Goal: Task Accomplishment & Management: Manage account settings

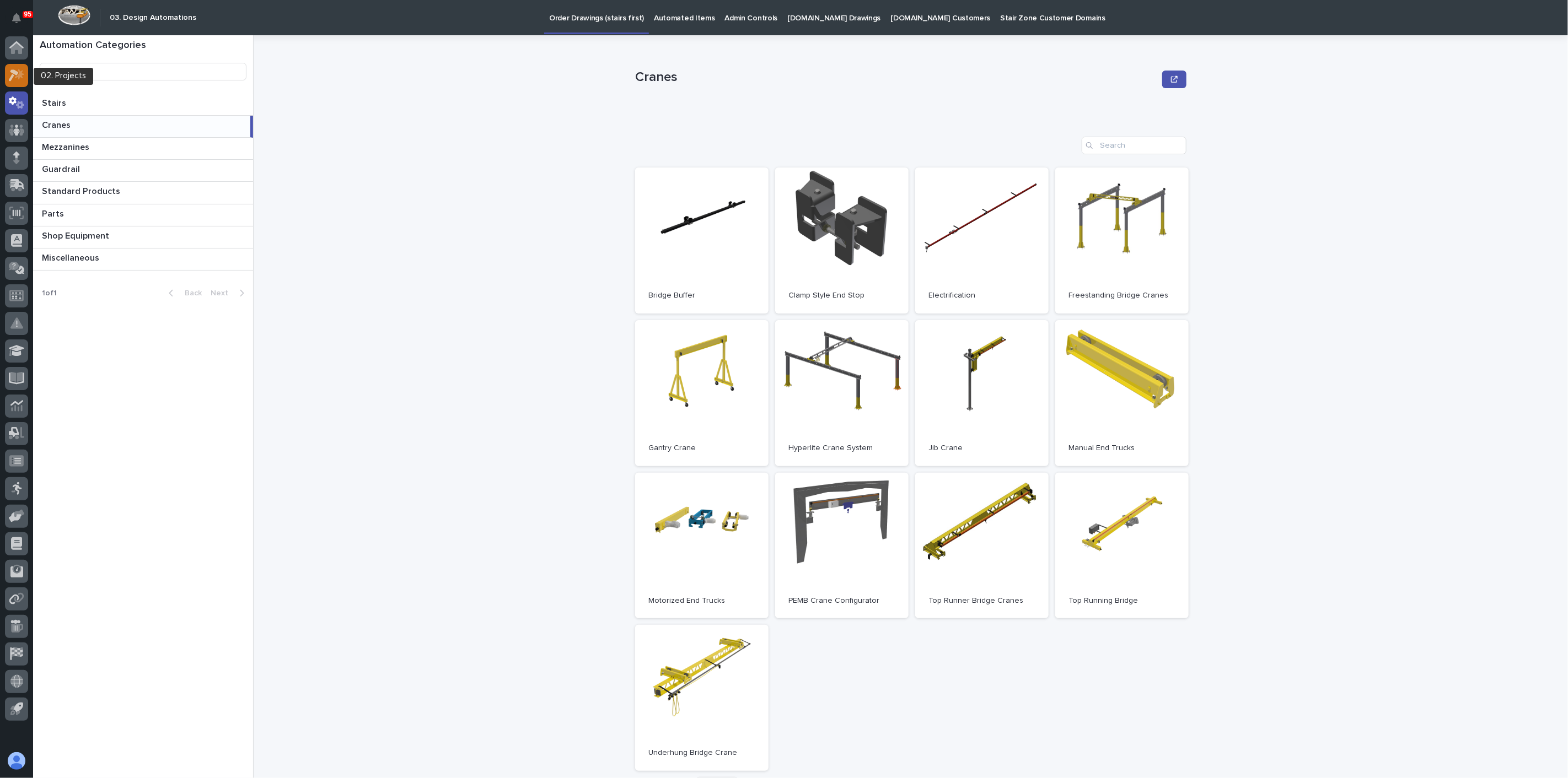
click at [17, 73] on icon at bounding box center [13, 75] width 10 height 12
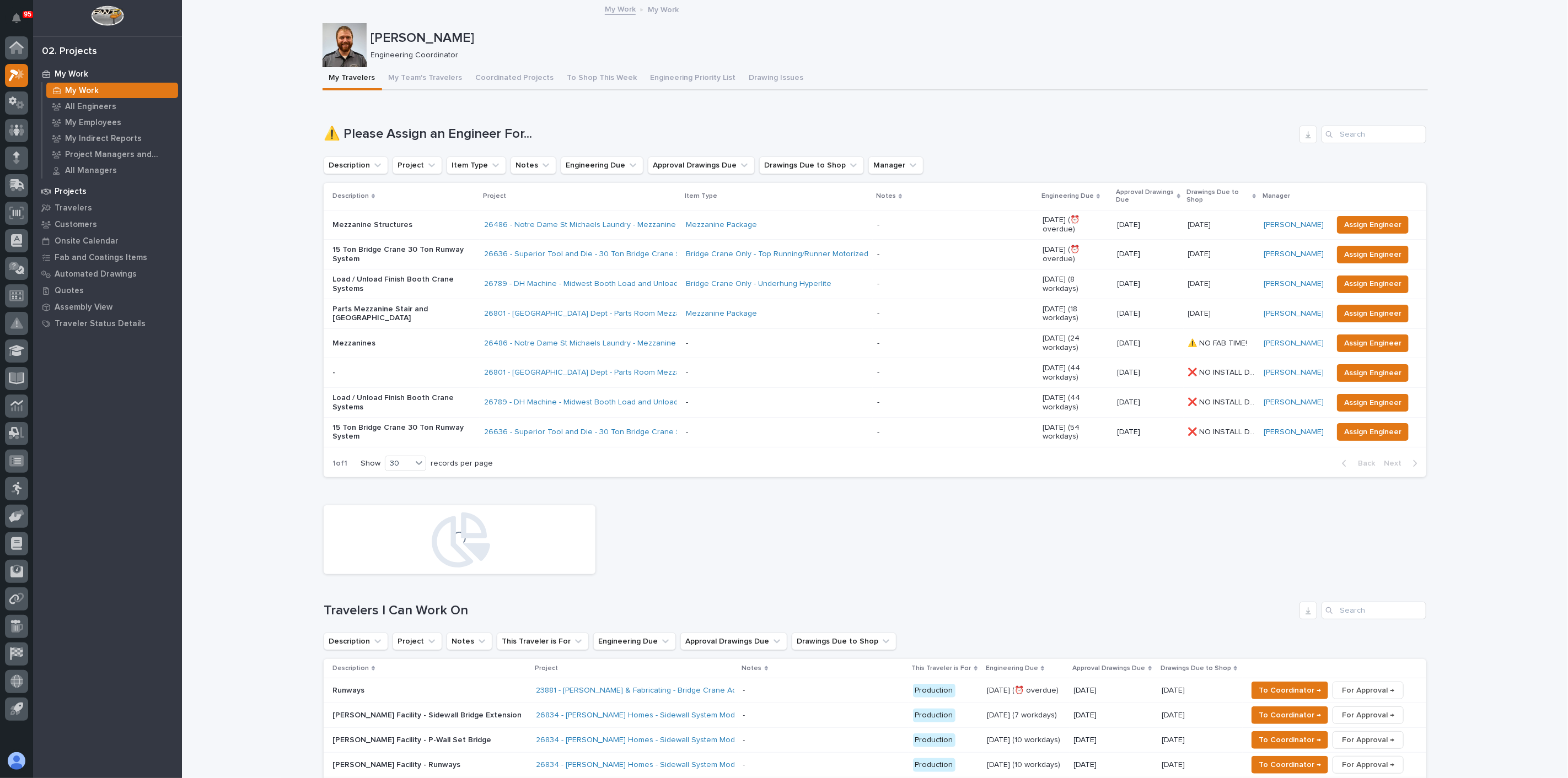
click at [71, 190] on p "Projects" at bounding box center [70, 191] width 32 height 10
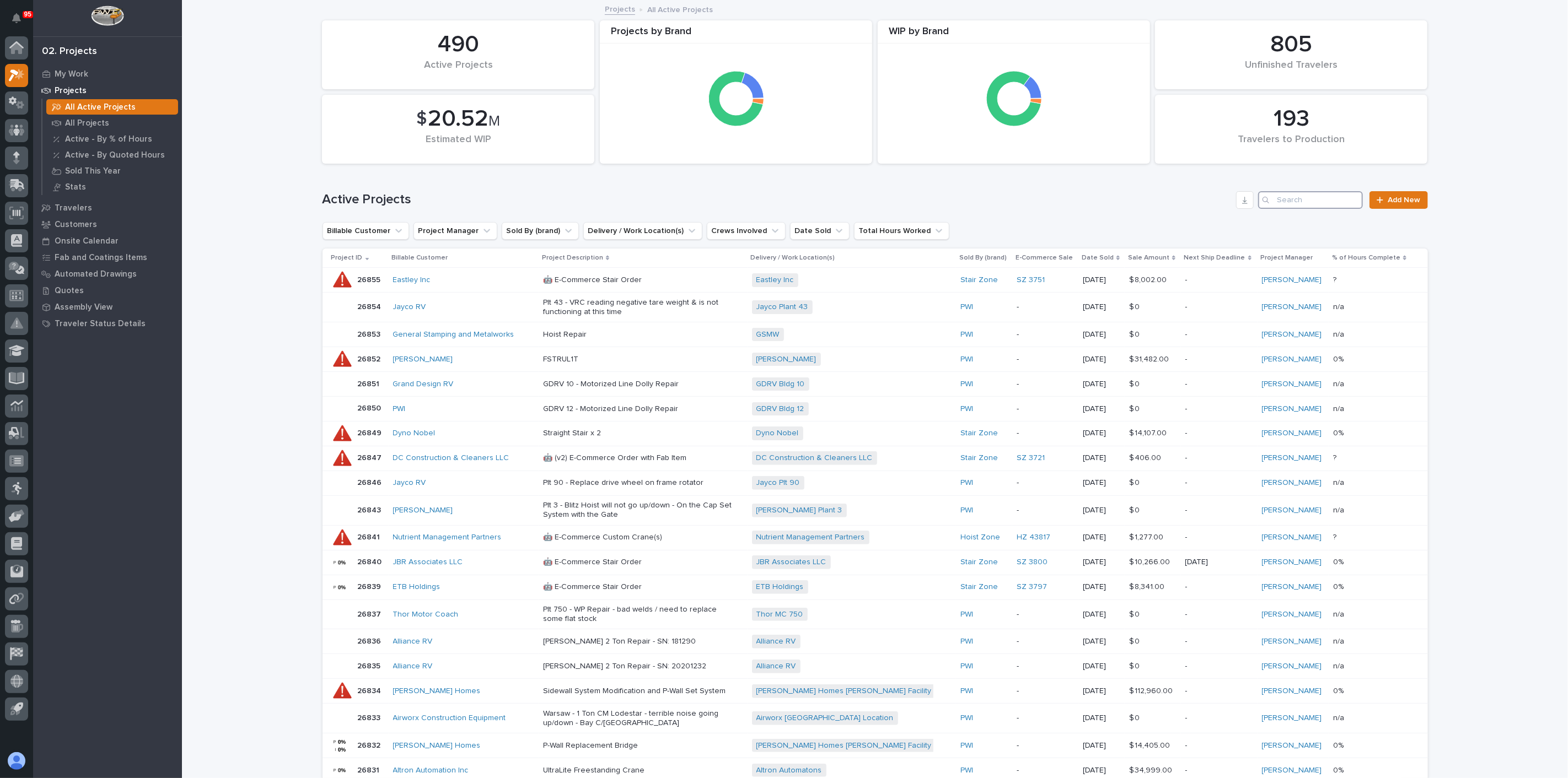
click at [1302, 206] on input "Search" at bounding box center [1311, 200] width 105 height 17
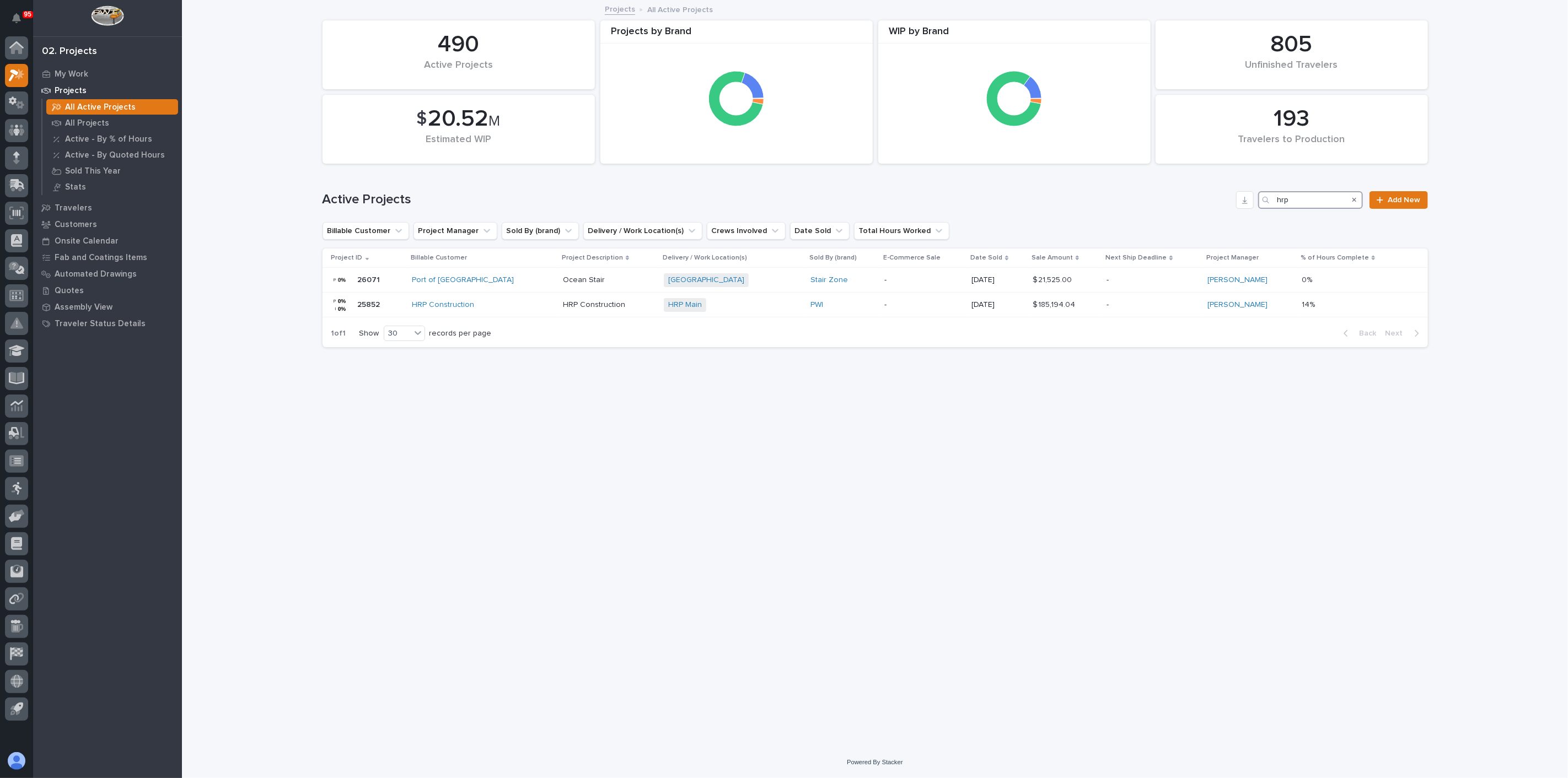
type input "hrp"
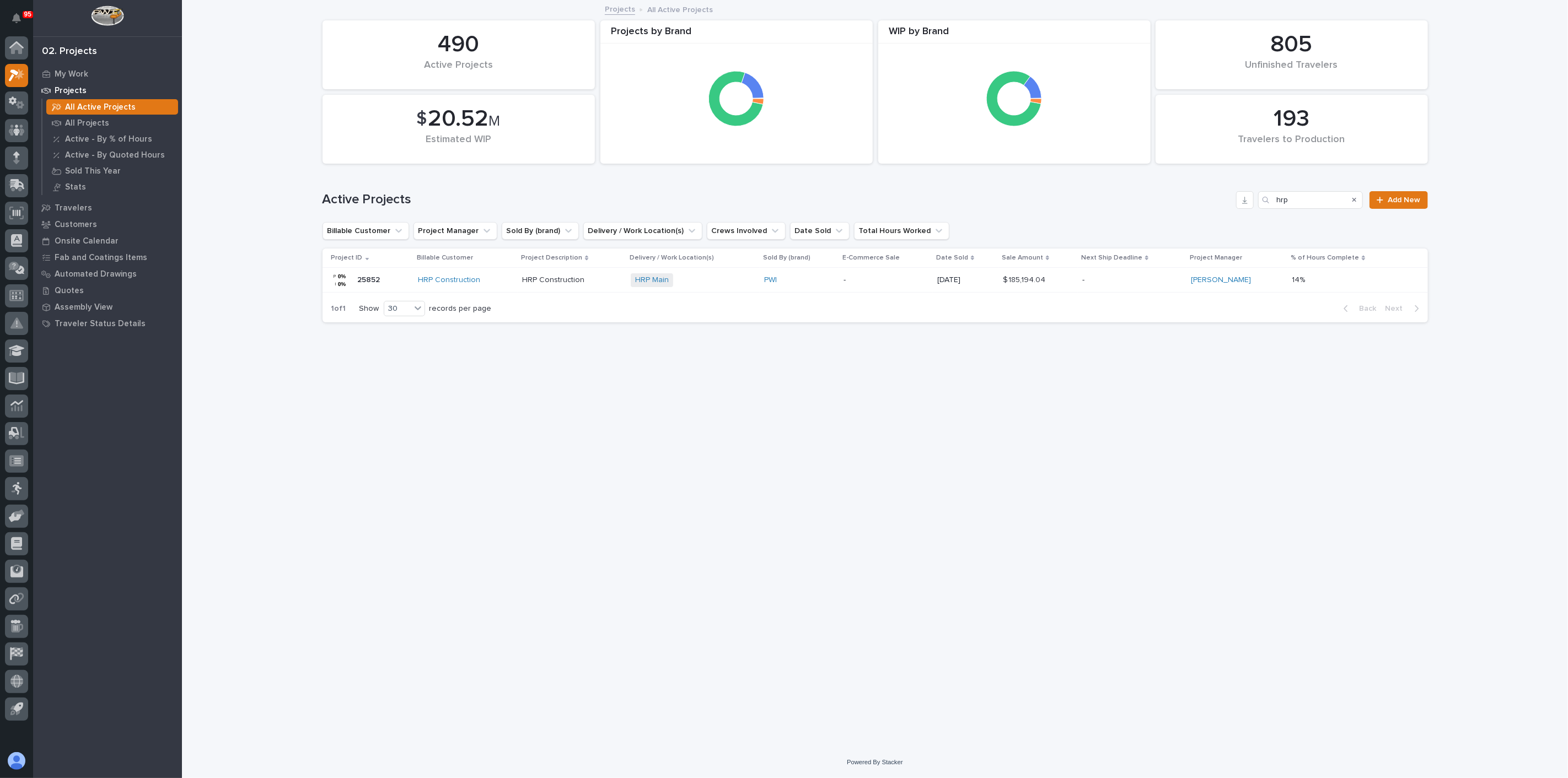
click at [548, 288] on div "HRP Construction" at bounding box center [572, 280] width 100 height 18
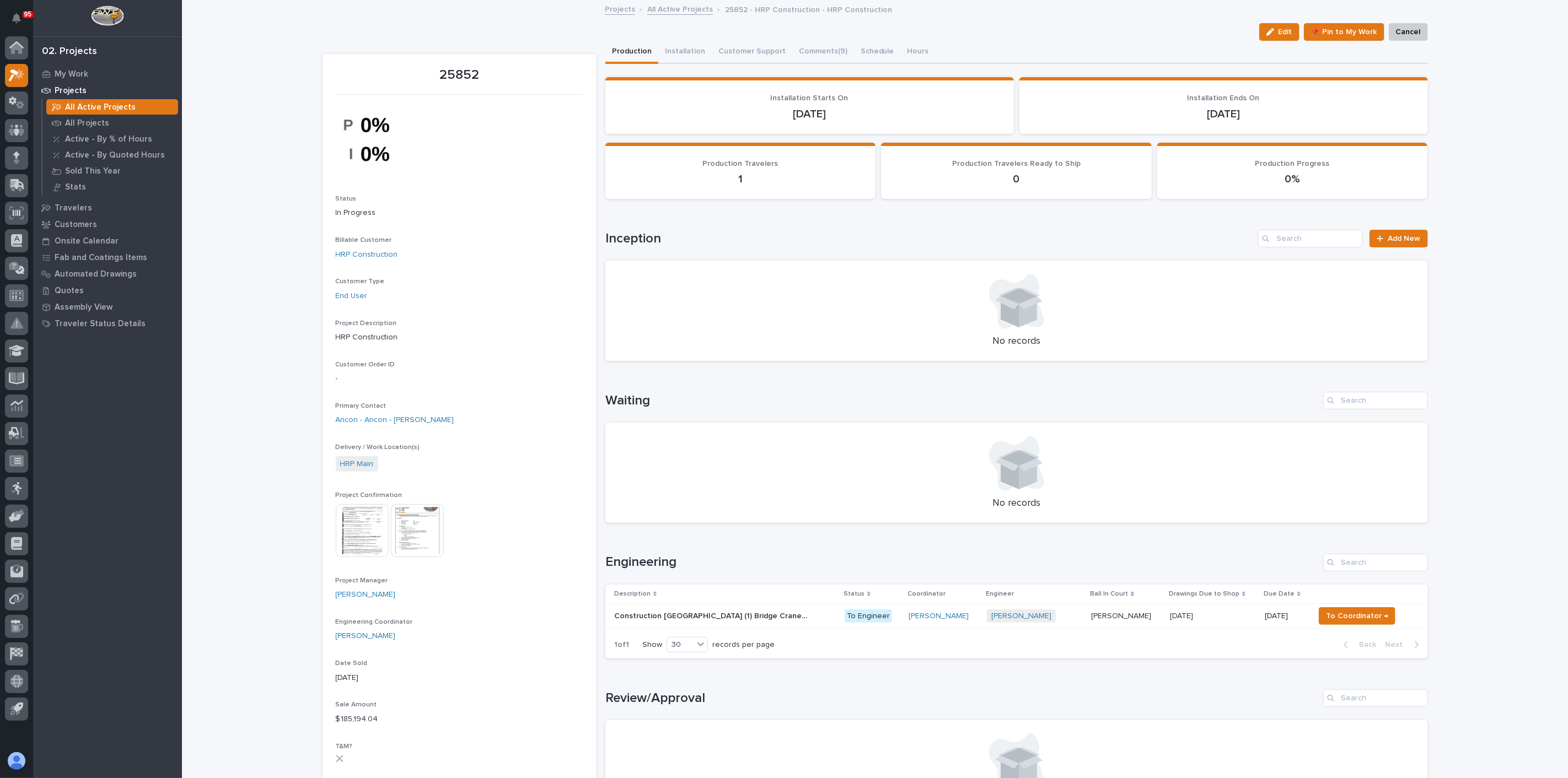
click at [723, 615] on p "Construction New Building (1) Bridge Crane (2) Mezzanines" at bounding box center [711, 615] width 195 height 11
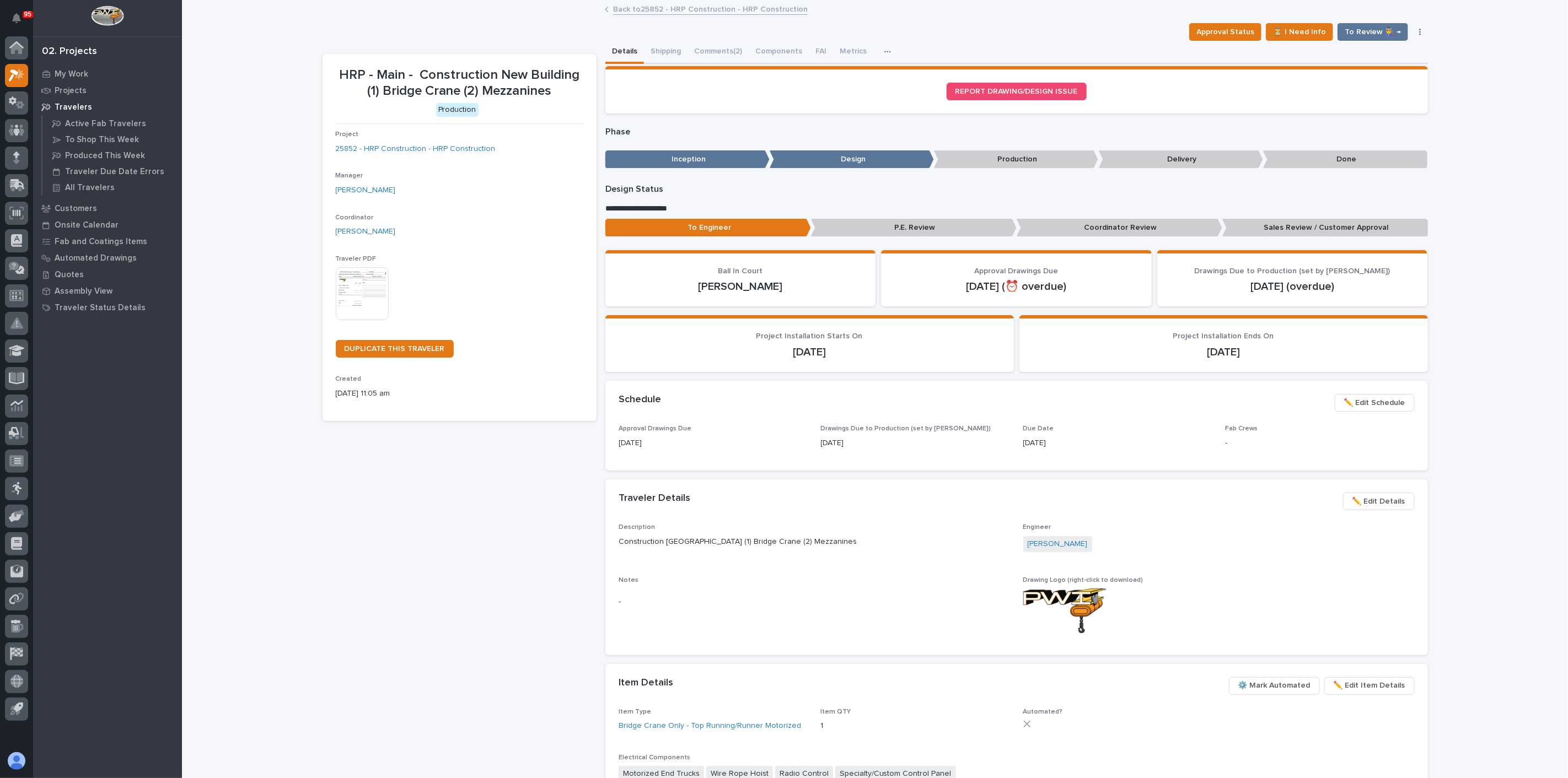
click at [345, 290] on img at bounding box center [362, 294] width 53 height 53
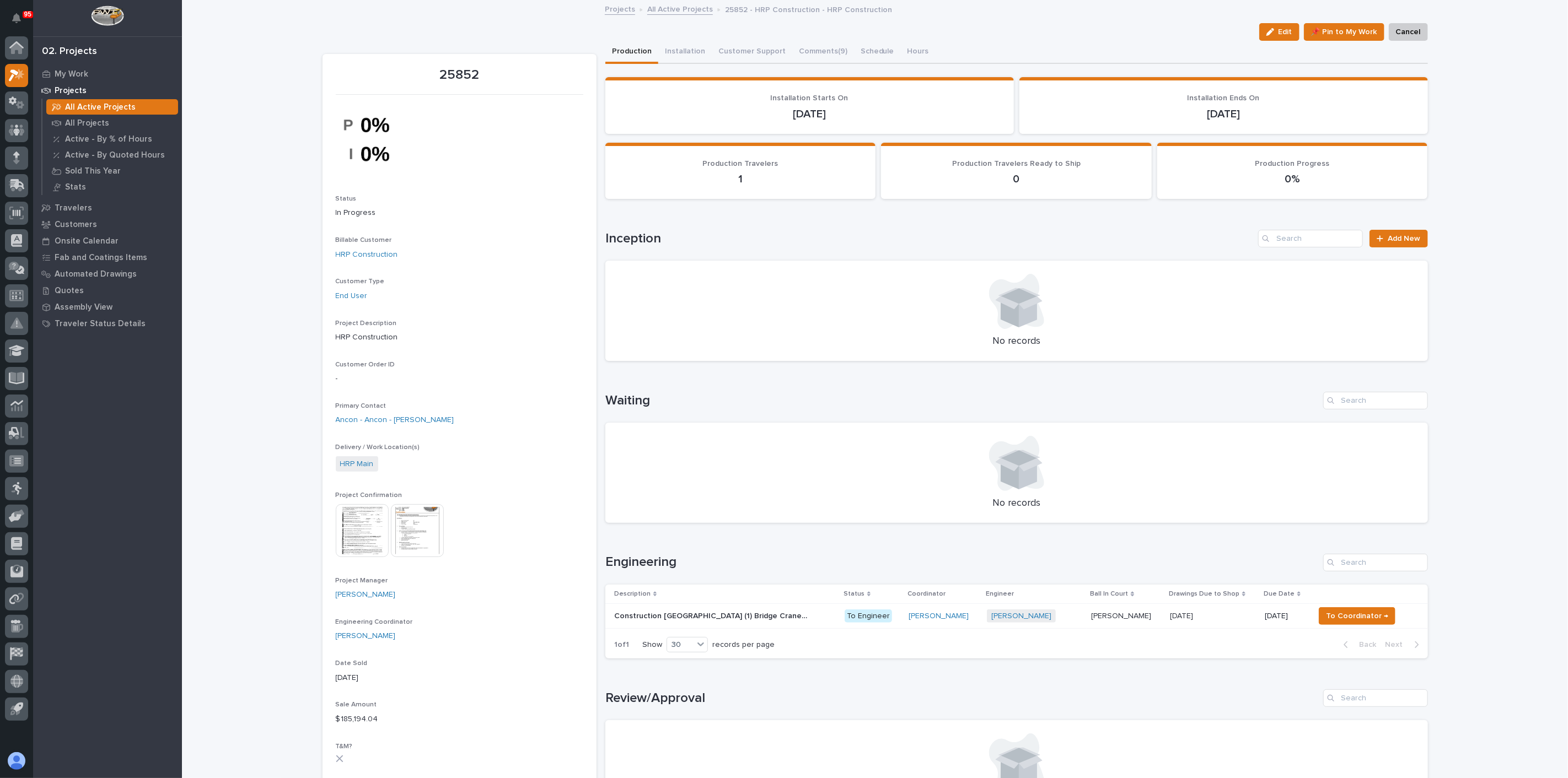
click at [668, 617] on p "Construction New Building (1) Bridge Crane (2) Mezzanines" at bounding box center [711, 615] width 195 height 11
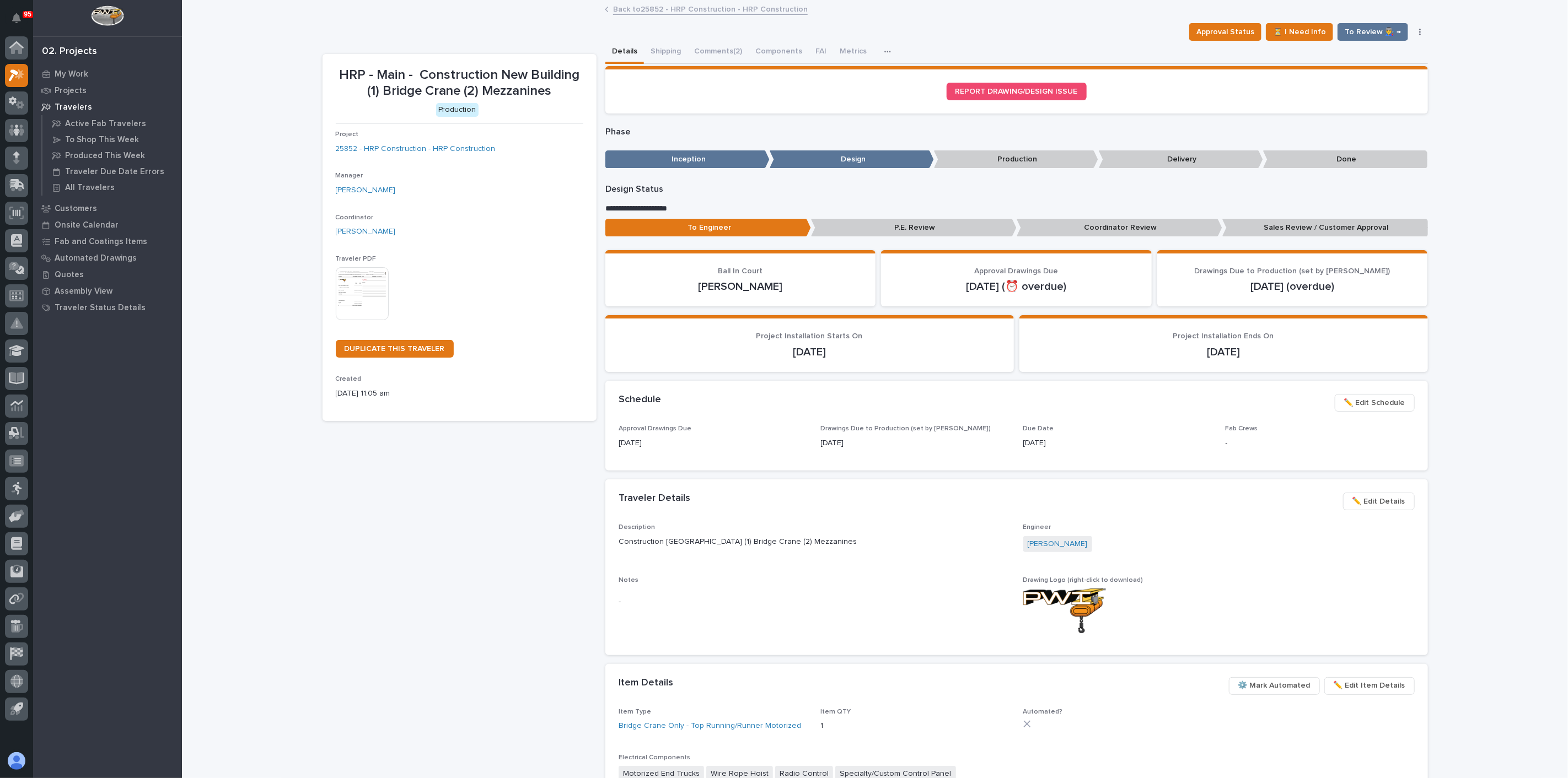
click at [1369, 497] on span "✏️ Edit Details" at bounding box center [1379, 501] width 53 height 13
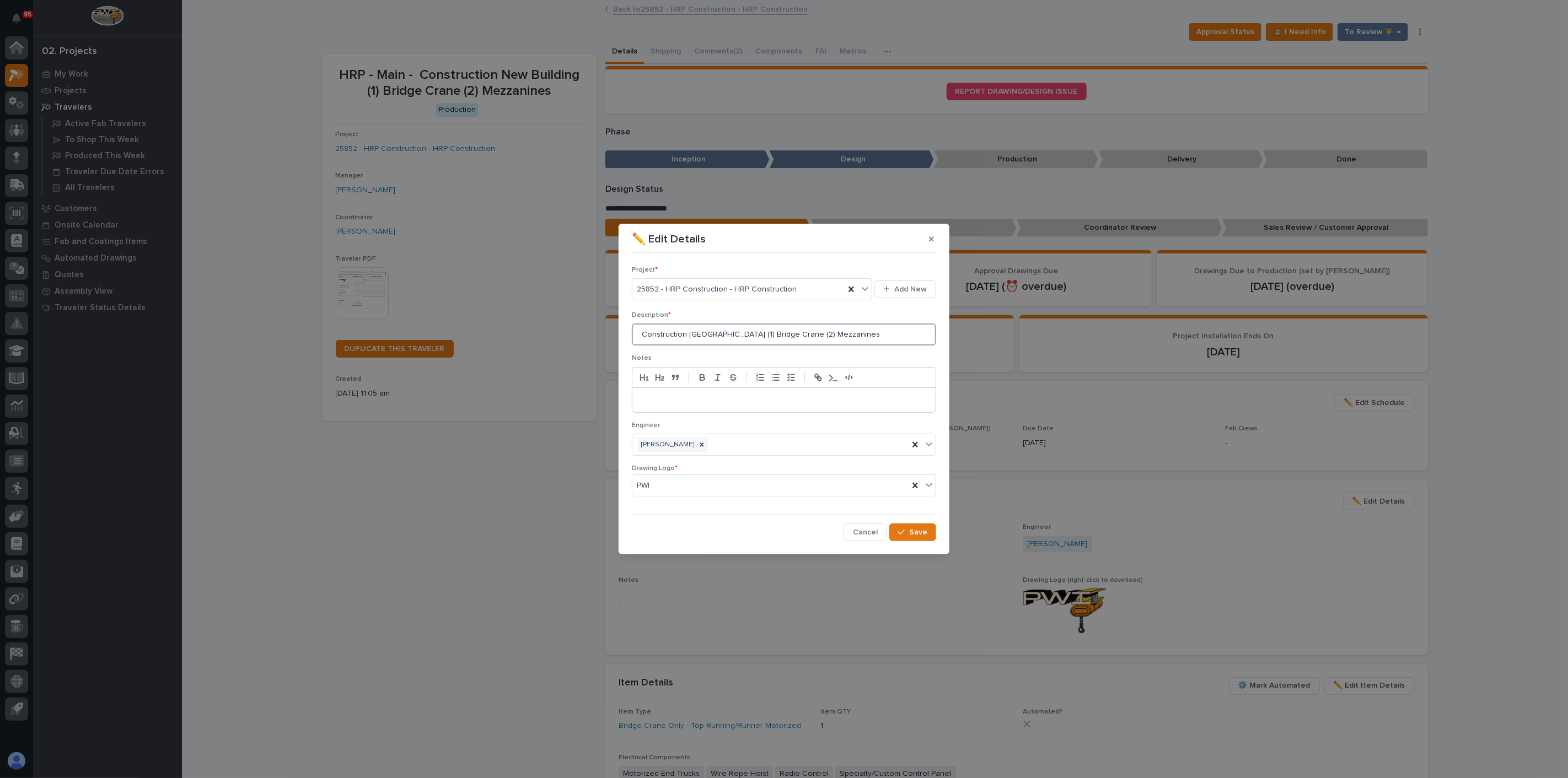
drag, startPoint x: 798, startPoint y: 336, endPoint x: 545, endPoint y: 328, distance: 253.1
click at [545, 328] on div "✏️ Edit Details Project * 25852 - HRP Construction - HRP Construction Add New D…" at bounding box center [784, 389] width 1568 height 778
click at [746, 332] on input "Mezzanines" at bounding box center [784, 334] width 304 height 22
type input "Mezzanine 1"
click at [911, 533] on span "Save" at bounding box center [918, 531] width 18 height 10
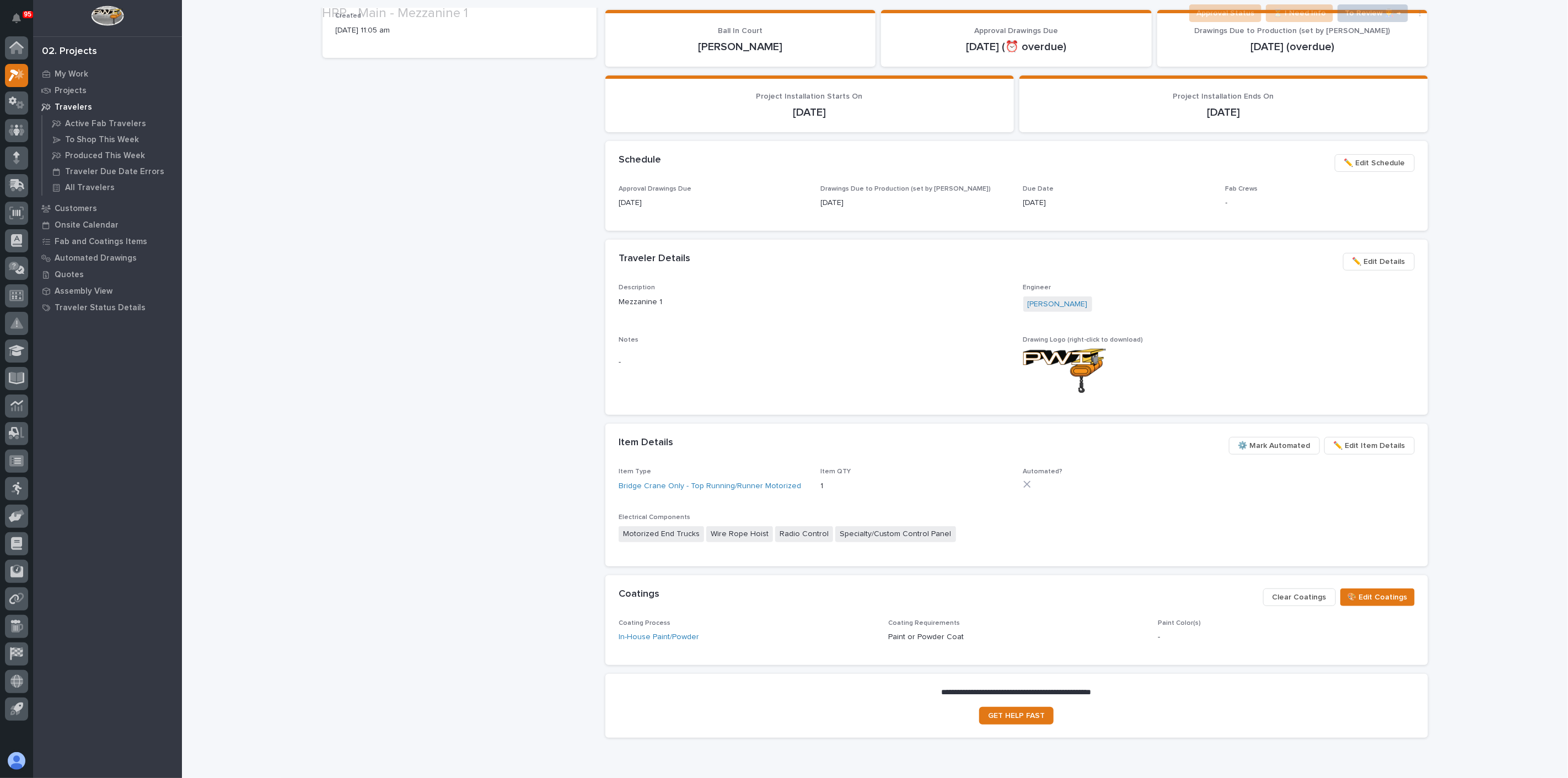
scroll to position [358, 0]
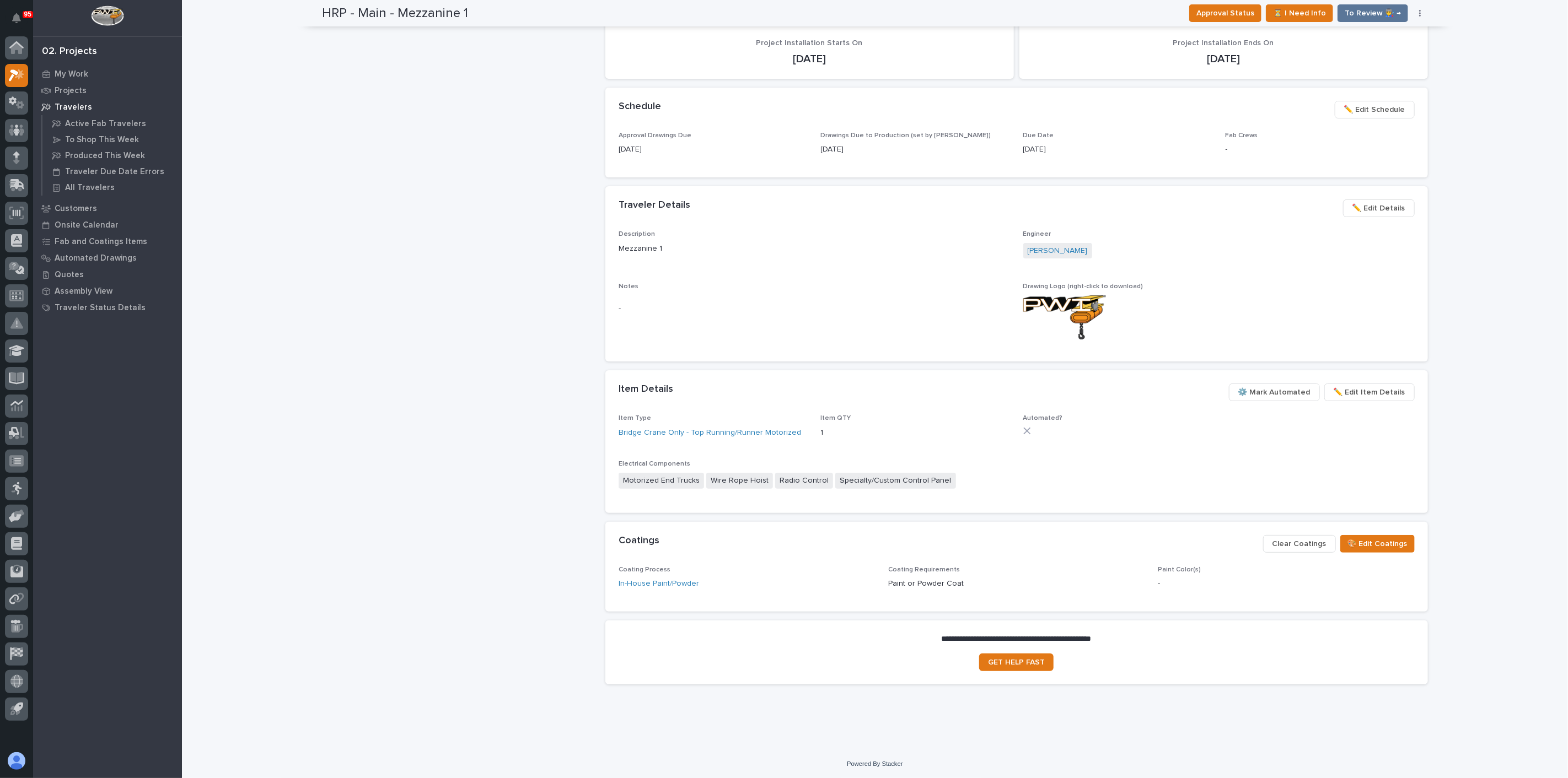
click at [1372, 387] on span "✏️ Edit Item Details" at bounding box center [1369, 392] width 72 height 13
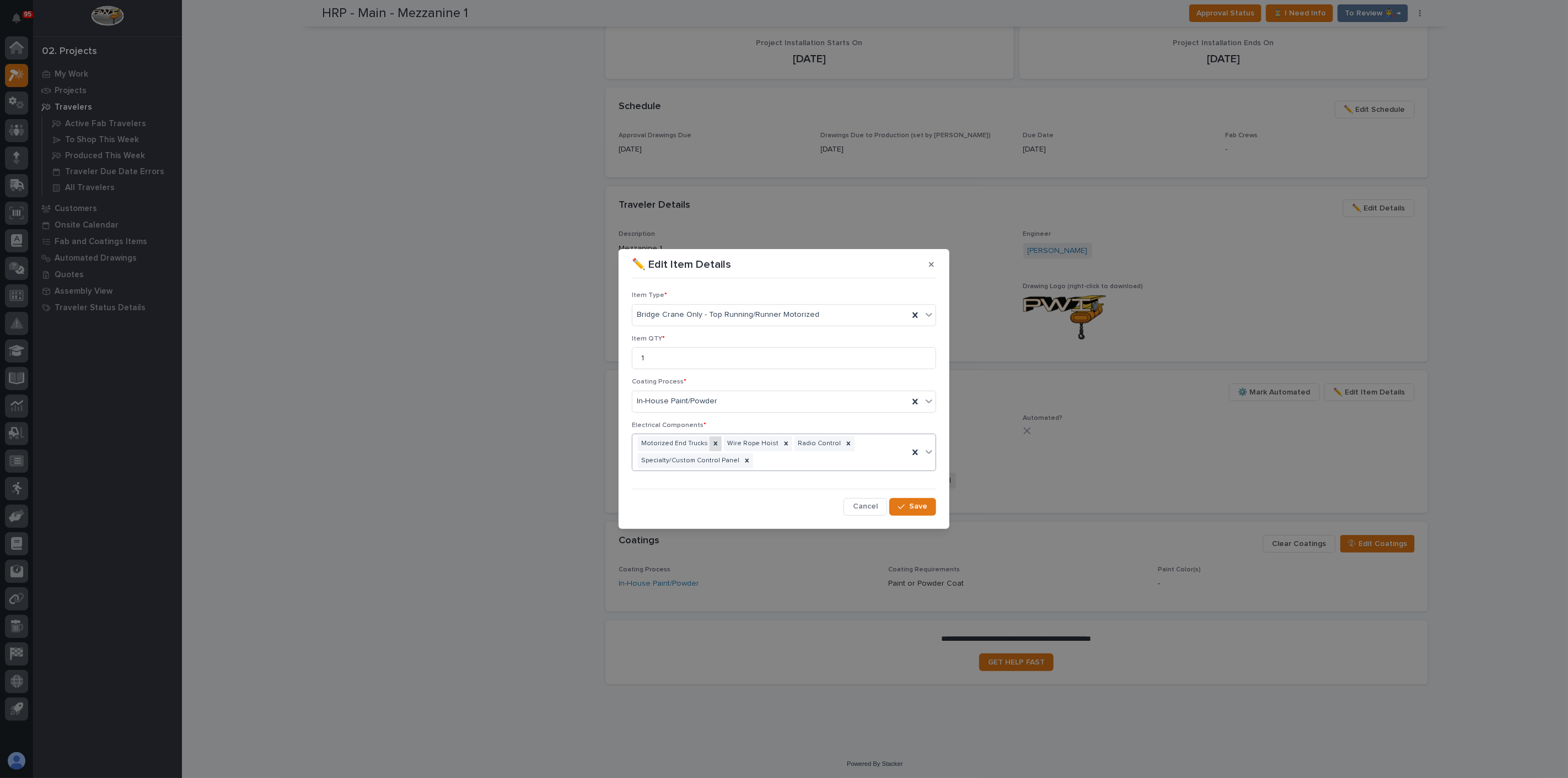
click at [714, 442] on icon at bounding box center [716, 444] width 3 height 3
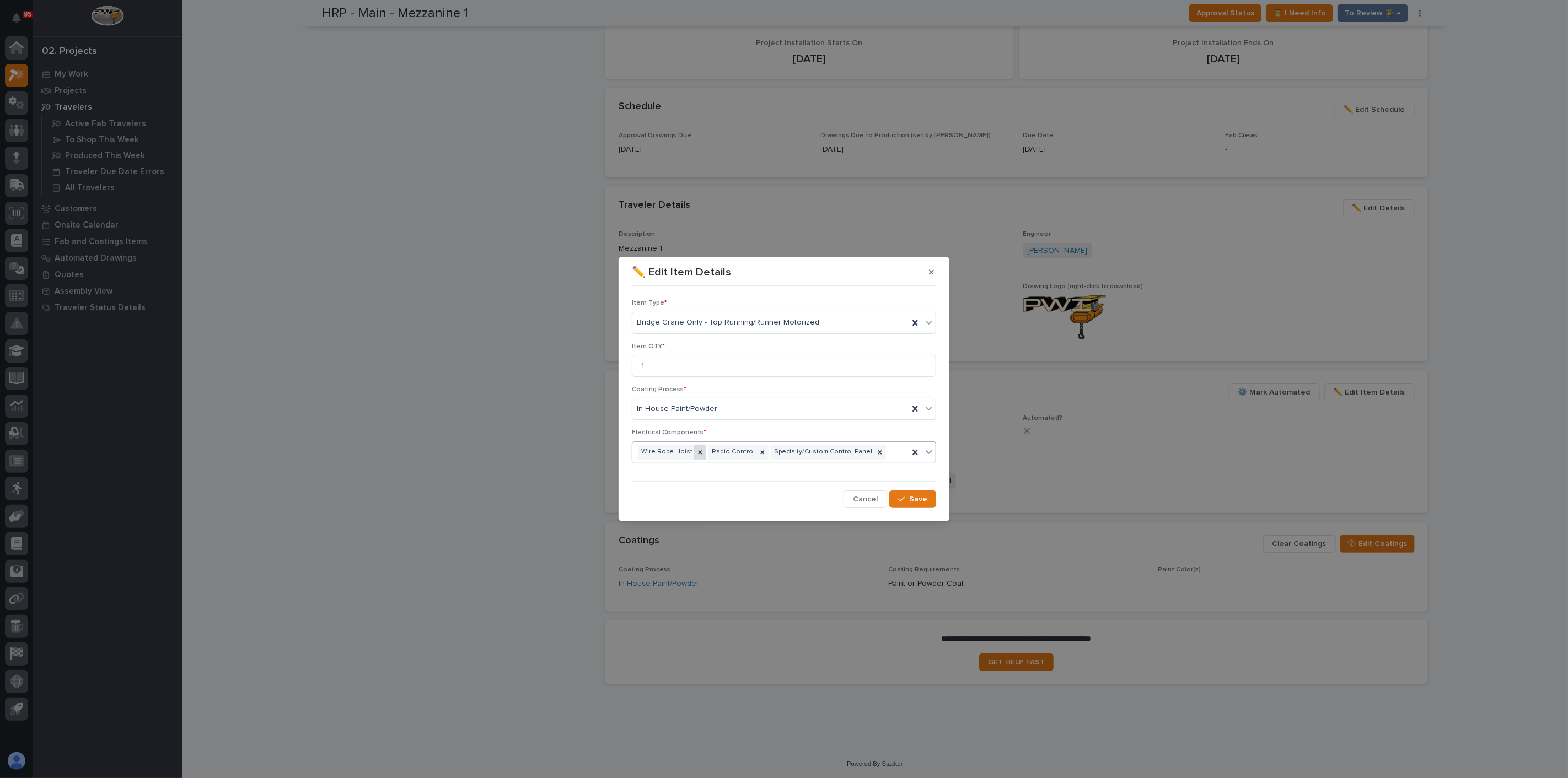
click at [696, 448] on icon at bounding box center [700, 452] width 8 height 8
click at [688, 453] on icon at bounding box center [692, 452] width 8 height 8
click at [743, 455] on icon at bounding box center [747, 452] width 8 height 8
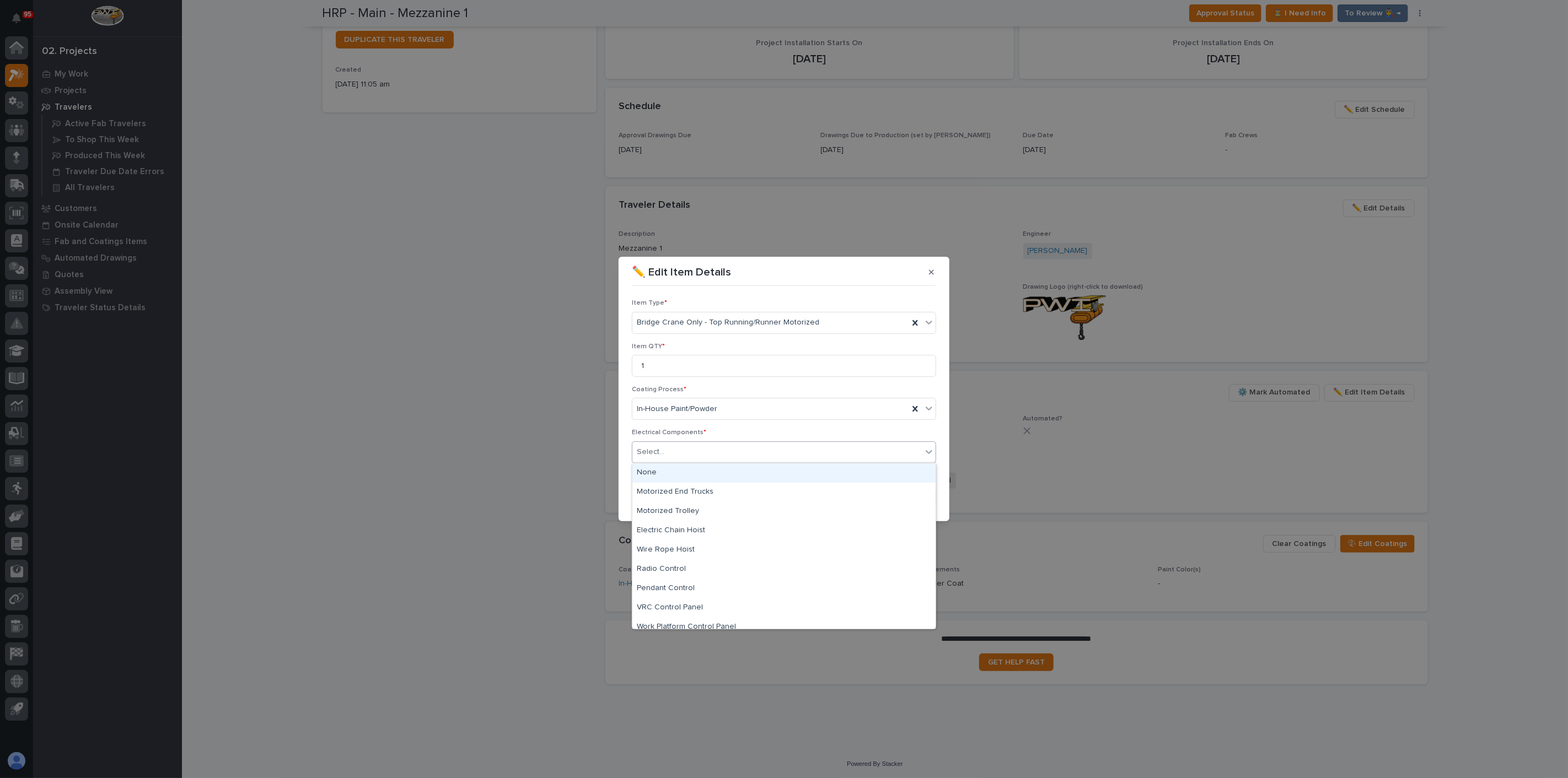
click at [704, 455] on div "Select..." at bounding box center [777, 452] width 289 height 18
drag, startPoint x: 674, startPoint y: 483, endPoint x: 655, endPoint y: 471, distance: 22.5
click at [655, 472] on div "None" at bounding box center [784, 473] width 303 height 19
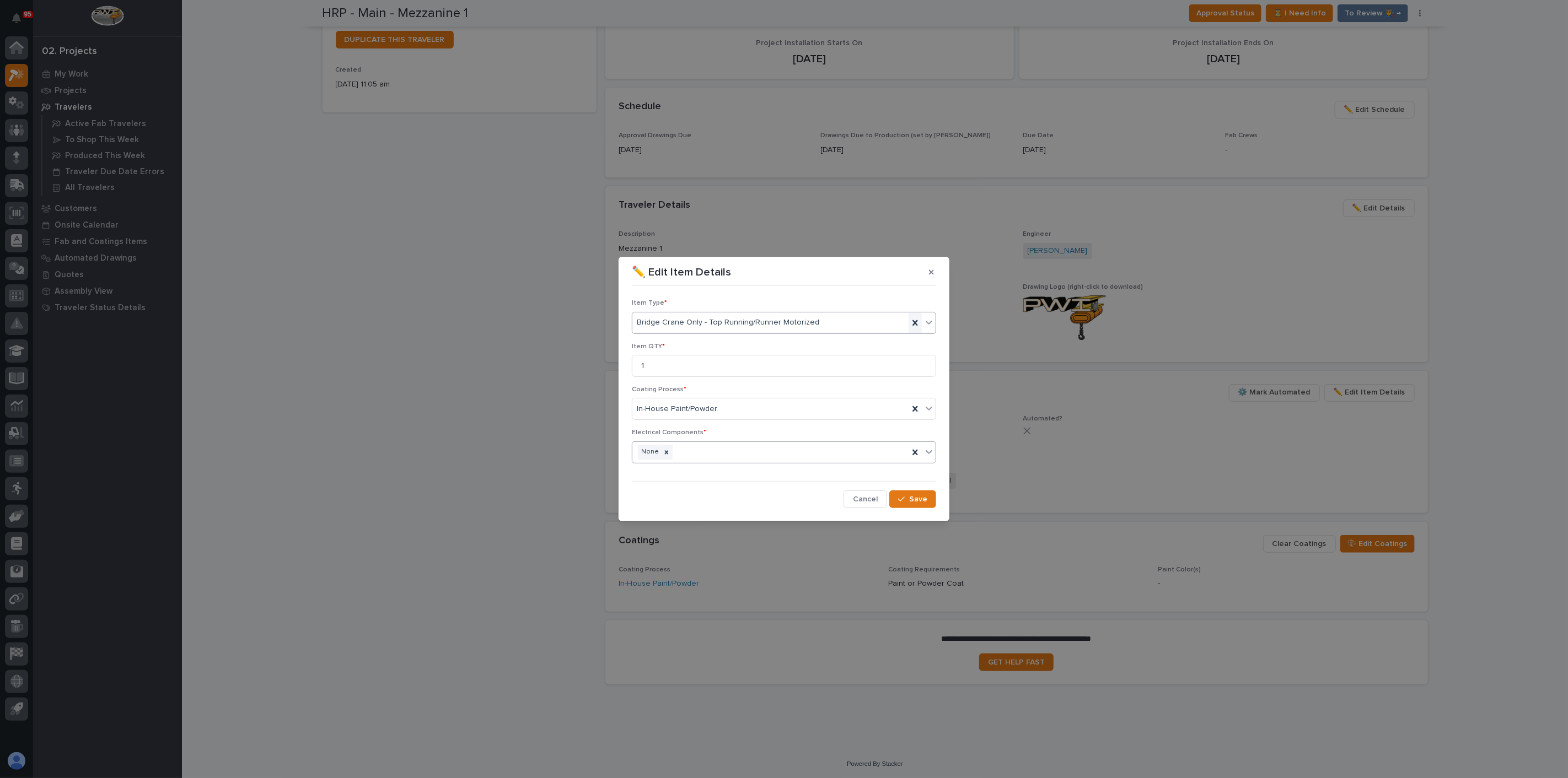
click at [920, 323] on icon at bounding box center [915, 323] width 11 height 11
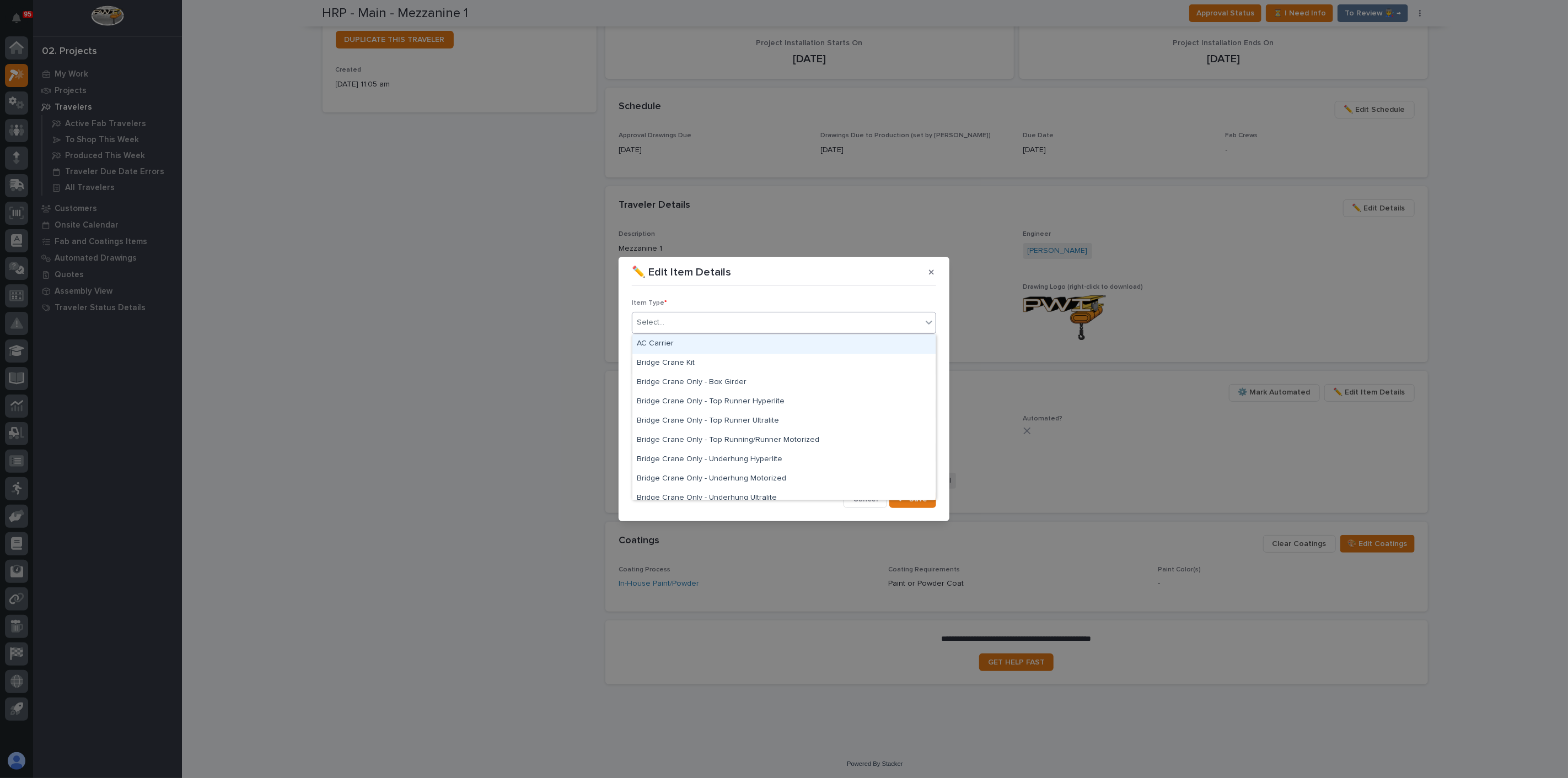
click at [780, 323] on div "Select..." at bounding box center [777, 323] width 289 height 18
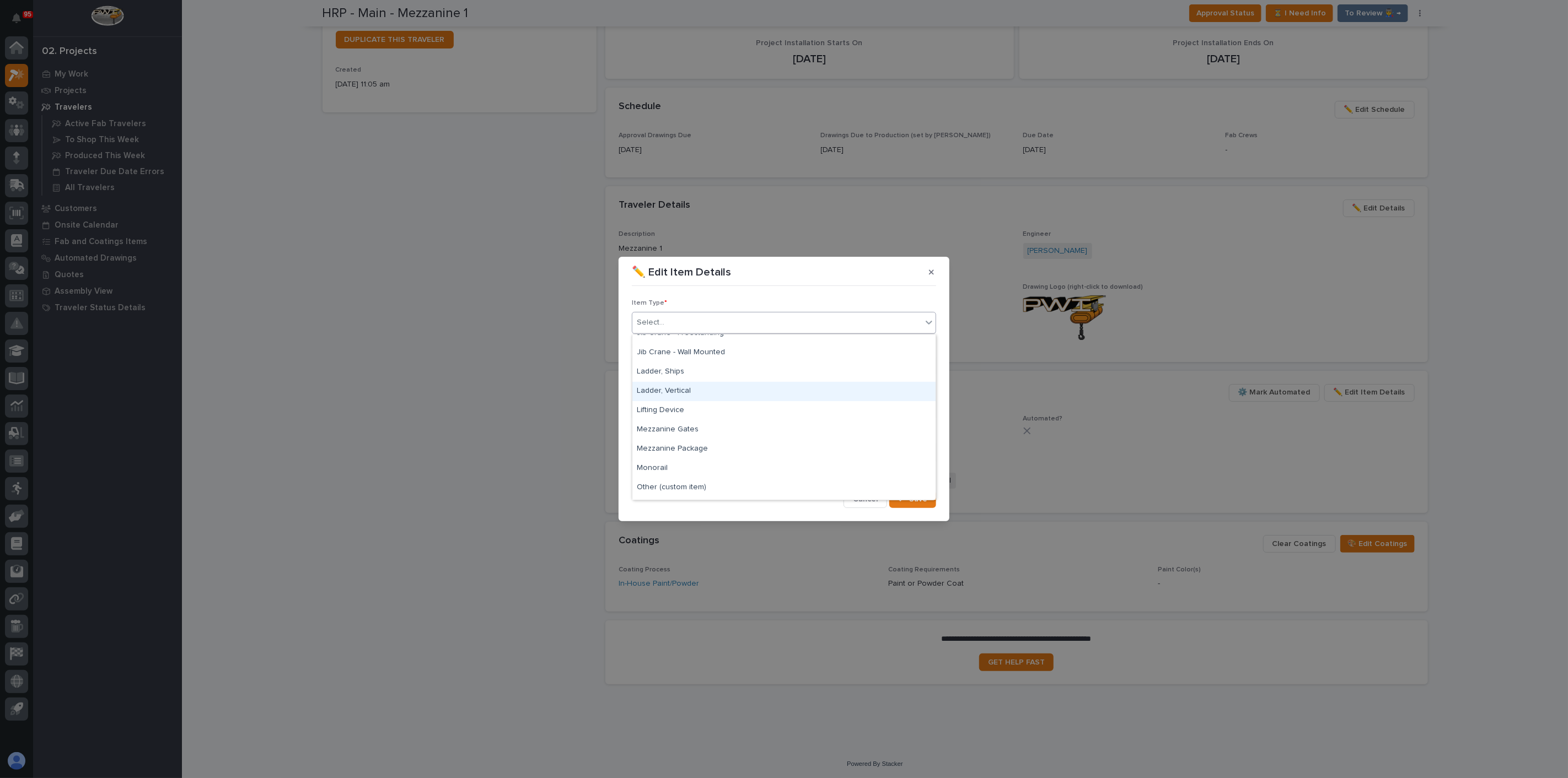
scroll to position [490, 0]
click at [678, 430] on div "Mezzanine Package" at bounding box center [784, 434] width 303 height 19
click at [907, 499] on div "button" at bounding box center [903, 499] width 11 height 8
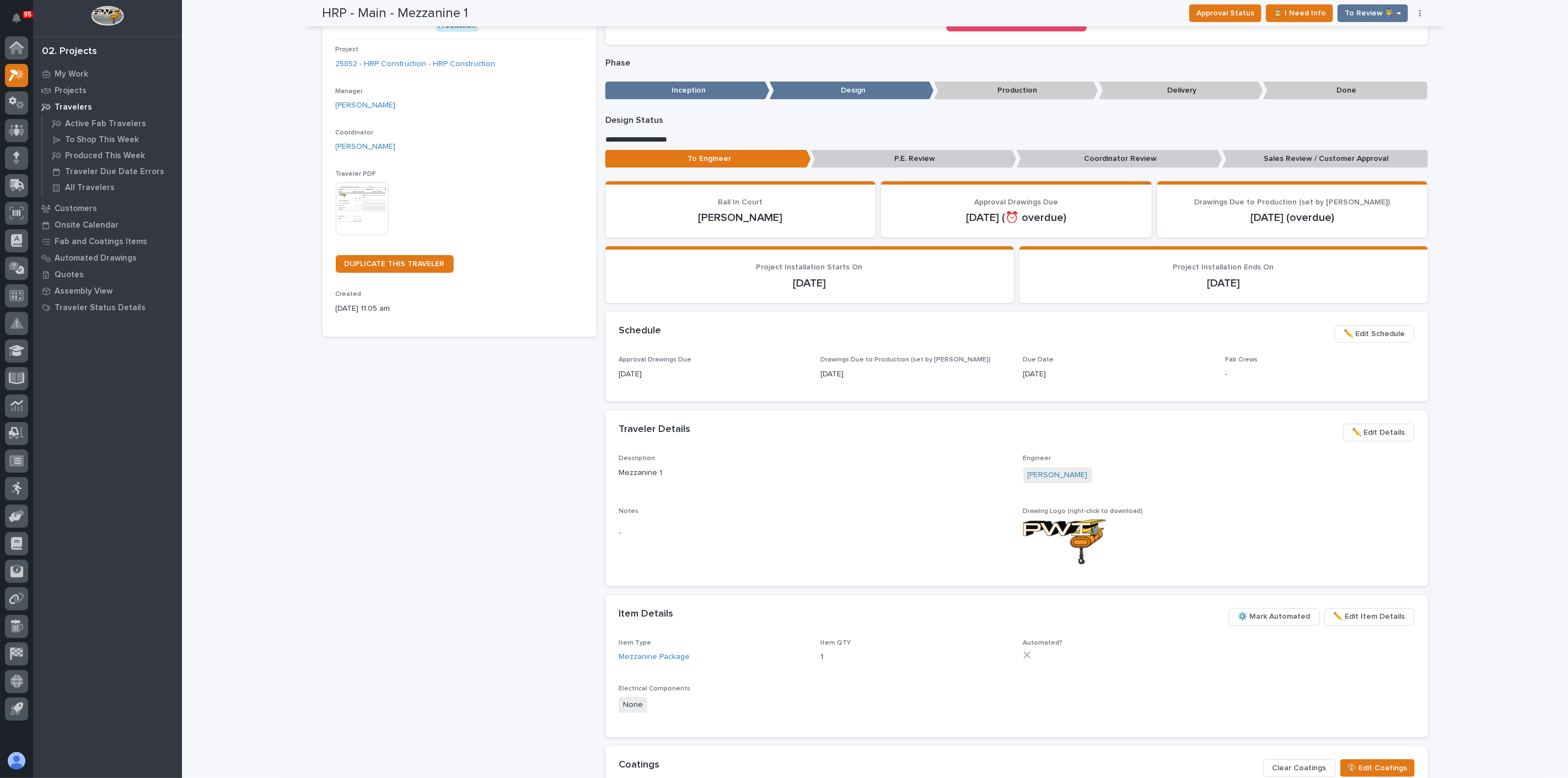
scroll to position [0, 0]
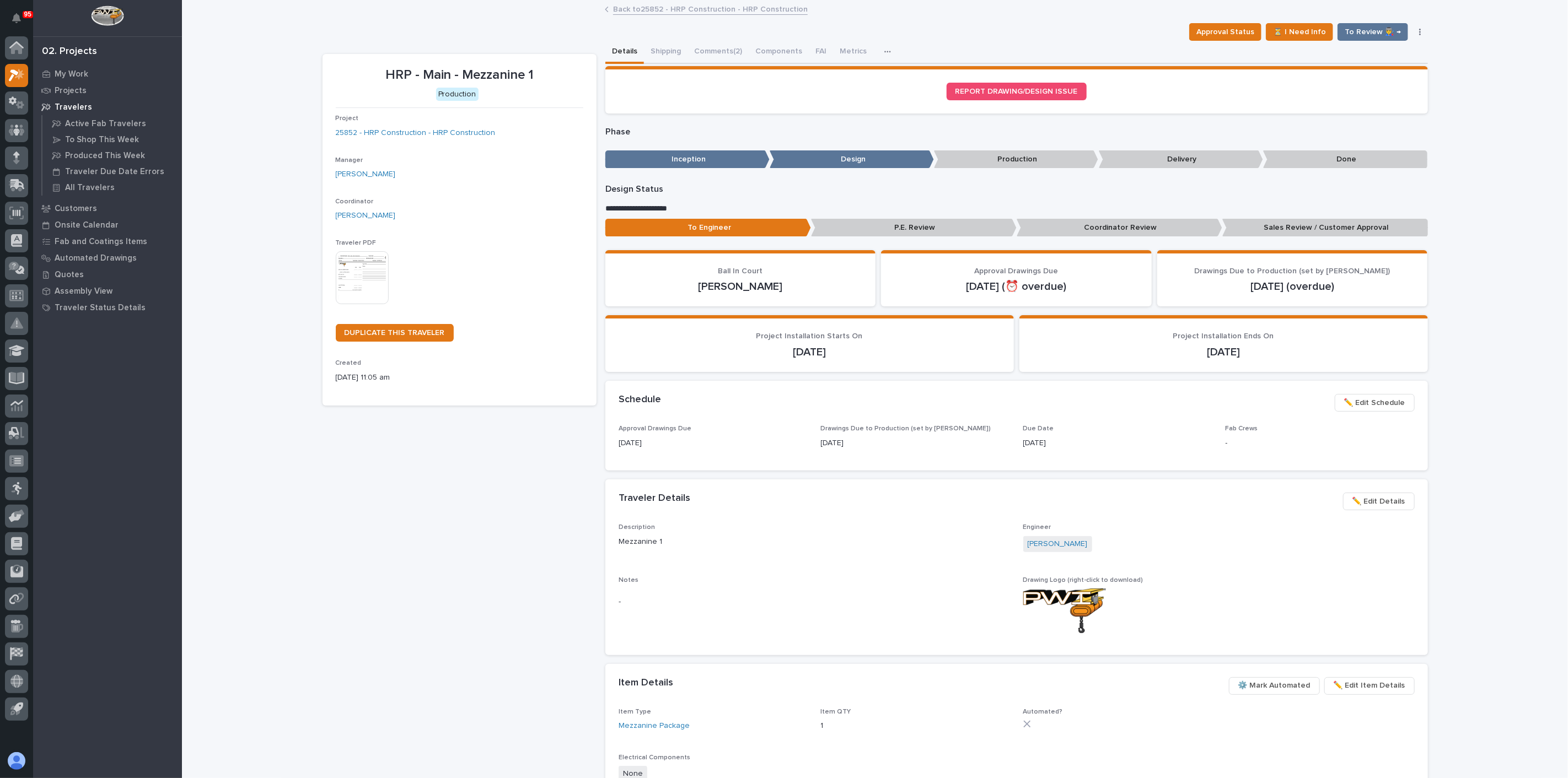
click at [352, 288] on img at bounding box center [362, 278] width 53 height 53
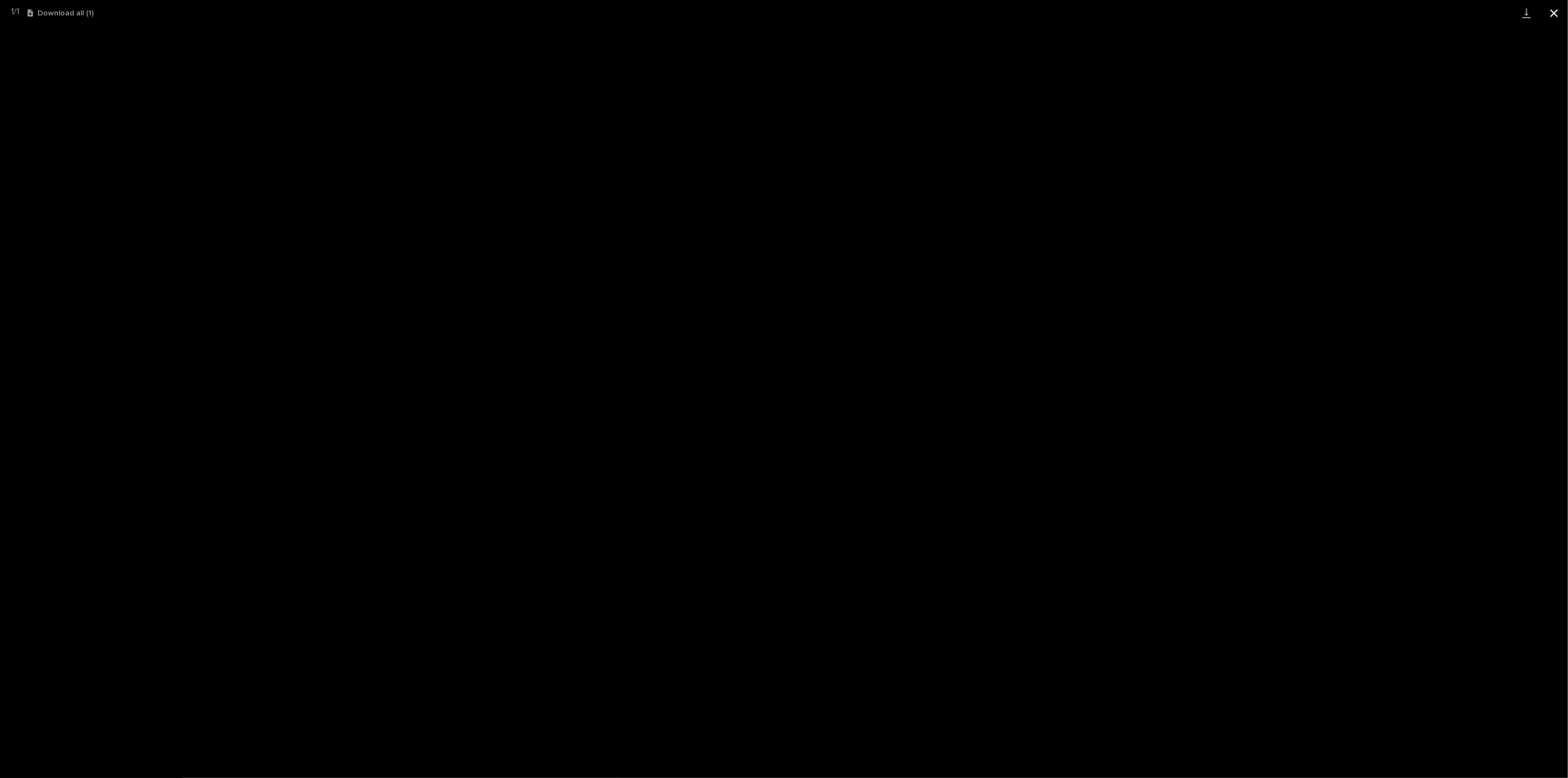
click at [1551, 13] on button "Close gallery" at bounding box center [1555, 13] width 28 height 26
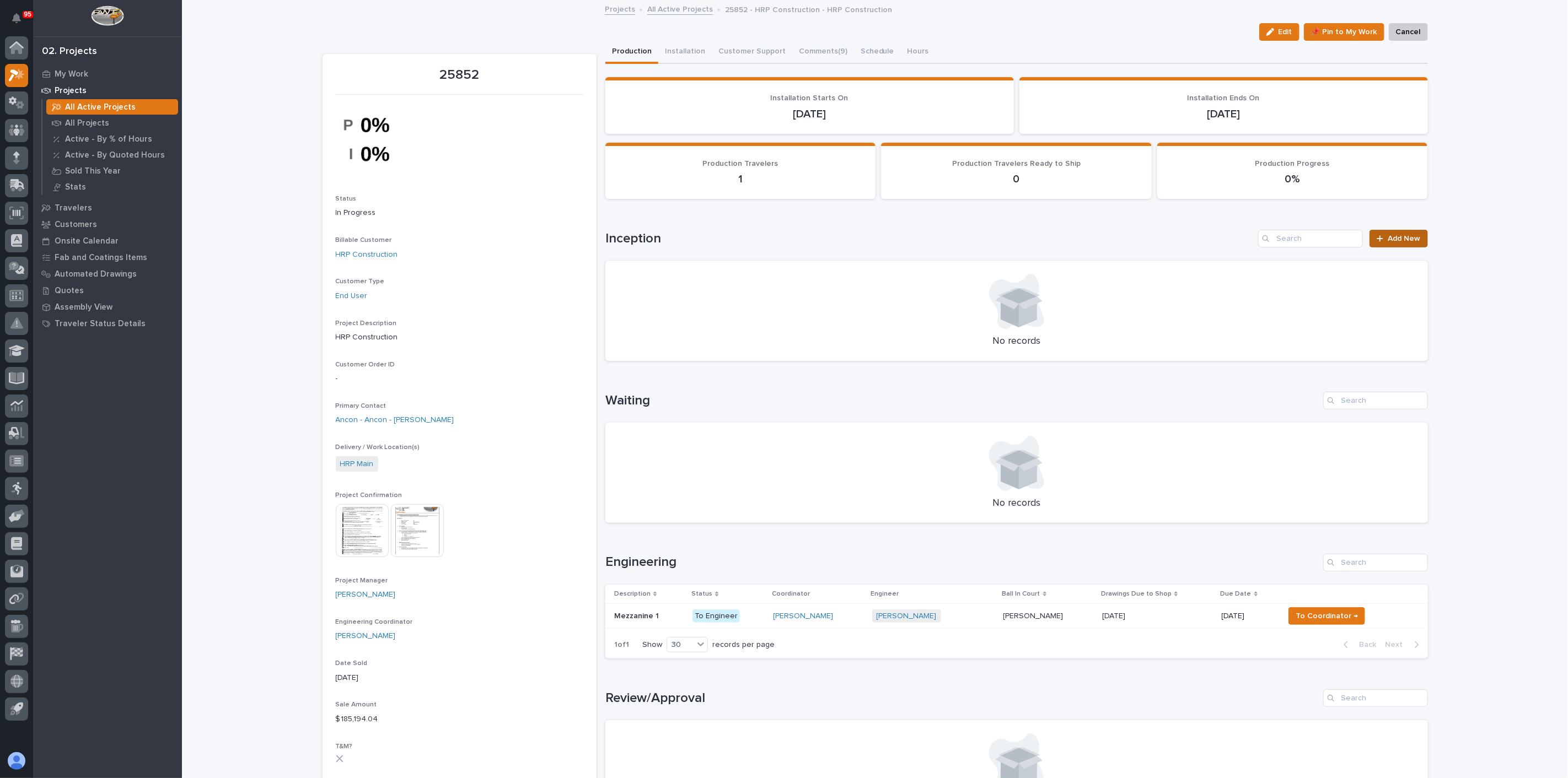
click at [1390, 238] on span "Add New" at bounding box center [1404, 239] width 32 height 8
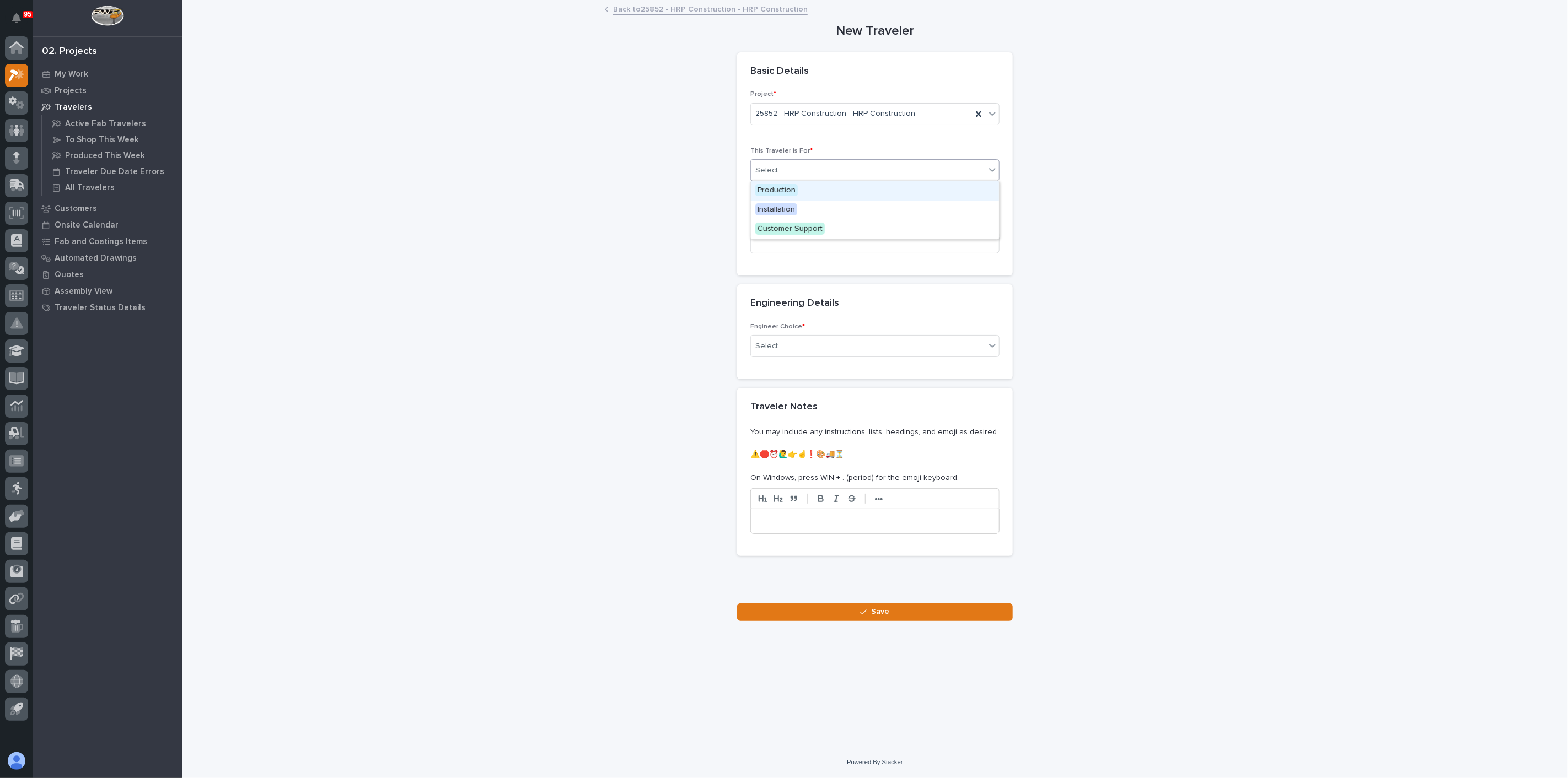
click at [797, 170] on div "Select..." at bounding box center [868, 170] width 234 height 18
click at [782, 184] on span "Production" at bounding box center [777, 191] width 43 height 12
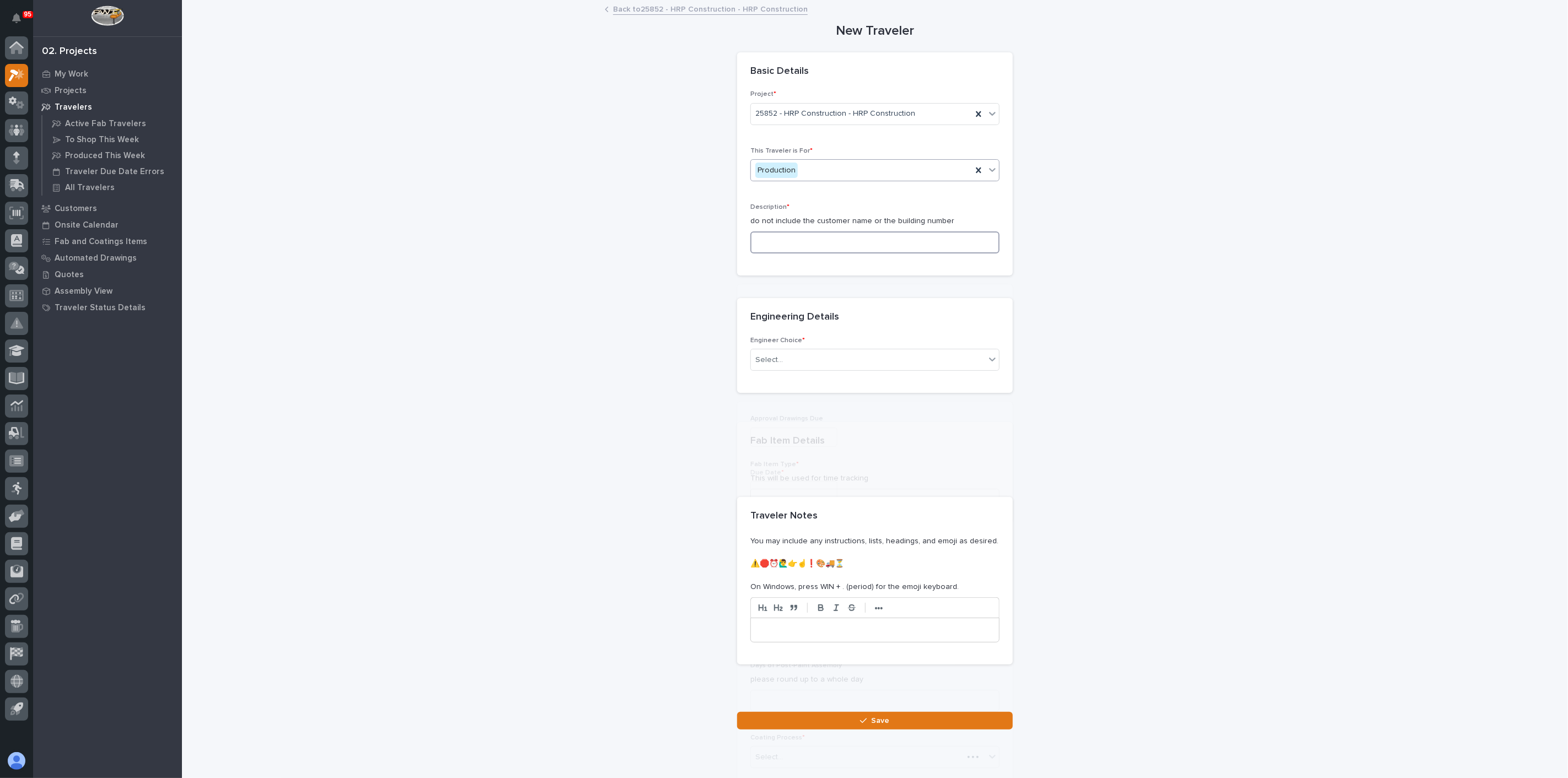
click at [770, 239] on input at bounding box center [875, 242] width 249 height 22
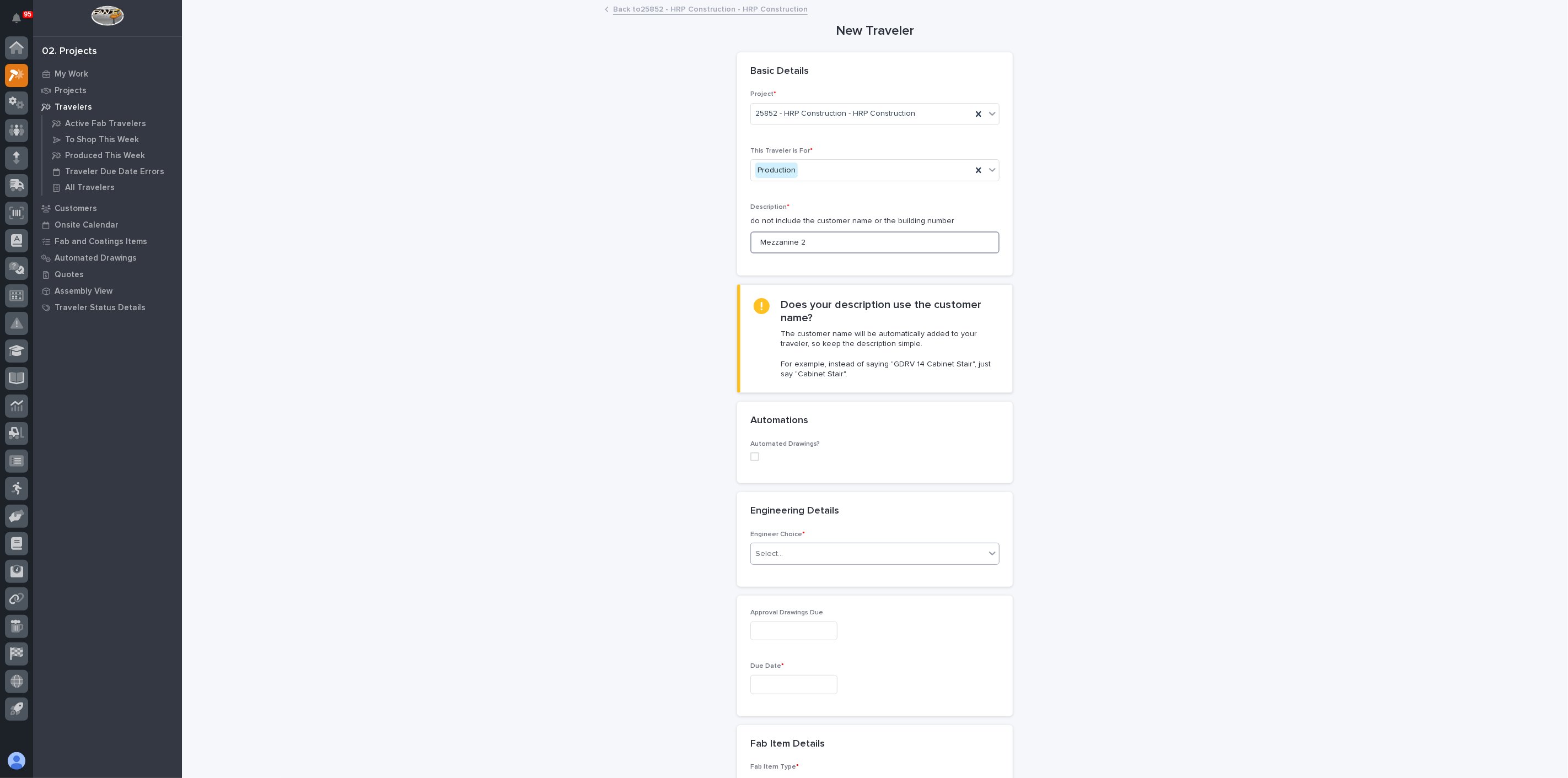
type input "Mezzanine 2"
click at [801, 545] on div "Select..." at bounding box center [868, 554] width 234 height 18
click at [786, 608] on div "I know who will draw this" at bounding box center [871, 613] width 248 height 19
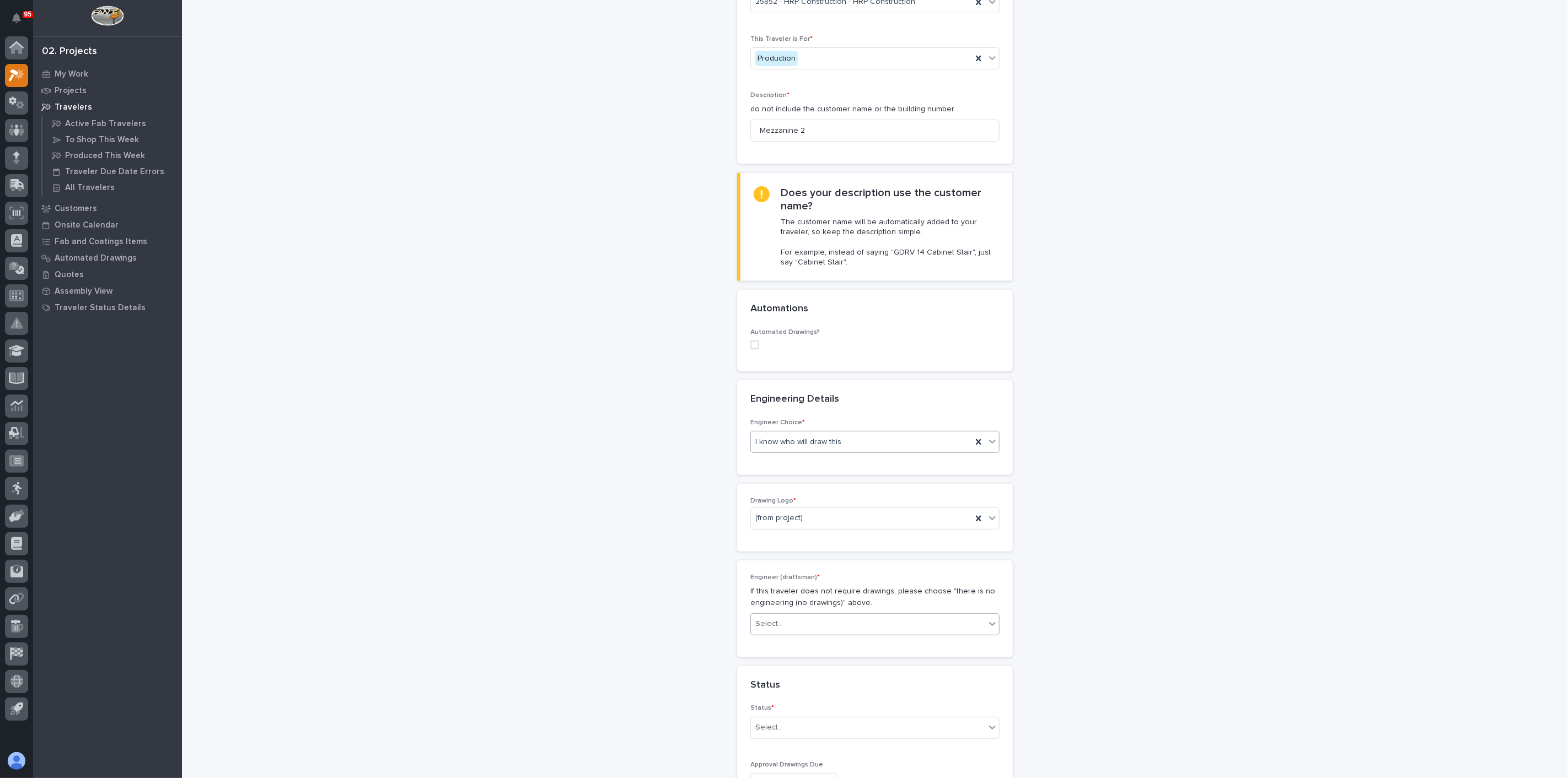
scroll to position [245, 0]
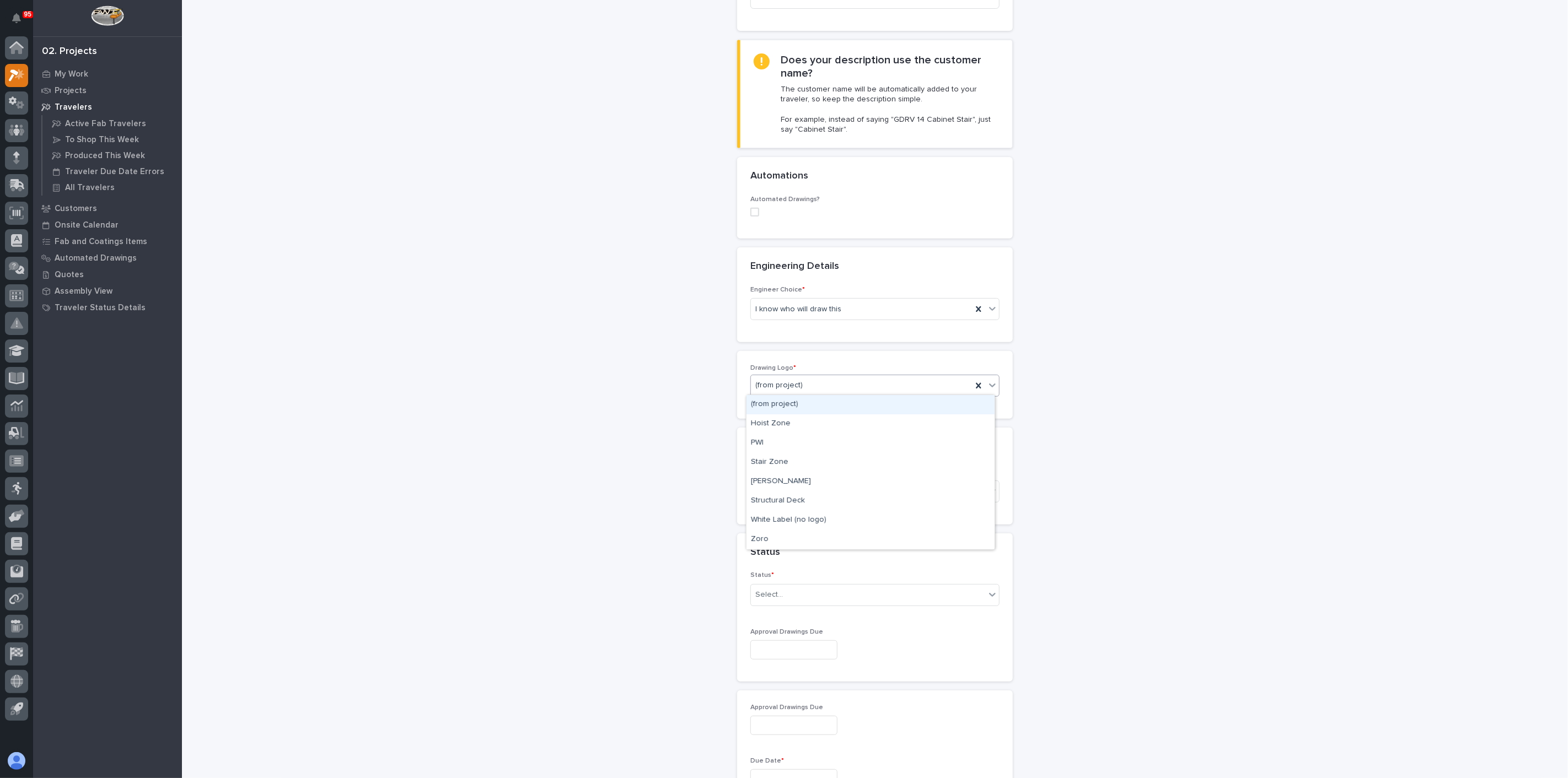
click at [782, 403] on div "(from project)" at bounding box center [871, 405] width 248 height 19
click at [770, 491] on div "Select..." at bounding box center [770, 491] width 28 height 11
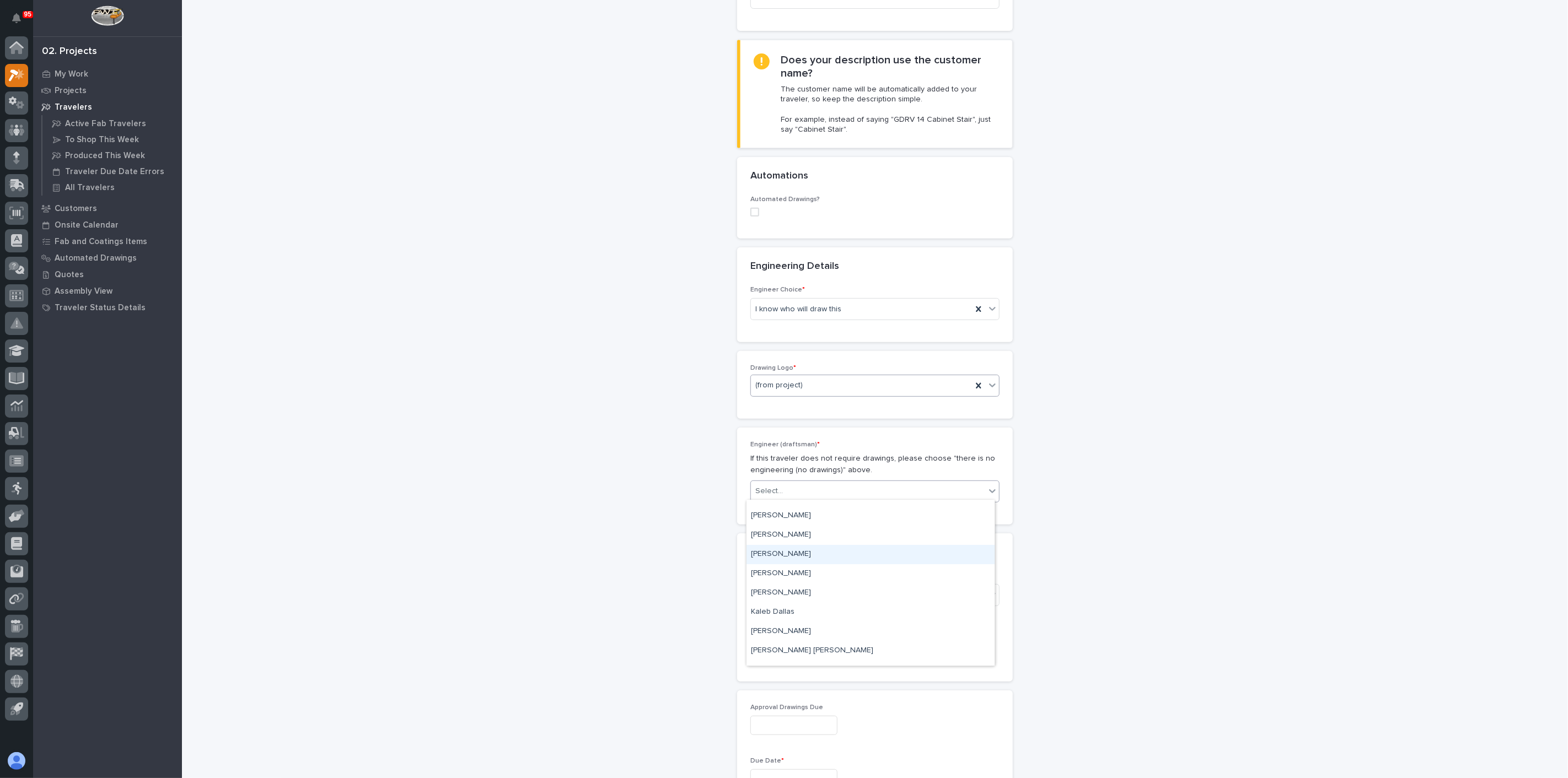
click at [778, 554] on div "John McGurn" at bounding box center [871, 555] width 248 height 19
click at [777, 586] on div "Select..." at bounding box center [868, 594] width 234 height 18
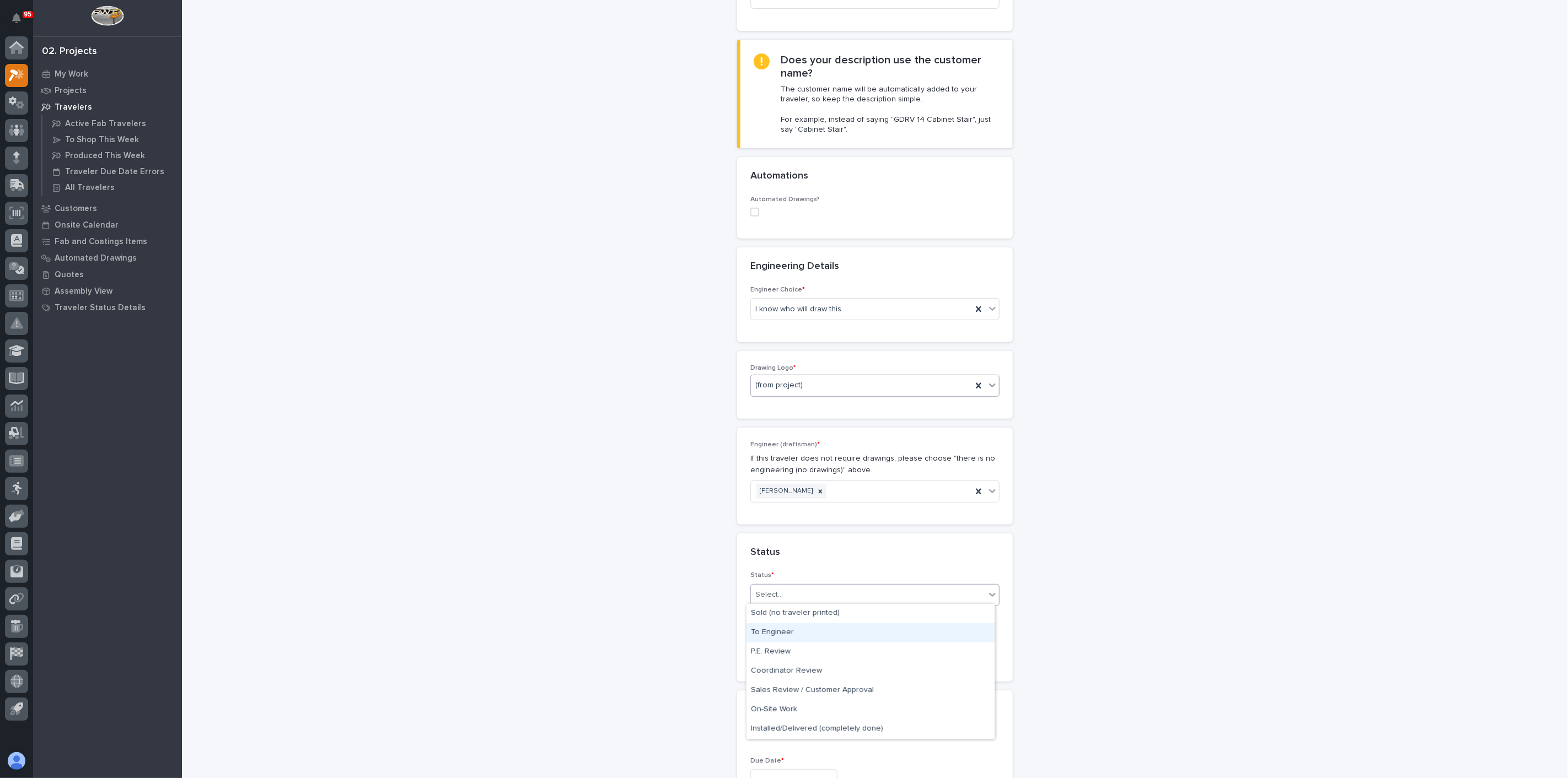
click at [784, 634] on div "To Engineer" at bounding box center [871, 633] width 248 height 19
click at [672, 611] on div "**********" at bounding box center [875, 629] width 1105 height 1746
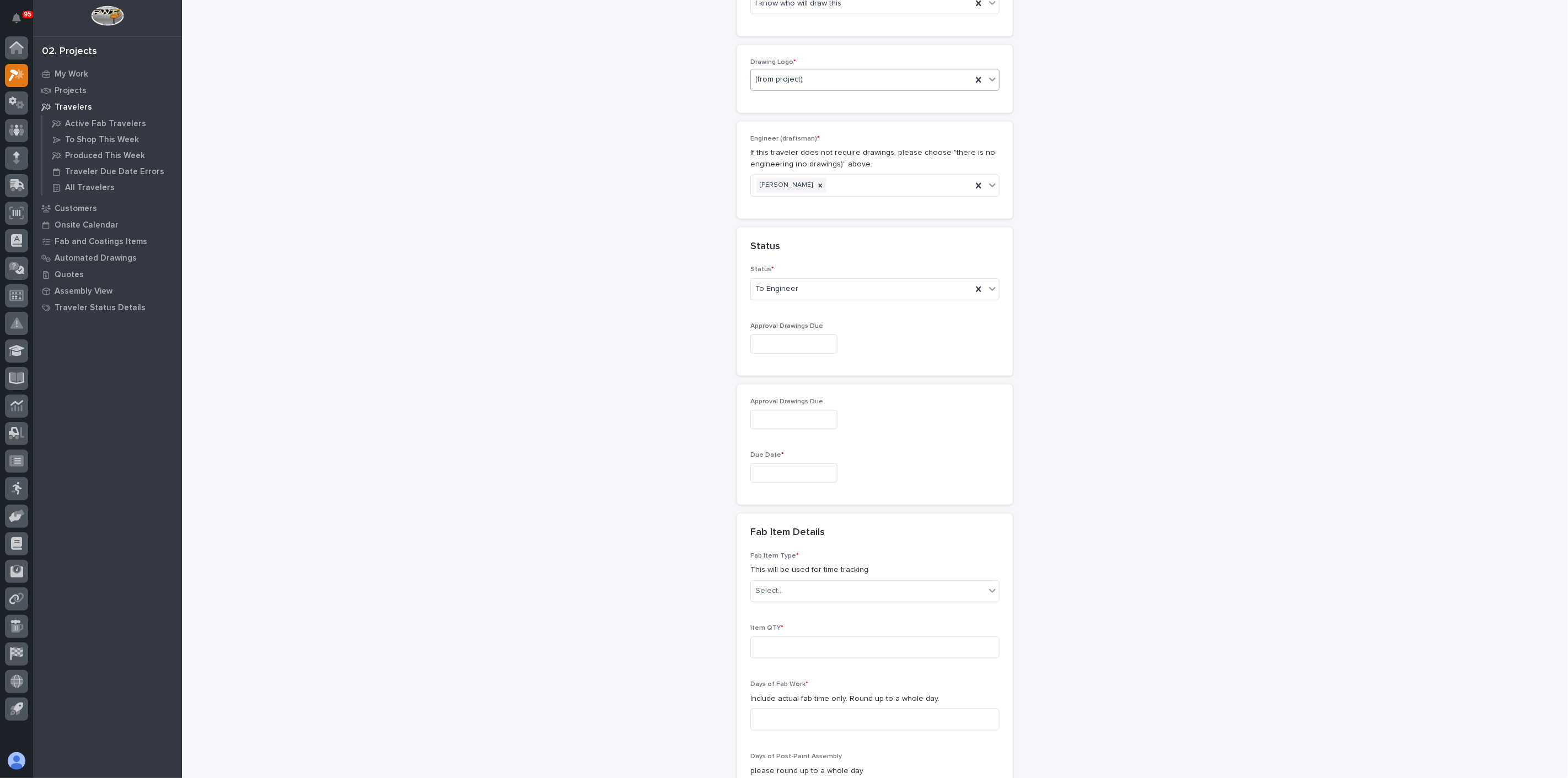
scroll to position [552, 0]
click at [765, 465] on input "text" at bounding box center [794, 473] width 87 height 19
click at [820, 430] on div "5" at bounding box center [819, 433] width 15 height 15
type input "**********"
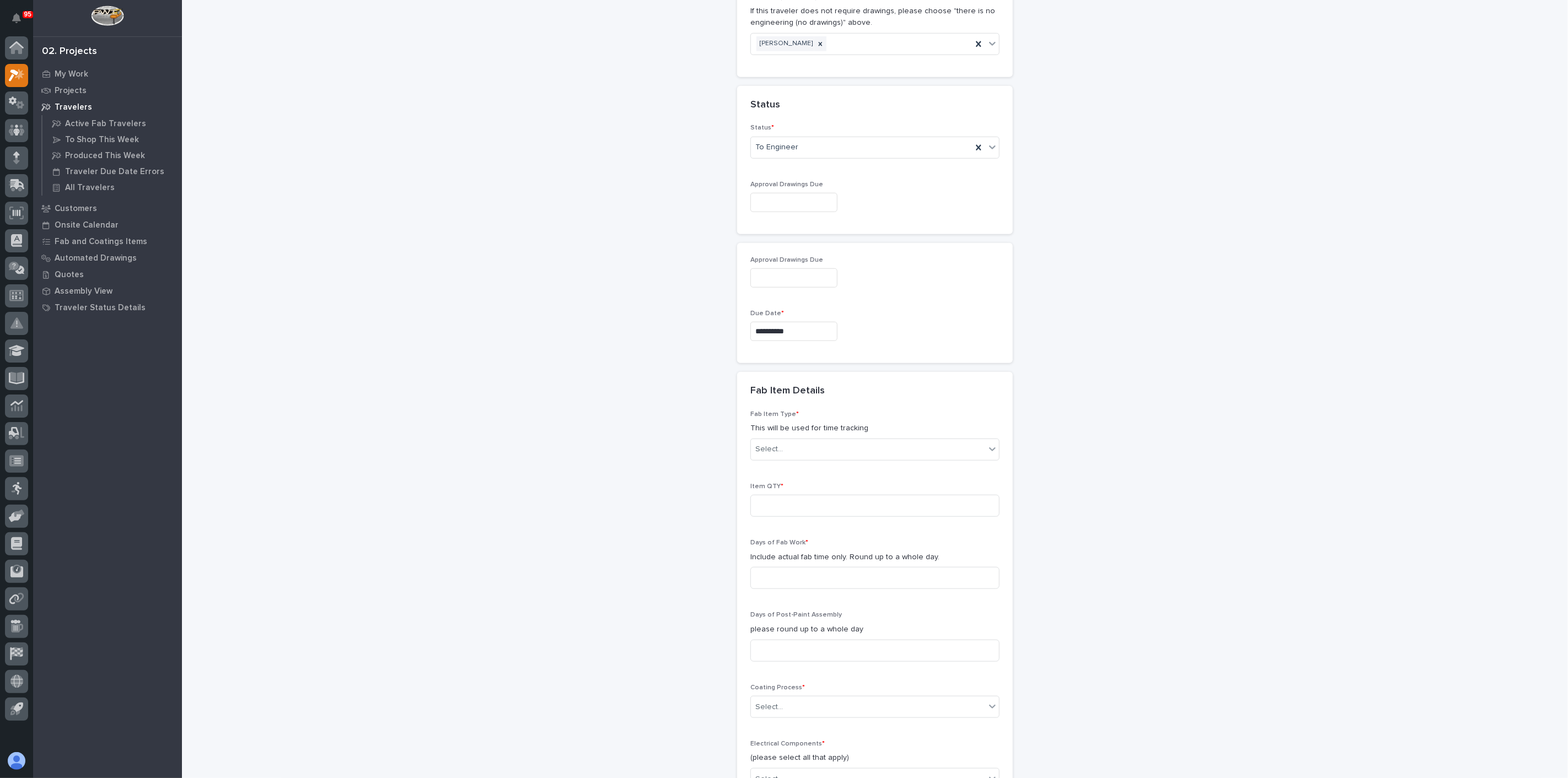
scroll to position [735, 0]
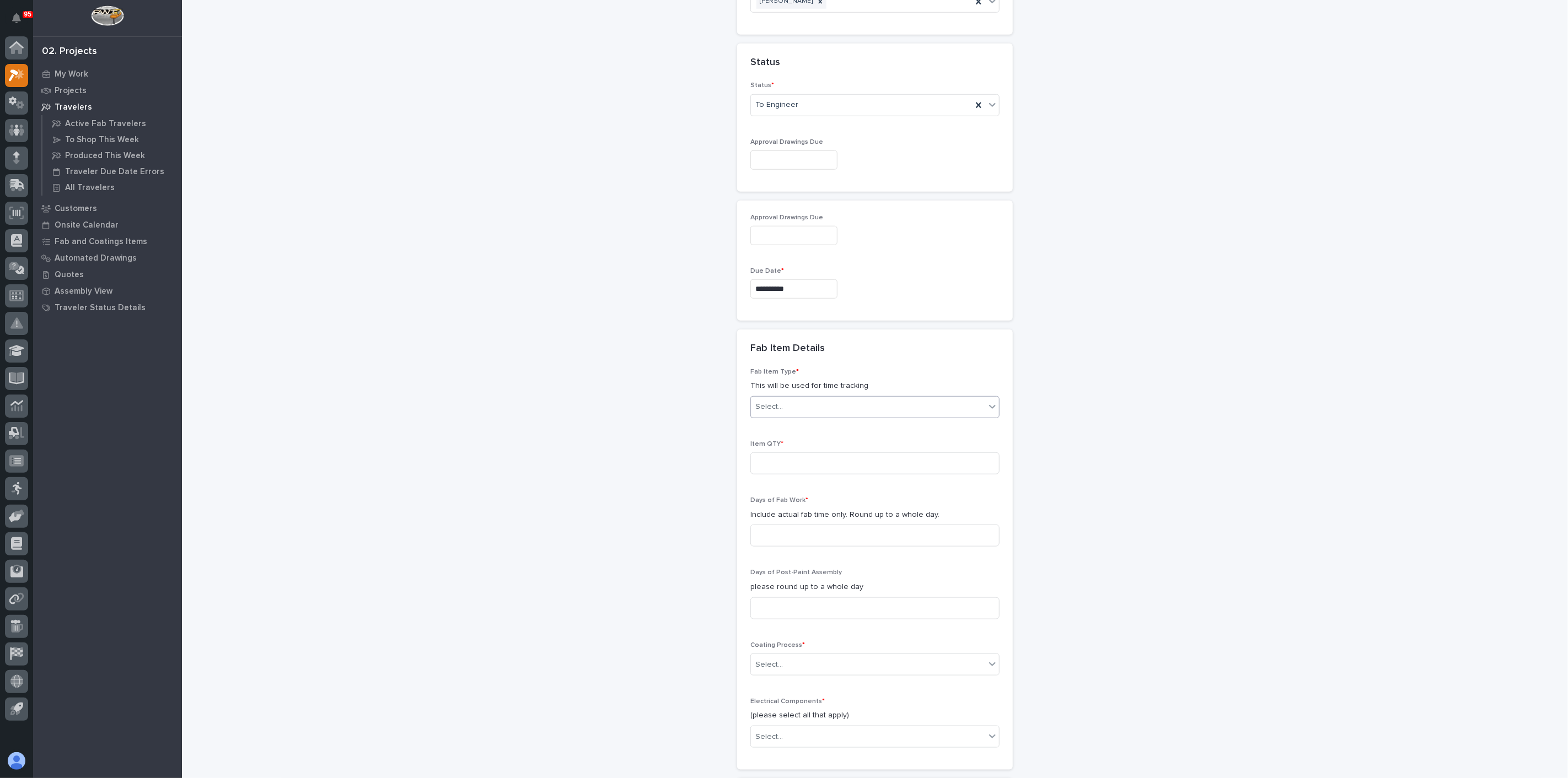
click at [782, 405] on div "Select..." at bounding box center [868, 406] width 234 height 18
click at [791, 568] on div "Mezzanine Package" at bounding box center [871, 575] width 248 height 19
click at [763, 455] on input at bounding box center [875, 463] width 249 height 22
type input "1"
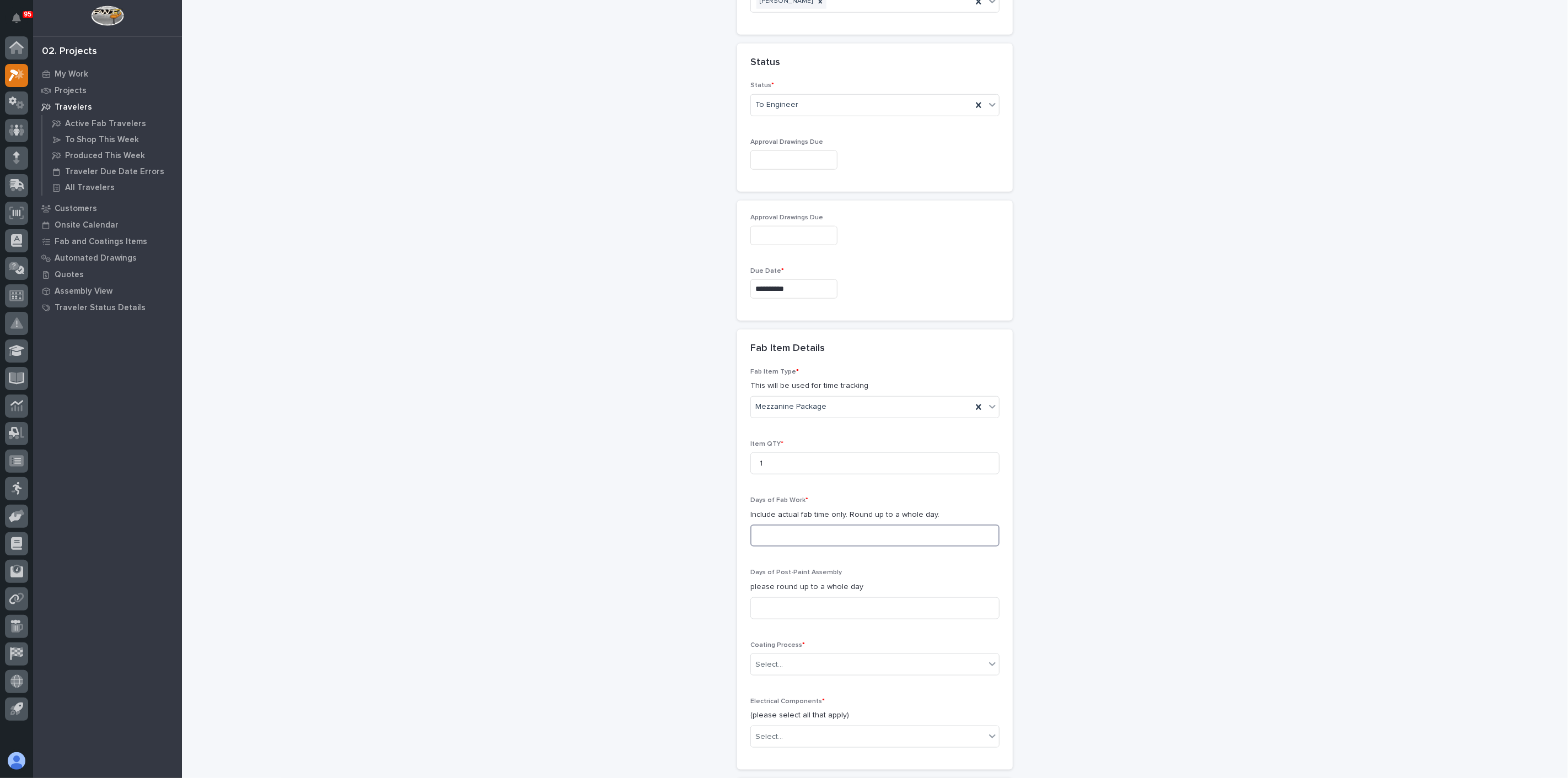
click at [770, 530] on input at bounding box center [875, 535] width 249 height 22
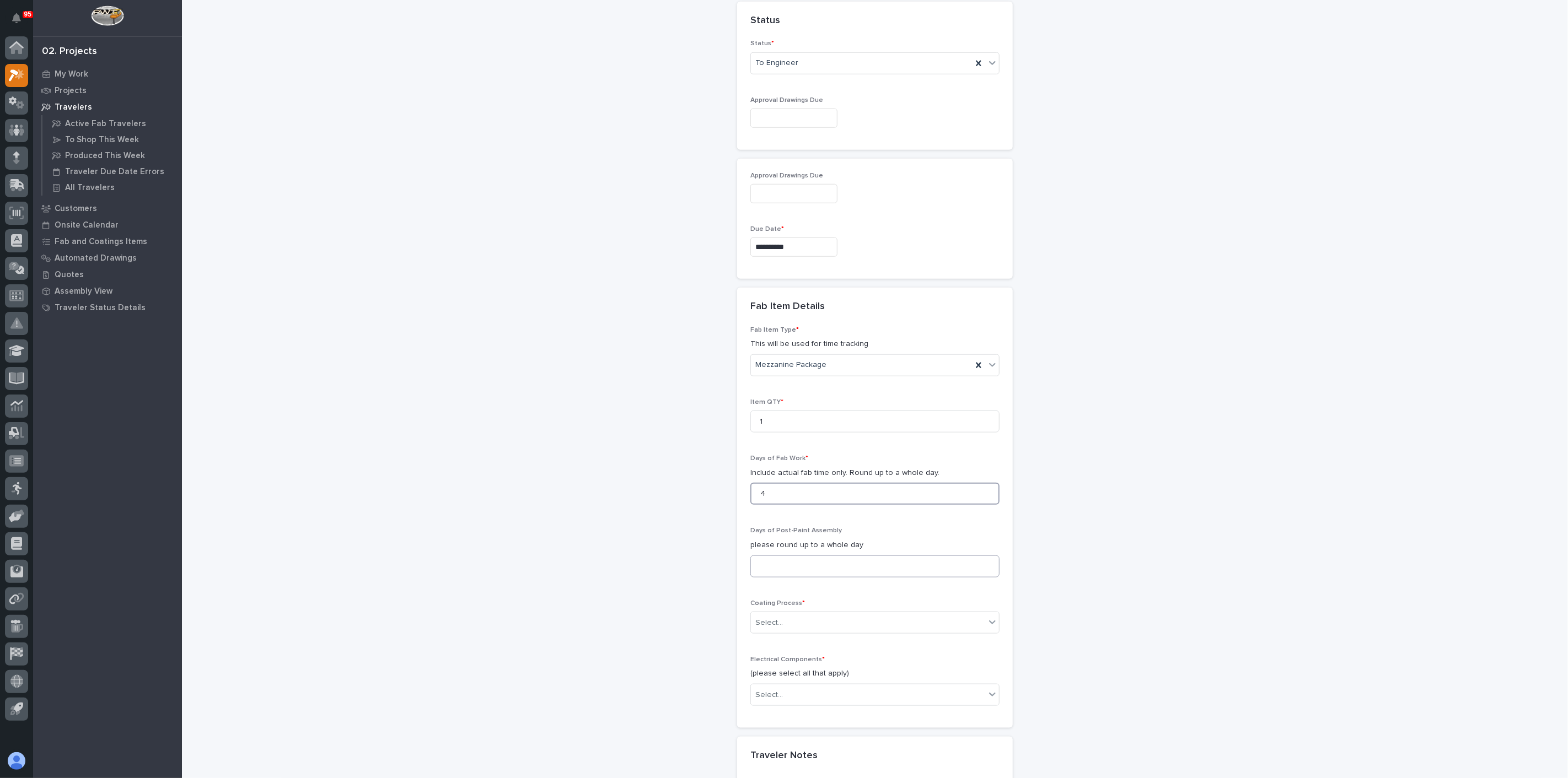
scroll to position [796, 0]
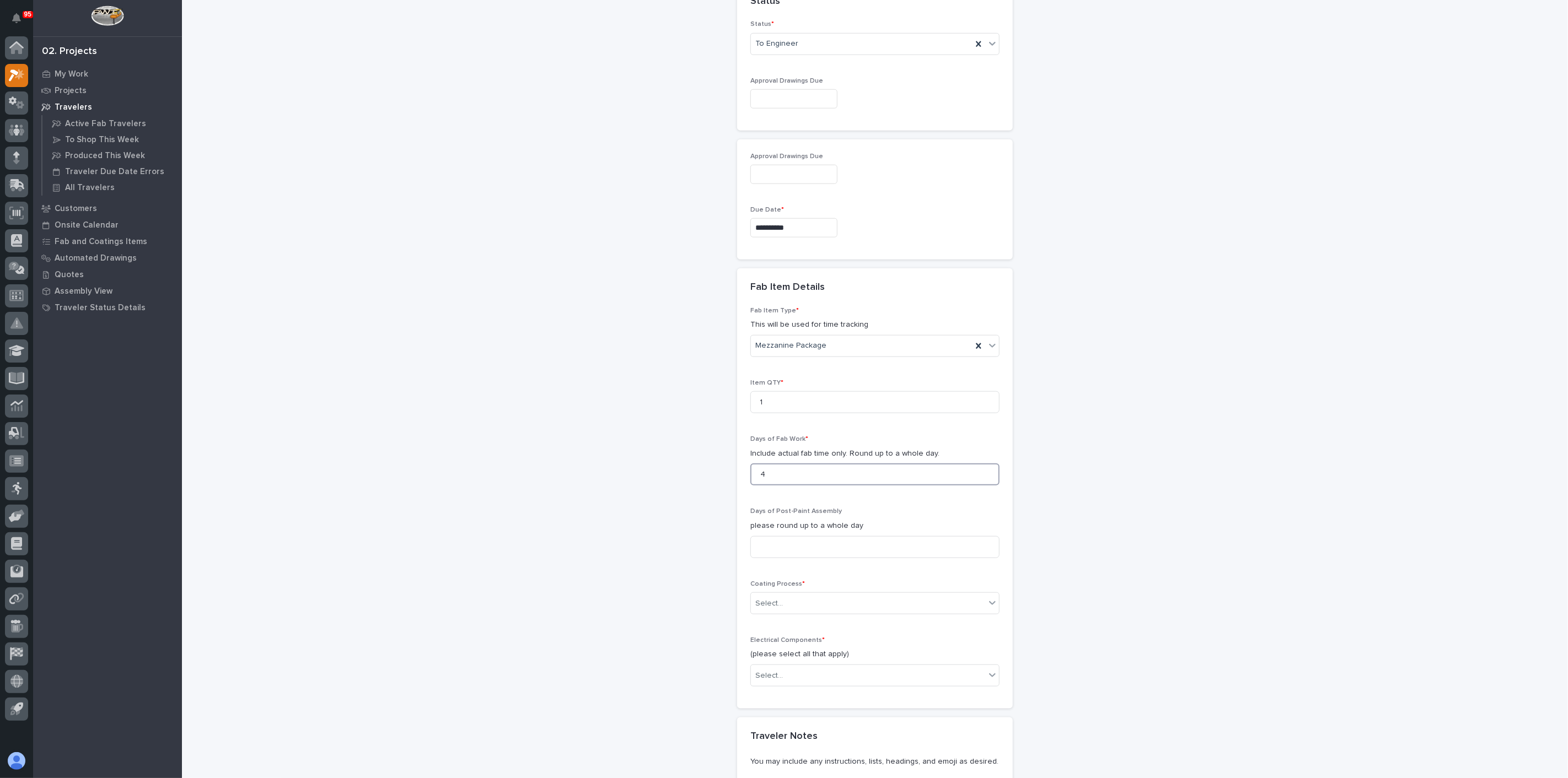
type input "4"
click at [805, 622] on div "Fab Item Type * This will be used for time tracking Mezzanine Package Item QTY …" at bounding box center [875, 501] width 249 height 389
click at [806, 612] on div "Coating Process * Select..." at bounding box center [875, 601] width 249 height 43
click at [793, 603] on div "Select..." at bounding box center [868, 603] width 234 height 18
click at [772, 639] on div "In-House Paint/Powder" at bounding box center [871, 640] width 248 height 19
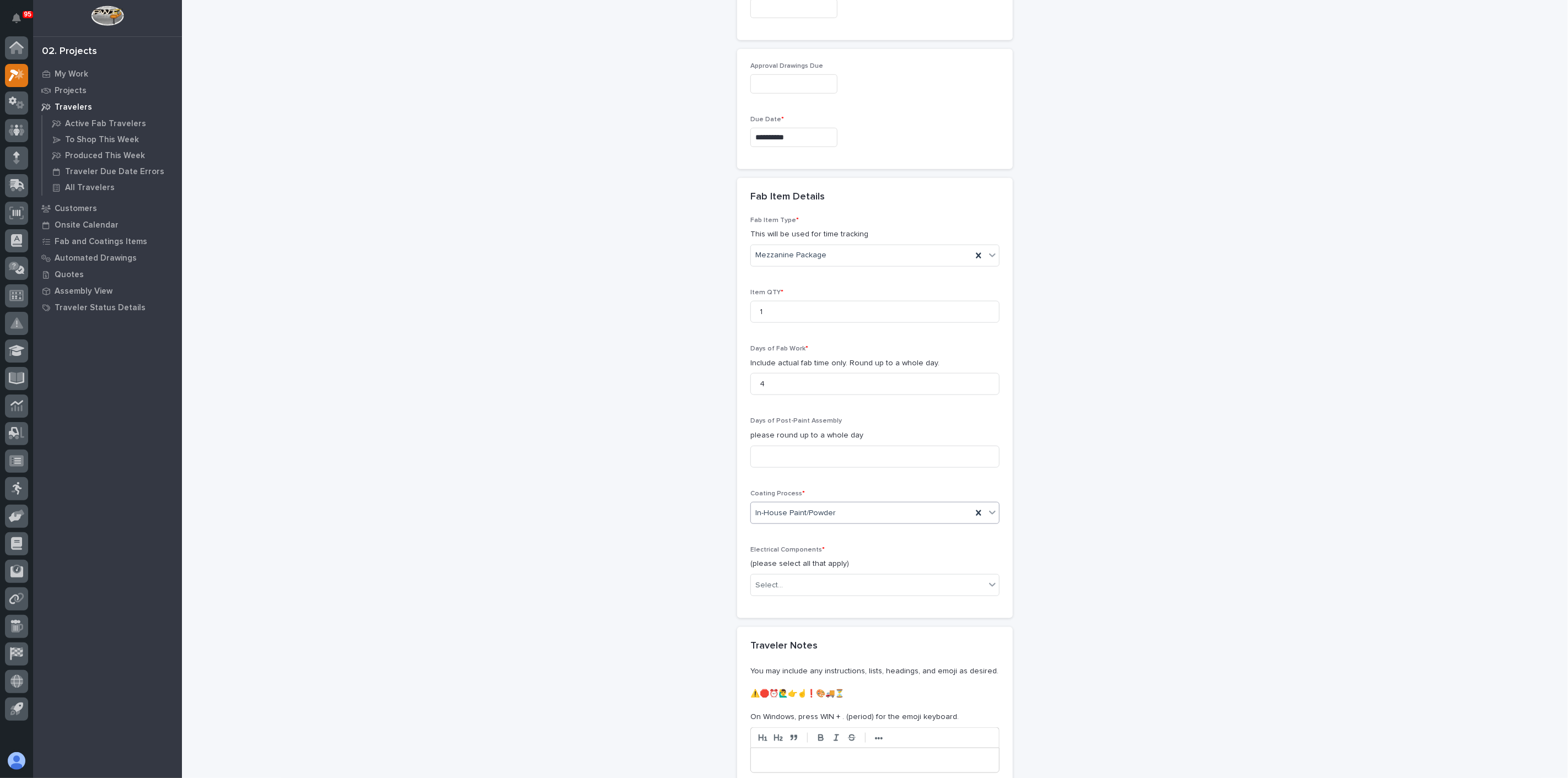
scroll to position [919, 0]
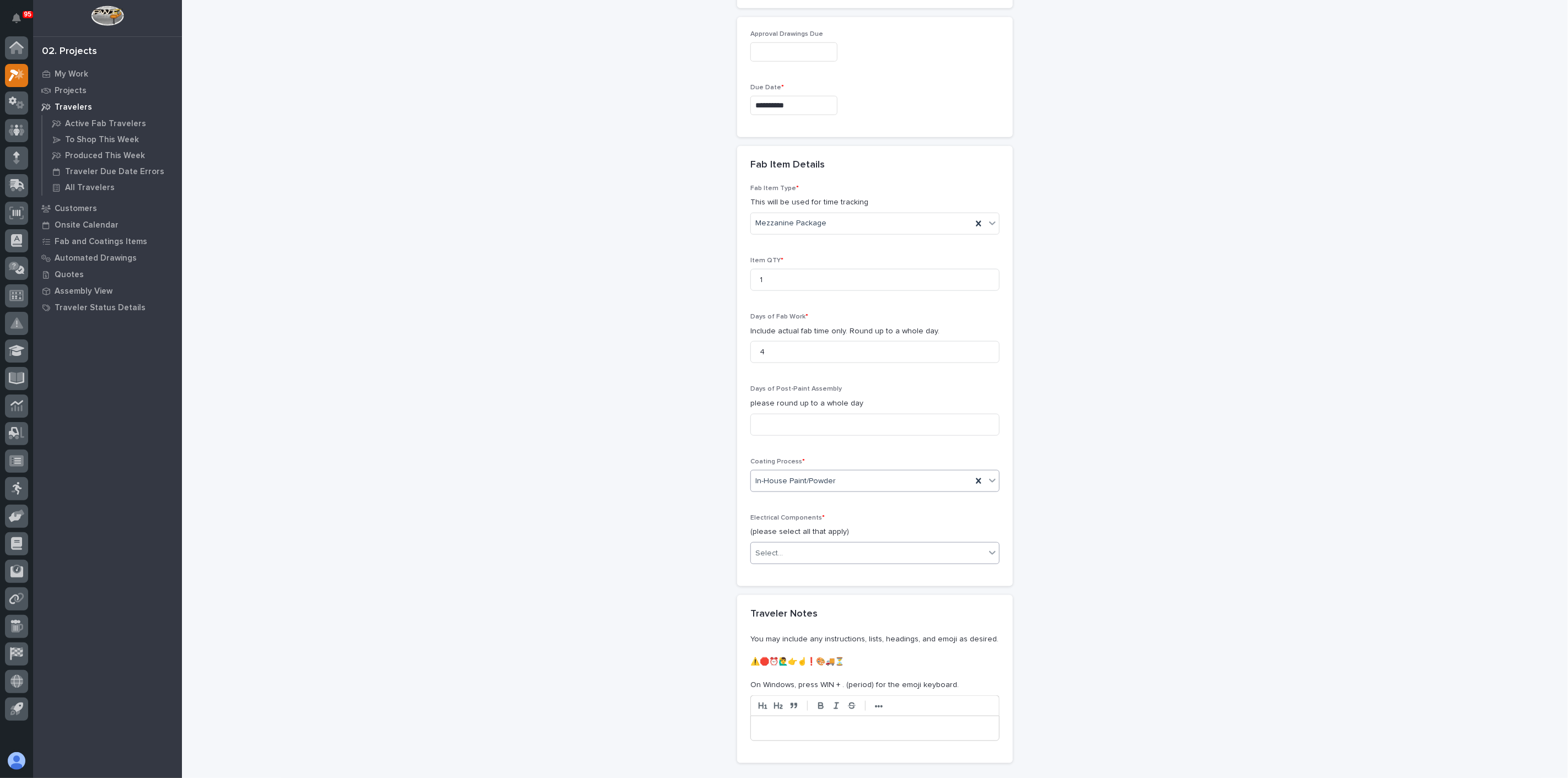
click at [791, 558] on div "Select..." at bounding box center [868, 553] width 234 height 18
click at [778, 567] on div "None" at bounding box center [871, 570] width 248 height 19
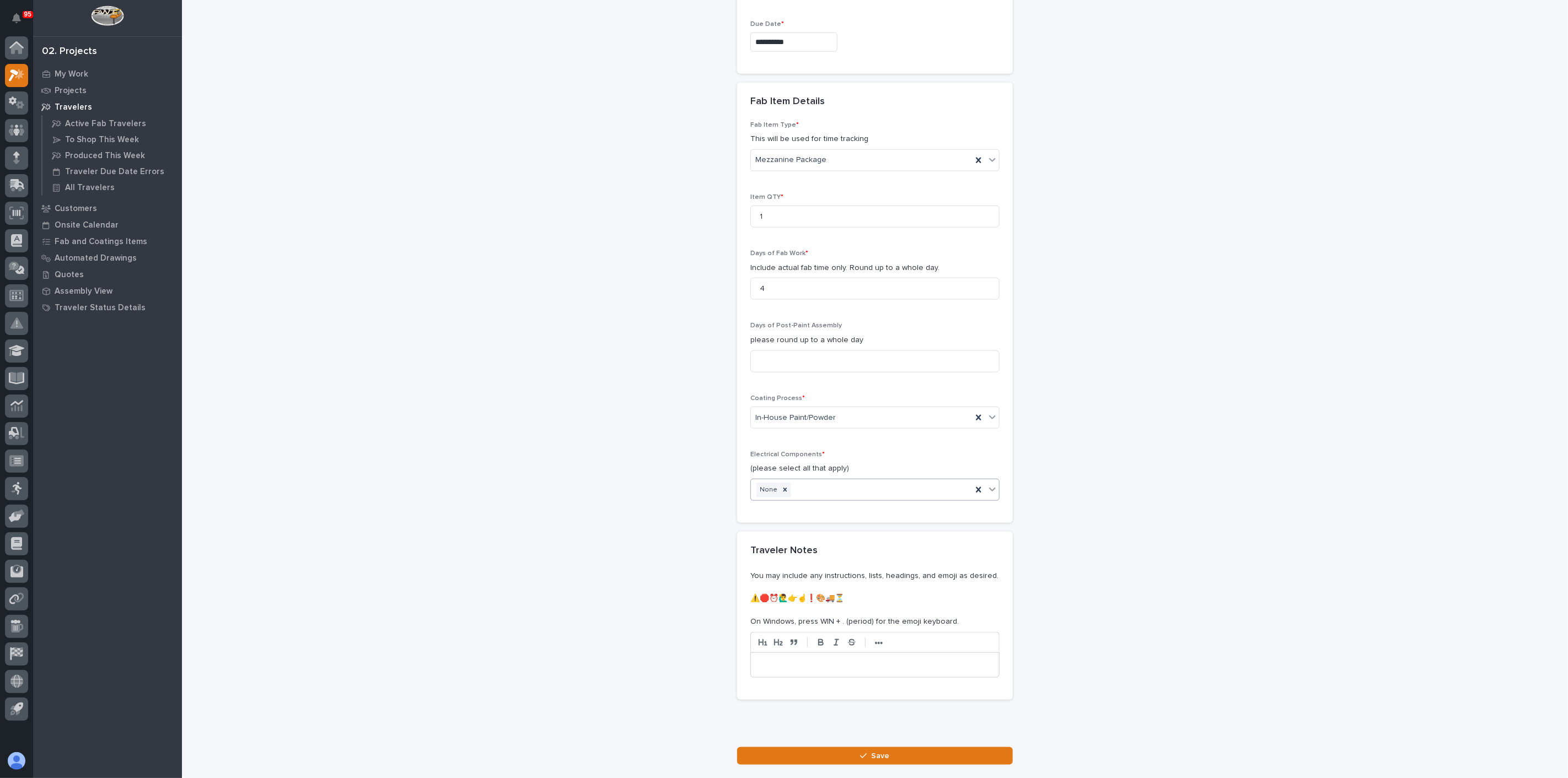
scroll to position [1050, 0]
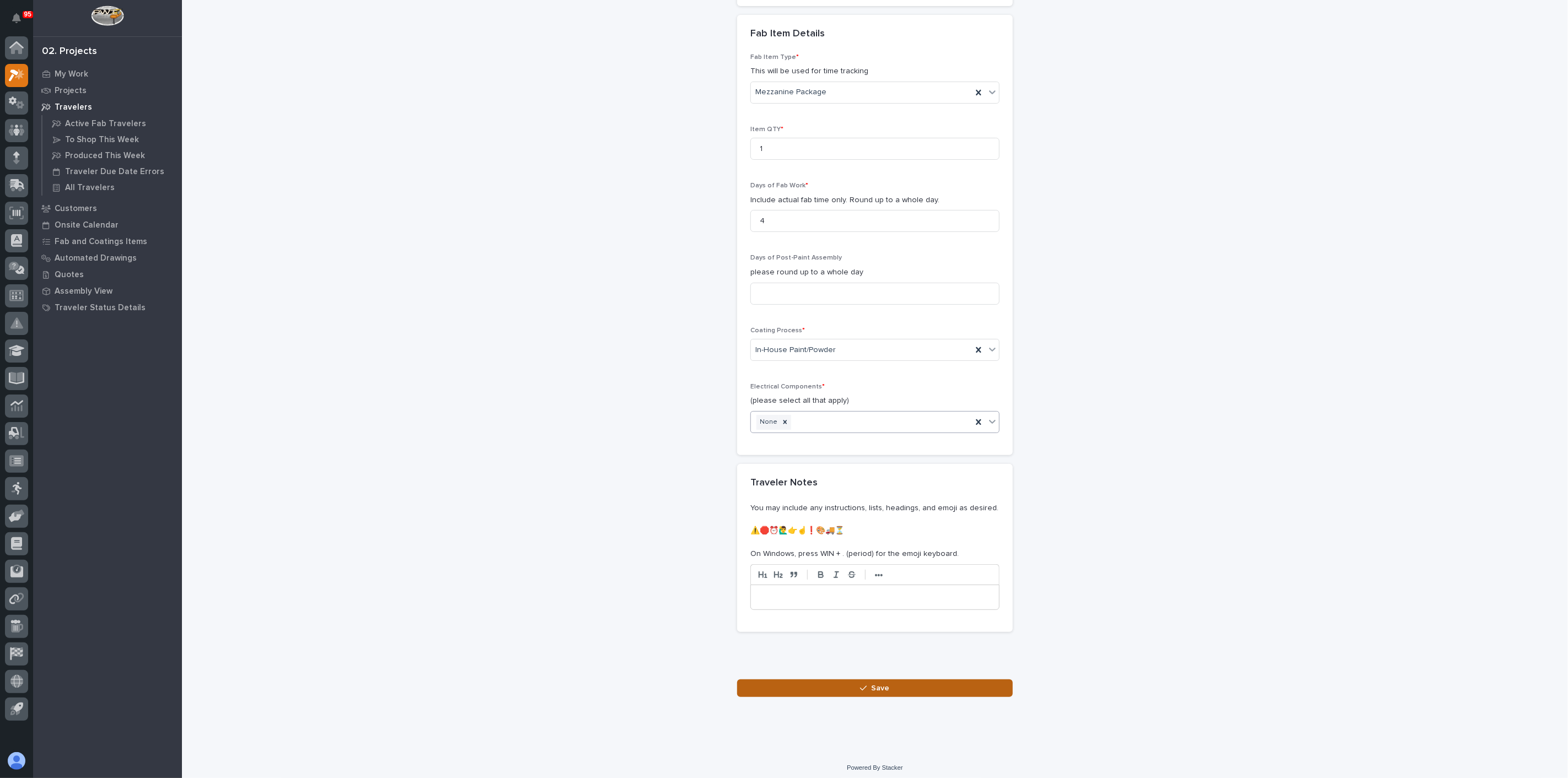
click at [809, 680] on button "Save" at bounding box center [875, 689] width 275 height 17
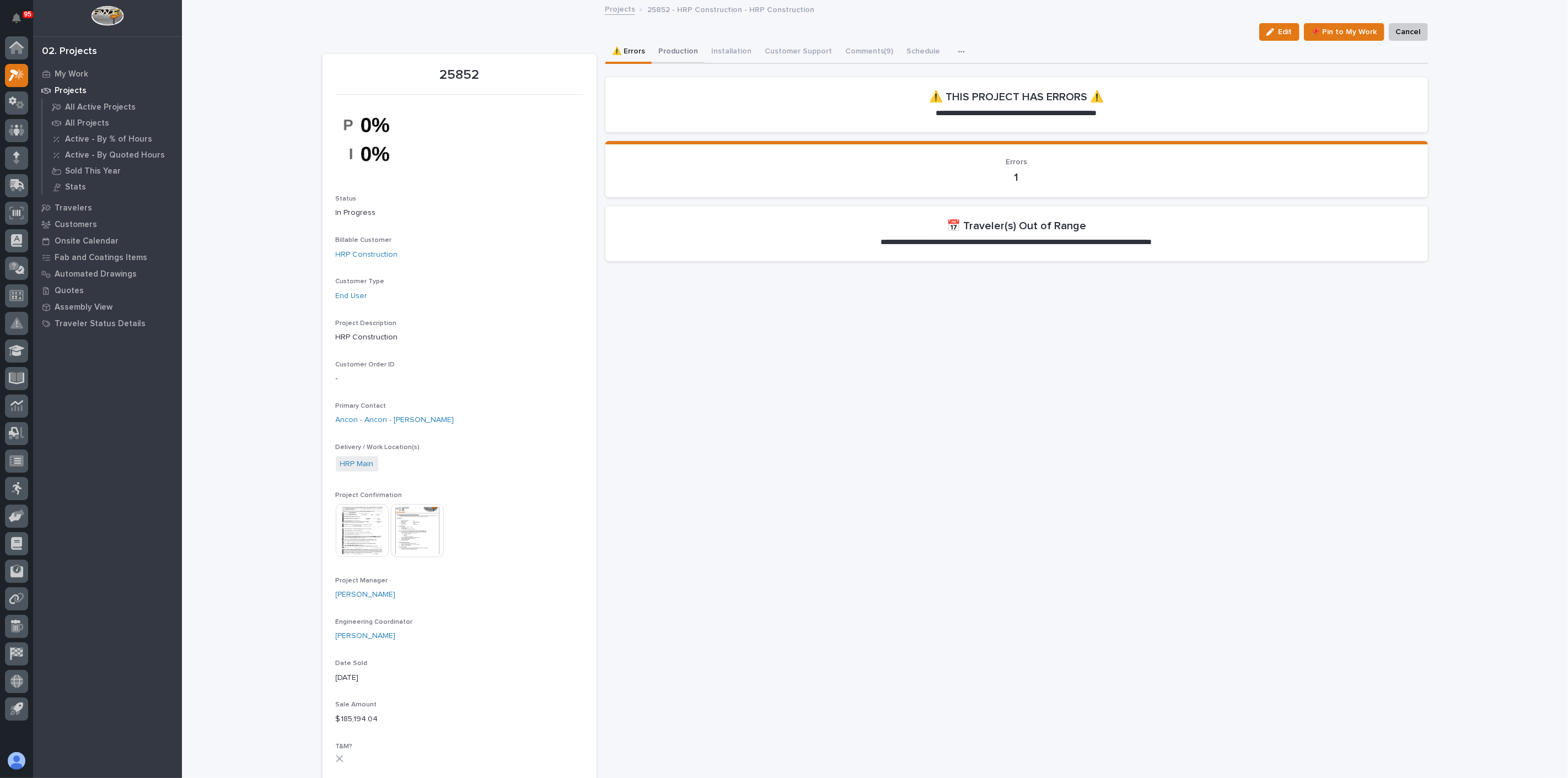
click at [684, 50] on button "Production" at bounding box center [678, 52] width 53 height 23
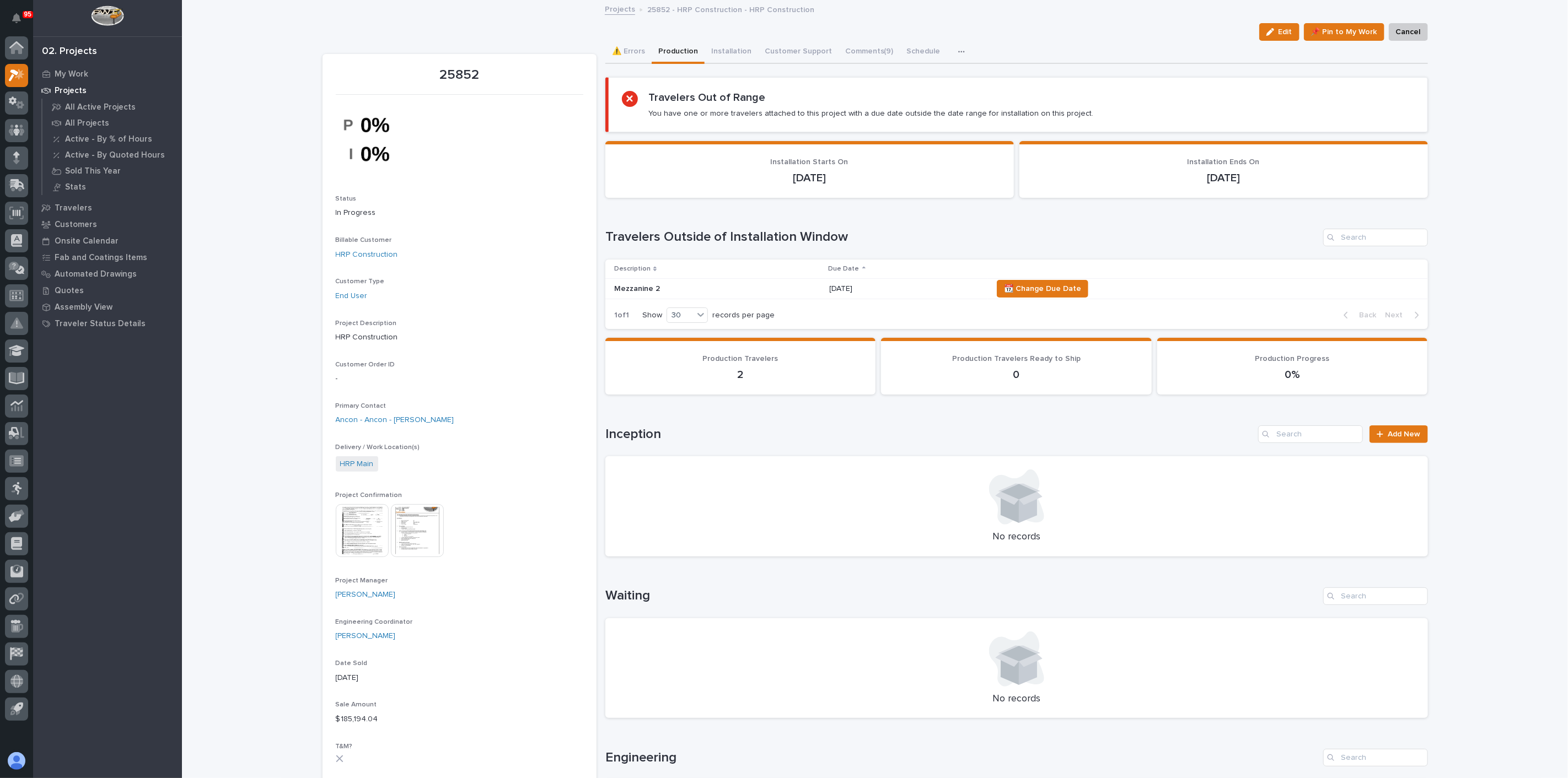
click at [832, 288] on p "09/05/2025" at bounding box center [907, 288] width 154 height 10
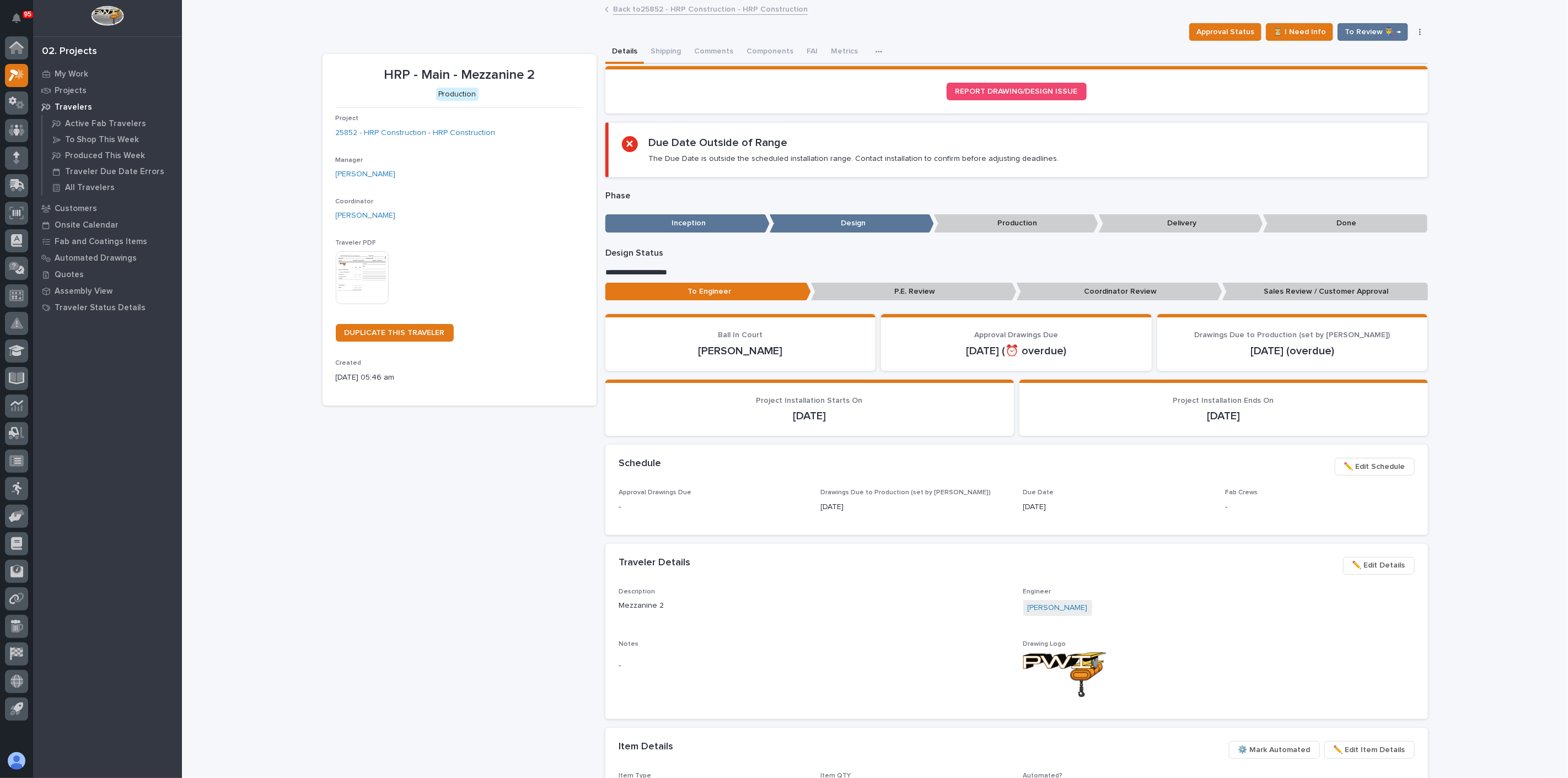
click at [1354, 462] on span "✏️ Edit Schedule" at bounding box center [1375, 467] width 61 height 13
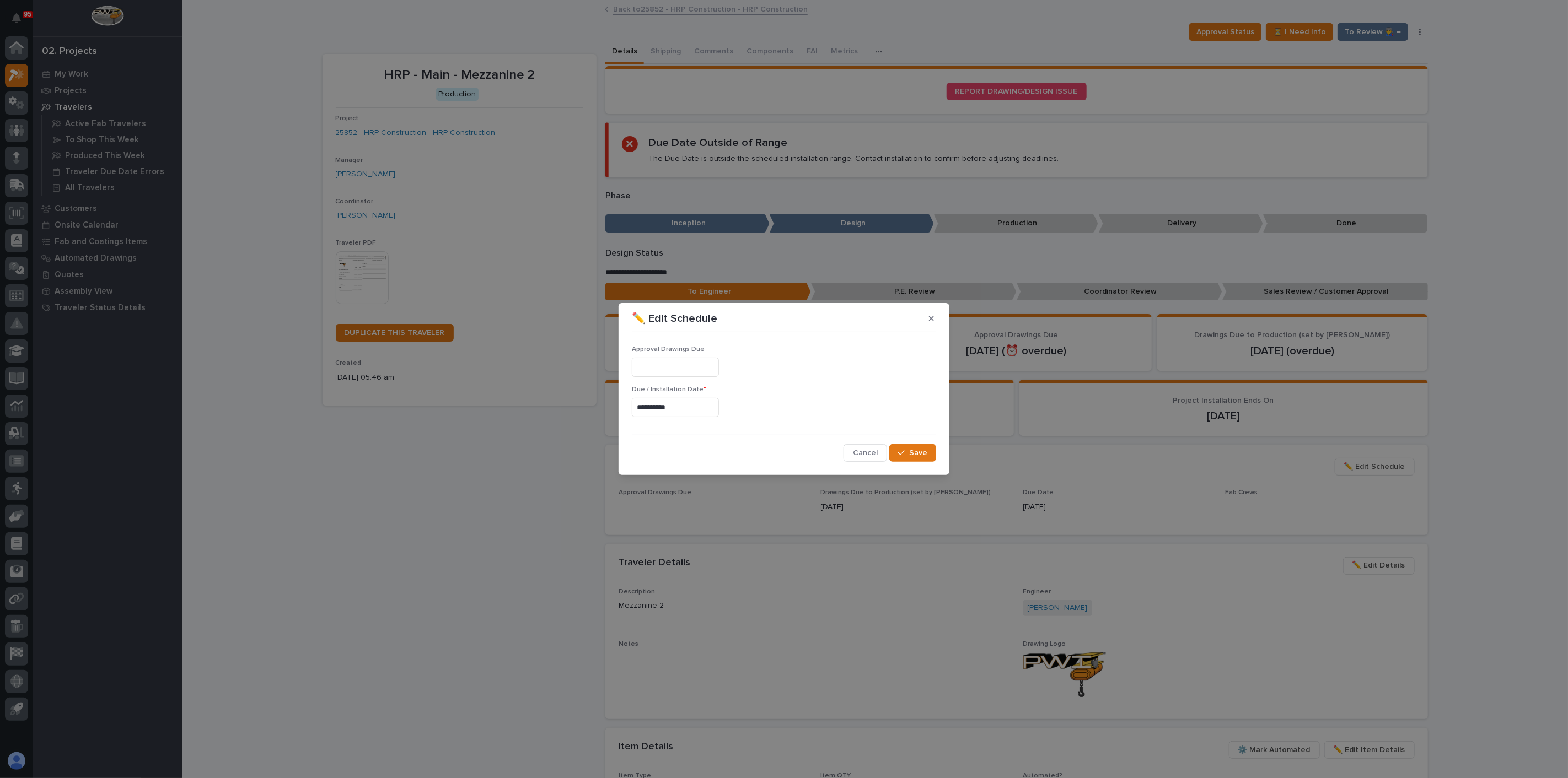
click at [690, 406] on input "**********" at bounding box center [676, 407] width 87 height 19
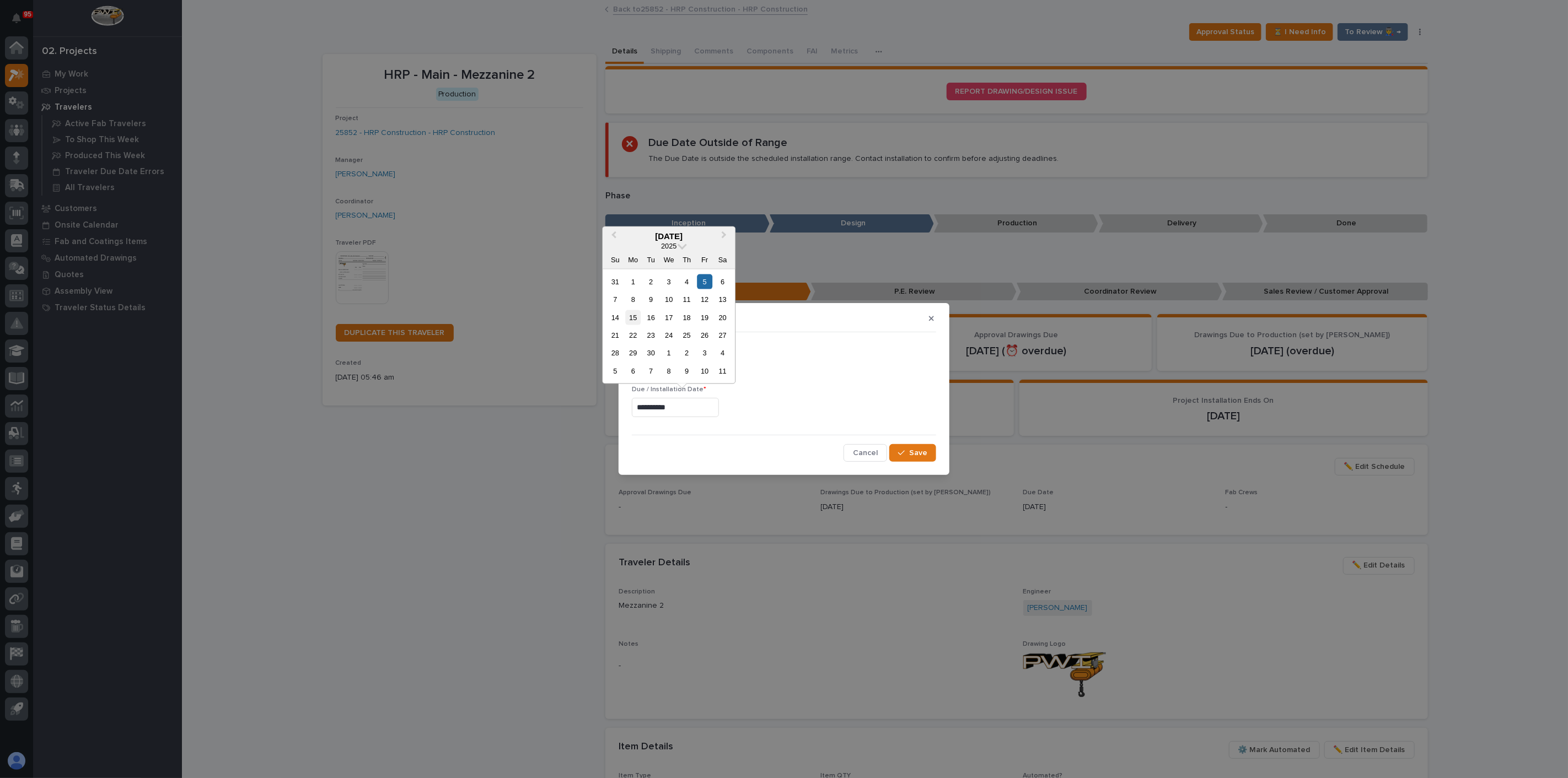
click at [637, 322] on div "15" at bounding box center [633, 316] width 15 height 15
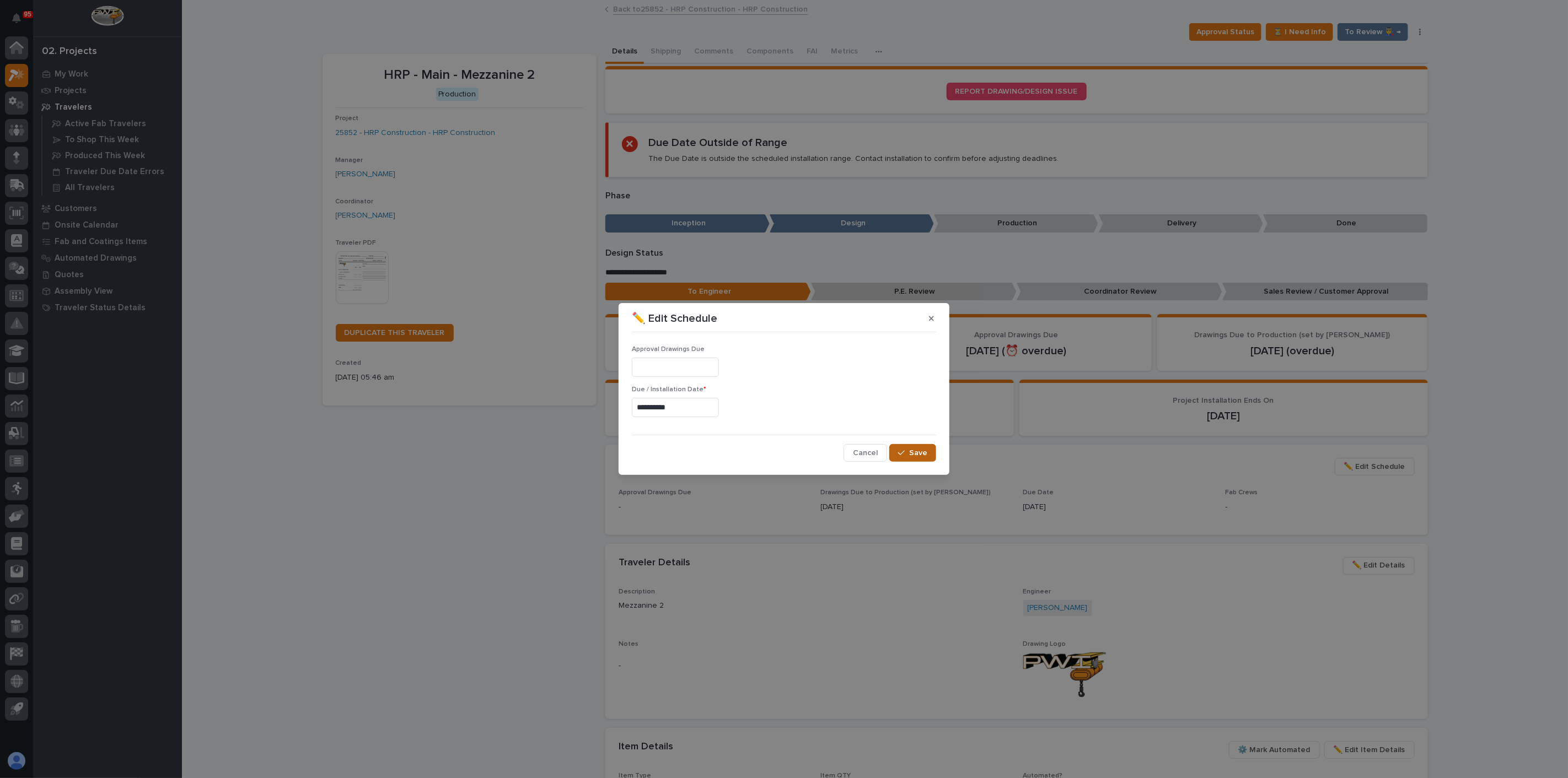
type input "**********"
click at [916, 457] on span "Save" at bounding box center [918, 453] width 18 height 10
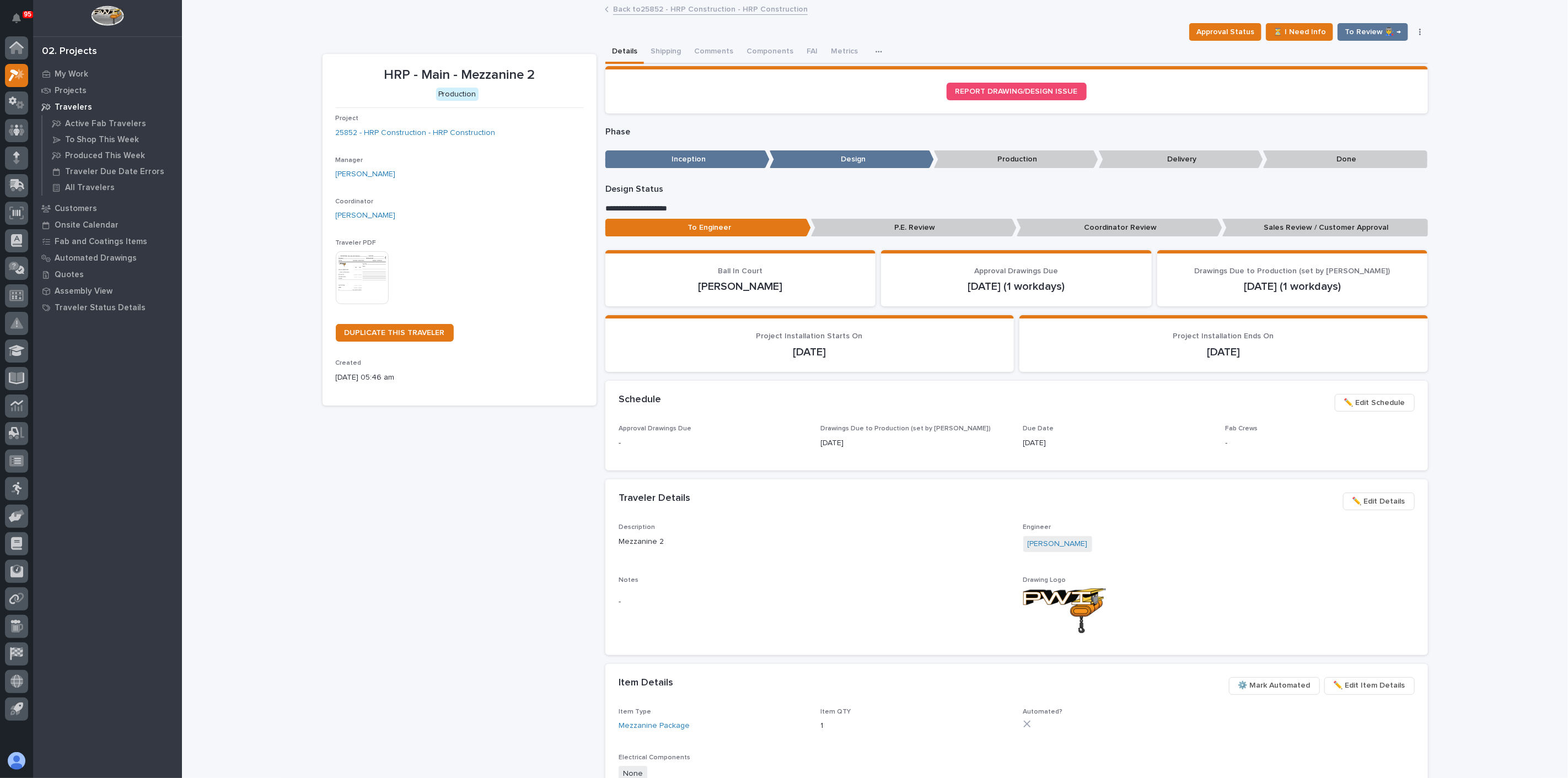
click at [486, 558] on div "HRP - Main - Mezzanine 2 Production Project 25852 - HRP Construction - HRP Cons…" at bounding box center [459, 520] width 274 height 933
drag, startPoint x: 679, startPoint y: 331, endPoint x: 697, endPoint y: 325, distance: 19.0
click at [351, 284] on img at bounding box center [362, 278] width 53 height 53
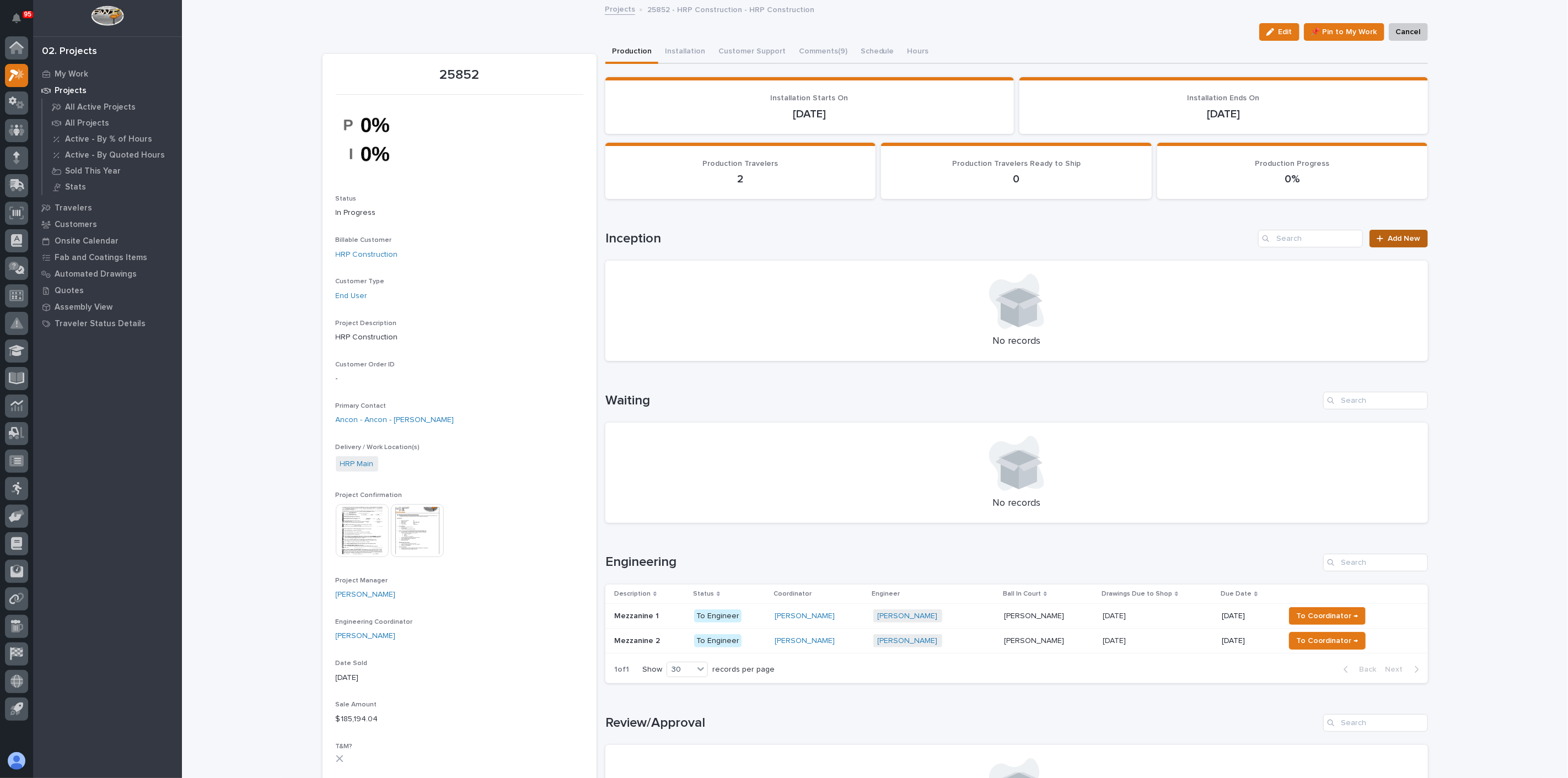
click at [1398, 241] on span "Add New" at bounding box center [1404, 239] width 32 height 8
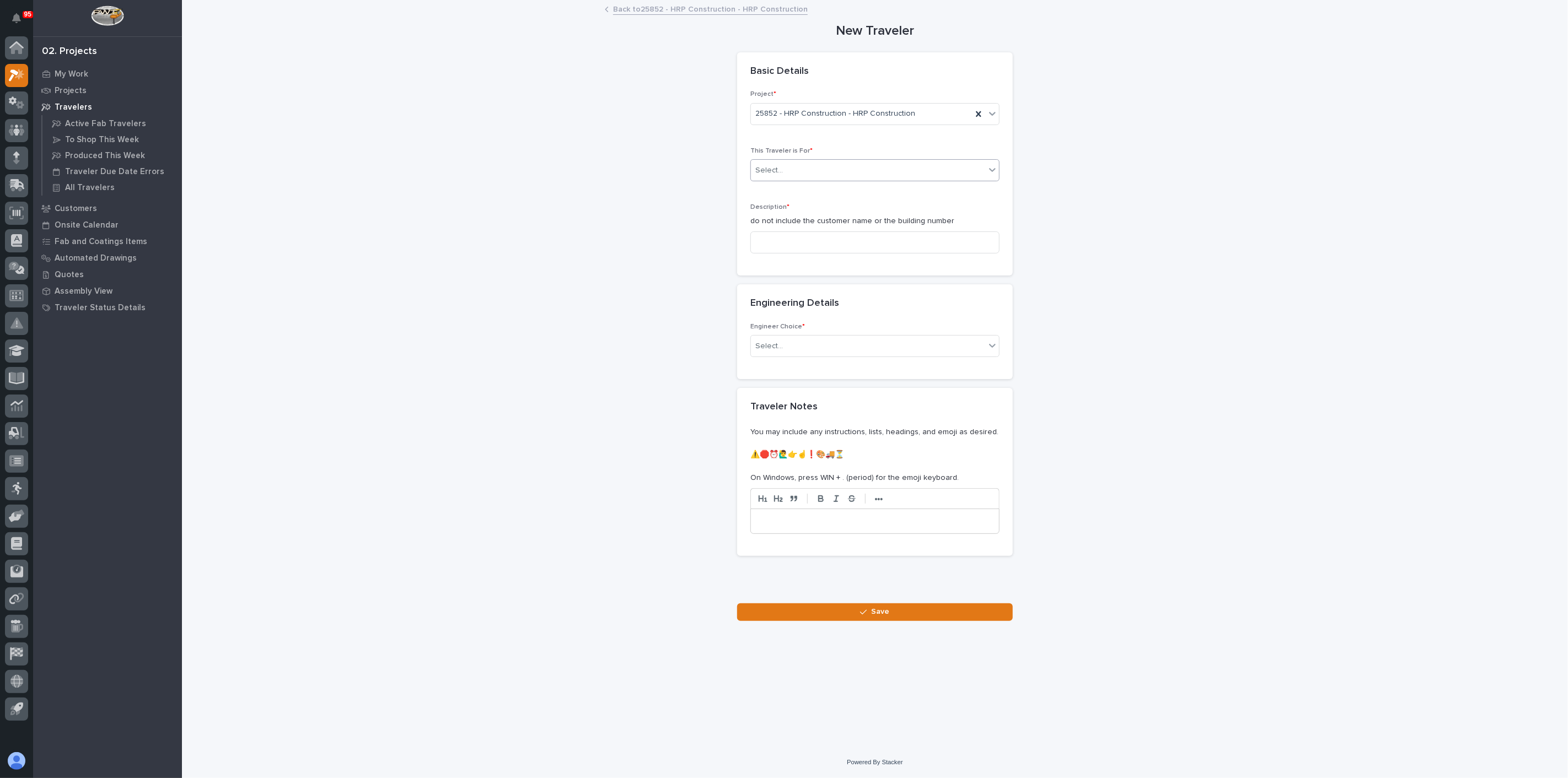
click at [792, 166] on div "Select..." at bounding box center [868, 170] width 234 height 18
click at [784, 188] on span "Production" at bounding box center [777, 191] width 43 height 12
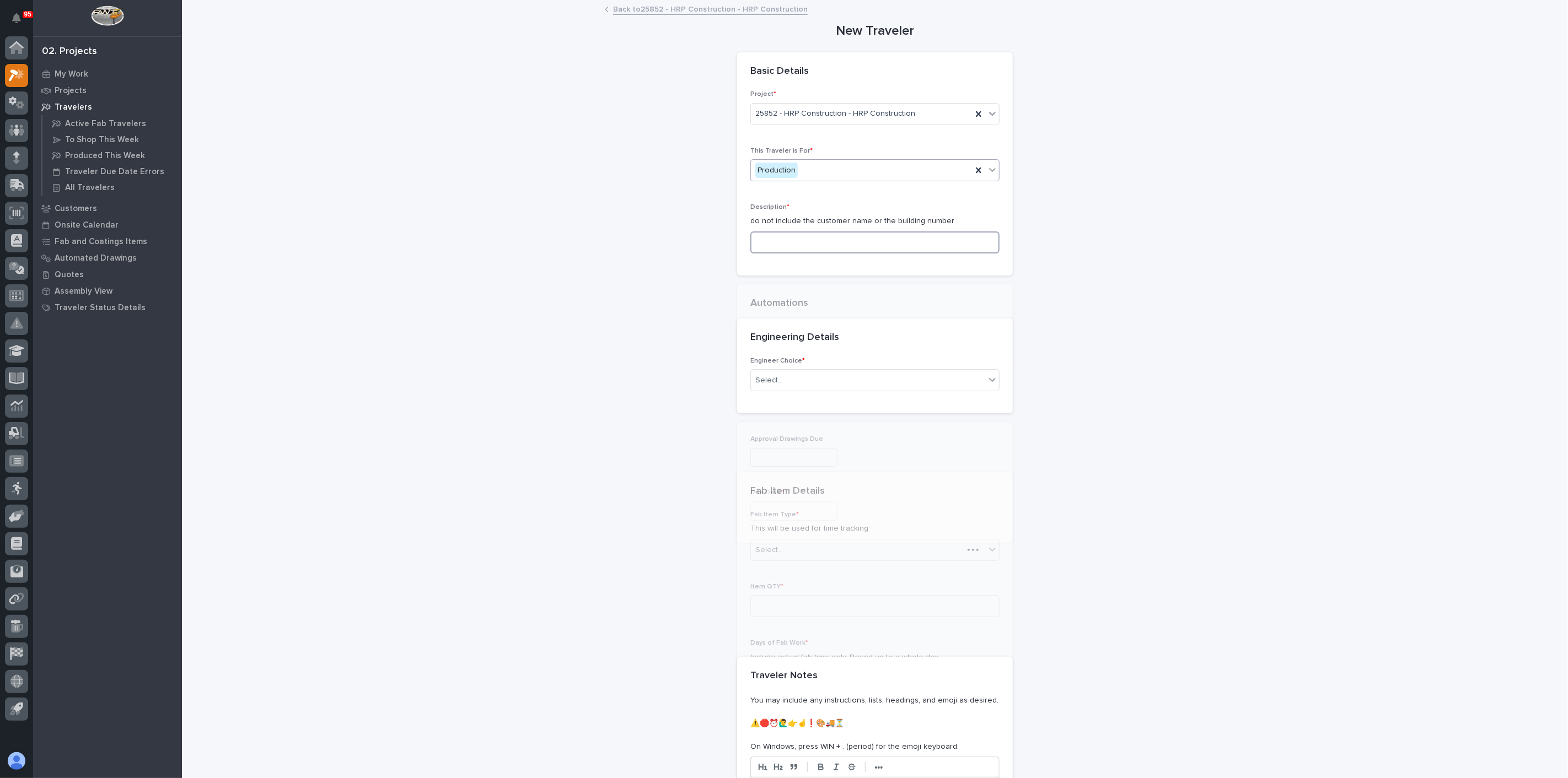
click at [775, 247] on input at bounding box center [875, 242] width 249 height 22
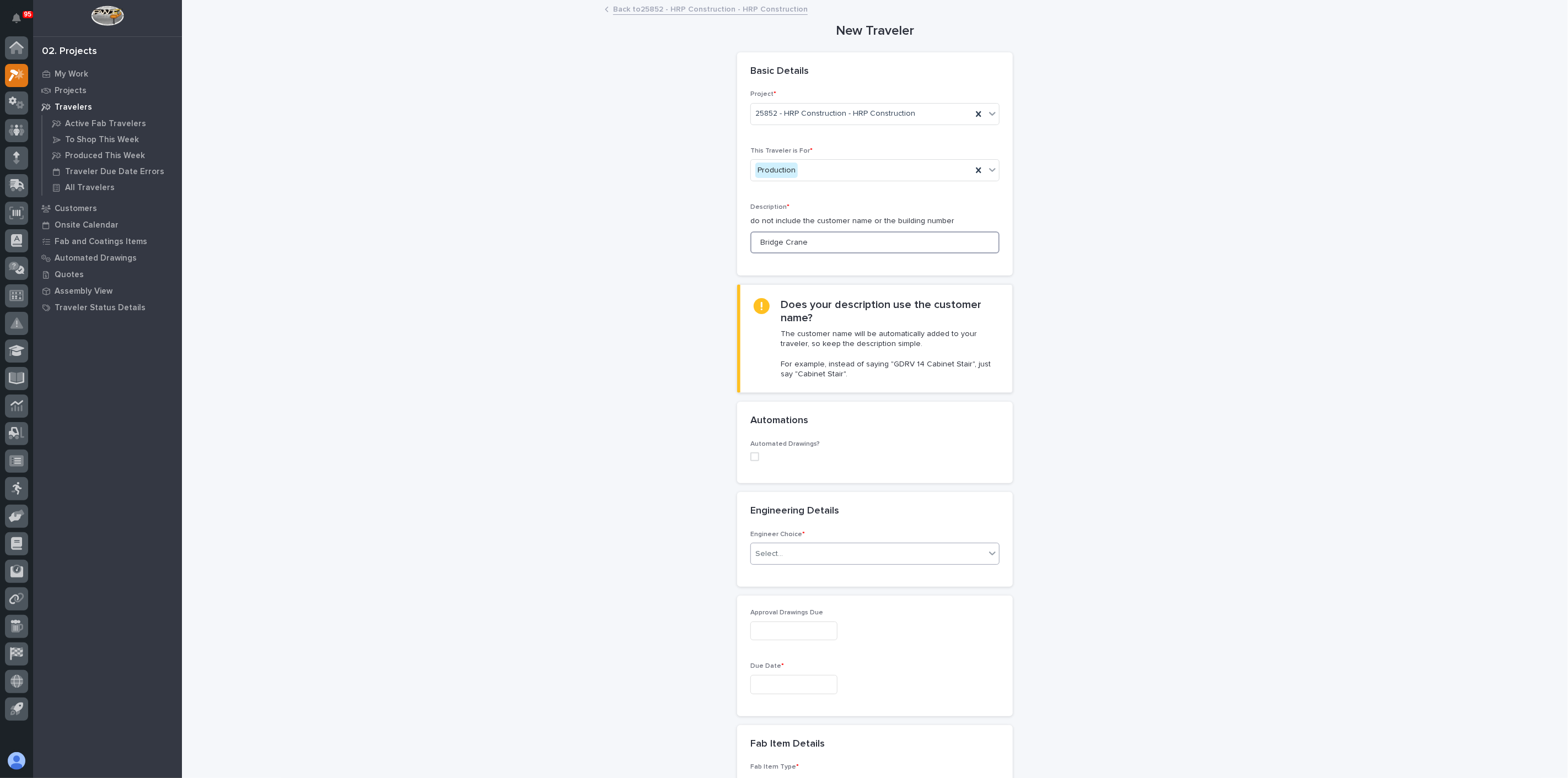
type input "Bridge Crane"
click at [784, 558] on div at bounding box center [784, 553] width 1 height 11
click at [777, 616] on div "I know who will draw this" at bounding box center [871, 613] width 248 height 19
click at [778, 635] on div "(from project)" at bounding box center [861, 630] width 221 height 18
click at [777, 578] on div "Engineer Choice * I know who will draw this" at bounding box center [875, 559] width 275 height 56
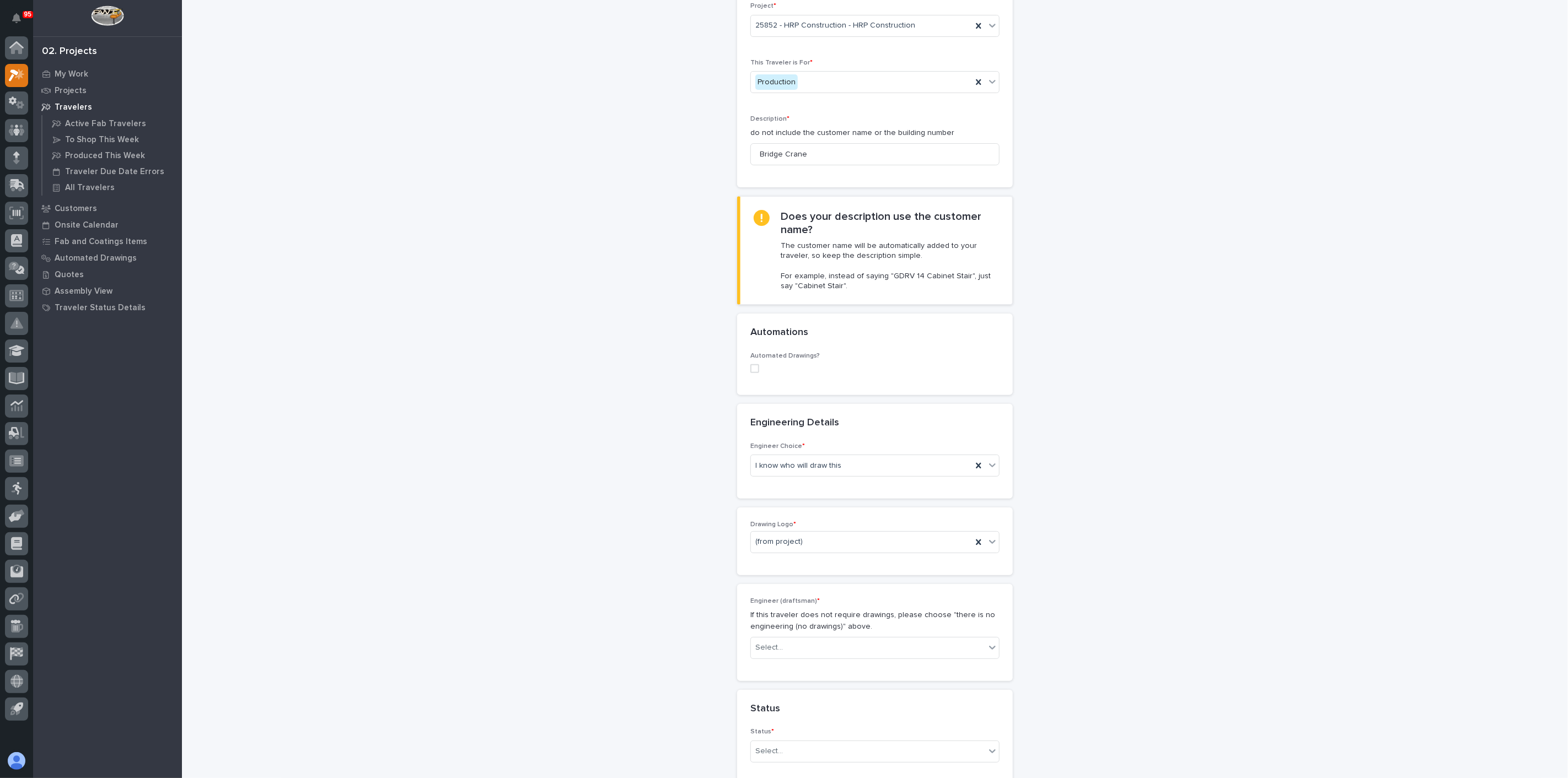
scroll to position [122, 0]
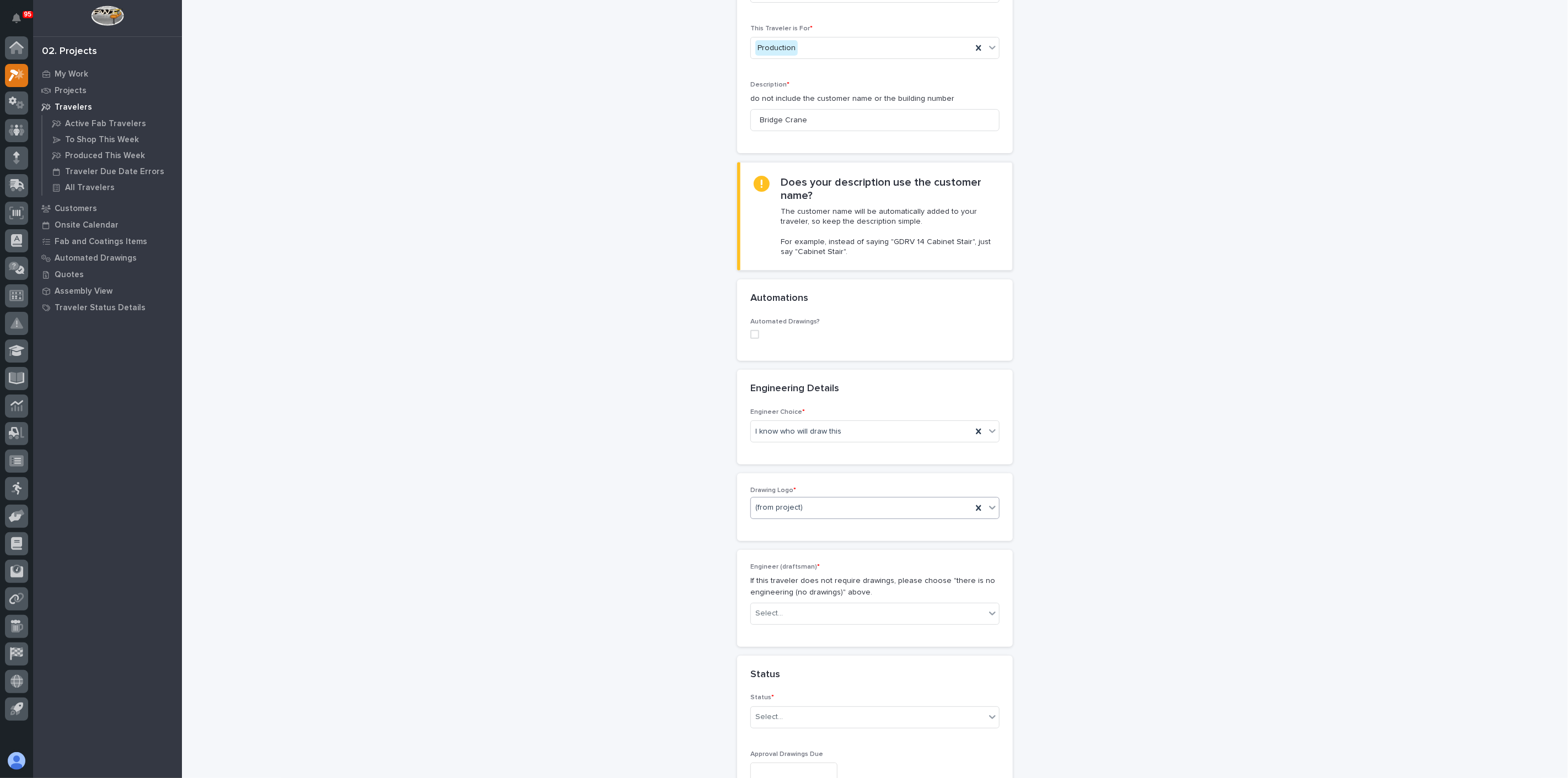
click at [784, 515] on div "(from project)" at bounding box center [861, 508] width 221 height 18
click at [781, 524] on div "(from project)" at bounding box center [871, 527] width 248 height 19
click at [773, 629] on div "Engineer (draftsman) * If this traveler does not require drawings, please choos…" at bounding box center [875, 598] width 249 height 71
click at [783, 605] on div "Select..." at bounding box center [868, 614] width 234 height 18
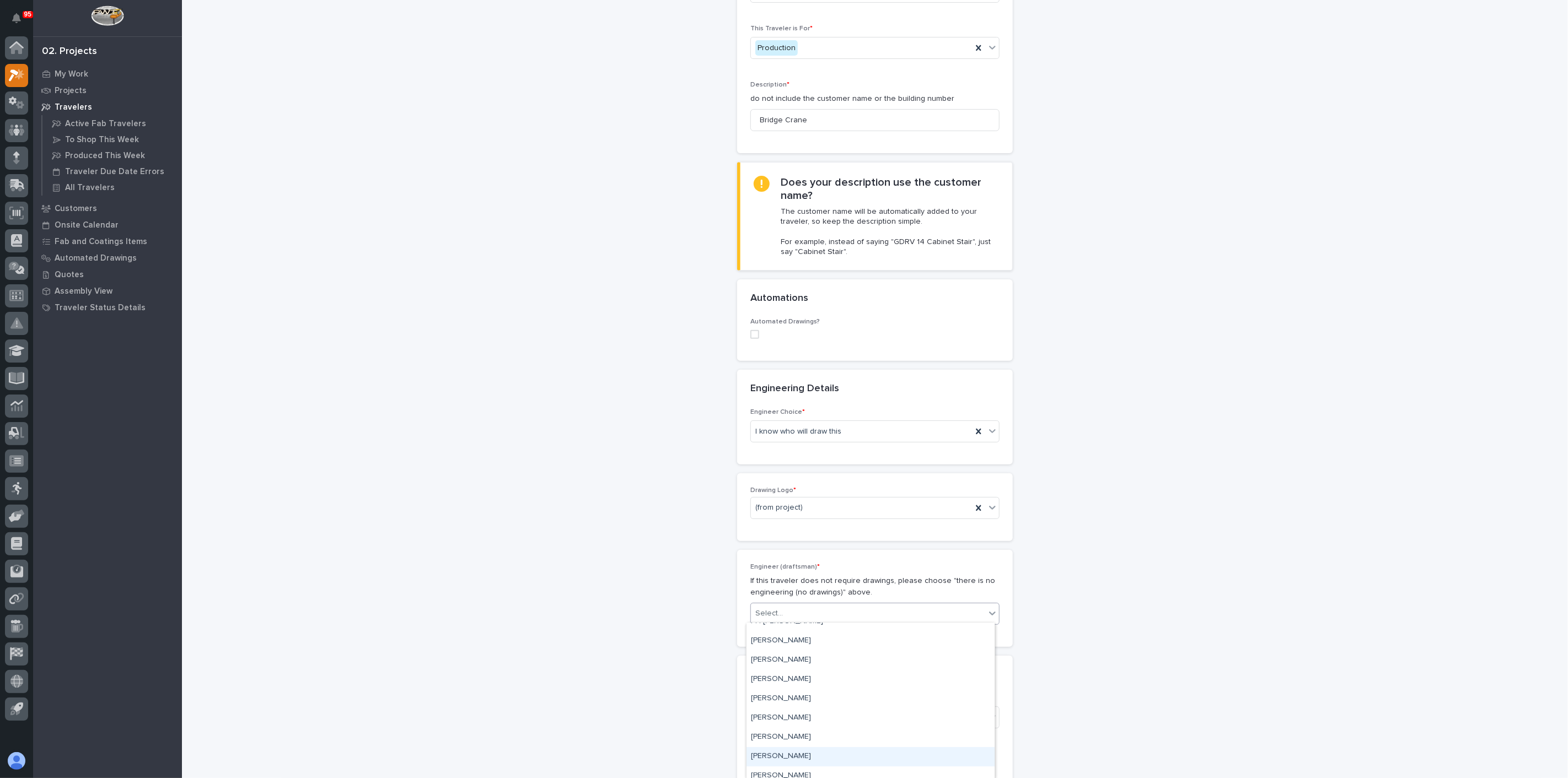
click at [781, 755] on div "Spenser Yoder" at bounding box center [871, 757] width 248 height 19
click at [677, 684] on div "**********" at bounding box center [875, 751] width 1105 height 1746
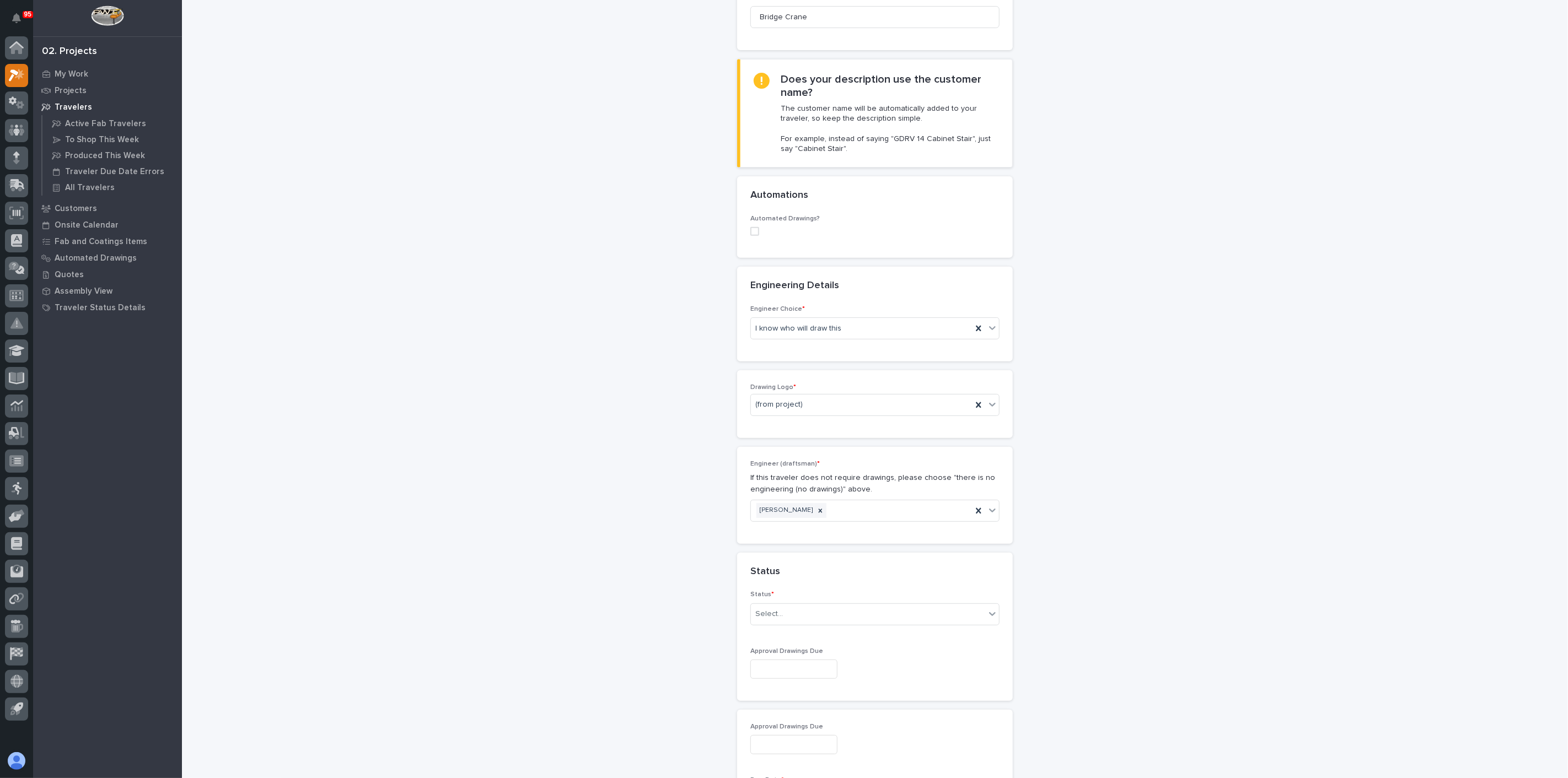
scroll to position [245, 0]
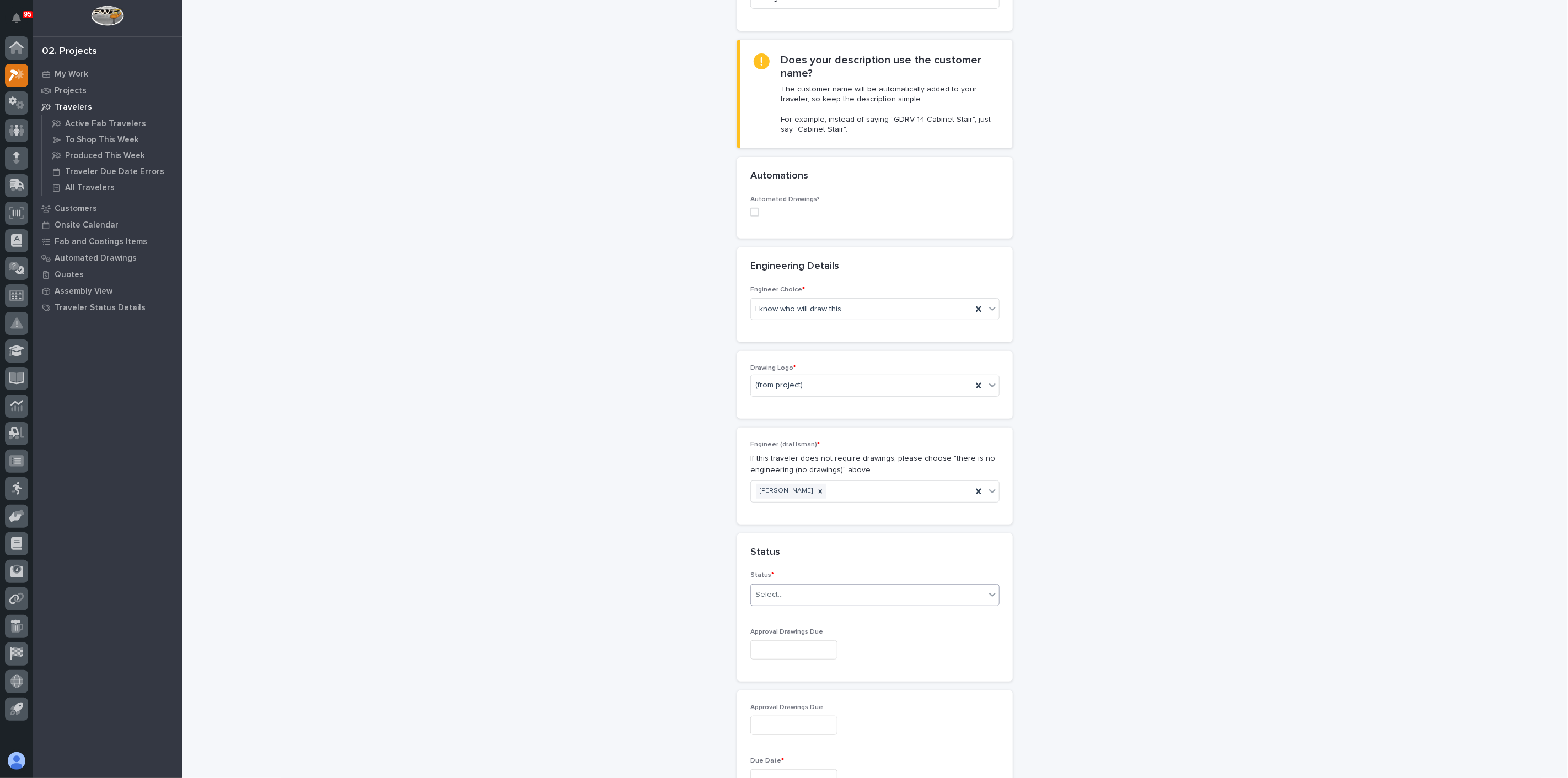
click at [791, 586] on div "Select..." at bounding box center [868, 594] width 234 height 18
click at [776, 629] on div "To Engineer" at bounding box center [871, 633] width 248 height 19
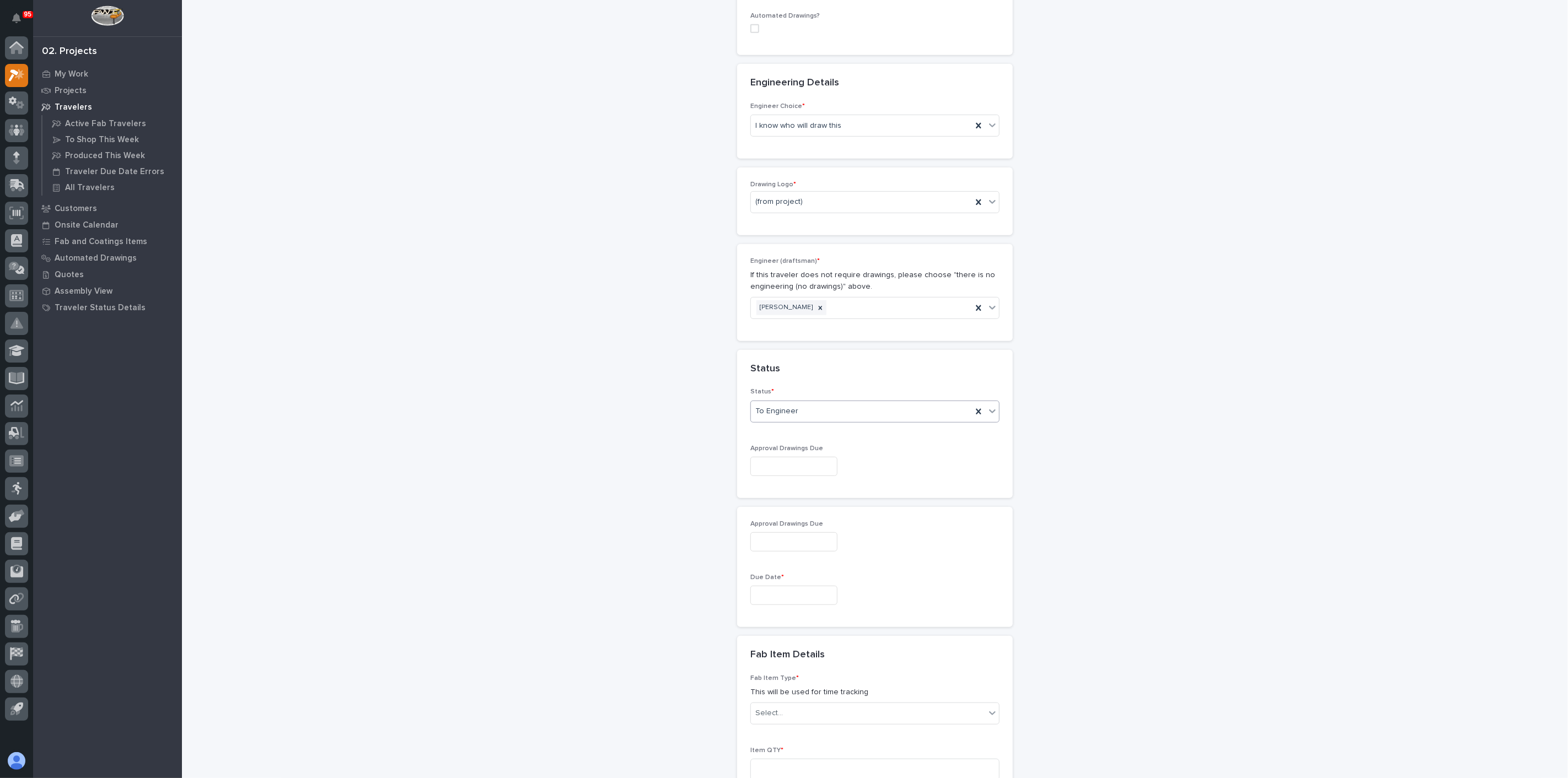
scroll to position [428, 0]
click at [762, 590] on input "text" at bounding box center [794, 595] width 87 height 19
click at [839, 423] on button "Next Month" at bounding box center [839, 421] width 17 height 17
click at [749, 506] on div "15" at bounding box center [747, 502] width 15 height 15
type input "**********"
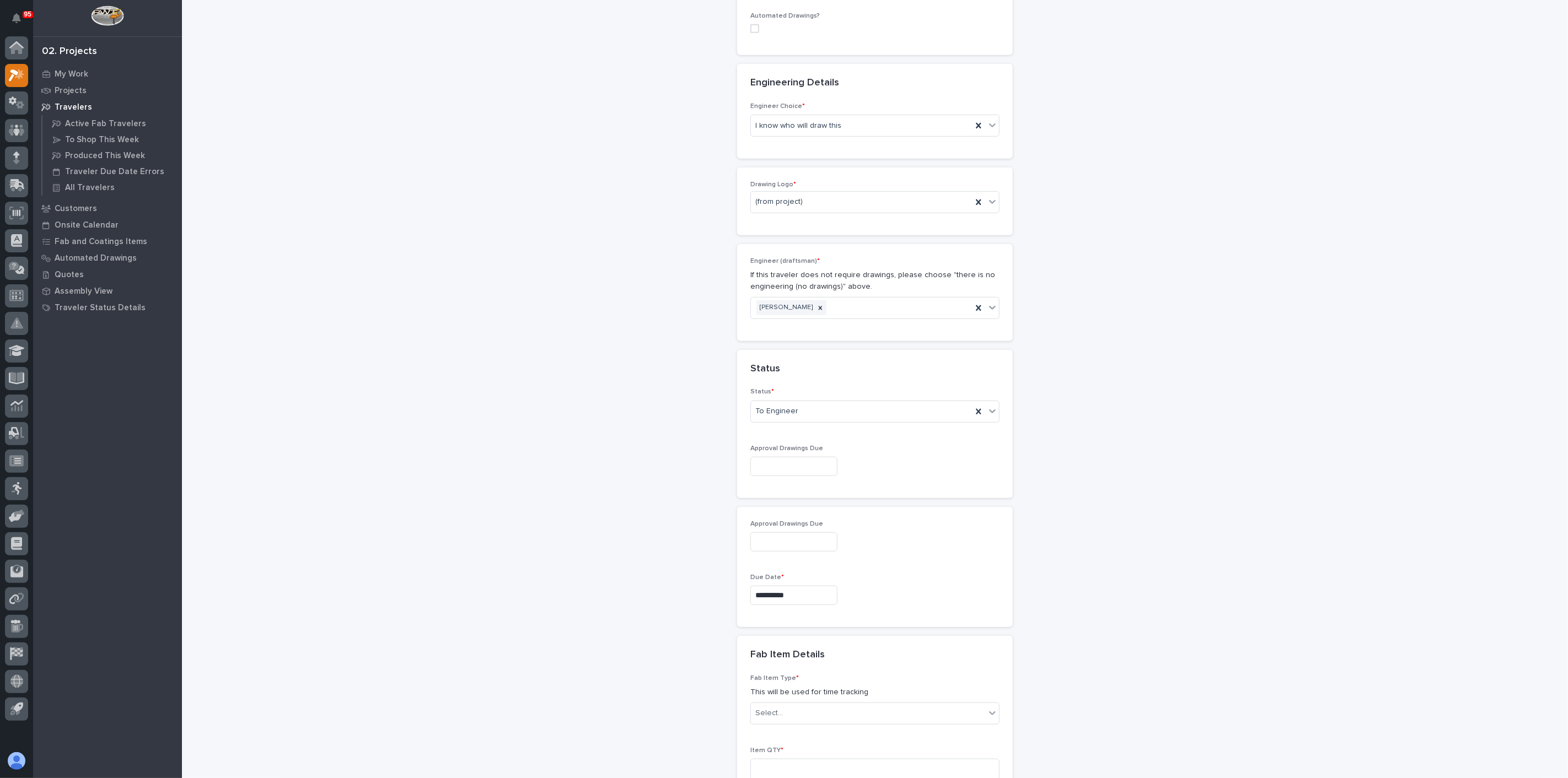
click at [685, 660] on div "**********" at bounding box center [875, 445] width 1105 height 1746
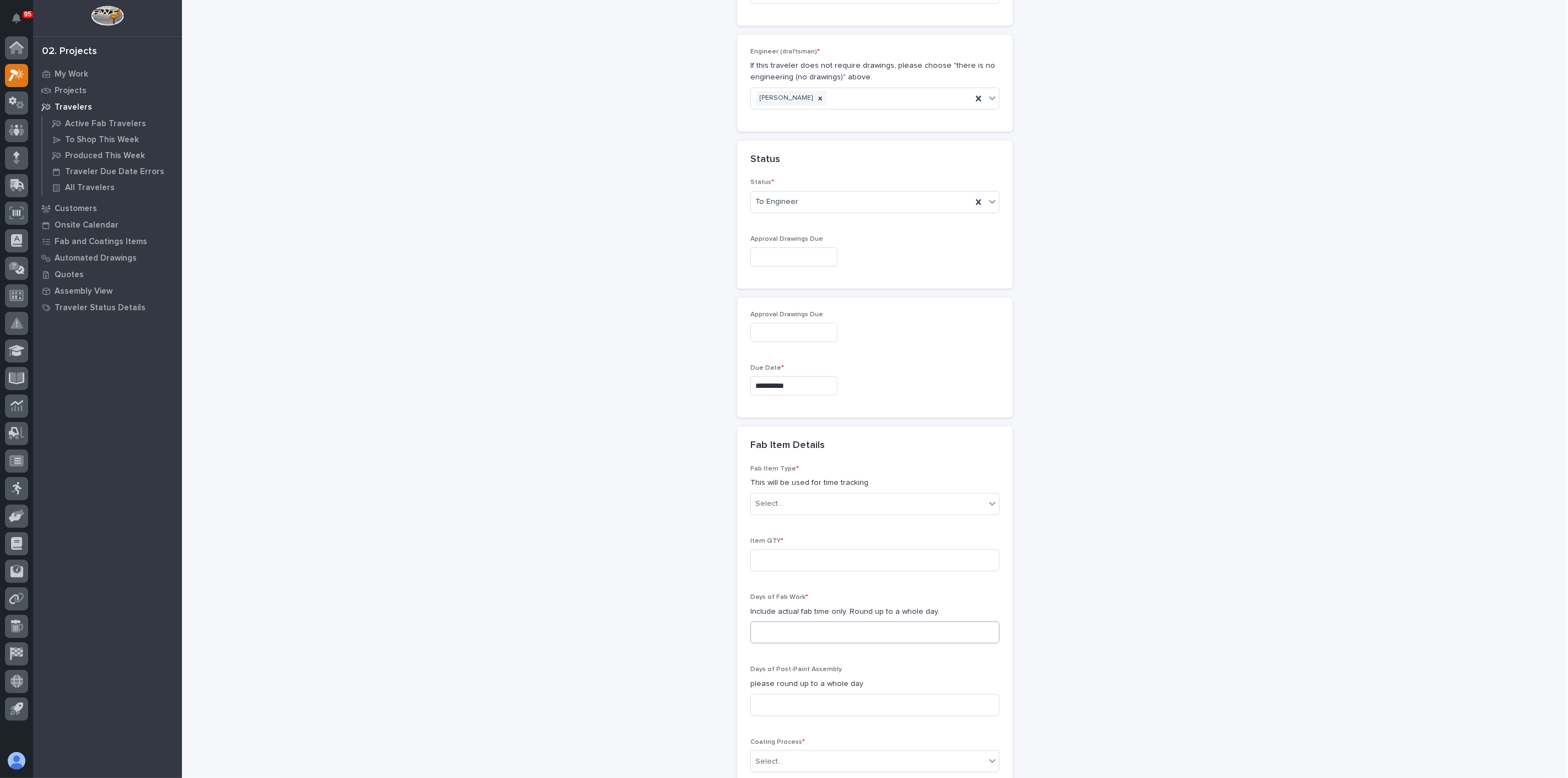
scroll to position [735, 0]
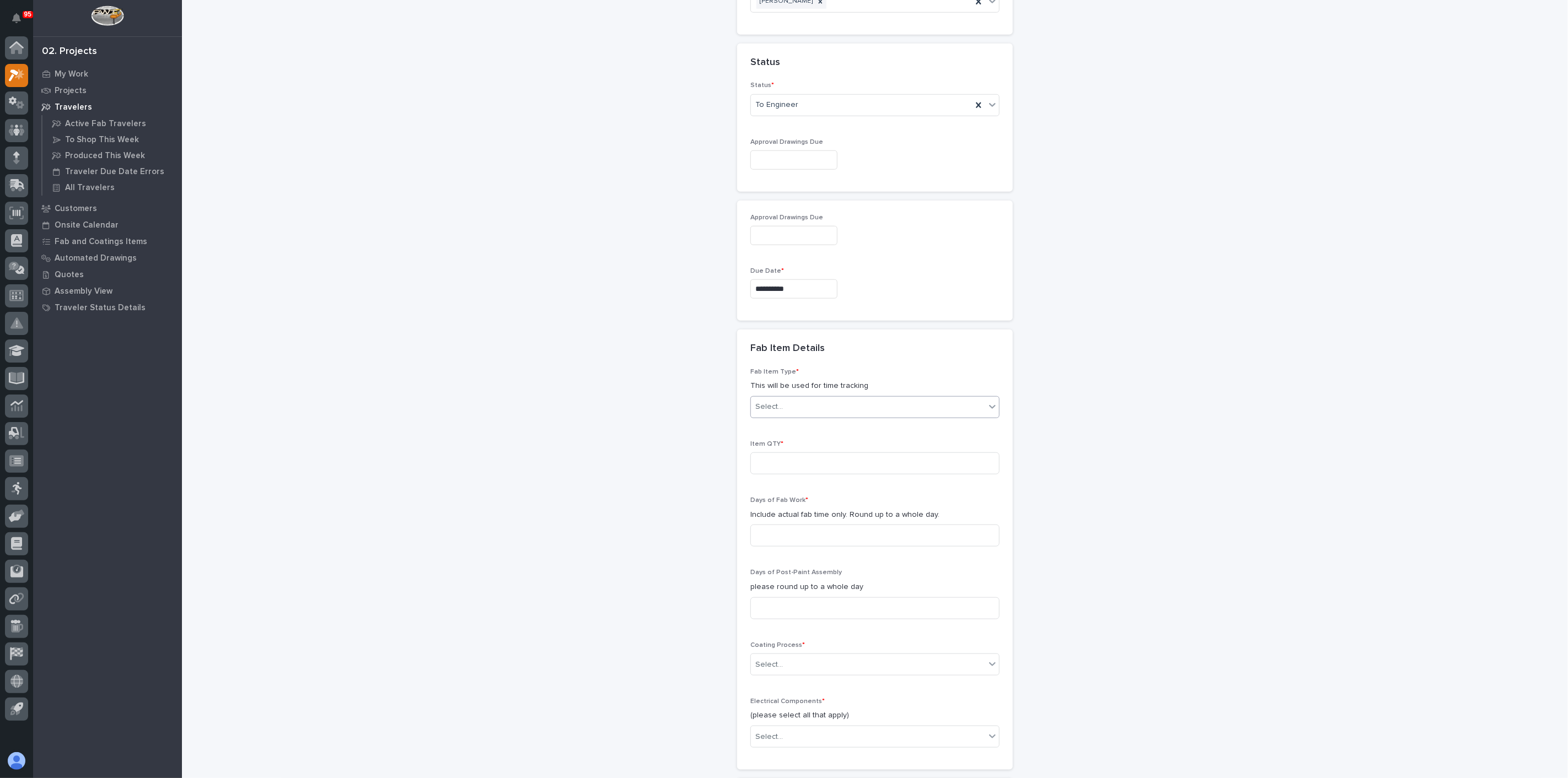
click at [775, 408] on div "Select..." at bounding box center [770, 406] width 28 height 11
drag, startPoint x: 765, startPoint y: 511, endPoint x: 766, endPoint y: 518, distance: 7.1
click at [766, 518] on div "Bridge Crane Only - Top Running/Runner Motorized" at bounding box center [871, 521] width 248 height 19
click at [762, 463] on input at bounding box center [875, 463] width 249 height 22
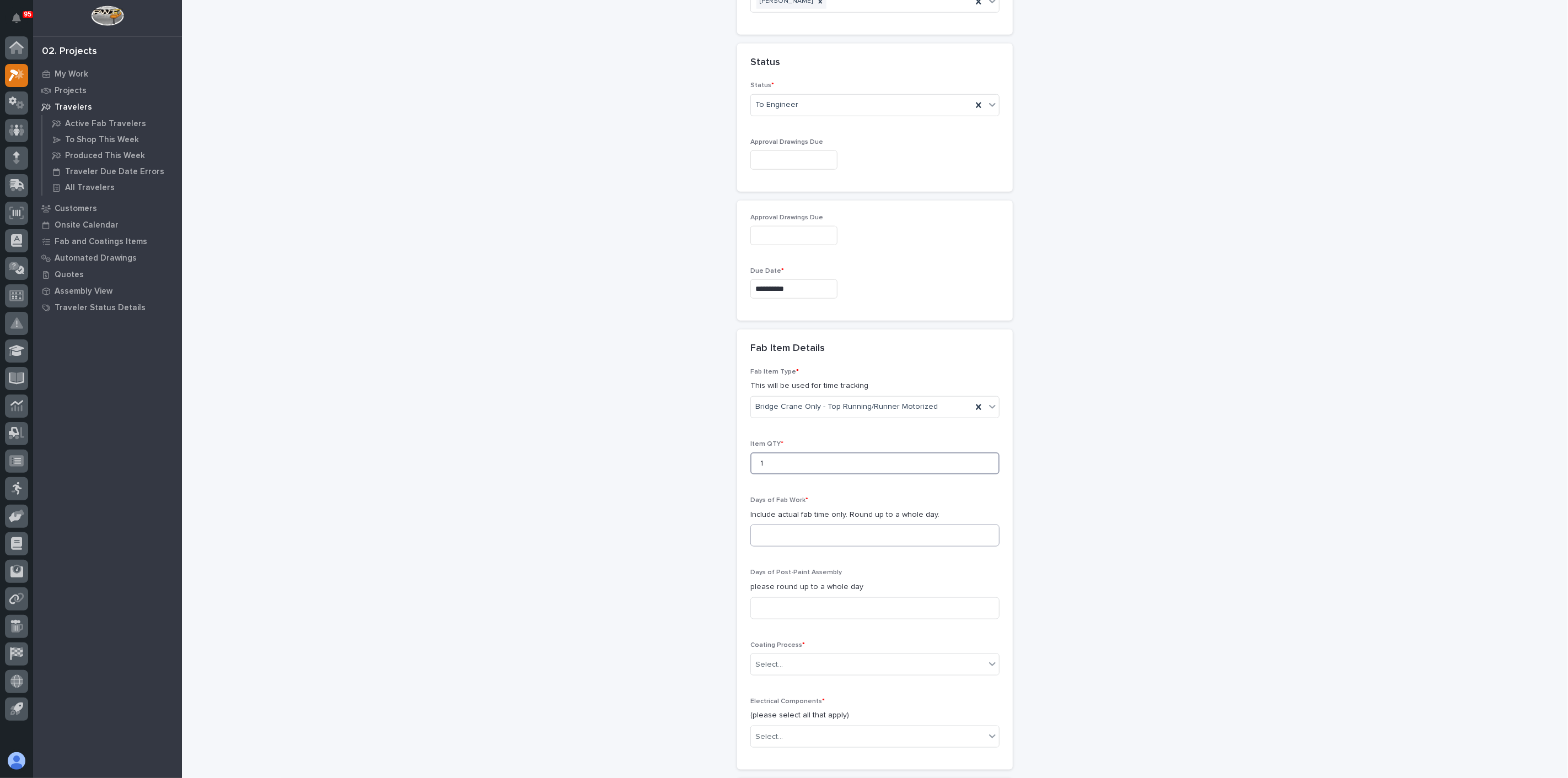
type input "1"
click at [767, 531] on input at bounding box center [875, 535] width 249 height 22
click at [669, 571] on div "**********" at bounding box center [875, 139] width 1105 height 1746
click at [762, 609] on input at bounding box center [875, 608] width 249 height 22
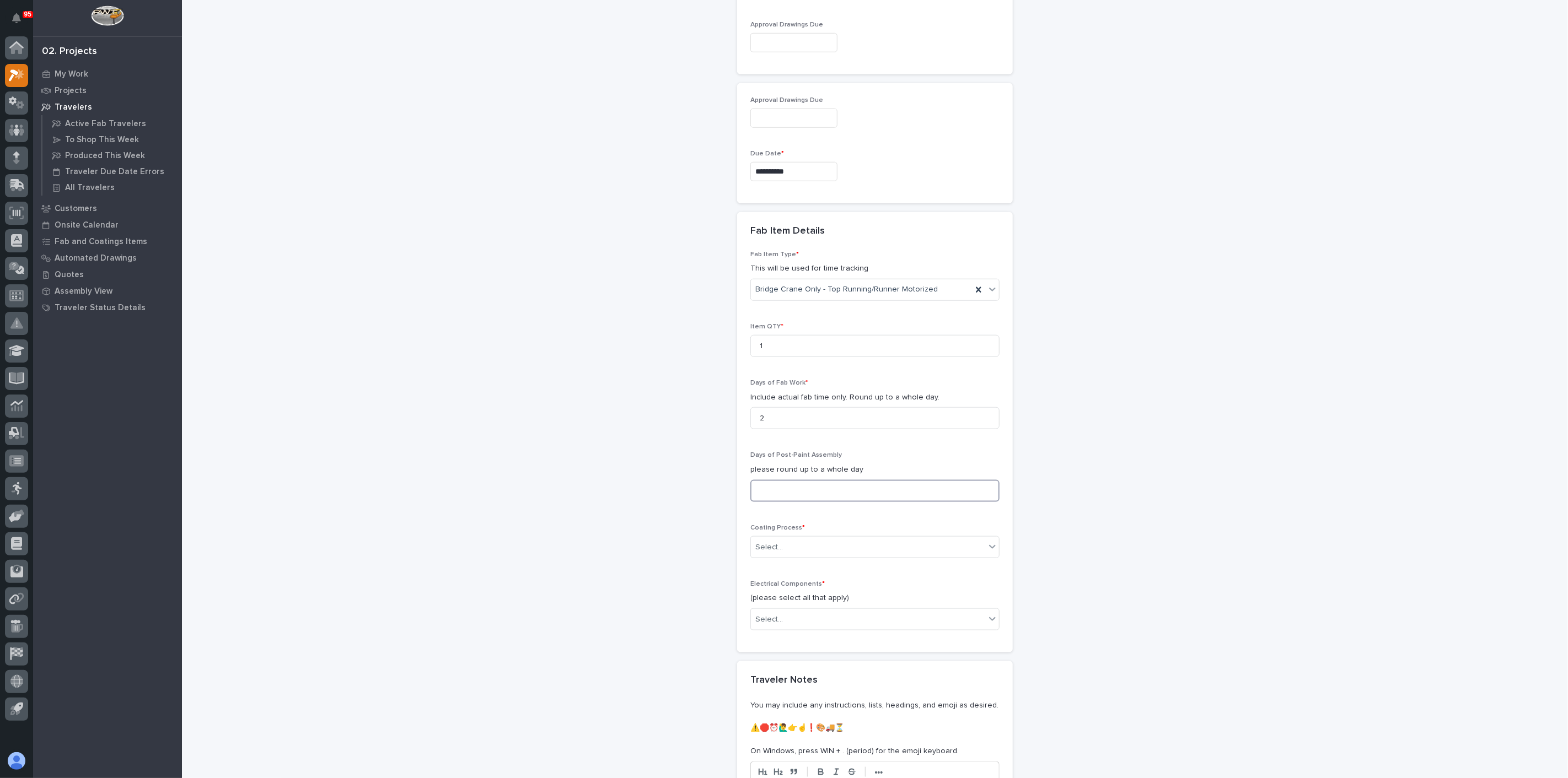
scroll to position [858, 0]
click at [780, 539] on div "Select..." at bounding box center [868, 542] width 234 height 18
click at [776, 577] on div "In-House Paint/Powder" at bounding box center [871, 579] width 248 height 19
click at [791, 411] on input "2" at bounding box center [875, 413] width 249 height 22
drag, startPoint x: 773, startPoint y: 411, endPoint x: 735, endPoint y: 410, distance: 38.0
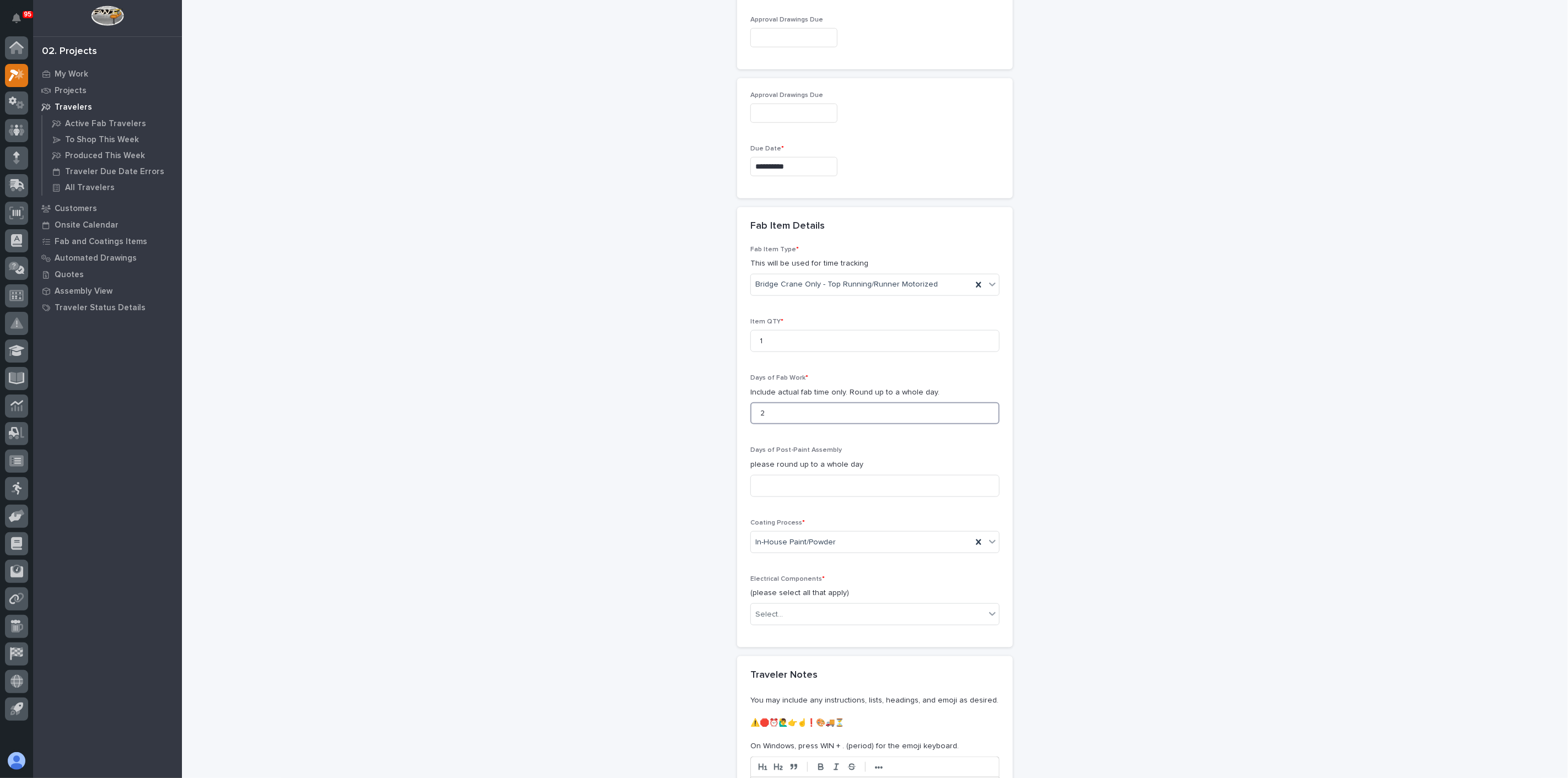
click at [737, 410] on div "Fab Item Type * This will be used for time tracking Bridge Crane Only - Top Run…" at bounding box center [875, 447] width 275 height 402
type input "3"
click at [645, 496] on div "**********" at bounding box center [875, 17] width 1105 height 1746
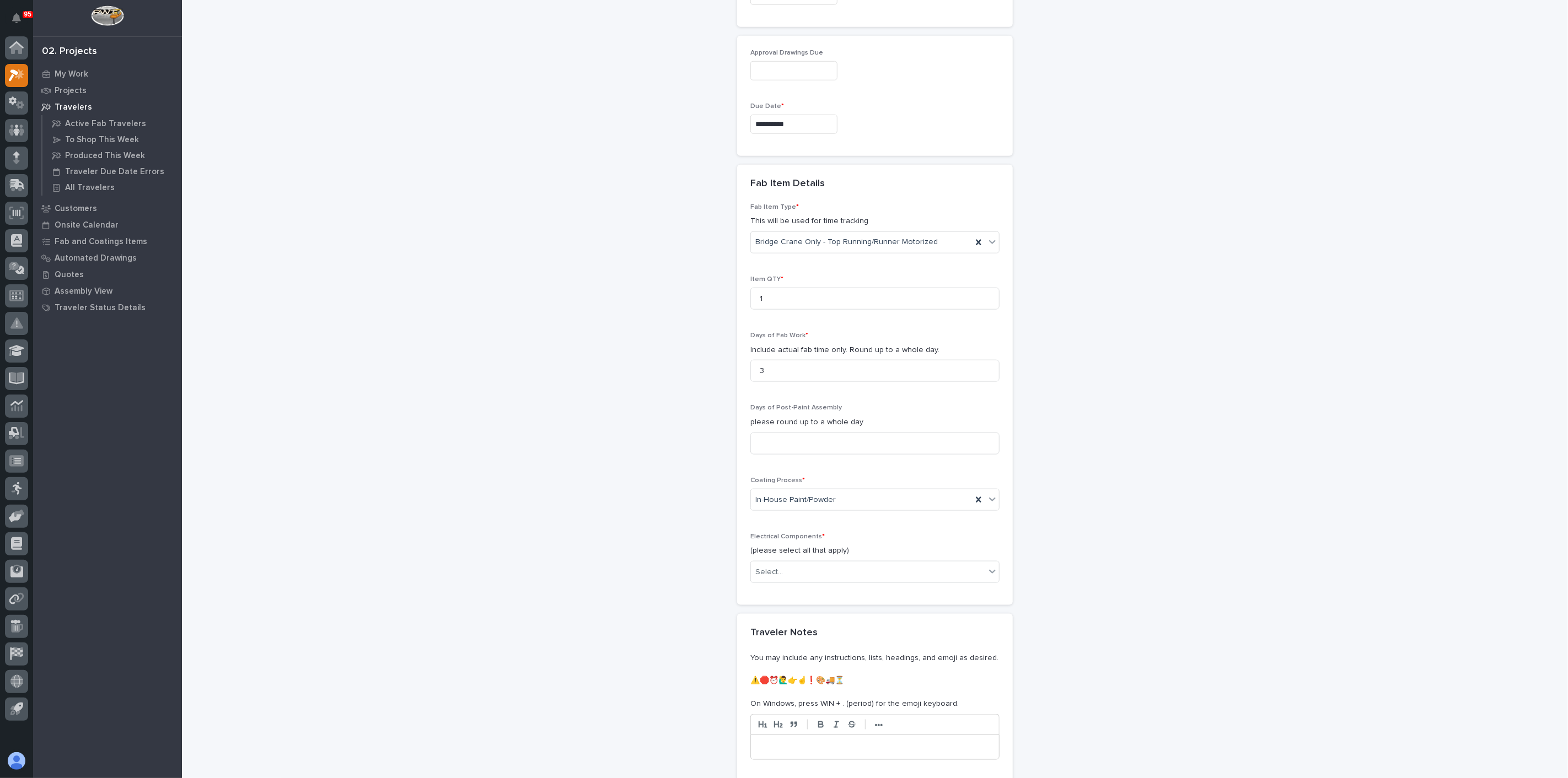
scroll to position [919, 0]
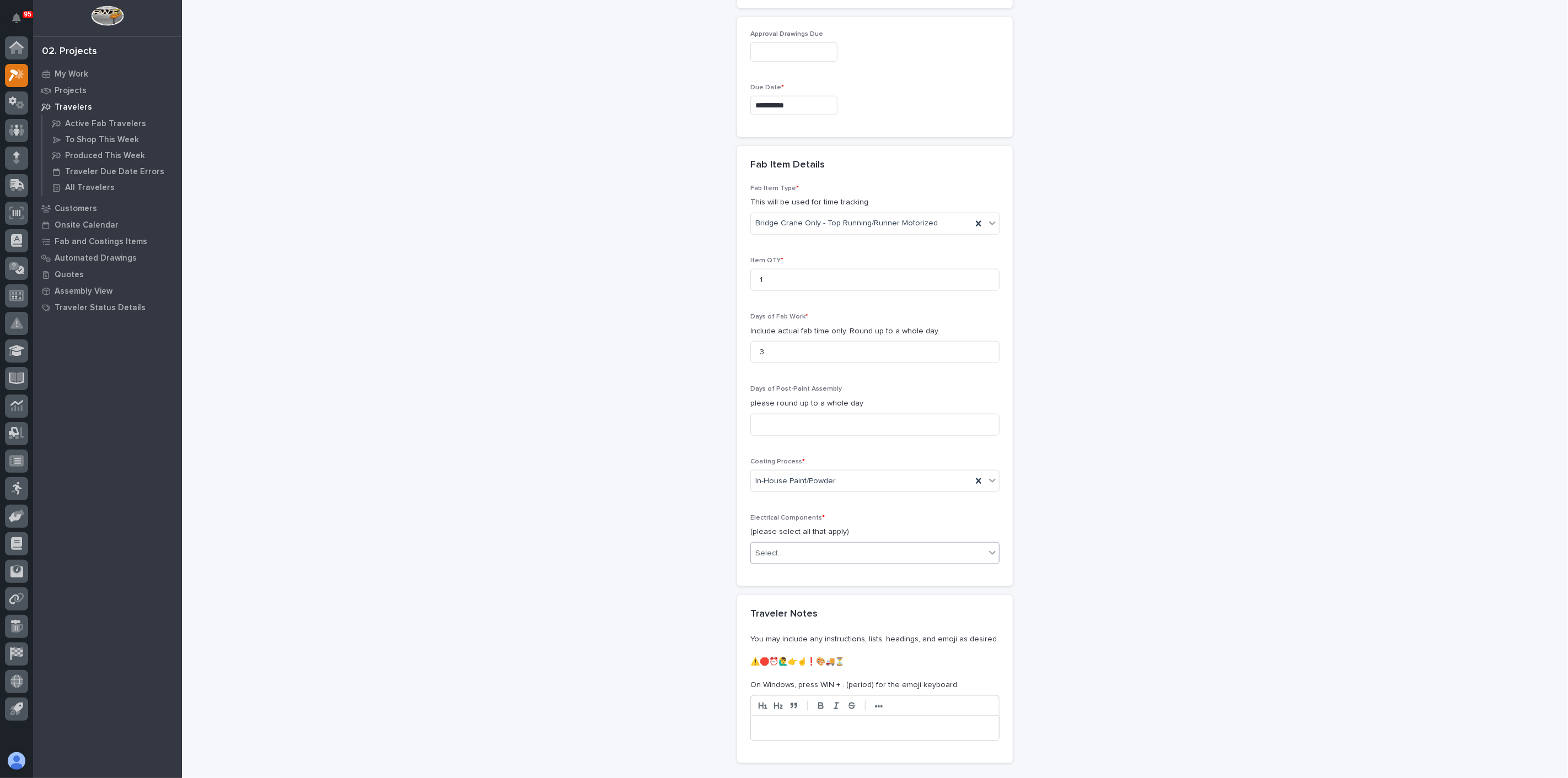
click at [756, 548] on div "Select..." at bounding box center [770, 553] width 28 height 11
click at [768, 586] on div "Motorized End Trucks" at bounding box center [871, 589] width 248 height 19
click at [864, 550] on div "Motorized End Trucks" at bounding box center [861, 553] width 221 height 19
click at [786, 626] on div "Wire Rope Hoist" at bounding box center [871, 629] width 248 height 19
click at [916, 545] on div "Motorized End Trucks Wire Rope Hoist" at bounding box center [861, 553] width 221 height 19
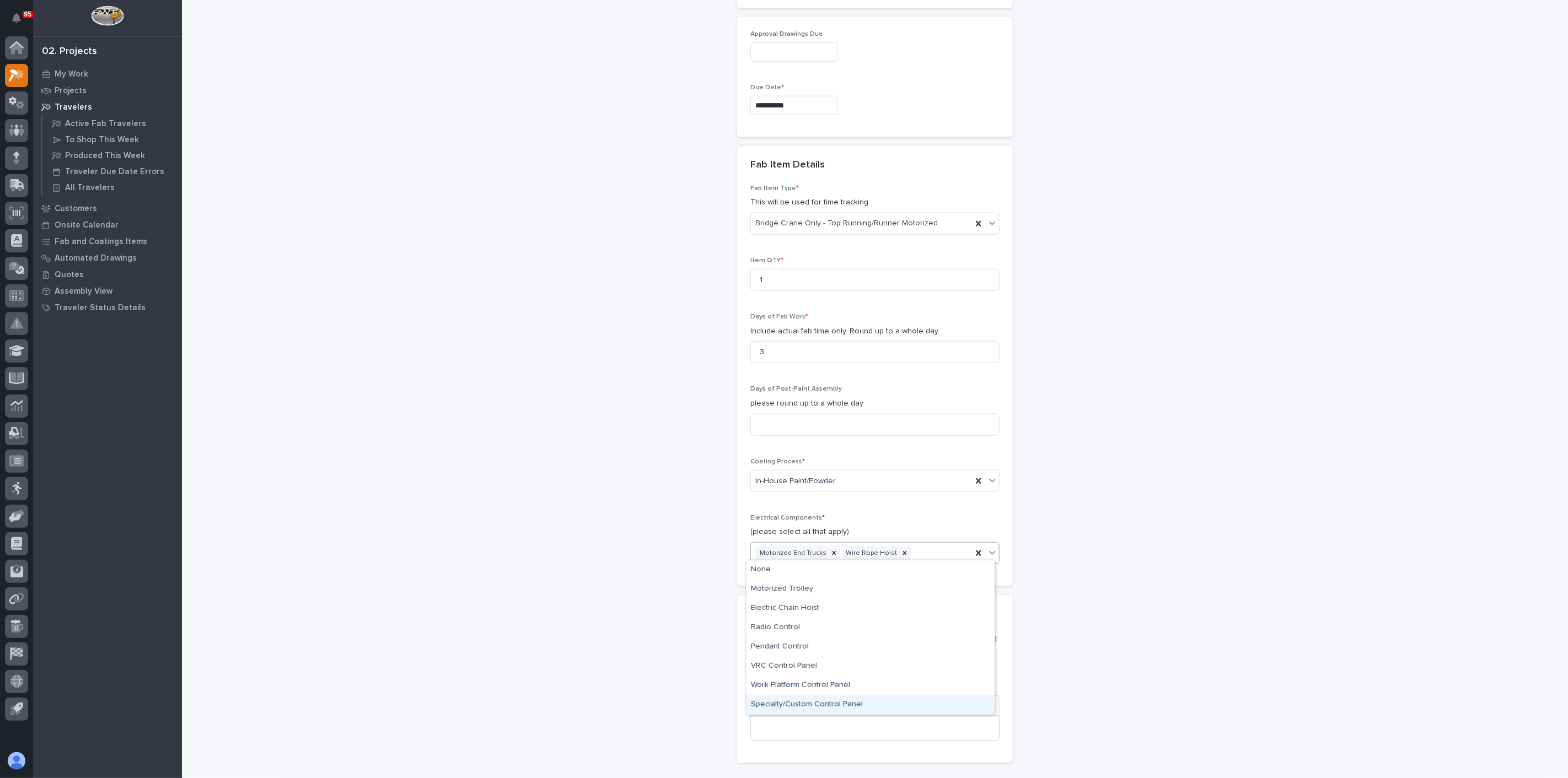
click at [818, 704] on div "Specialty/Custom Control Panel" at bounding box center [871, 705] width 248 height 19
click at [925, 565] on div "Motorized End Trucks Wire Rope Hoist Specialty/Custom Control Panel" at bounding box center [861, 561] width 221 height 37
click at [787, 643] on div "Radio Control" at bounding box center [871, 643] width 248 height 19
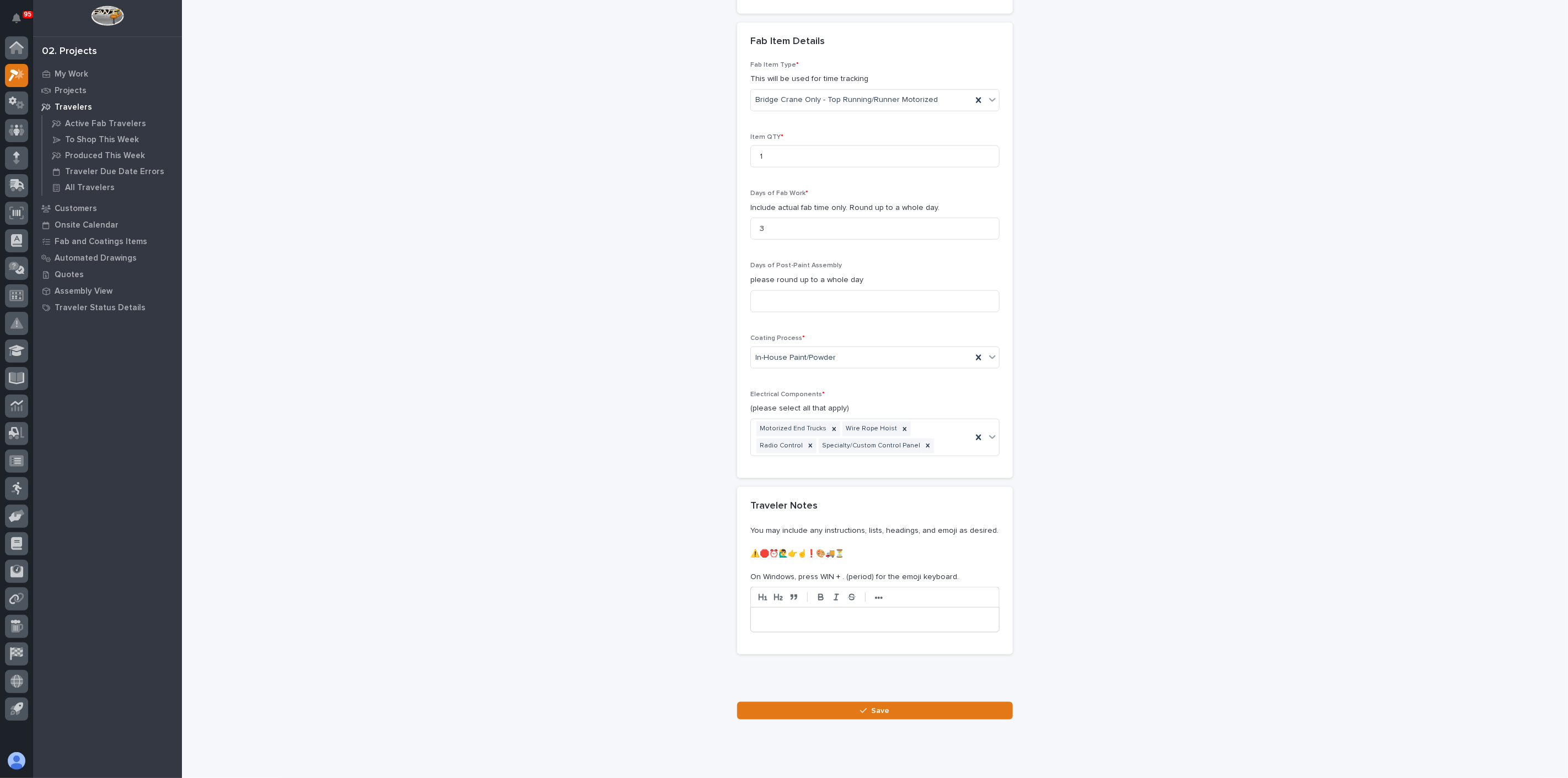
scroll to position [1065, 0]
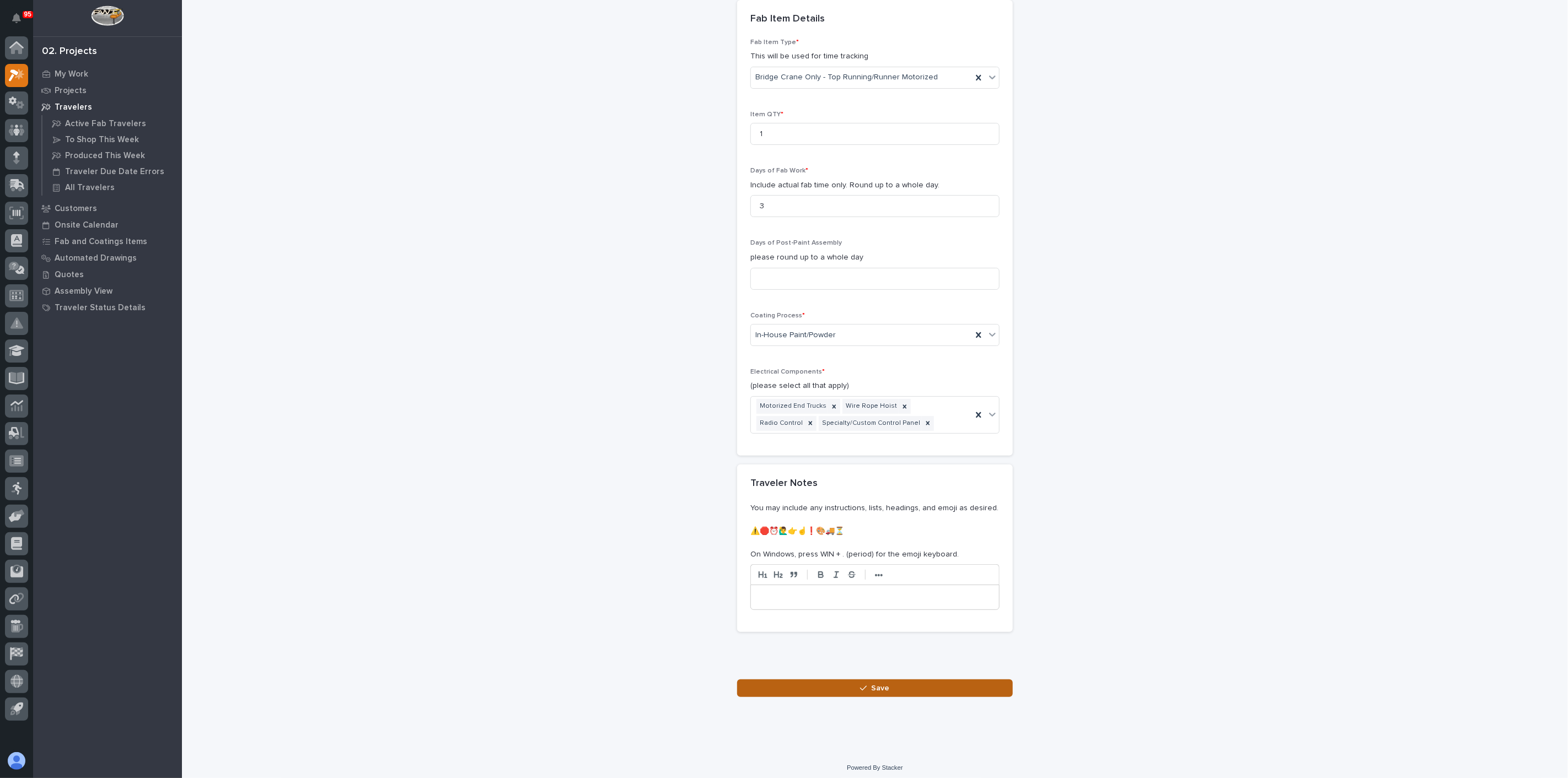
click at [894, 680] on button "Save" at bounding box center [875, 689] width 275 height 17
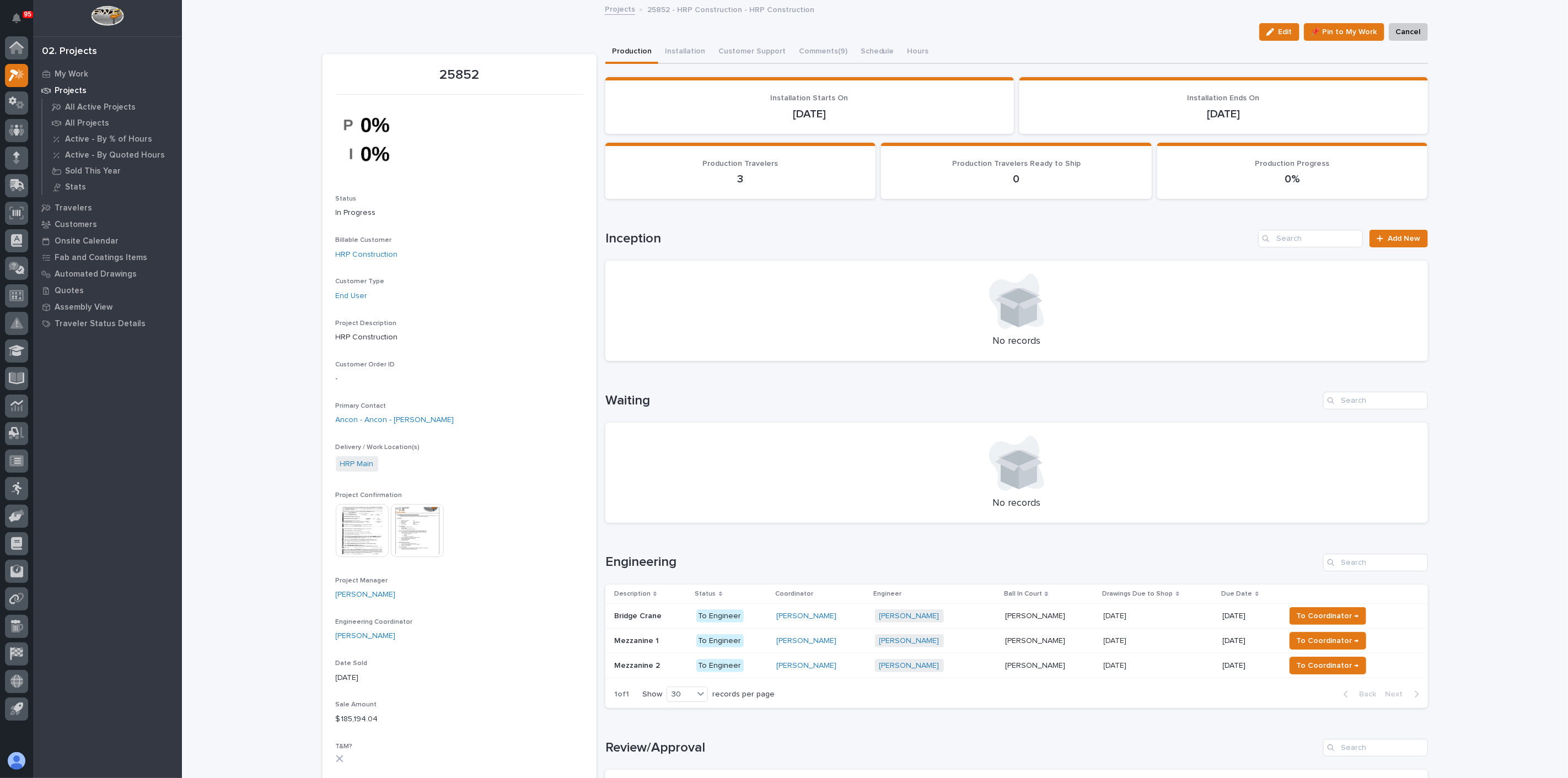
click at [639, 612] on p "Bridge Crane" at bounding box center [638, 615] width 50 height 11
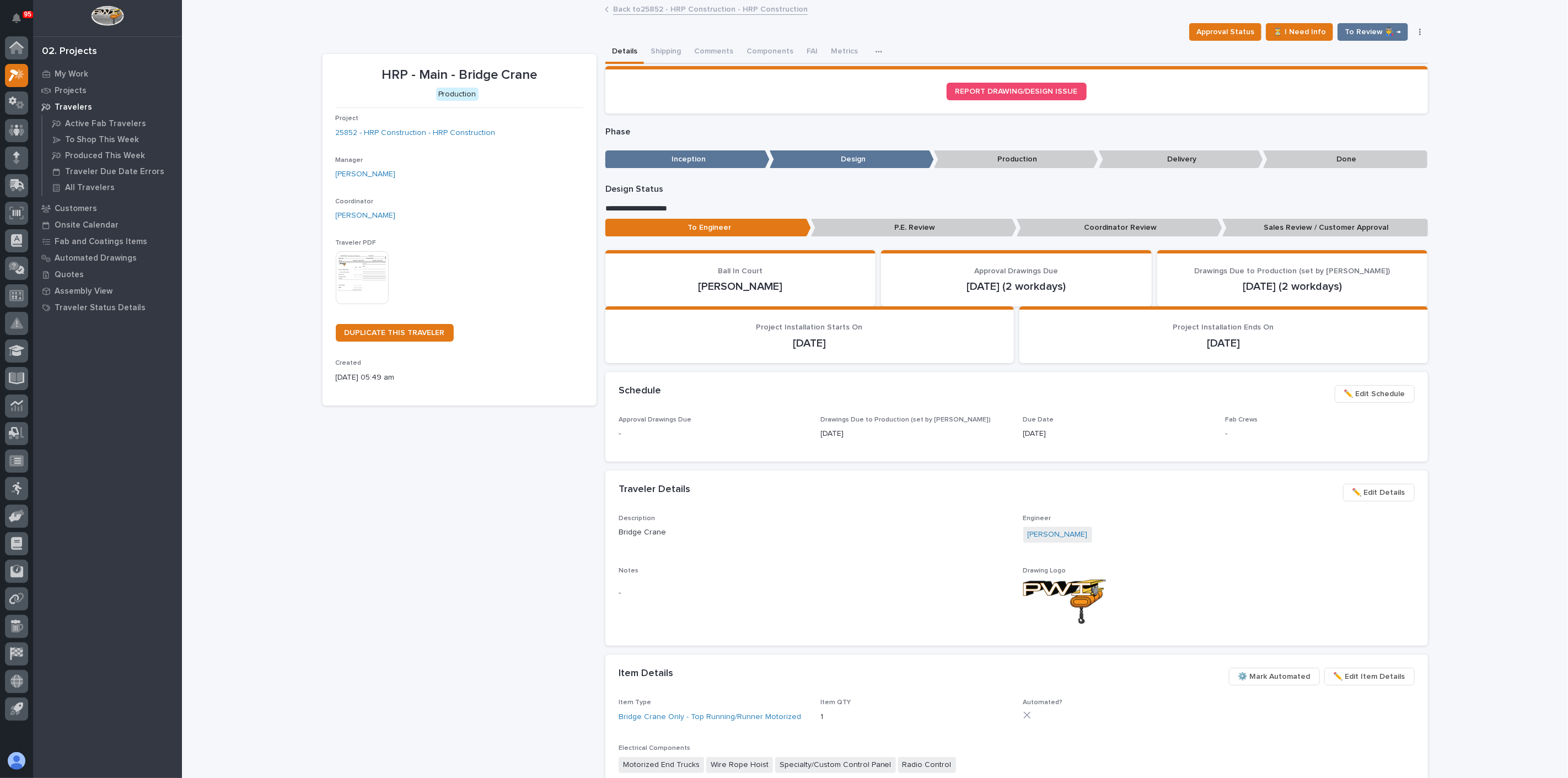
click at [346, 265] on img at bounding box center [362, 278] width 53 height 53
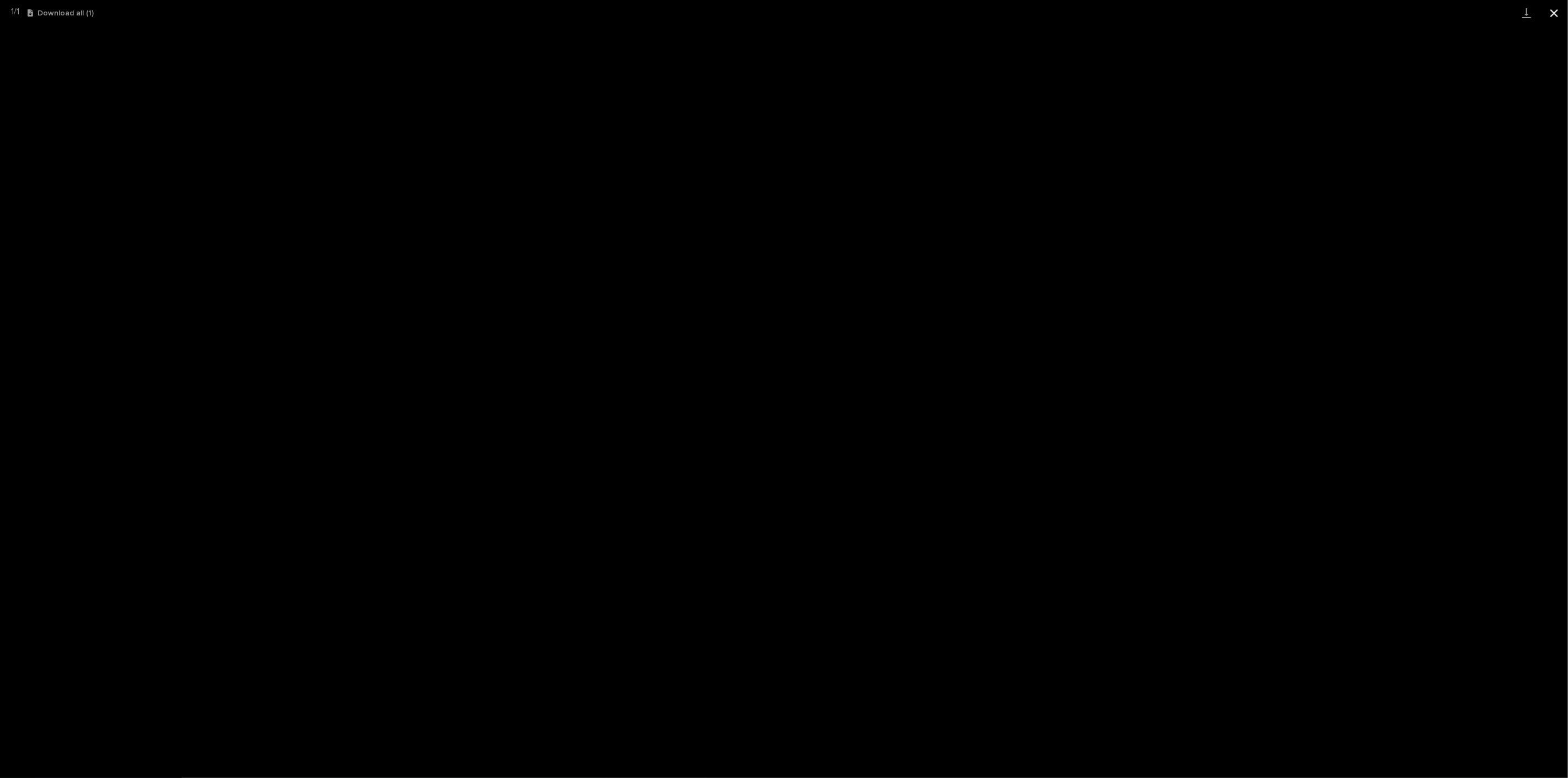
click at [1557, 7] on button "Close gallery" at bounding box center [1555, 13] width 28 height 26
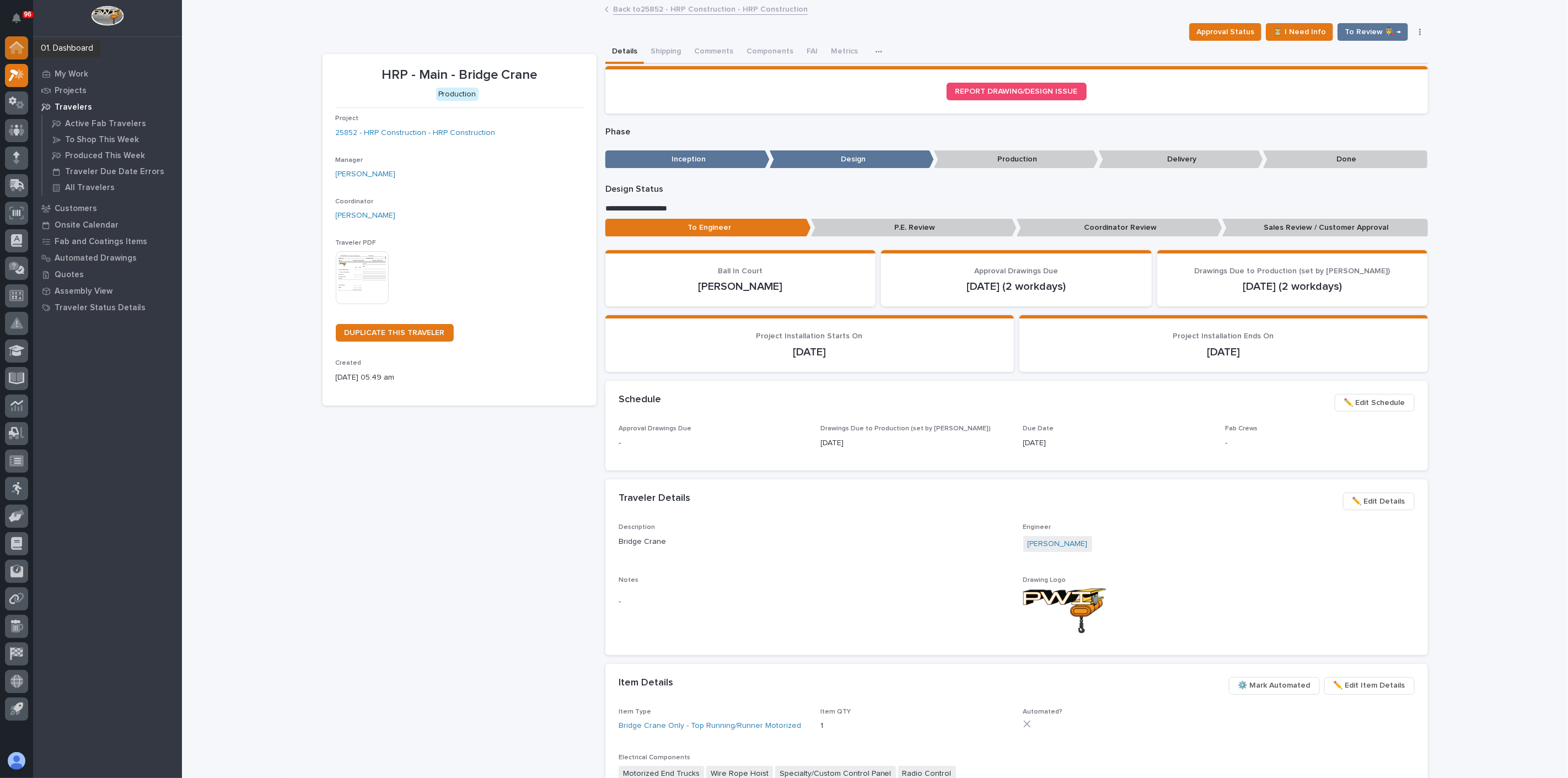
click at [15, 45] on icon at bounding box center [17, 48] width 11 height 11
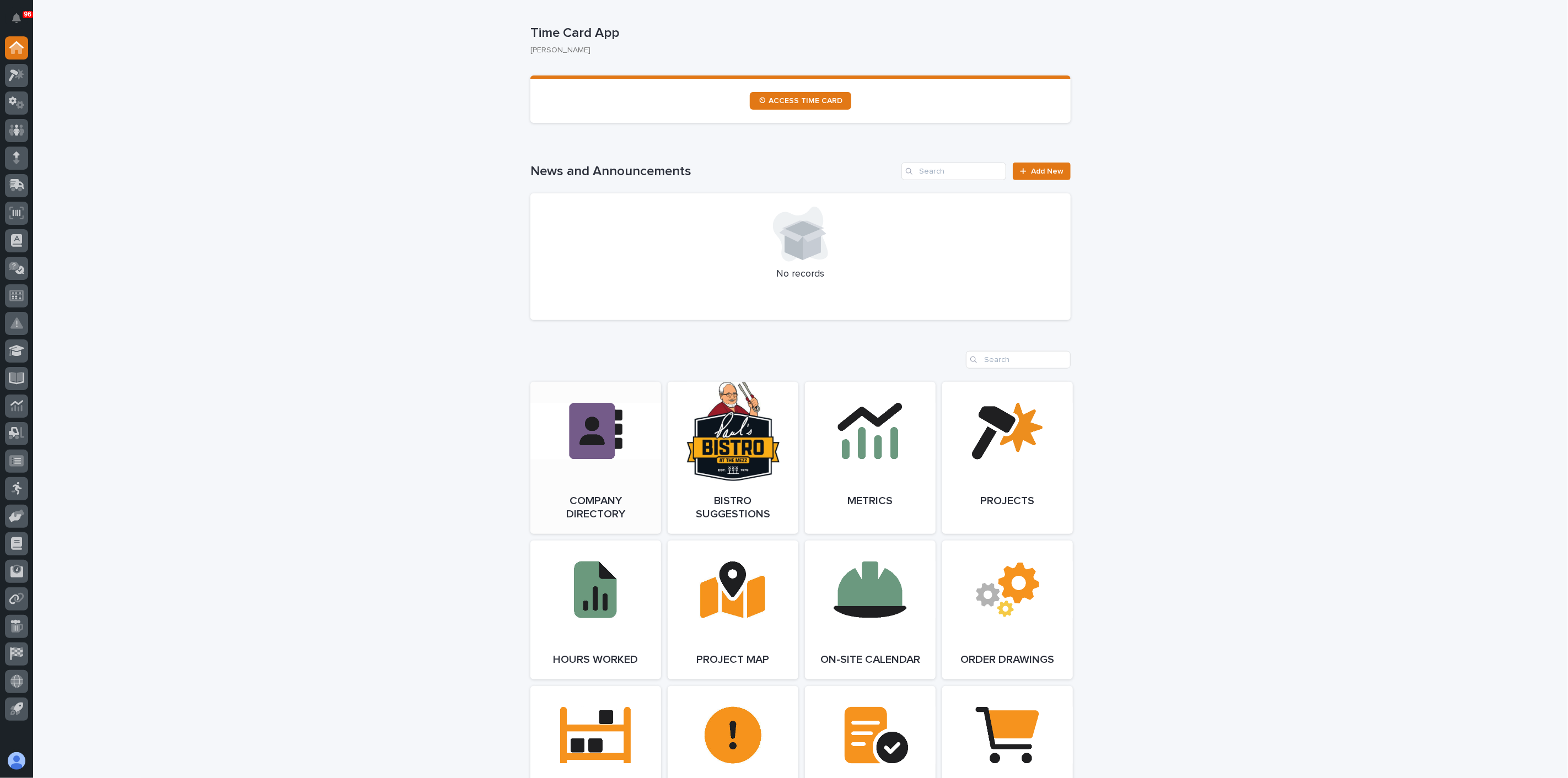
scroll to position [613, 0]
click at [586, 453] on span "Open Link" at bounding box center [596, 456] width 36 height 8
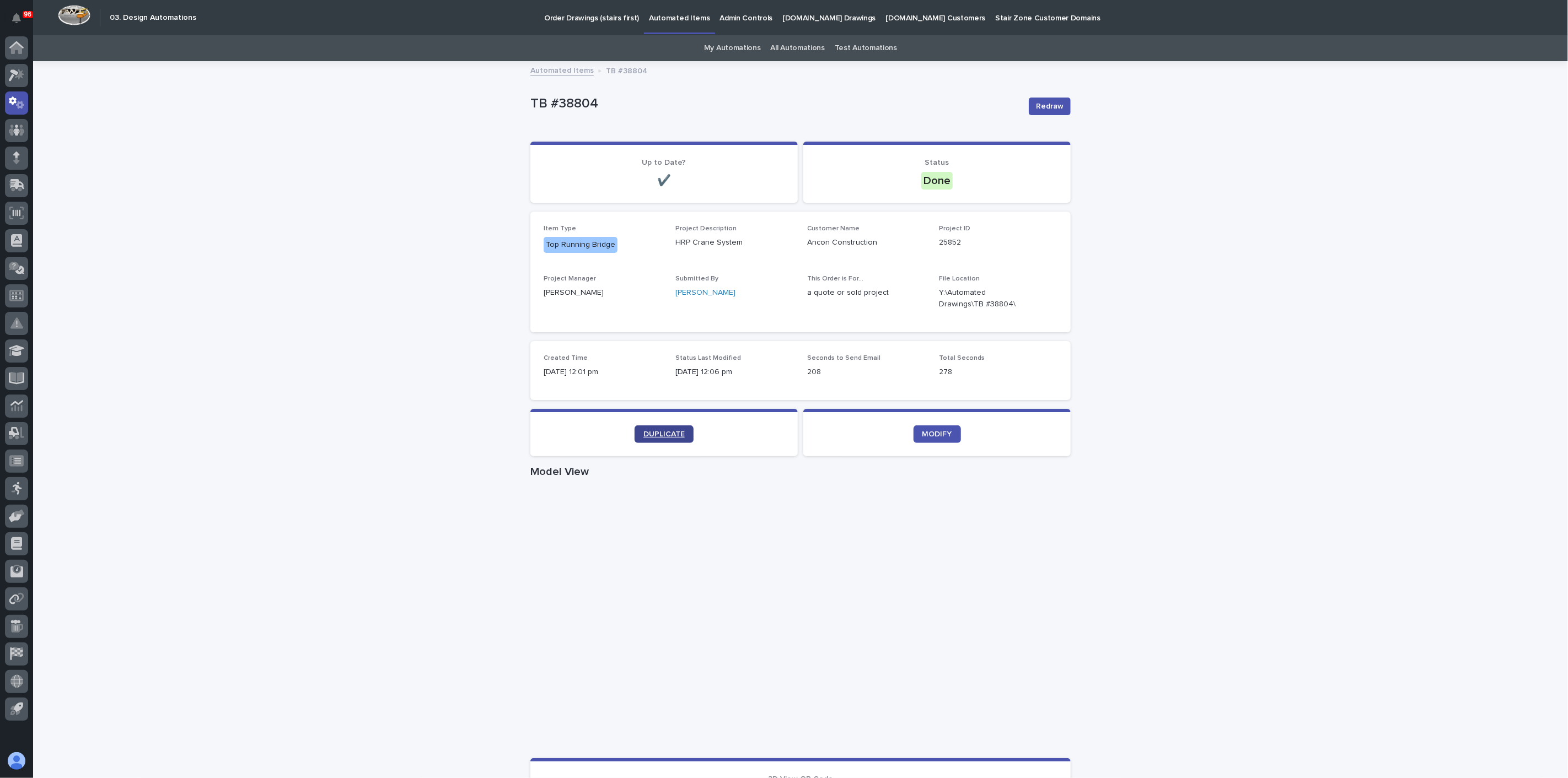
click at [672, 436] on span "DUPLICATE" at bounding box center [664, 434] width 41 height 8
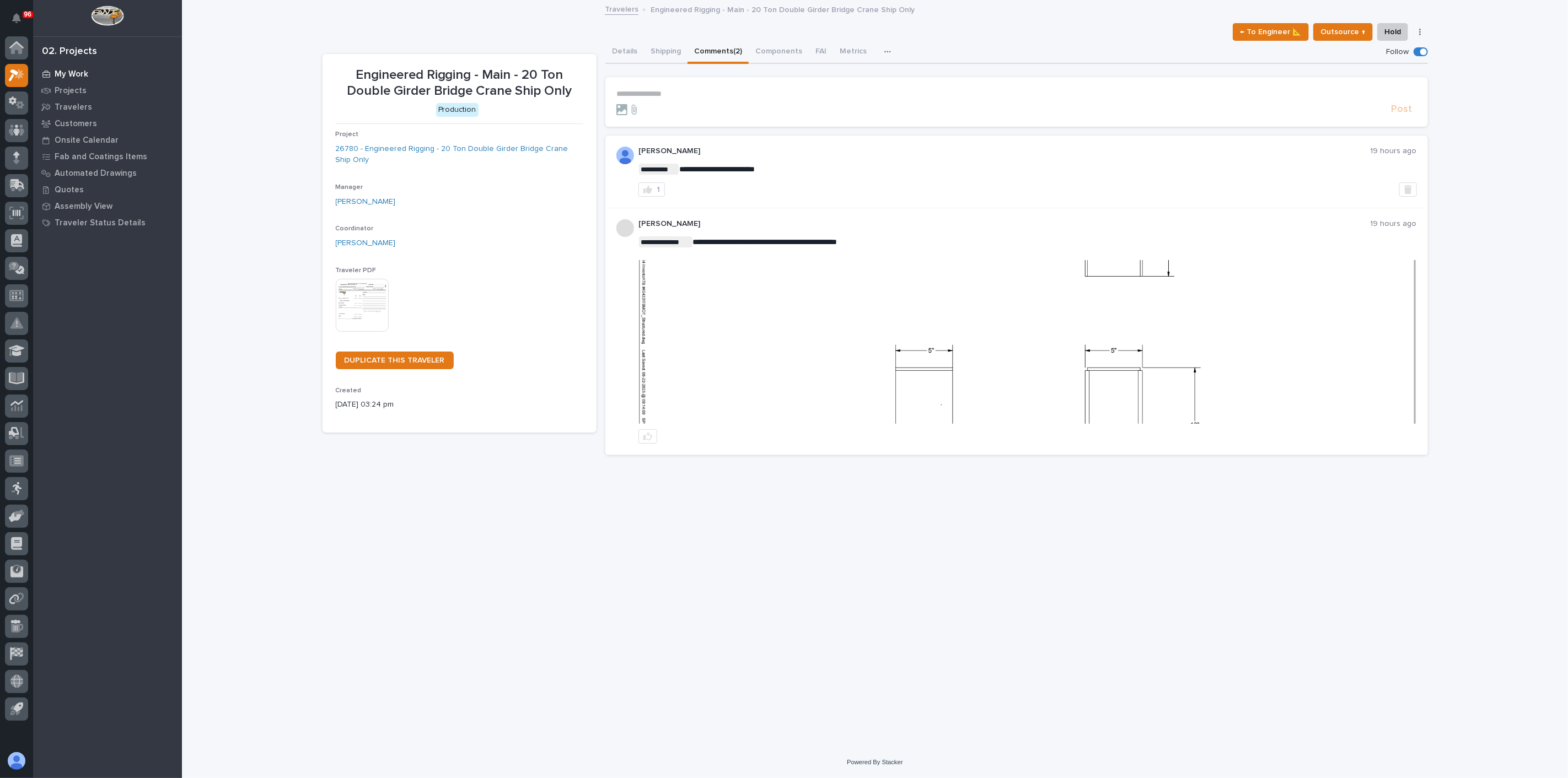
click at [81, 69] on p "My Work" at bounding box center [71, 73] width 33 height 10
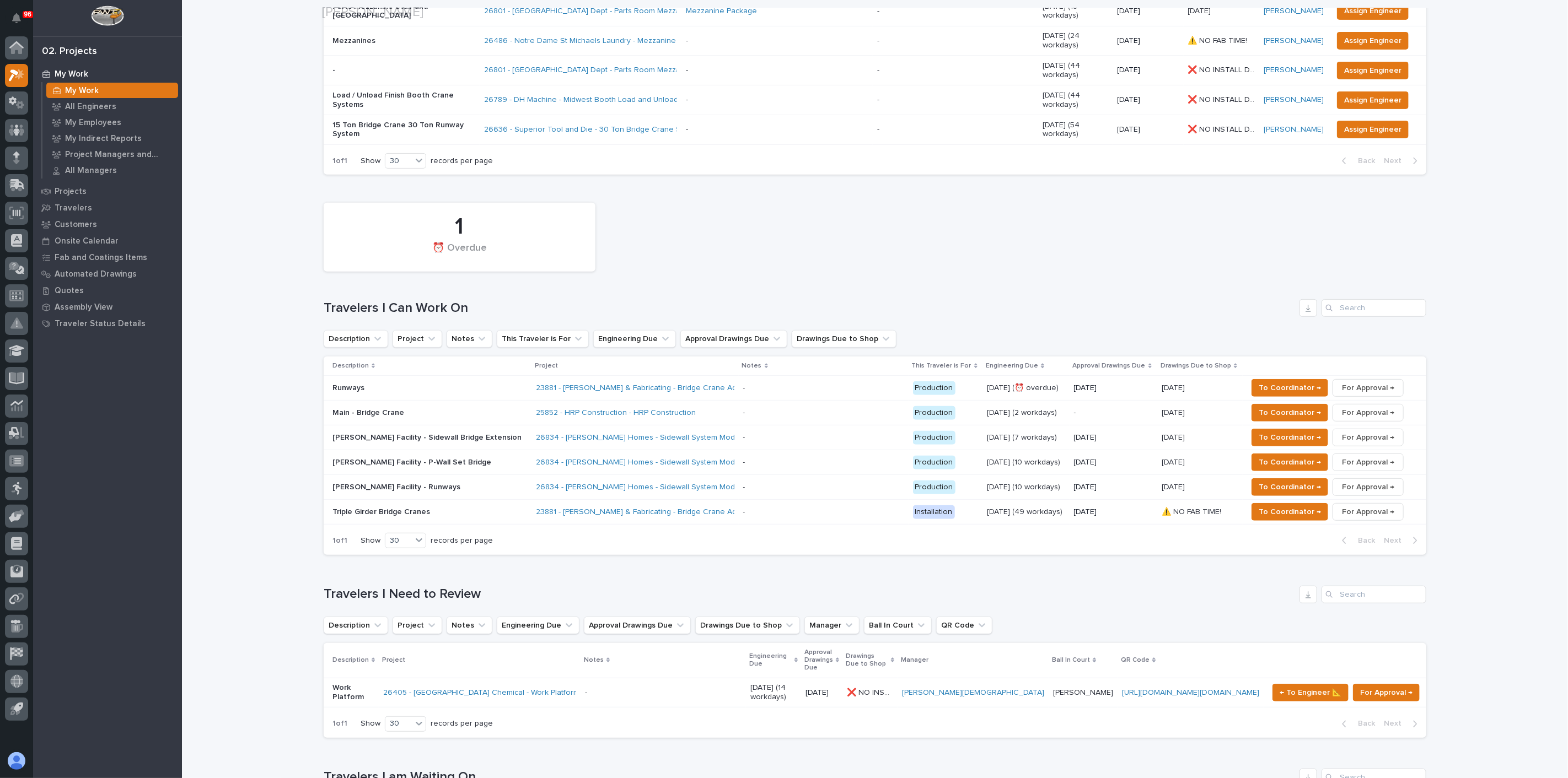
scroll to position [306, 0]
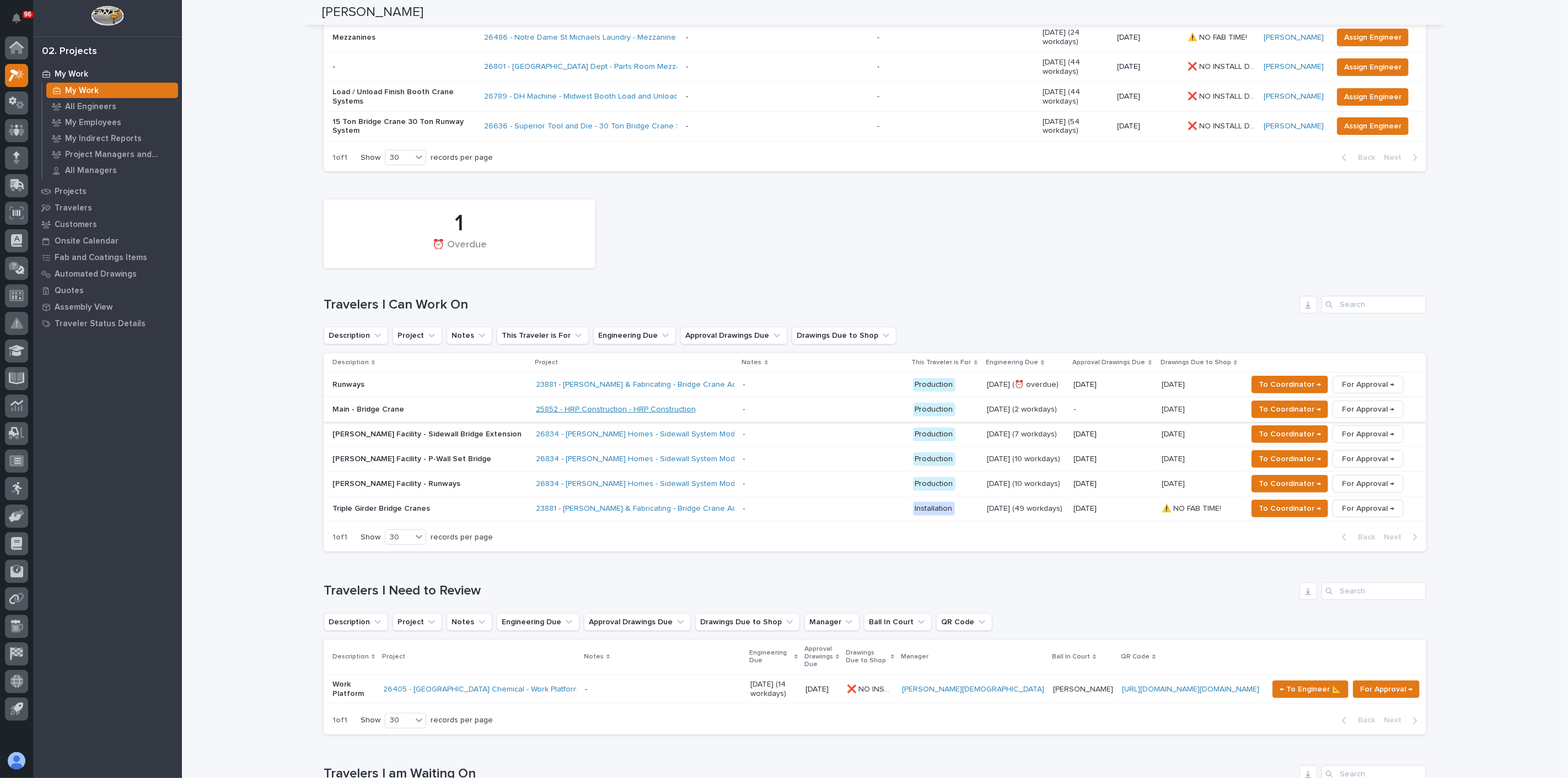
click at [543, 405] on link "25852 - HRP Construction - HRP Construction" at bounding box center [616, 409] width 160 height 10
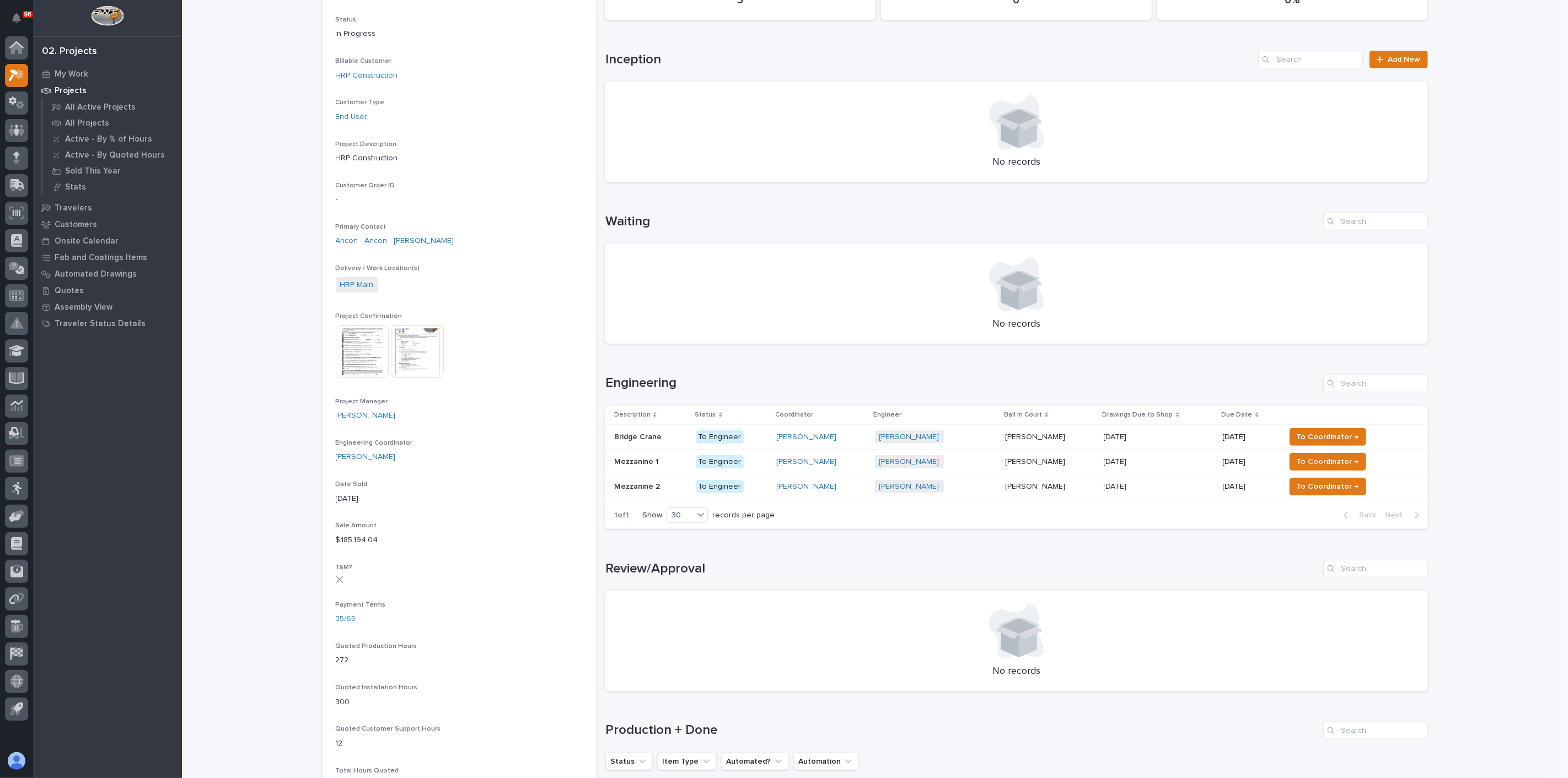
scroll to position [184, 0]
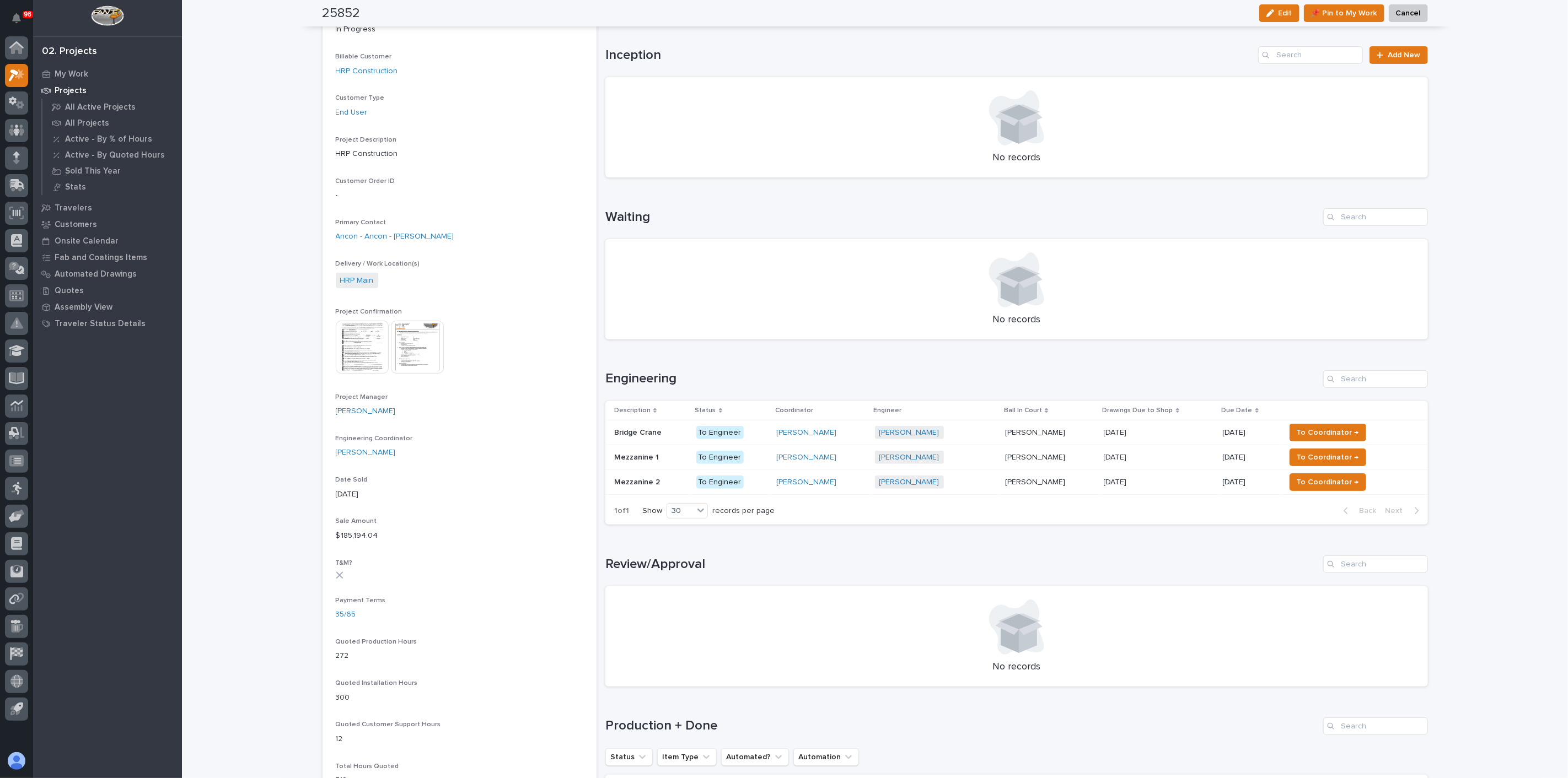
click at [614, 424] on div "Bridge Crane Bridge Crane" at bounding box center [651, 433] width 73 height 18
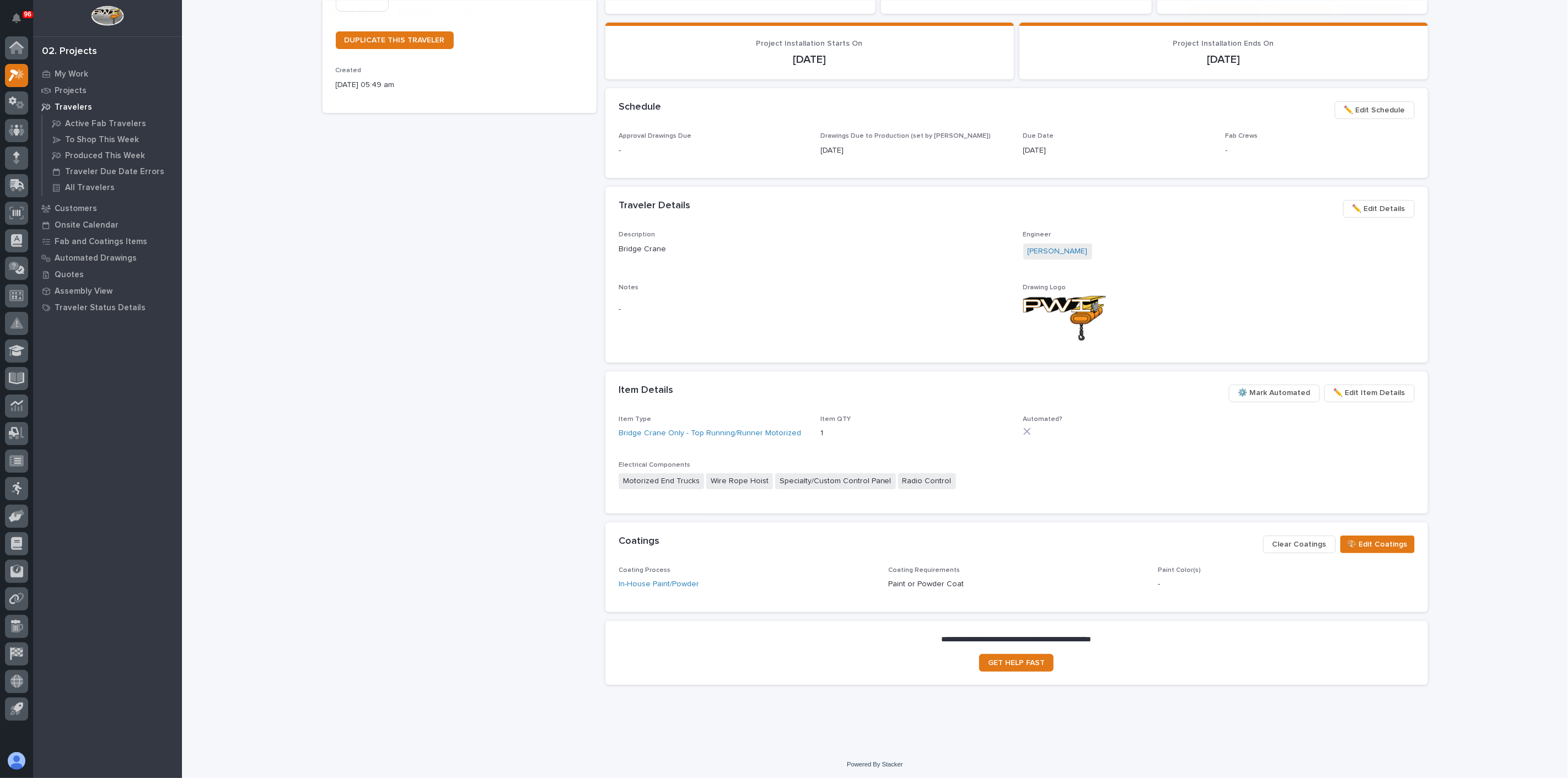
scroll to position [293, 0]
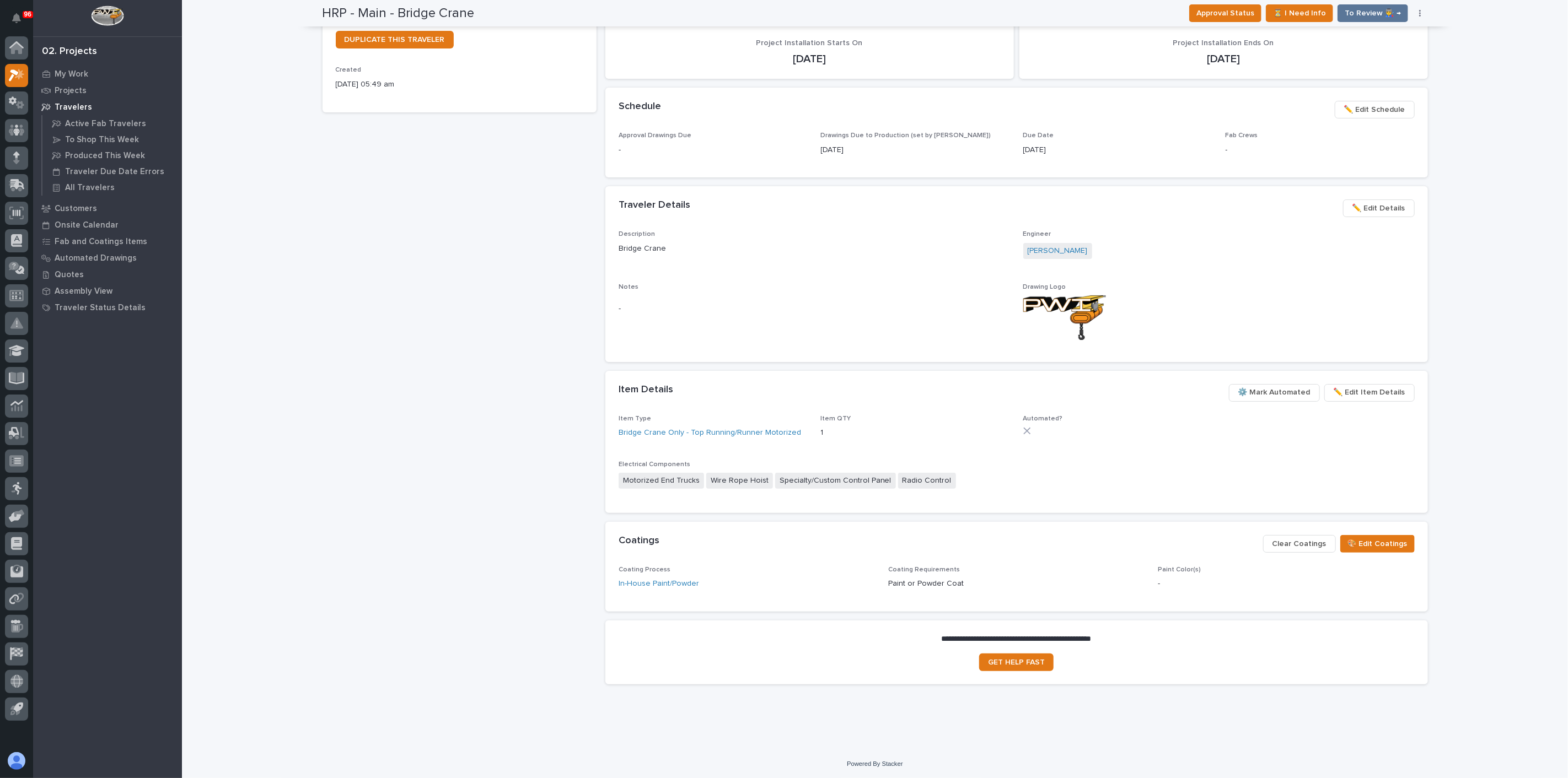
click at [1283, 391] on span "⚙️ Mark Automated" at bounding box center [1274, 392] width 73 height 13
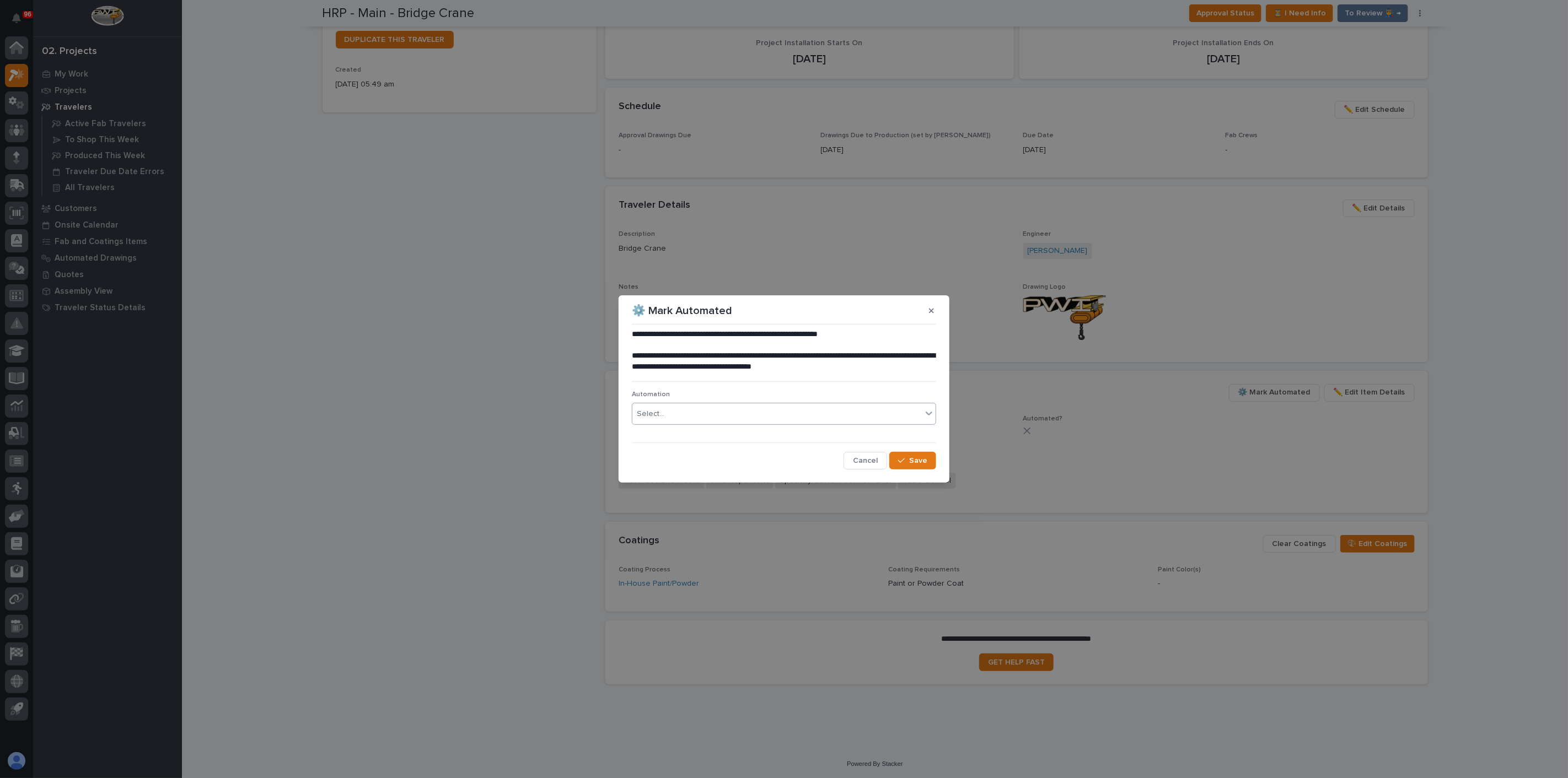
click at [779, 420] on div "Select..." at bounding box center [777, 413] width 289 height 18
type input "*****"
click at [672, 435] on div "TB #40952" at bounding box center [784, 435] width 303 height 19
click at [904, 462] on icon "button" at bounding box center [902, 461] width 7 height 8
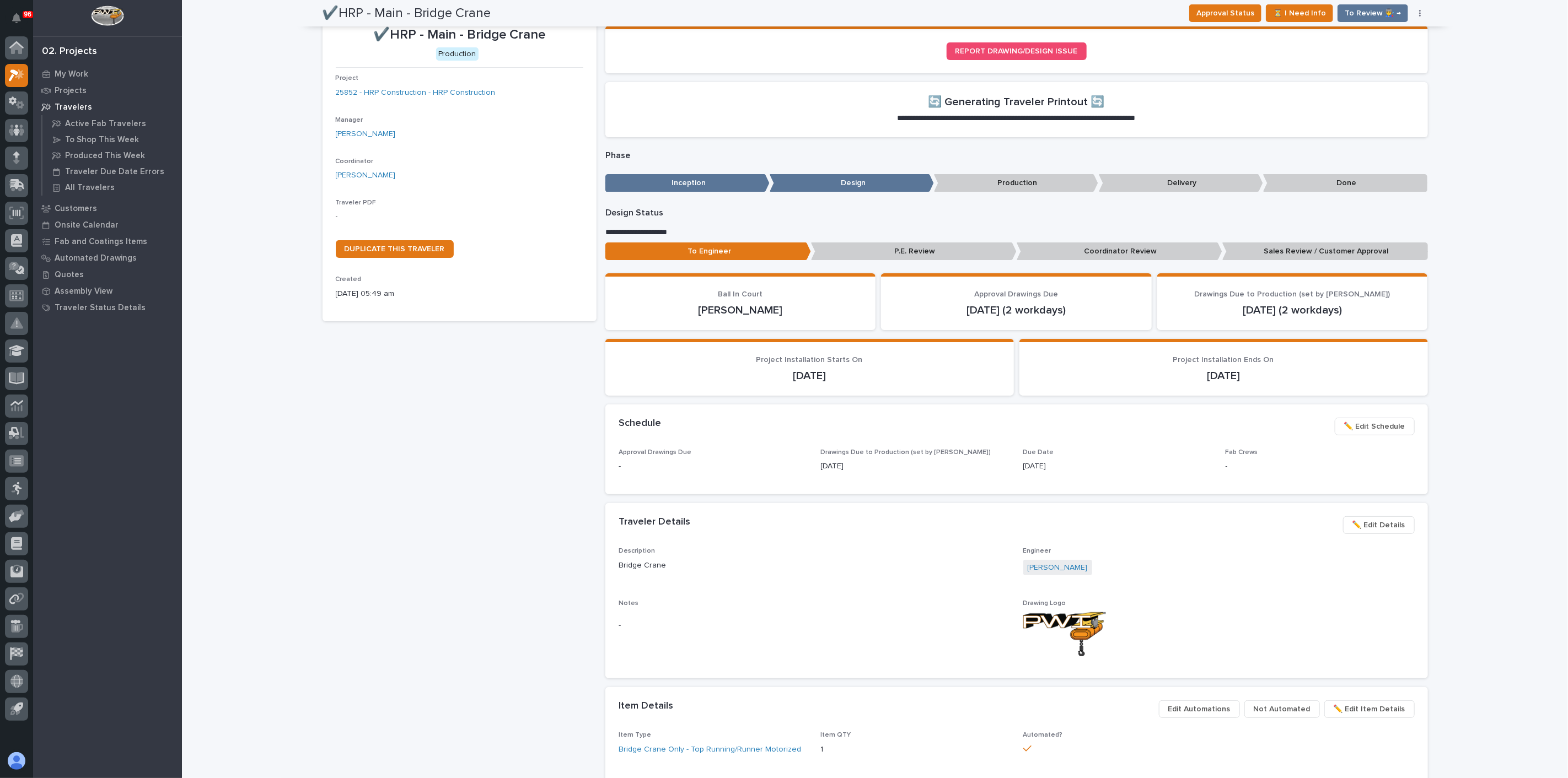
scroll to position [0, 0]
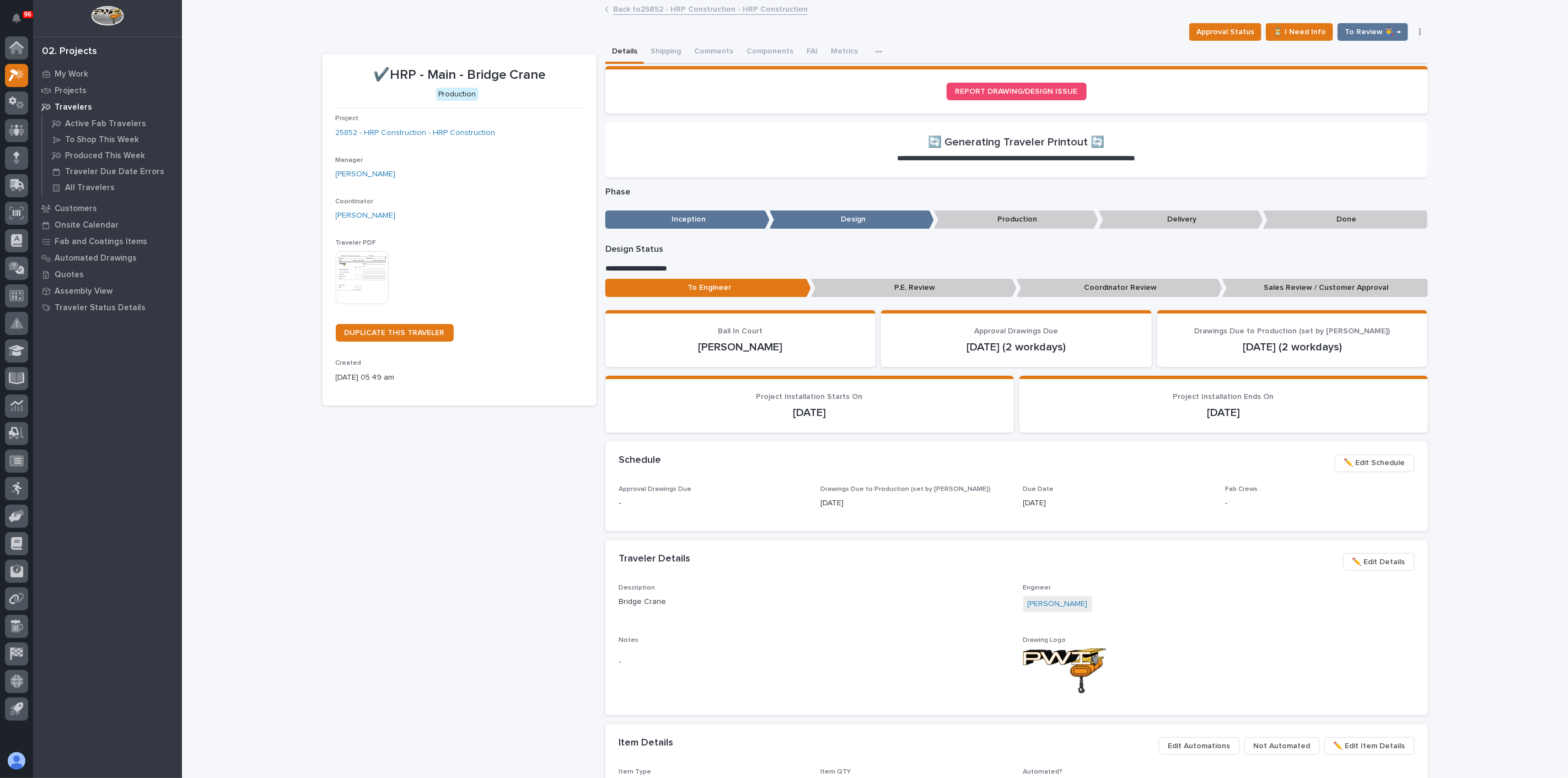
click at [1287, 327] on div "Drawings Due to Production (set by Adam) Aug 28 (2 workdays)" at bounding box center [1293, 340] width 244 height 27
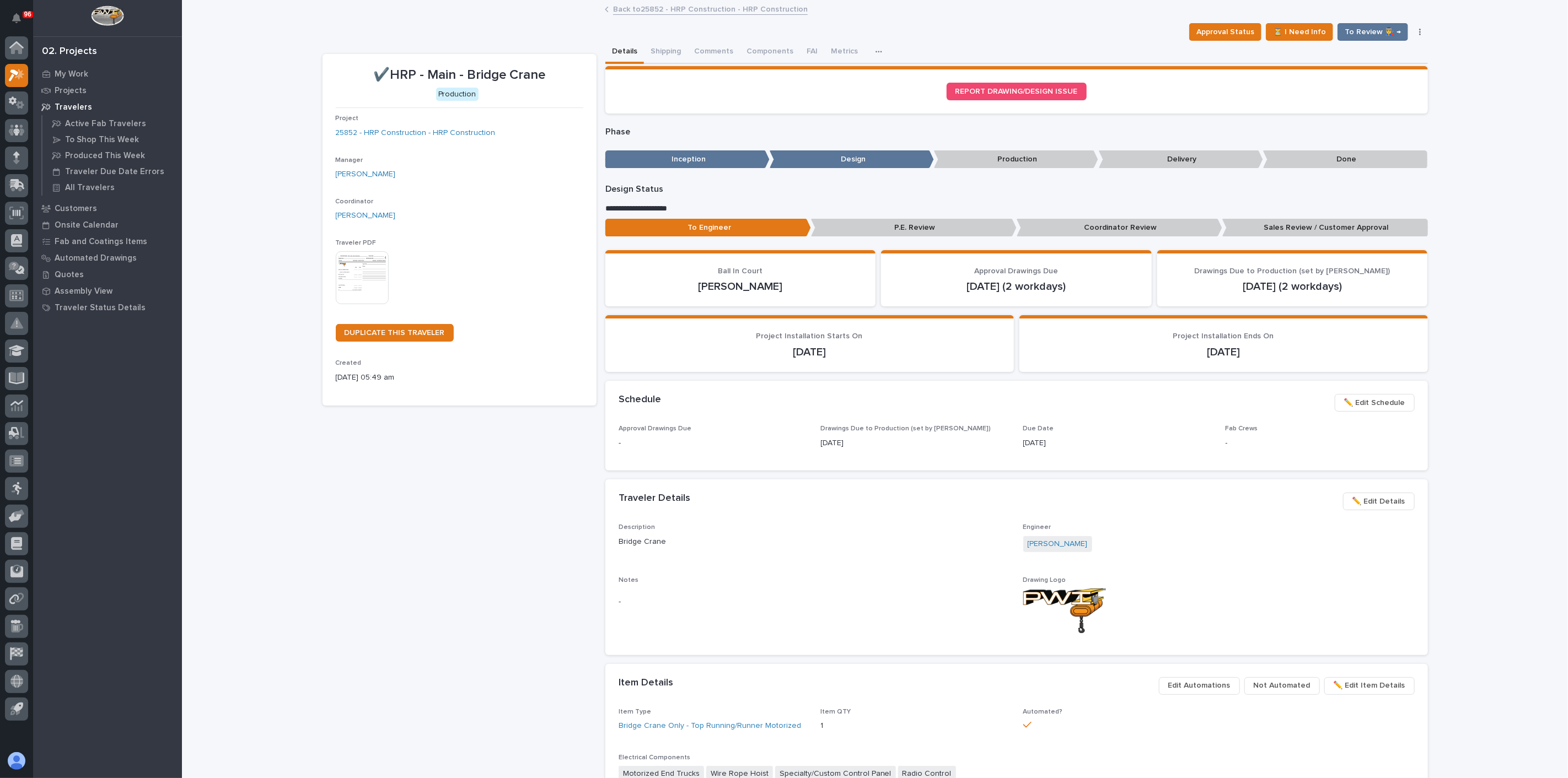
click at [1297, 231] on p "Sales Review / Customer Approval" at bounding box center [1325, 227] width 206 height 18
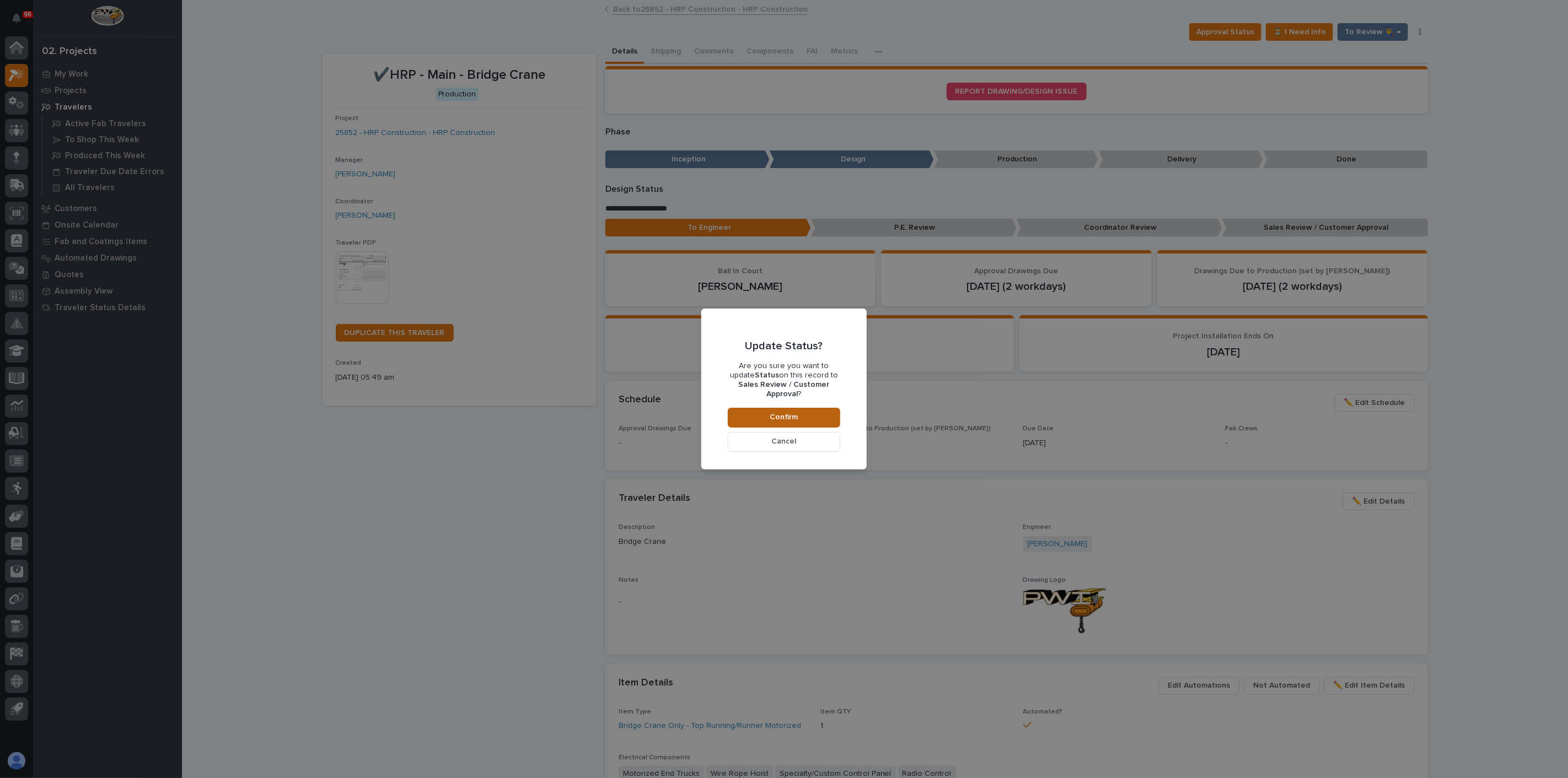
click at [763, 409] on button "Confirm" at bounding box center [784, 418] width 113 height 20
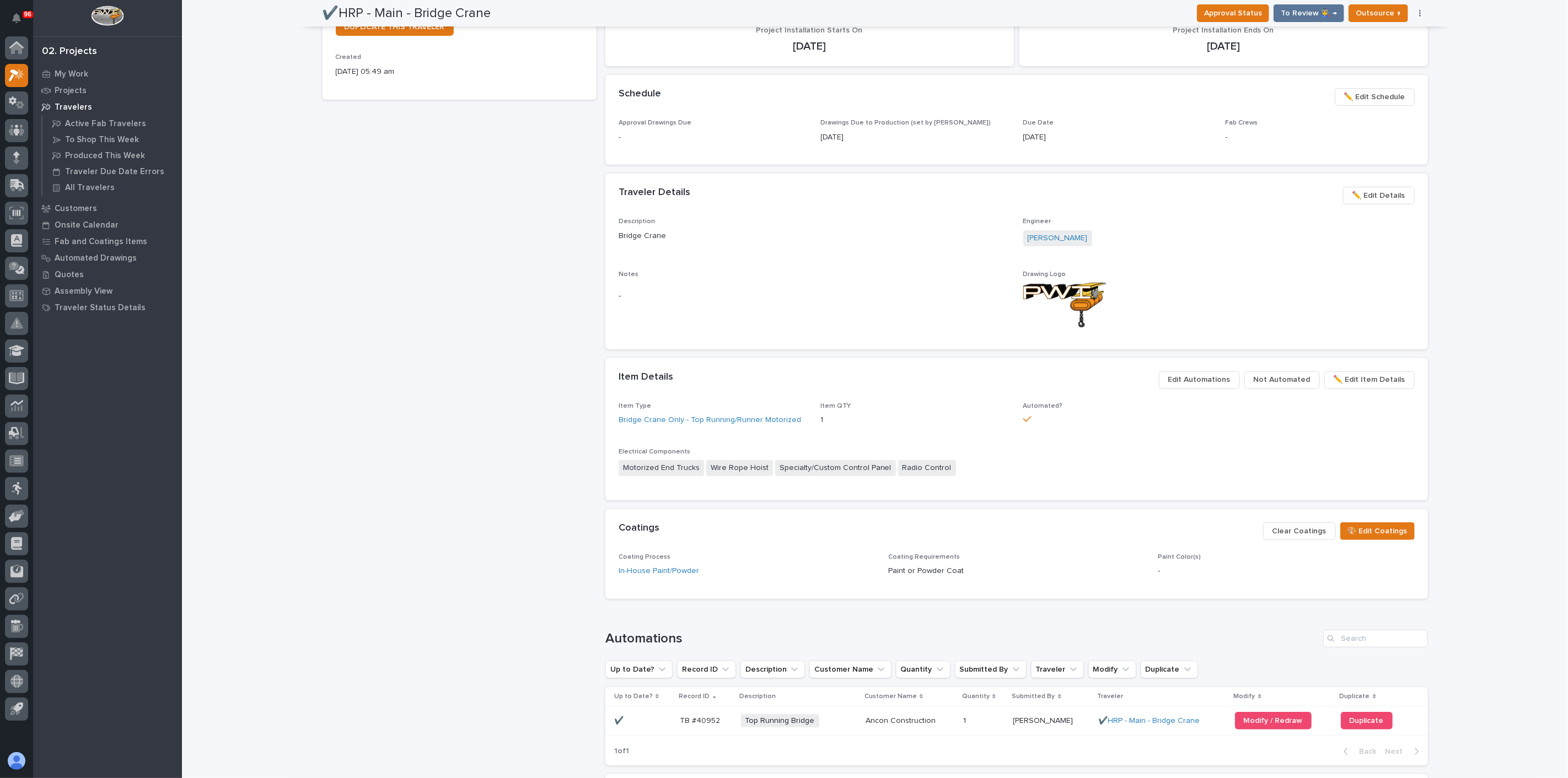
scroll to position [309, 0]
click at [527, 423] on div "✔️HRP - Main - Bridge Crane Production Project 25852 - HRP Construction - HRP C…" at bounding box center [459, 293] width 274 height 1099
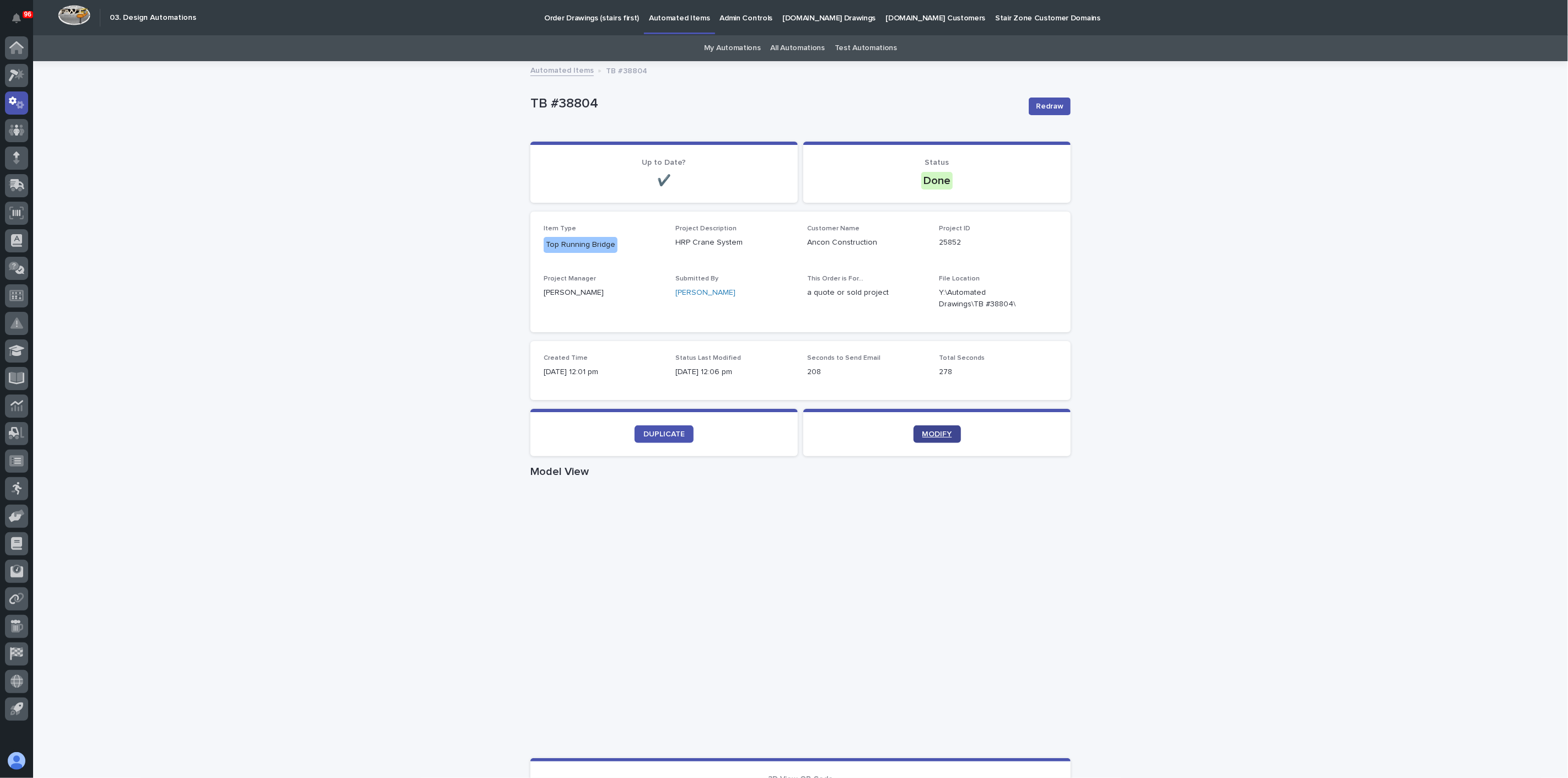
click at [934, 432] on span "MODIFY" at bounding box center [937, 434] width 30 height 8
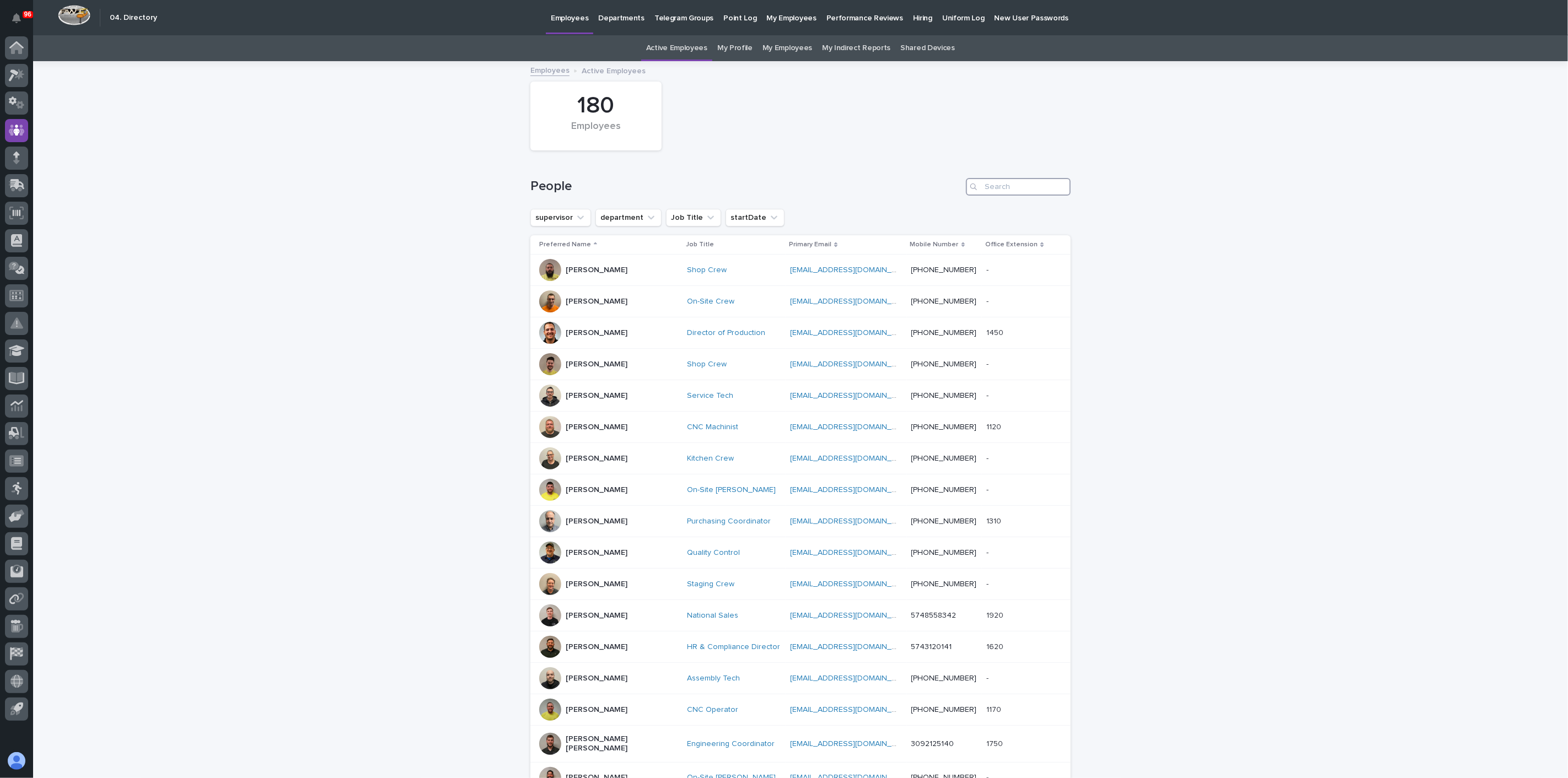
click at [991, 183] on input "Search" at bounding box center [1019, 187] width 105 height 17
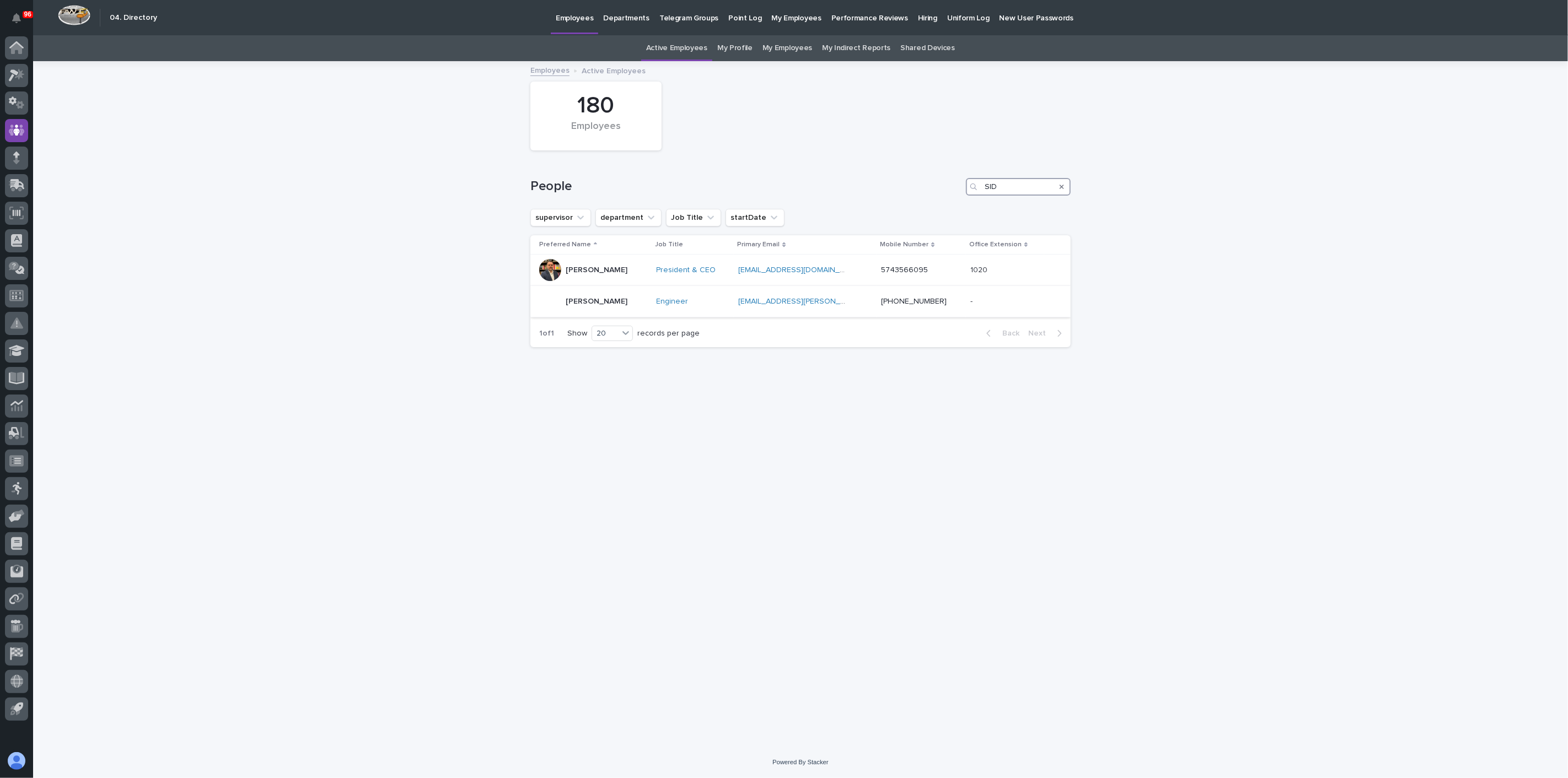
type input "SID"
click at [572, 274] on p "Ryan Miller" at bounding box center [596, 270] width 62 height 10
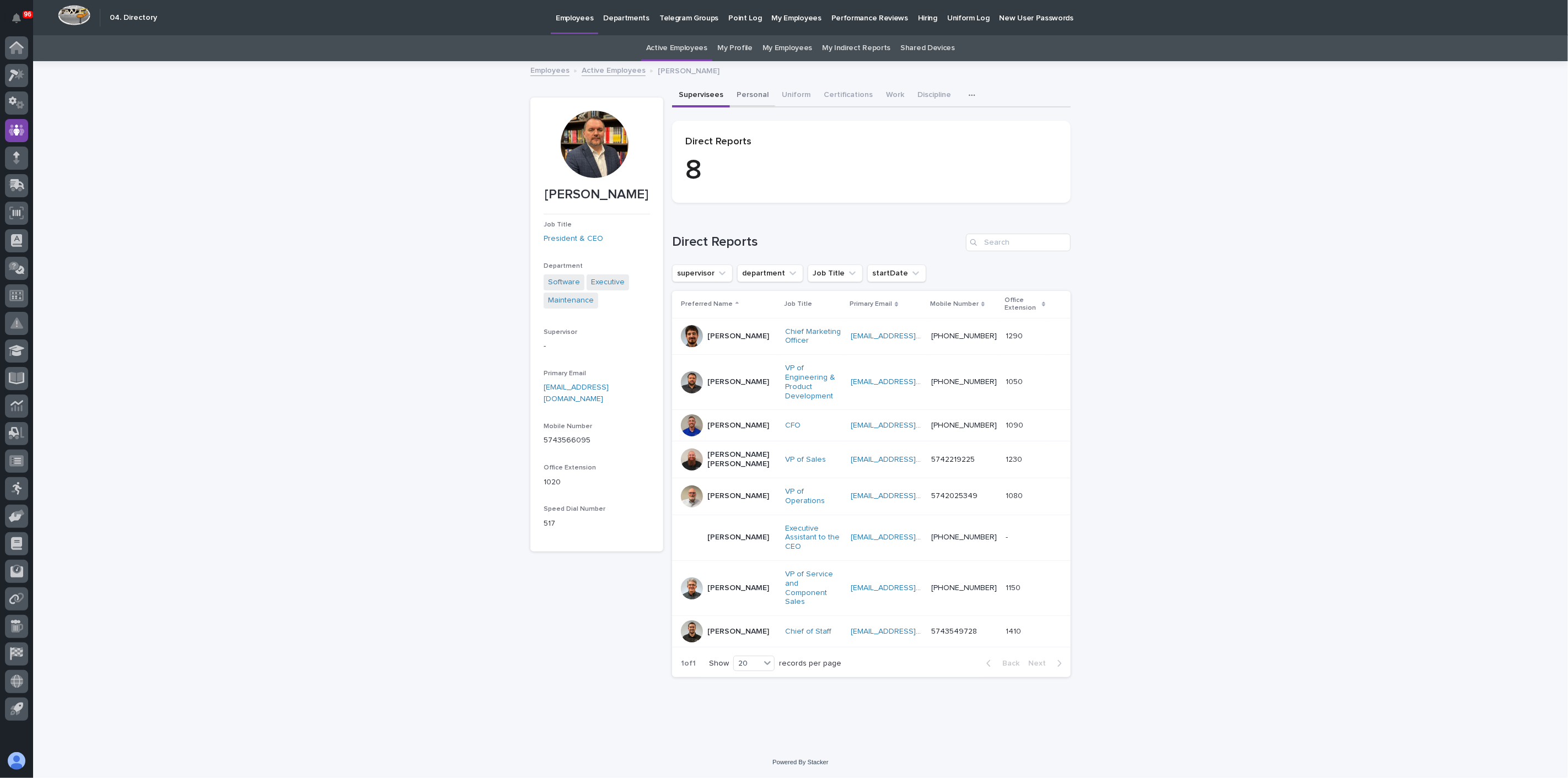
click at [760, 96] on button "Personal" at bounding box center [753, 95] width 45 height 23
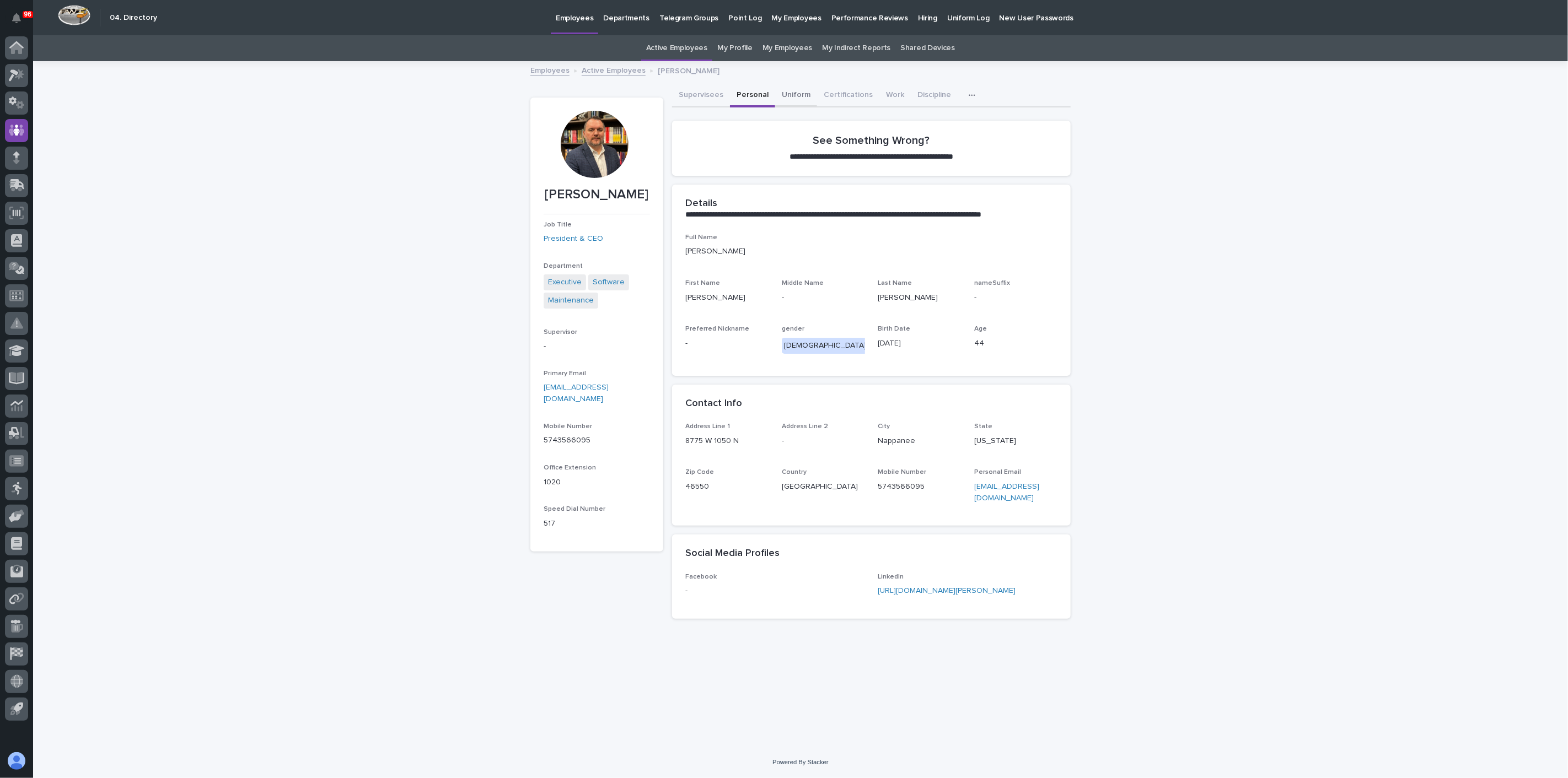
click at [786, 101] on button "Uniform" at bounding box center [797, 95] width 42 height 23
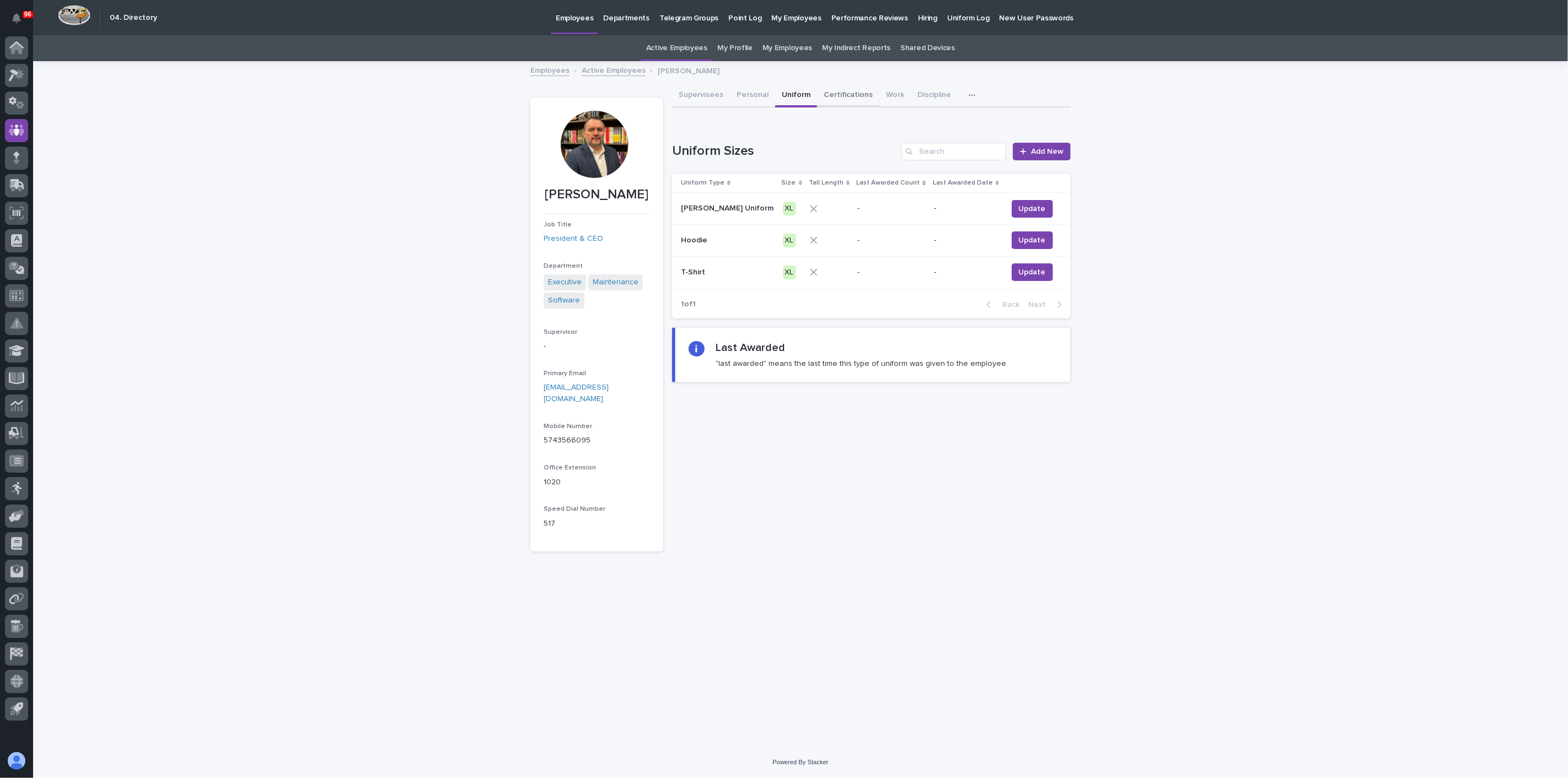
click at [828, 96] on button "Certifications" at bounding box center [848, 95] width 62 height 23
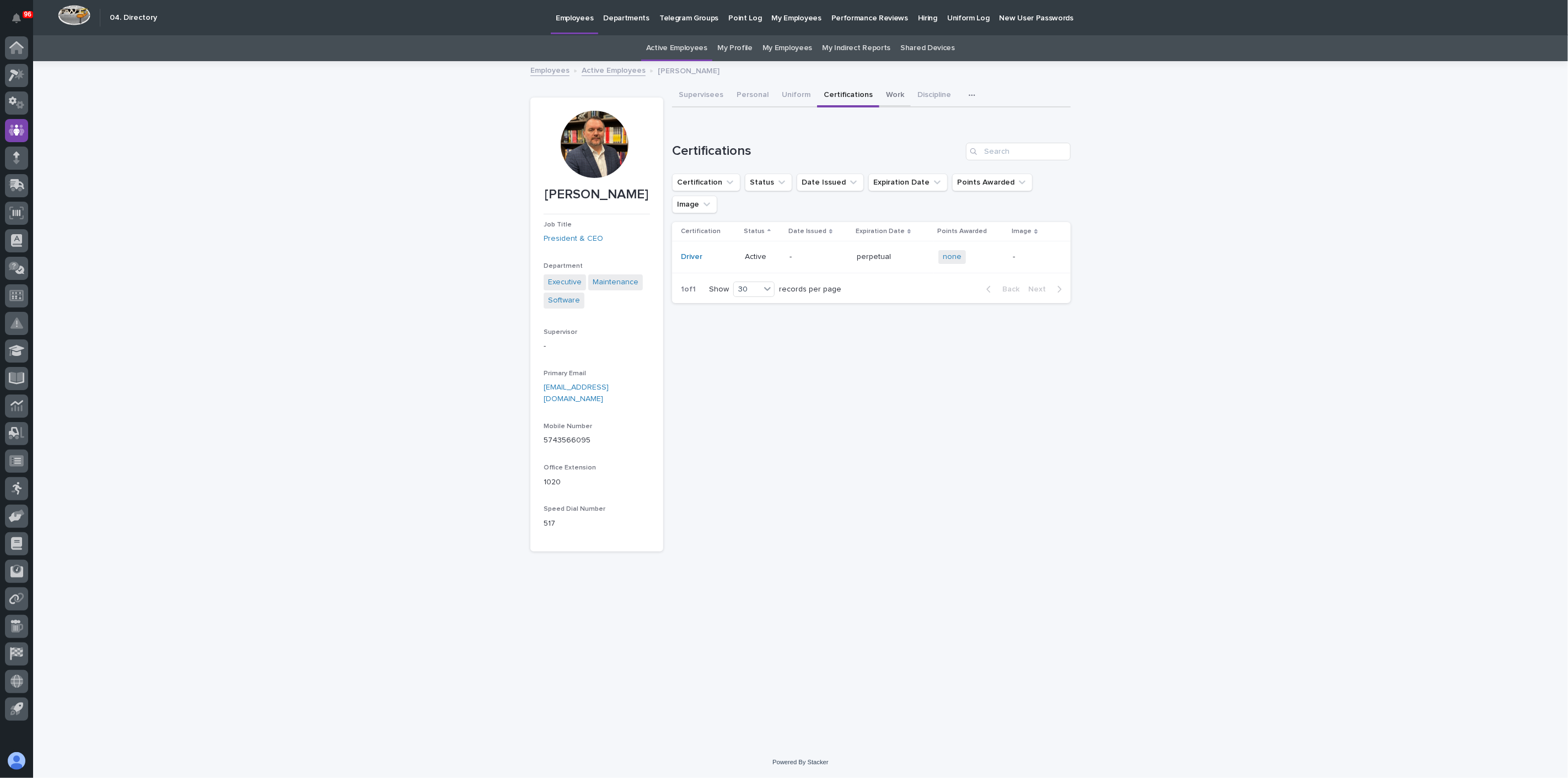
click at [888, 96] on button "Work" at bounding box center [896, 95] width 31 height 23
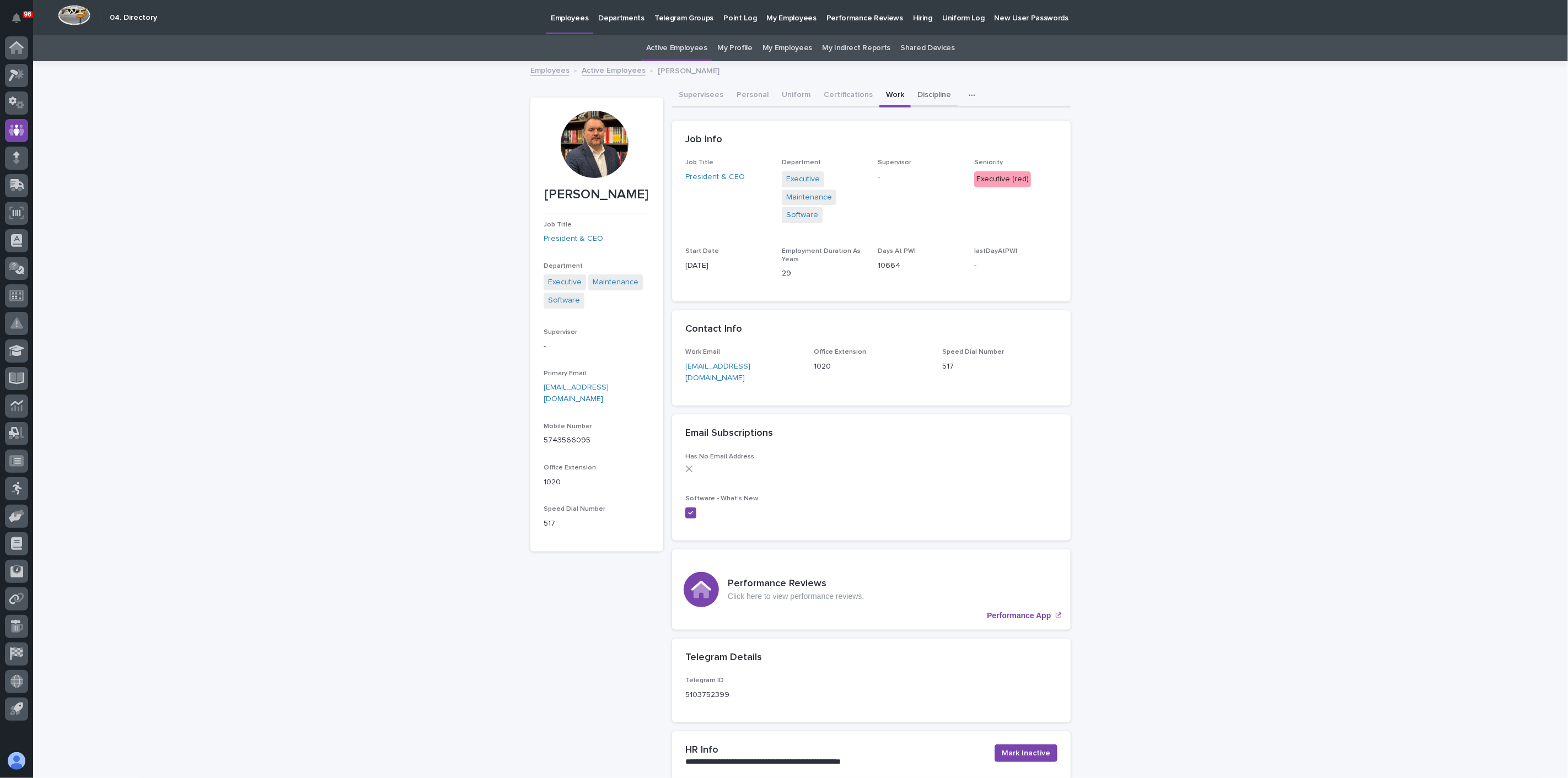
click at [916, 88] on button "Discipline" at bounding box center [935, 95] width 47 height 23
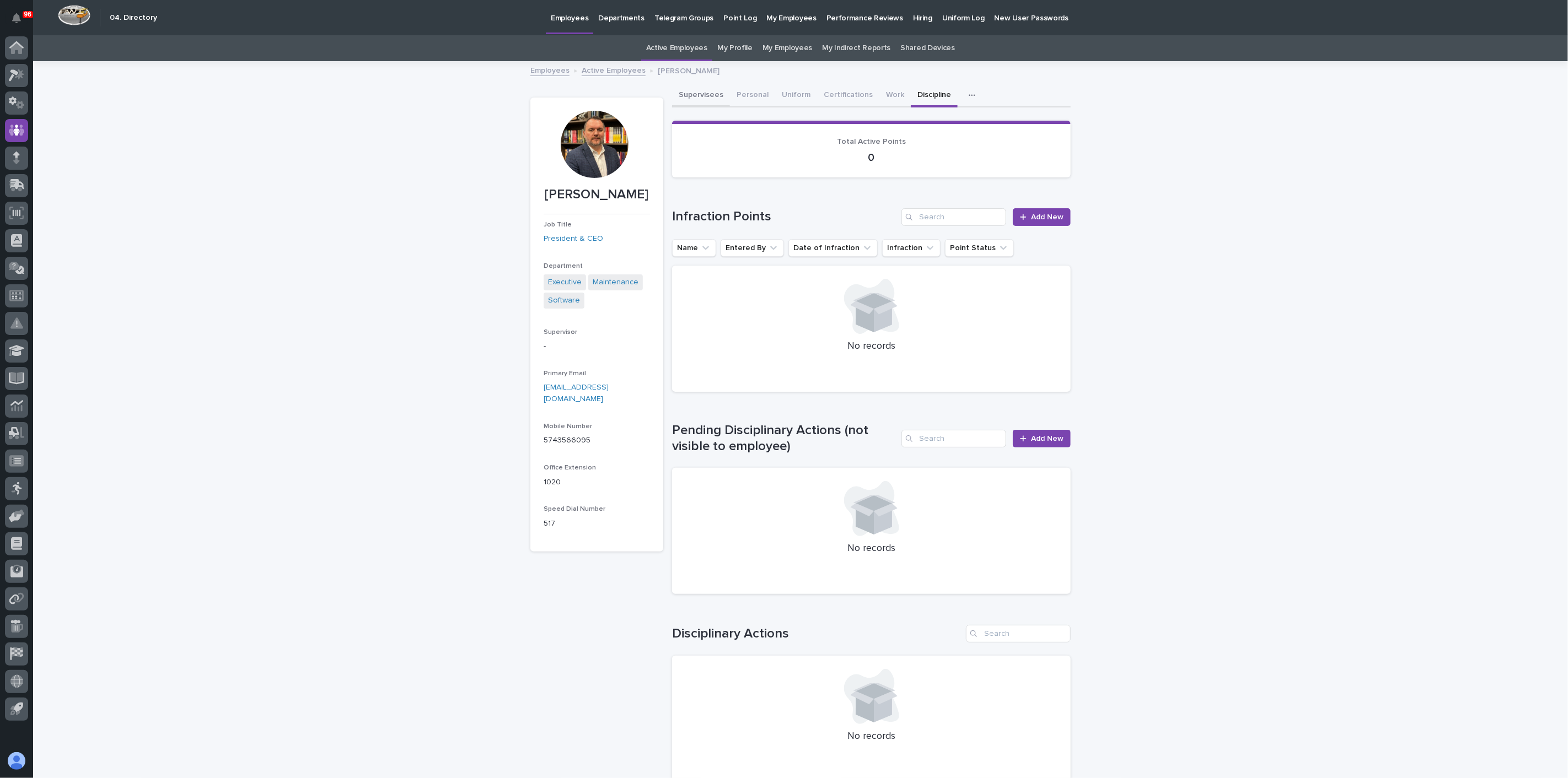
click at [686, 94] on button "Supervisees" at bounding box center [701, 95] width 58 height 23
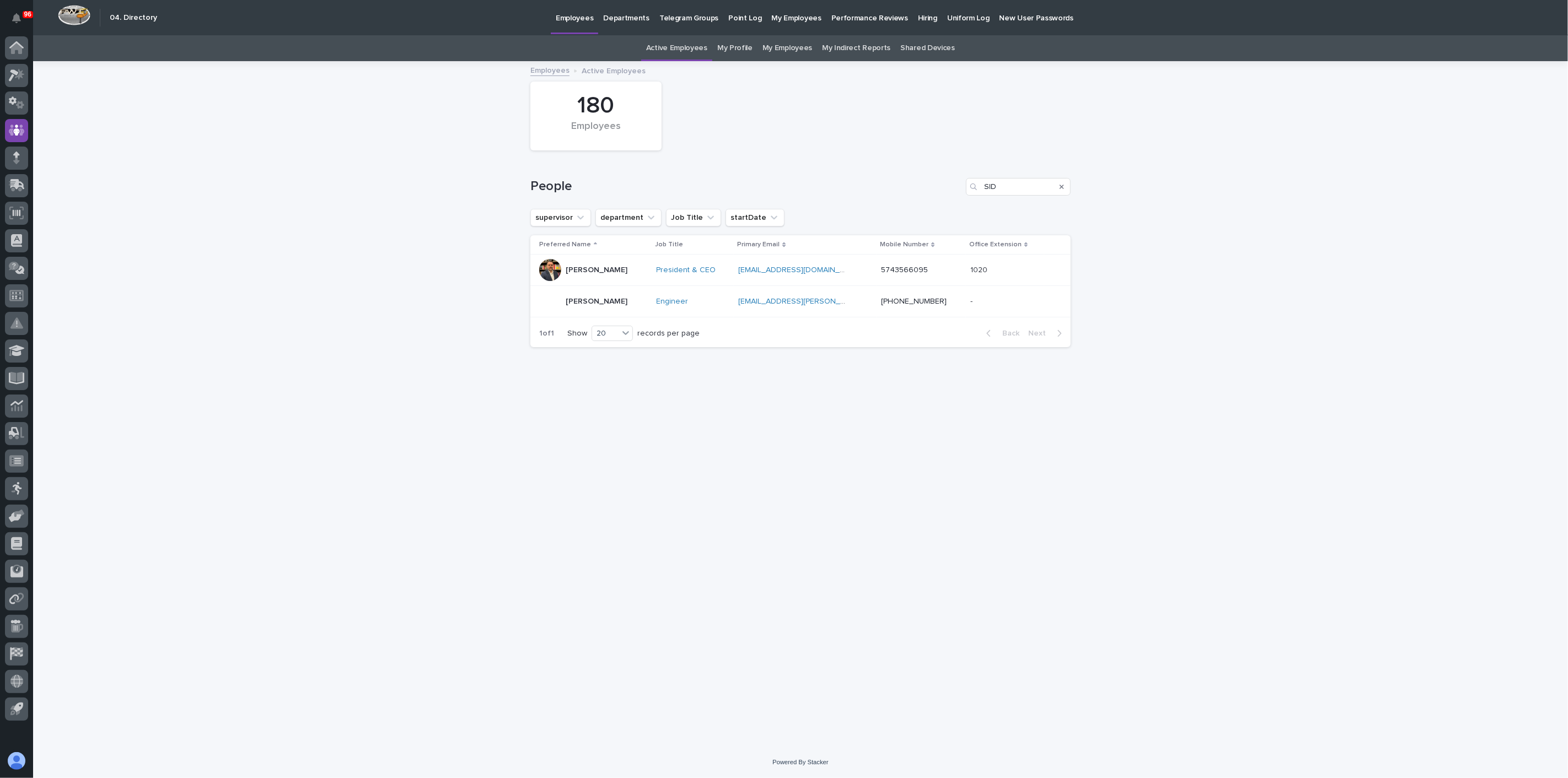
click at [579, 295] on div "Siddharth Pareek" at bounding box center [596, 300] width 62 height 11
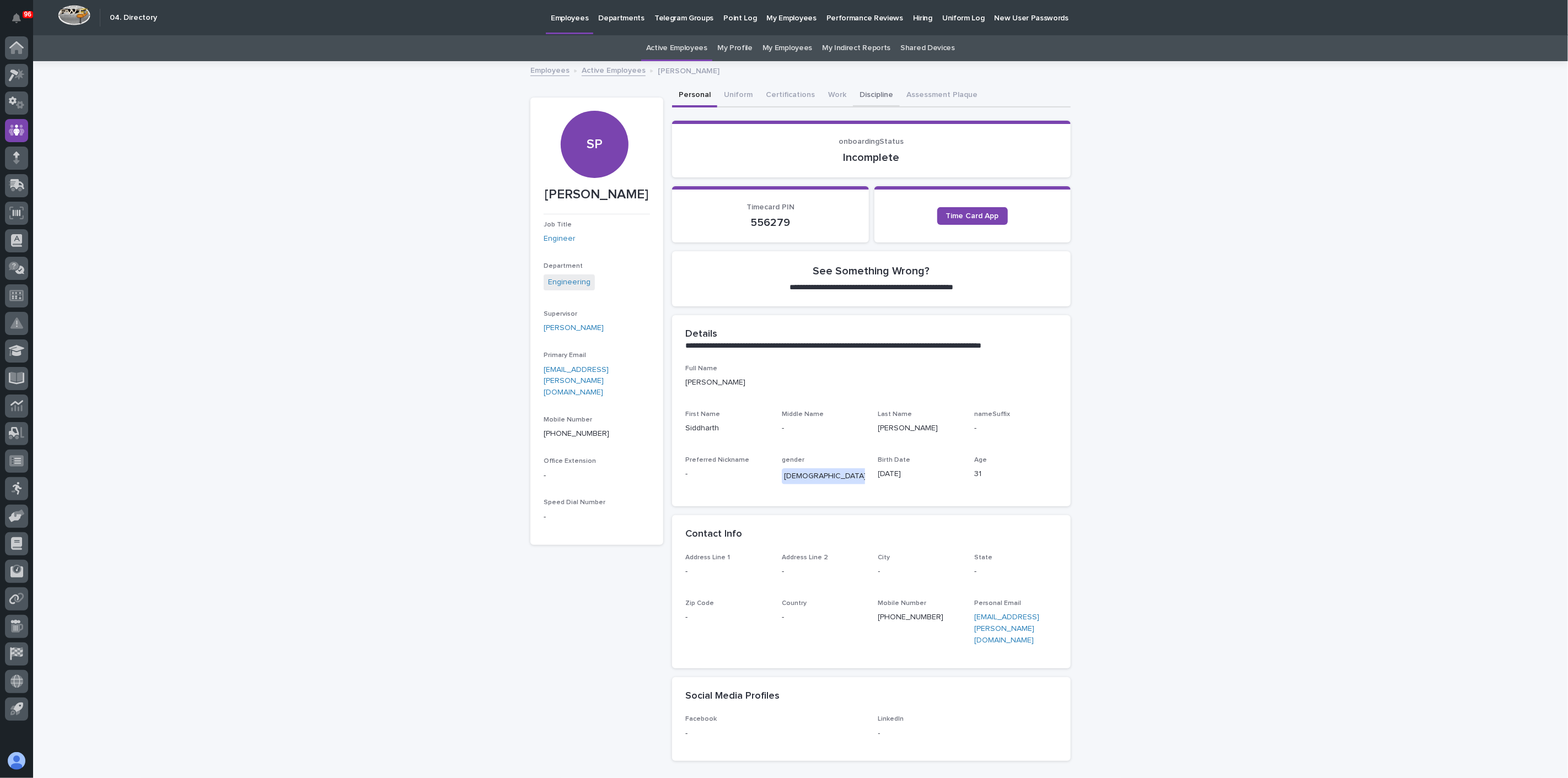
click at [867, 90] on button "Discipline" at bounding box center [877, 95] width 47 height 23
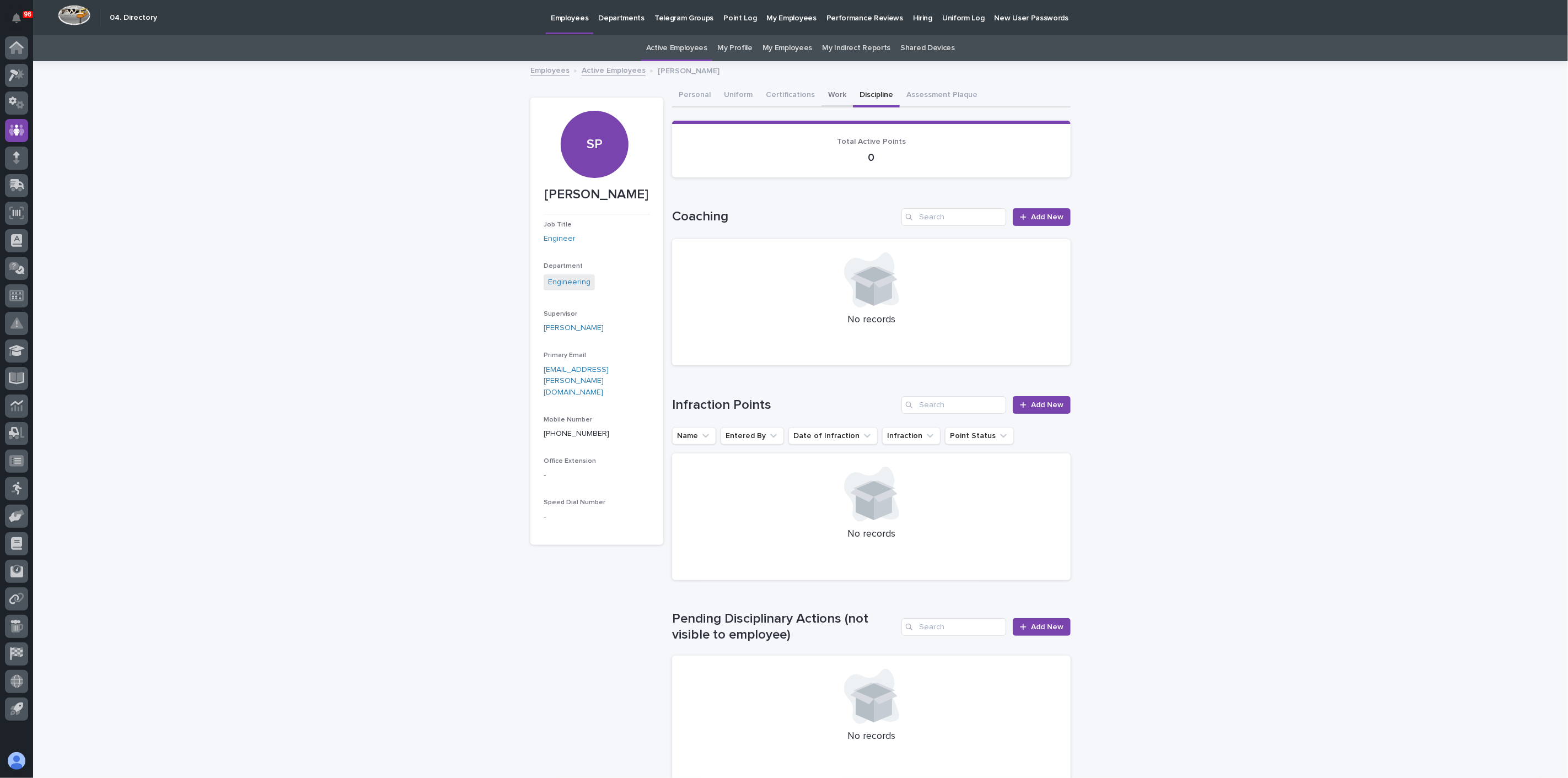
click at [825, 89] on button "Work" at bounding box center [838, 95] width 31 height 23
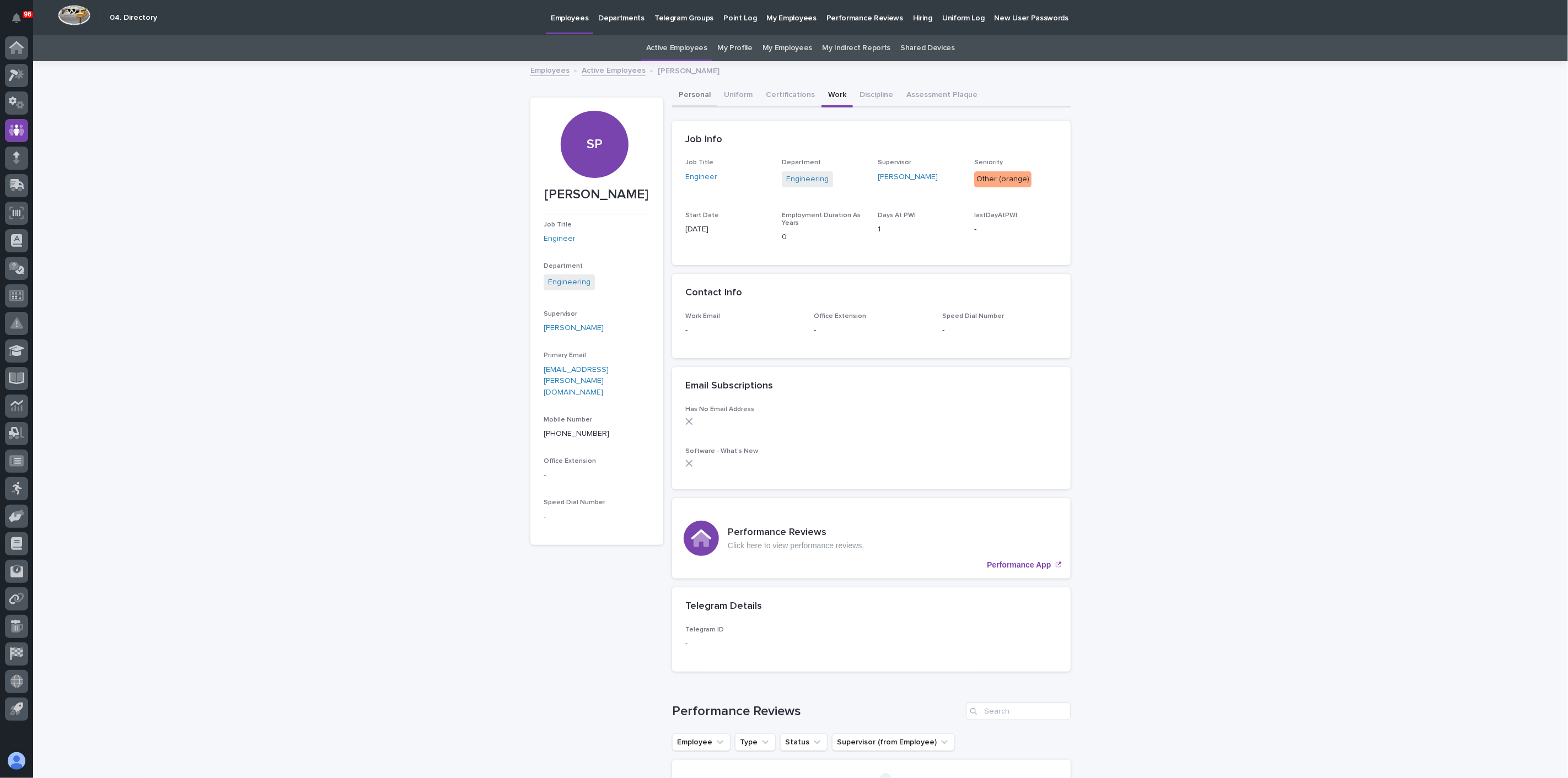
click at [694, 89] on button "Personal" at bounding box center [695, 95] width 45 height 23
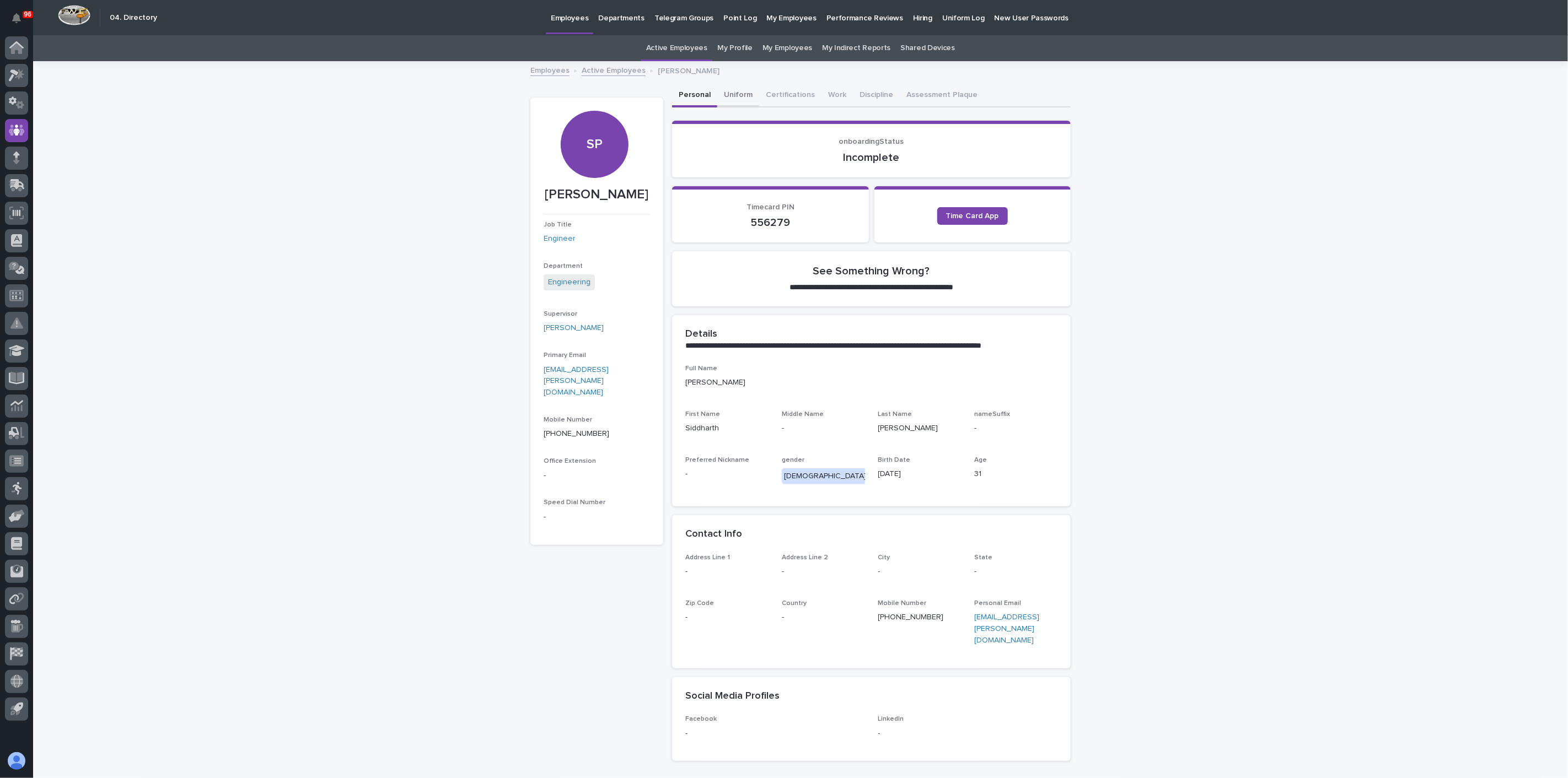
click at [732, 96] on button "Uniform" at bounding box center [738, 95] width 42 height 23
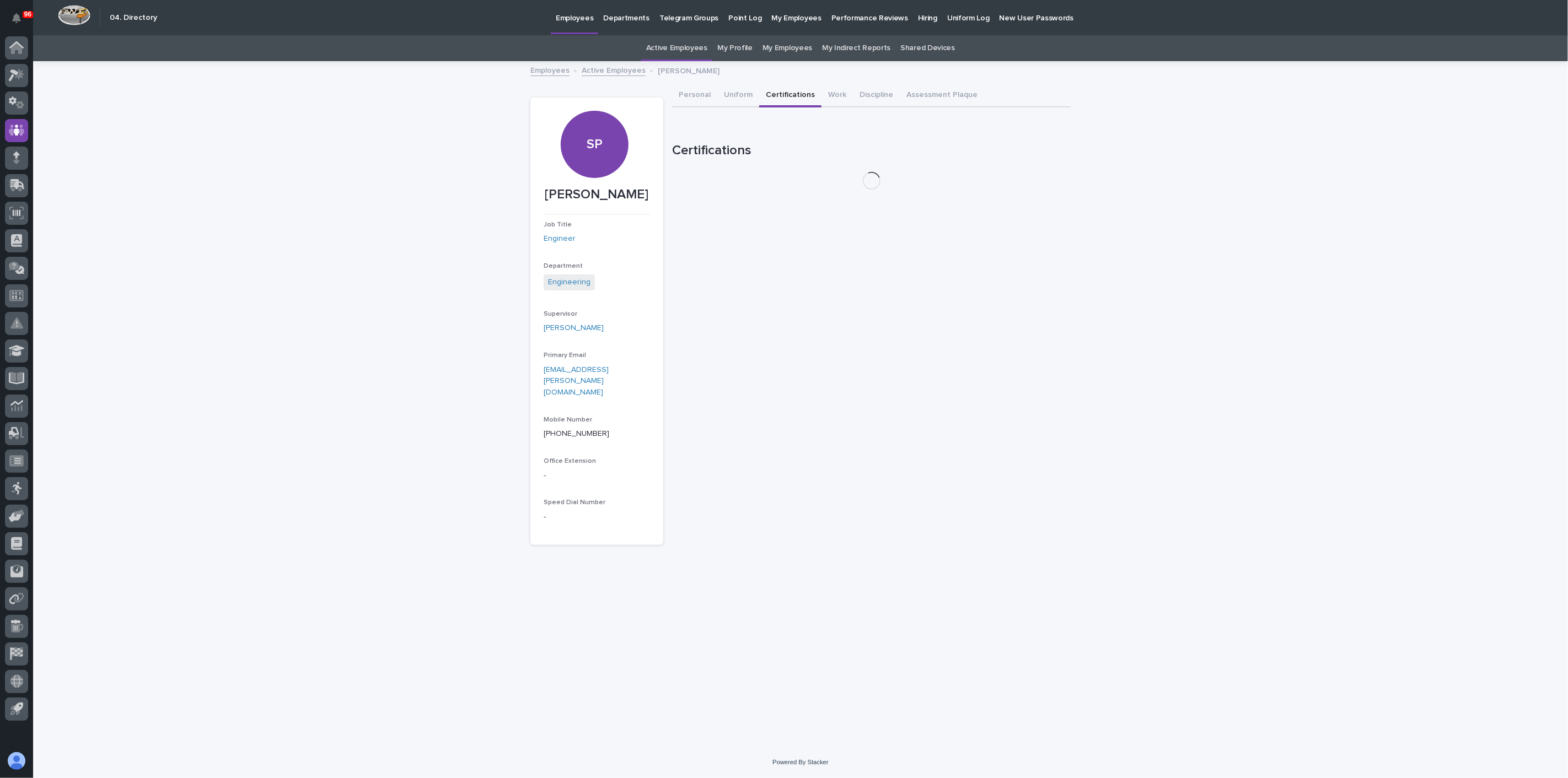
click at [790, 96] on button "Certifications" at bounding box center [790, 95] width 62 height 23
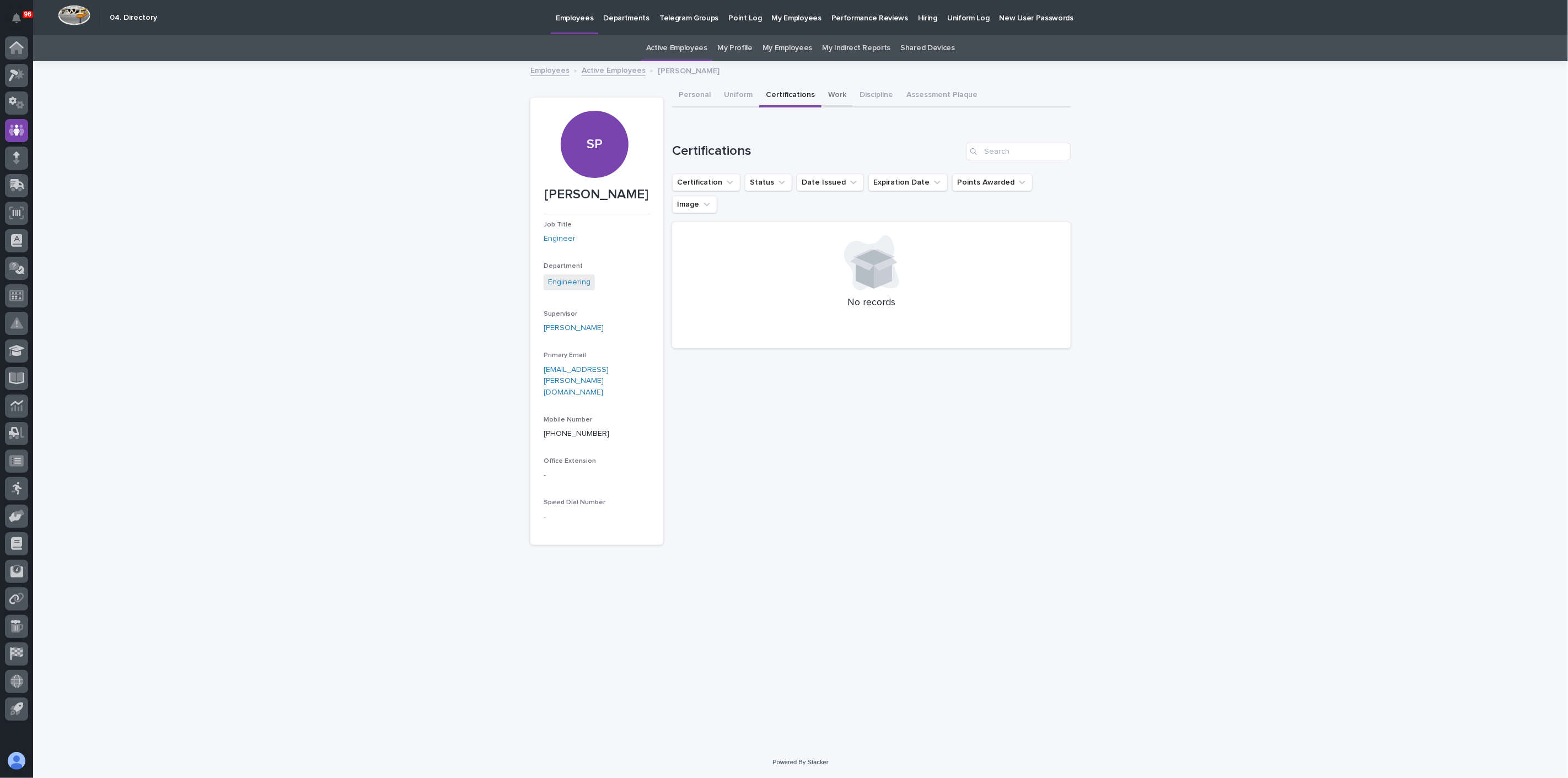
click at [833, 100] on button "Work" at bounding box center [838, 95] width 31 height 23
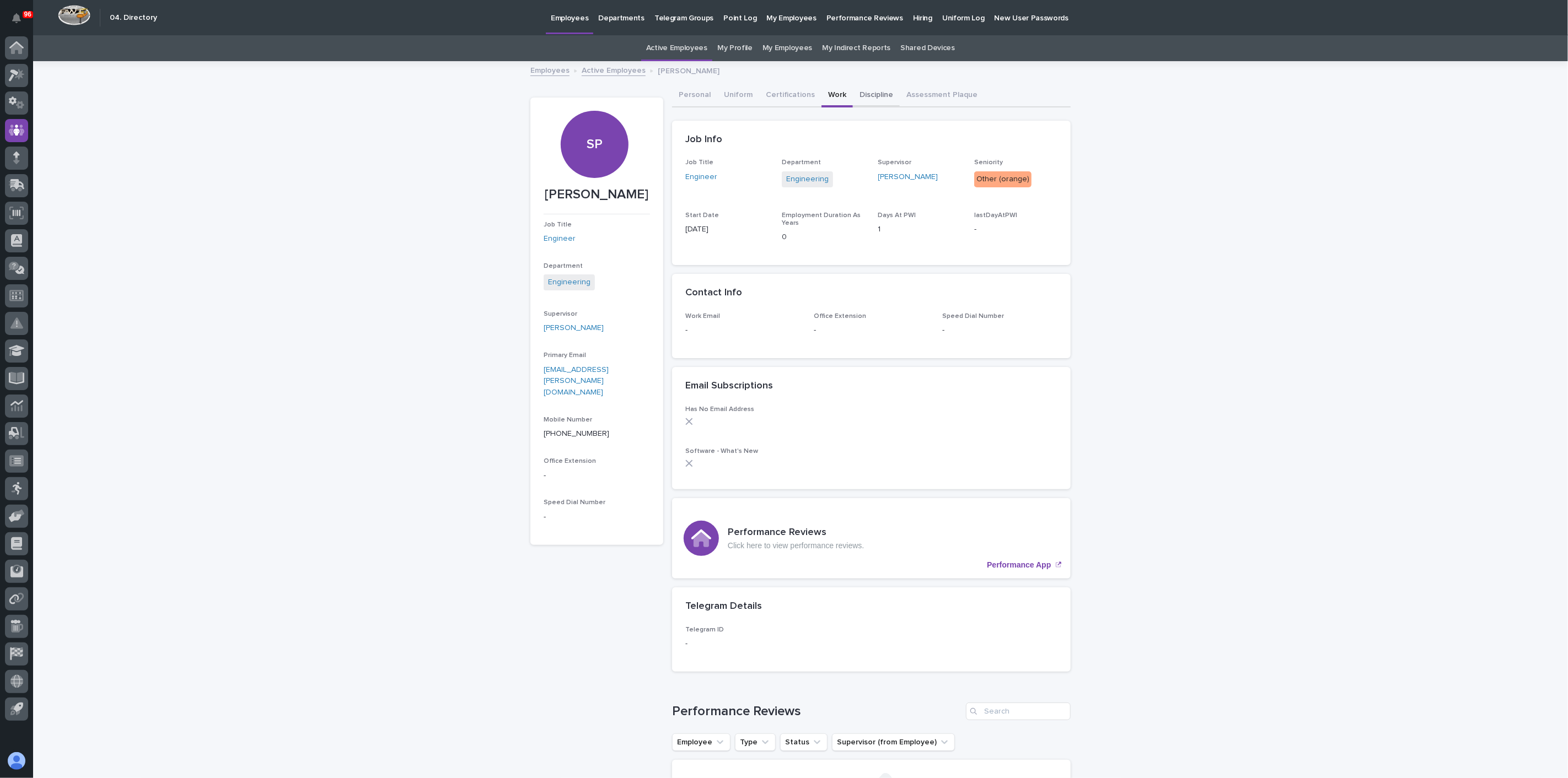
click at [880, 104] on button "Discipline" at bounding box center [877, 95] width 47 height 23
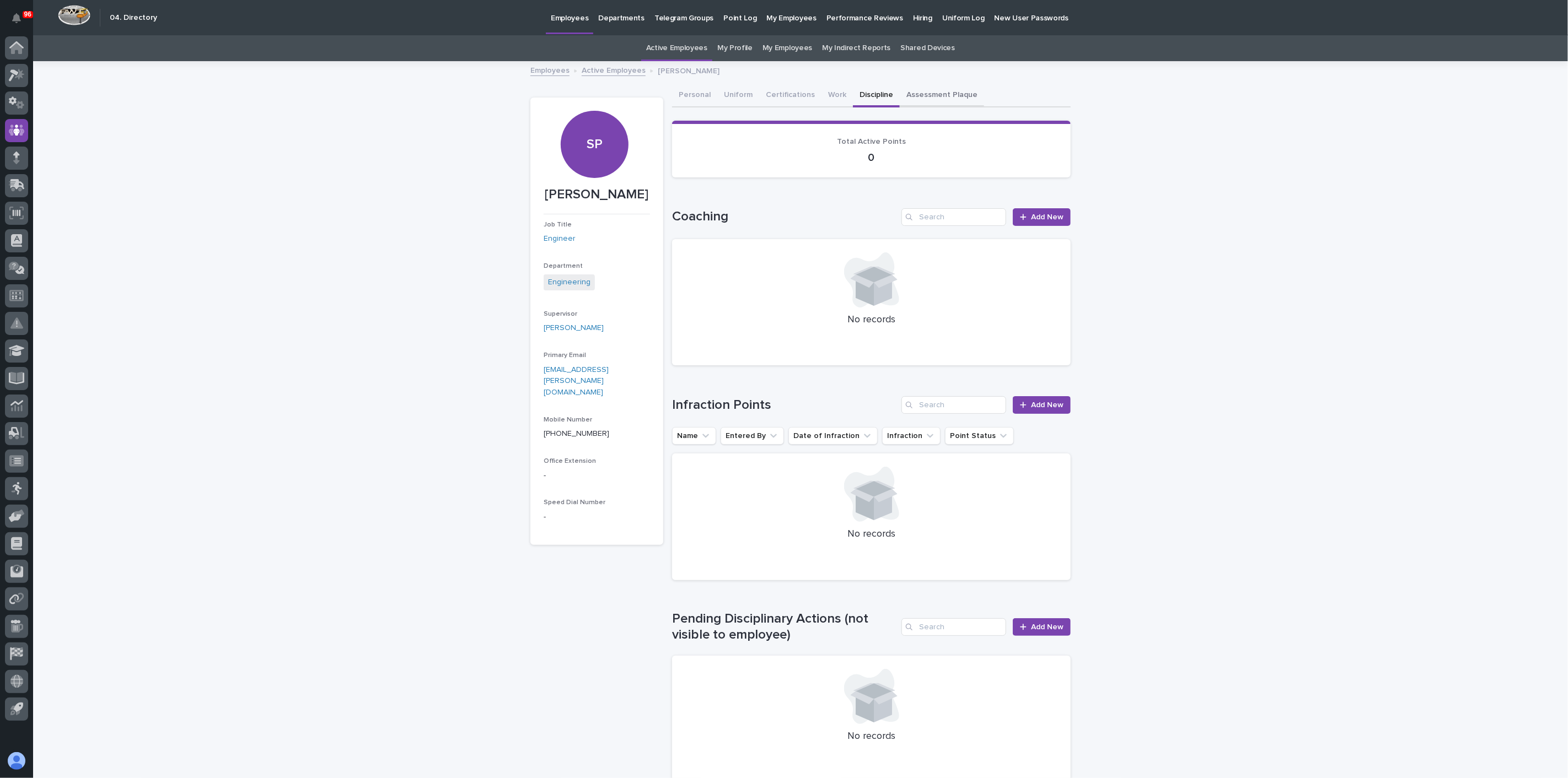
click at [910, 104] on button "Assessment Plaque" at bounding box center [942, 95] width 84 height 23
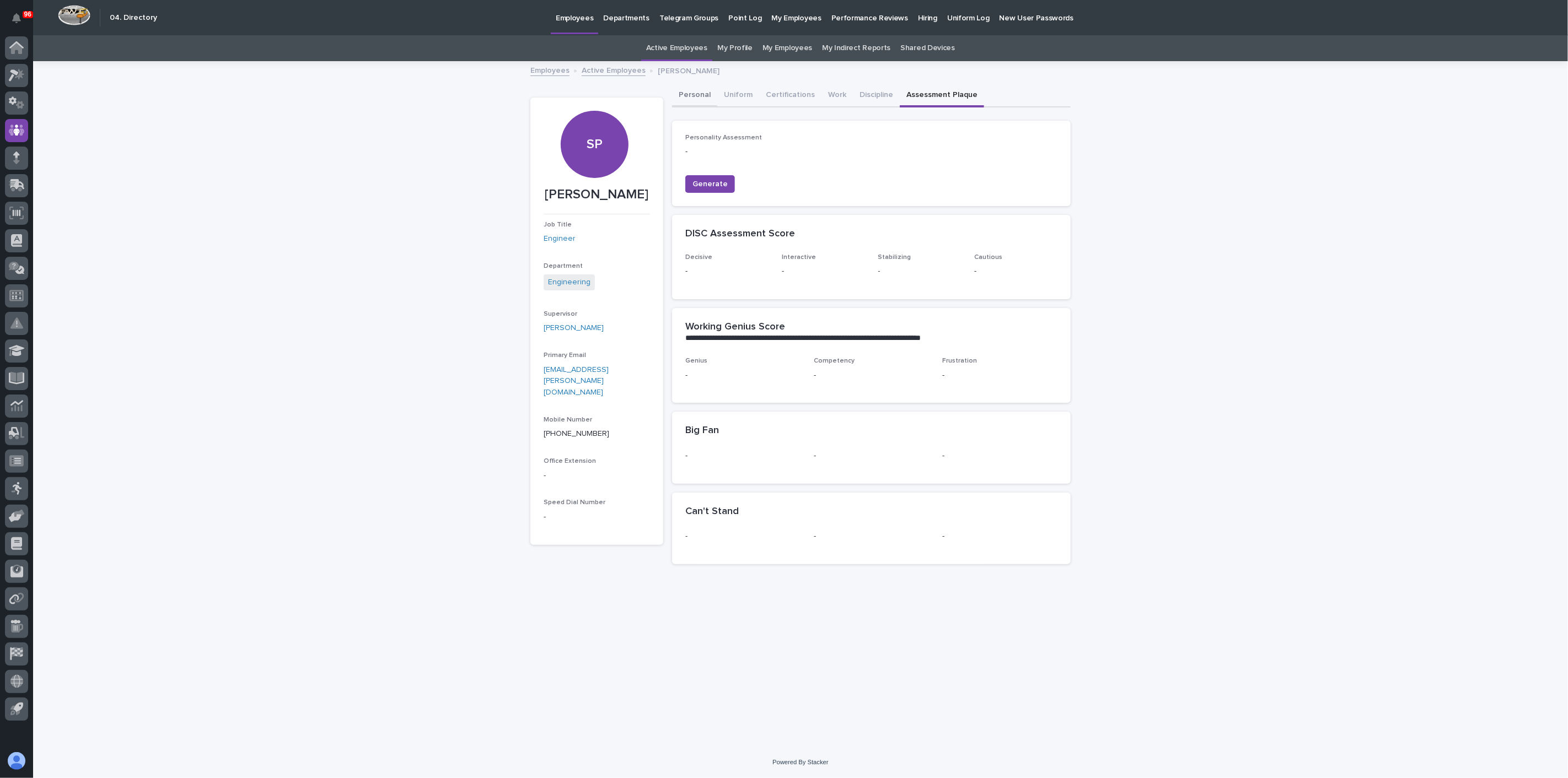
click at [689, 98] on button "Personal" at bounding box center [695, 95] width 45 height 23
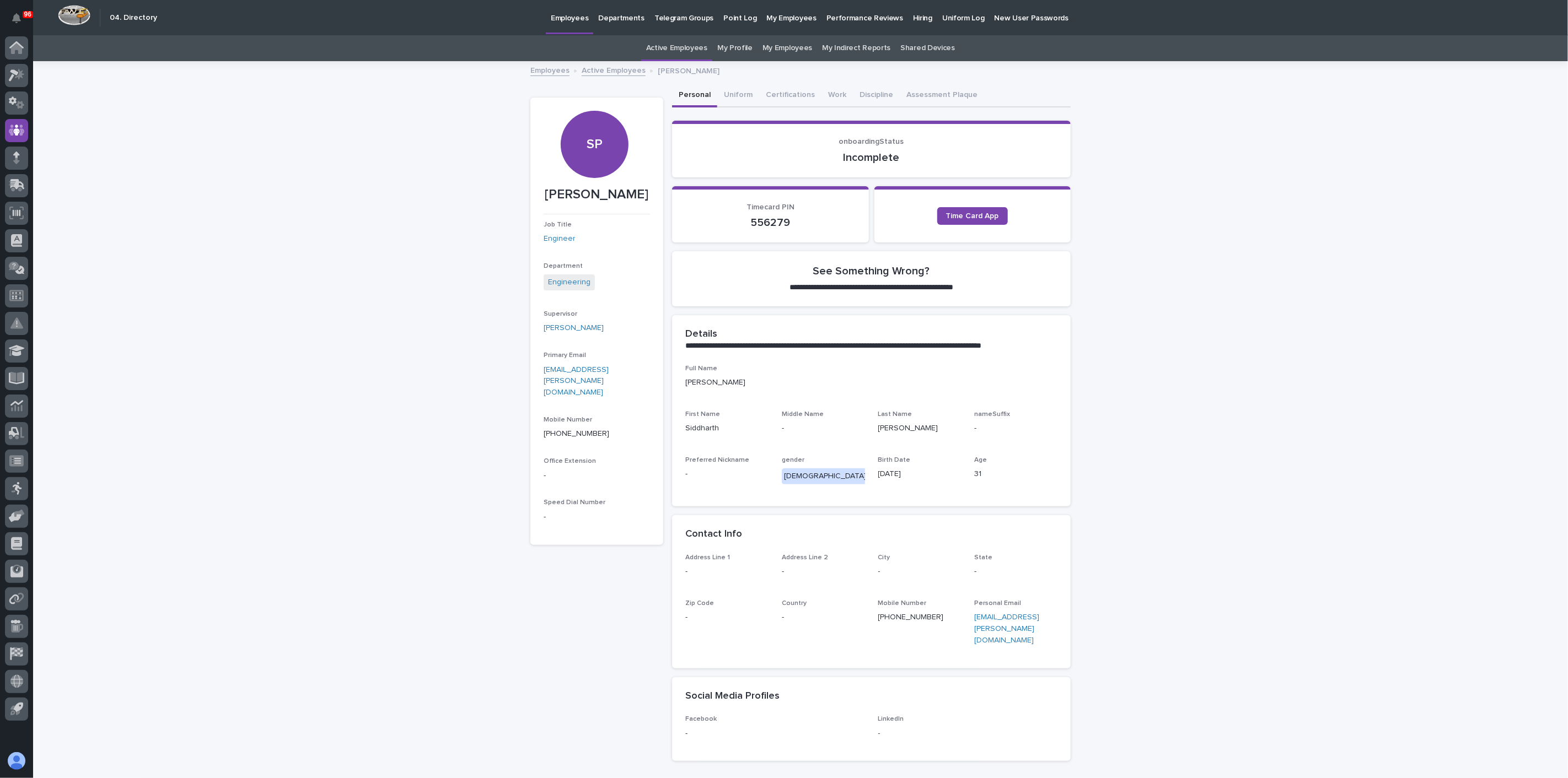
click at [863, 48] on link "My Indirect Reports" at bounding box center [856, 48] width 68 height 26
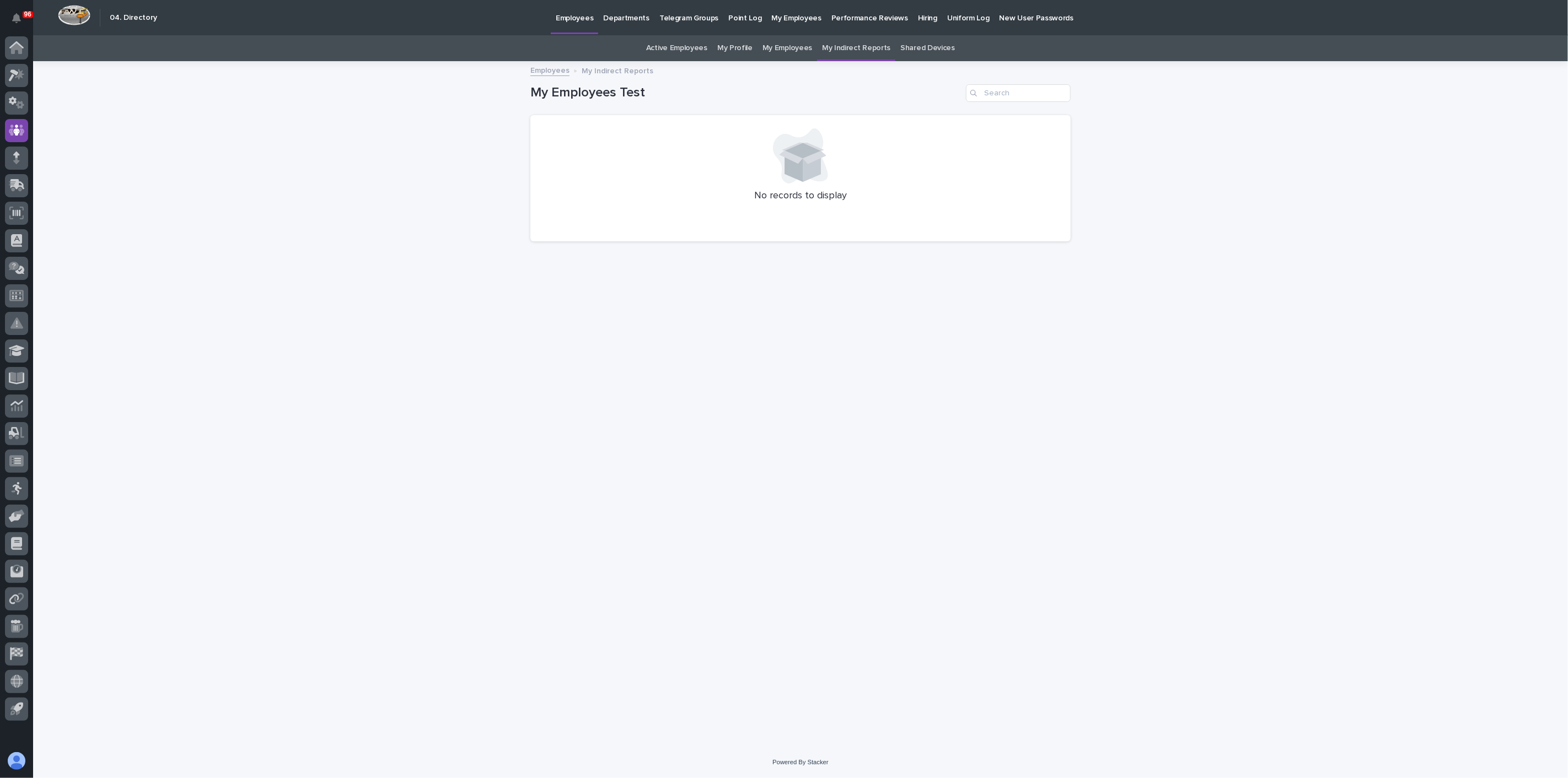
click at [797, 50] on link "My Employees" at bounding box center [787, 48] width 50 height 26
drag, startPoint x: 554, startPoint y: 184, endPoint x: 565, endPoint y: 165, distance: 22.0
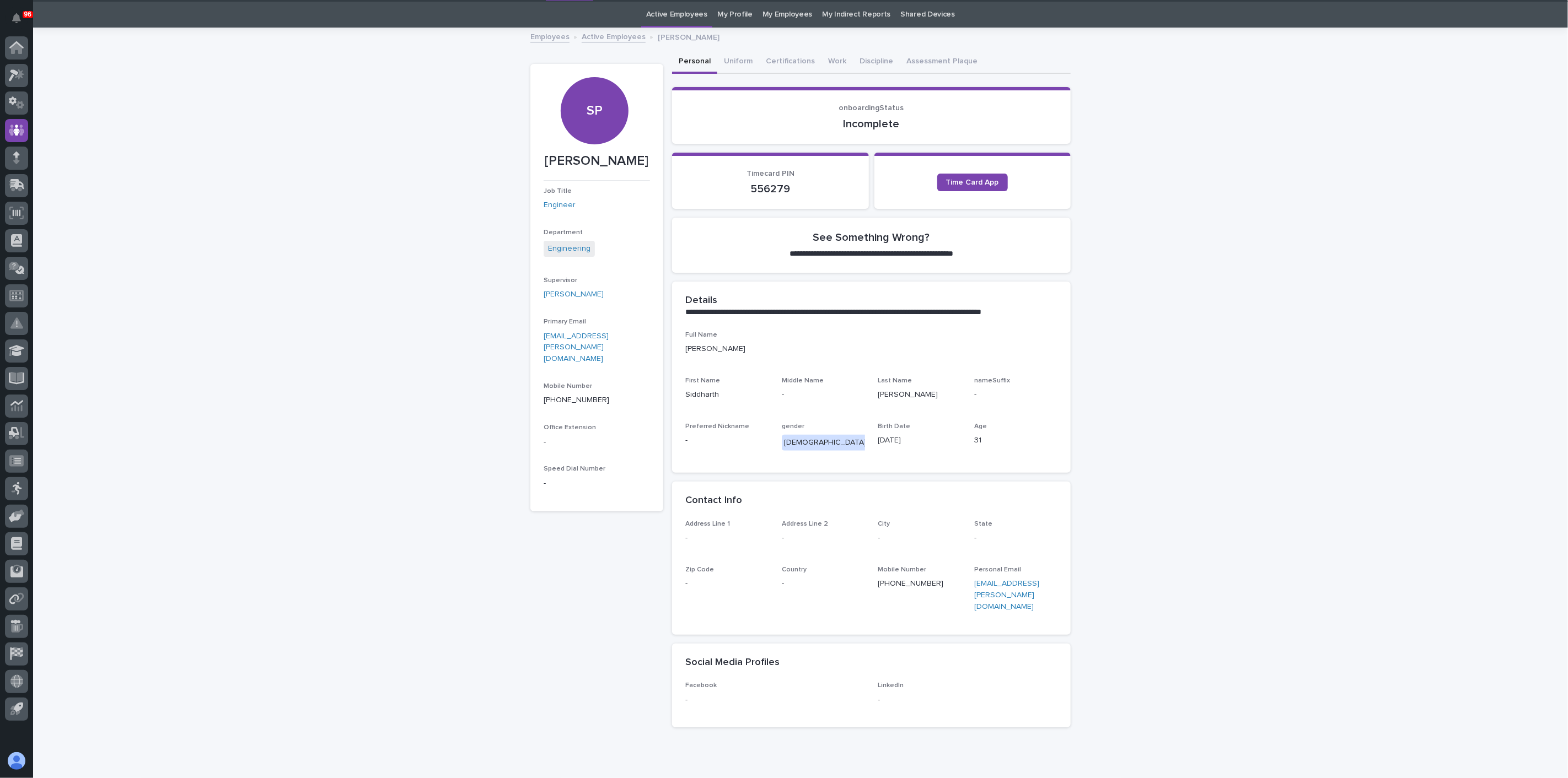
scroll to position [35, 0]
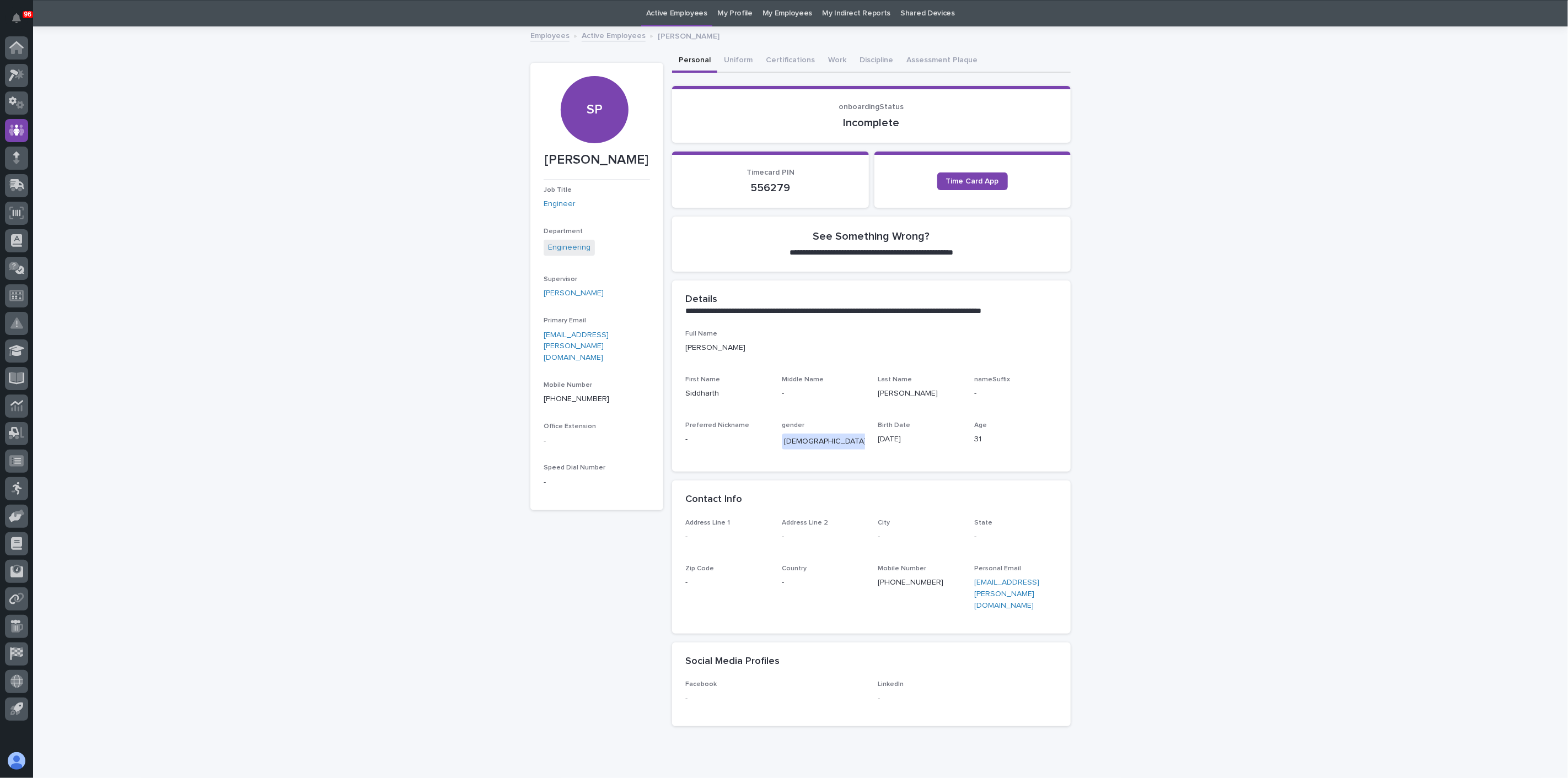
click at [685, 17] on link "Active Employees" at bounding box center [677, 14] width 61 height 26
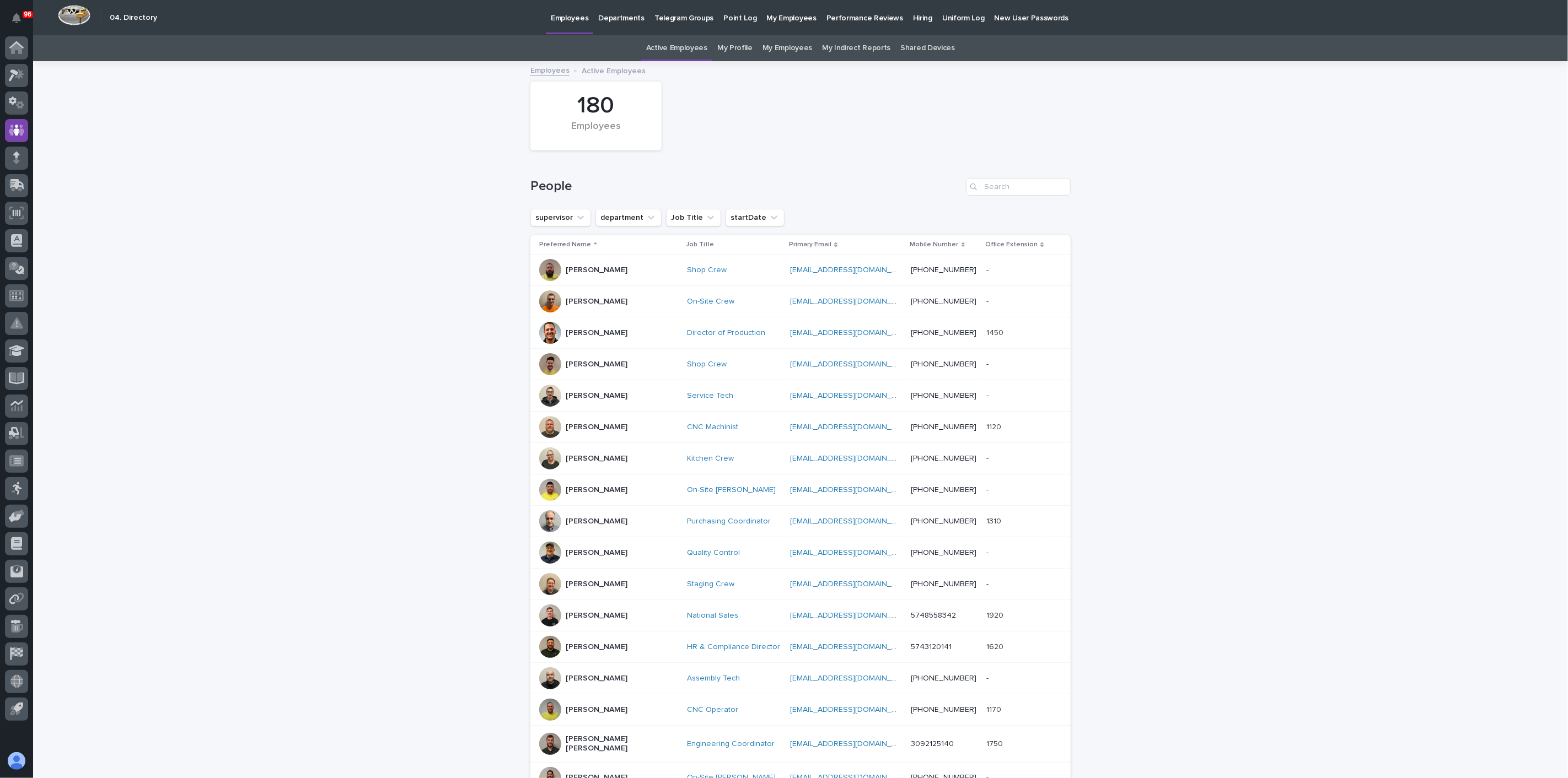
click at [913, 11] on p "Hiring" at bounding box center [923, 11] width 19 height 23
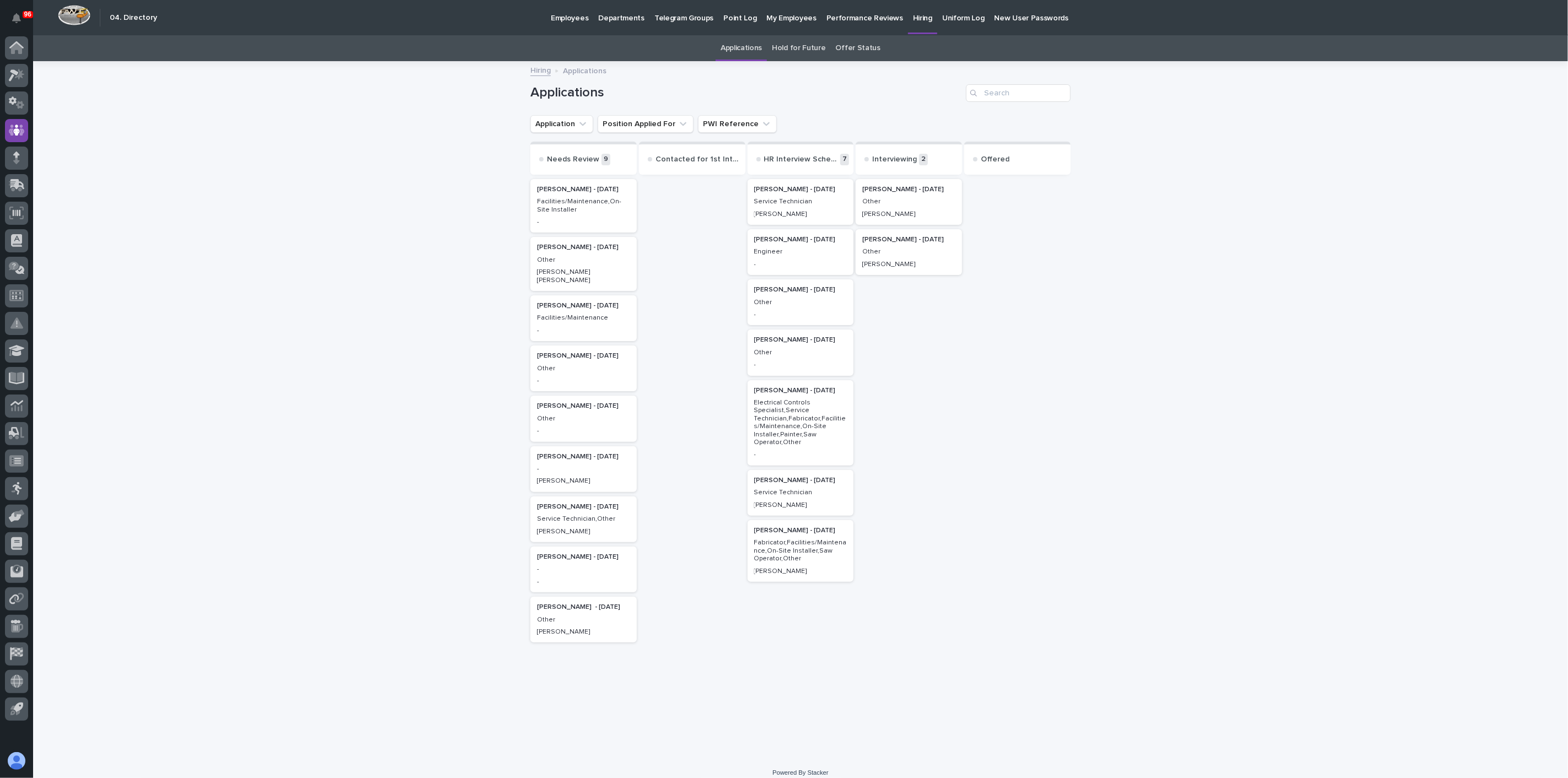
click at [772, 237] on p "Robert Gongwer - 07/22/25" at bounding box center [801, 240] width 94 height 8
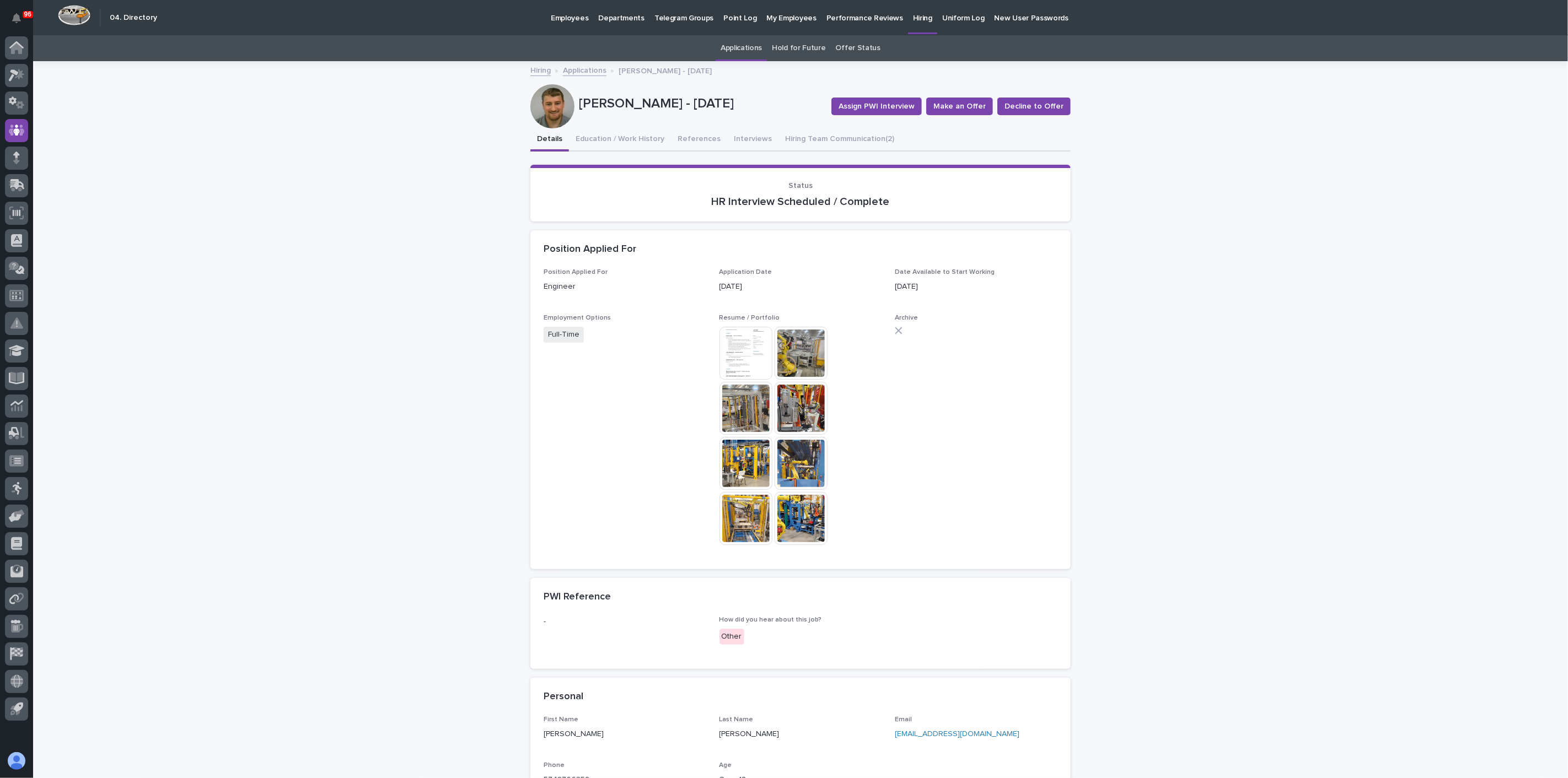
click at [780, 351] on img at bounding box center [801, 353] width 53 height 53
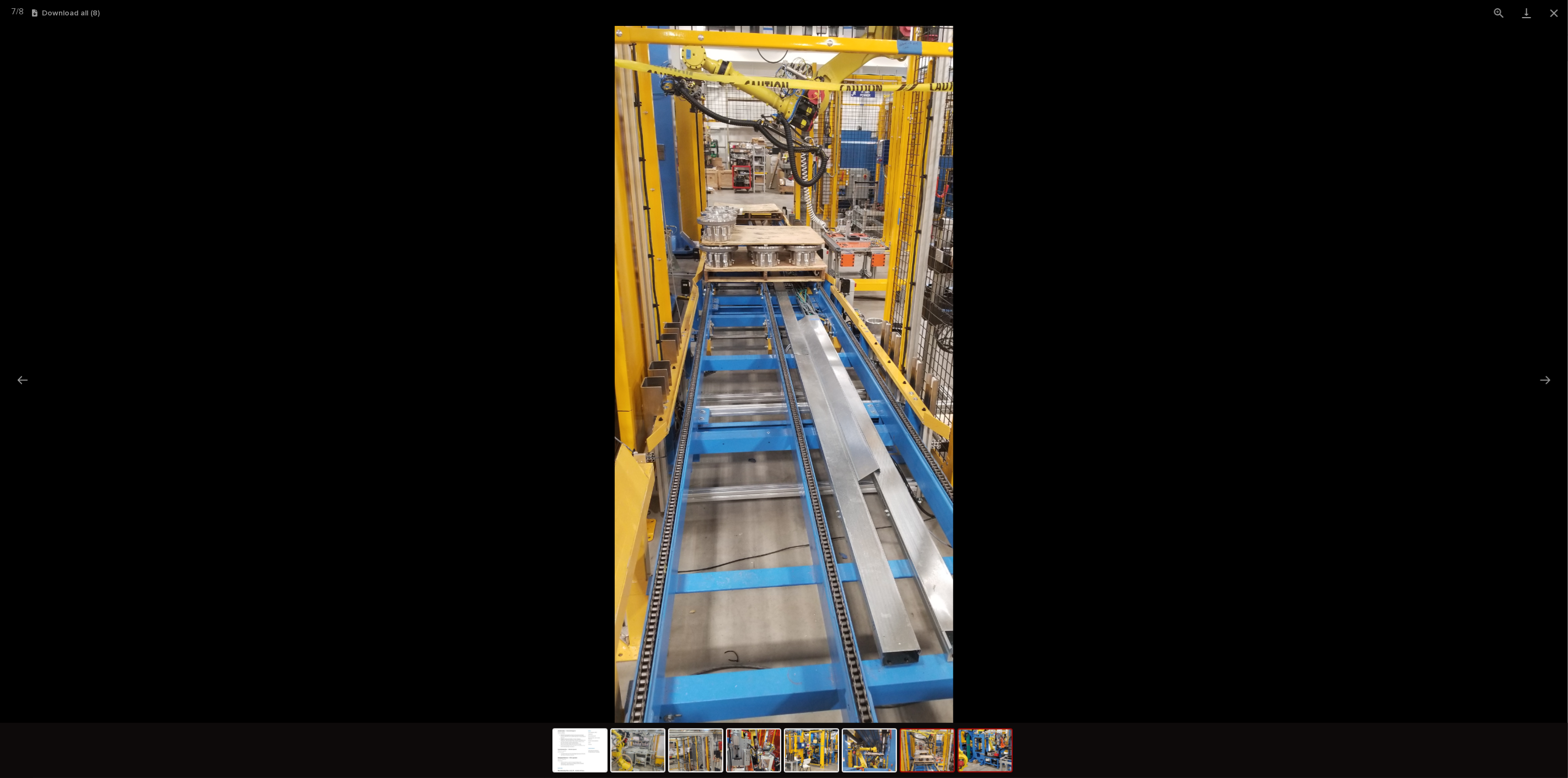
click at [1000, 740] on img at bounding box center [986, 751] width 53 height 42
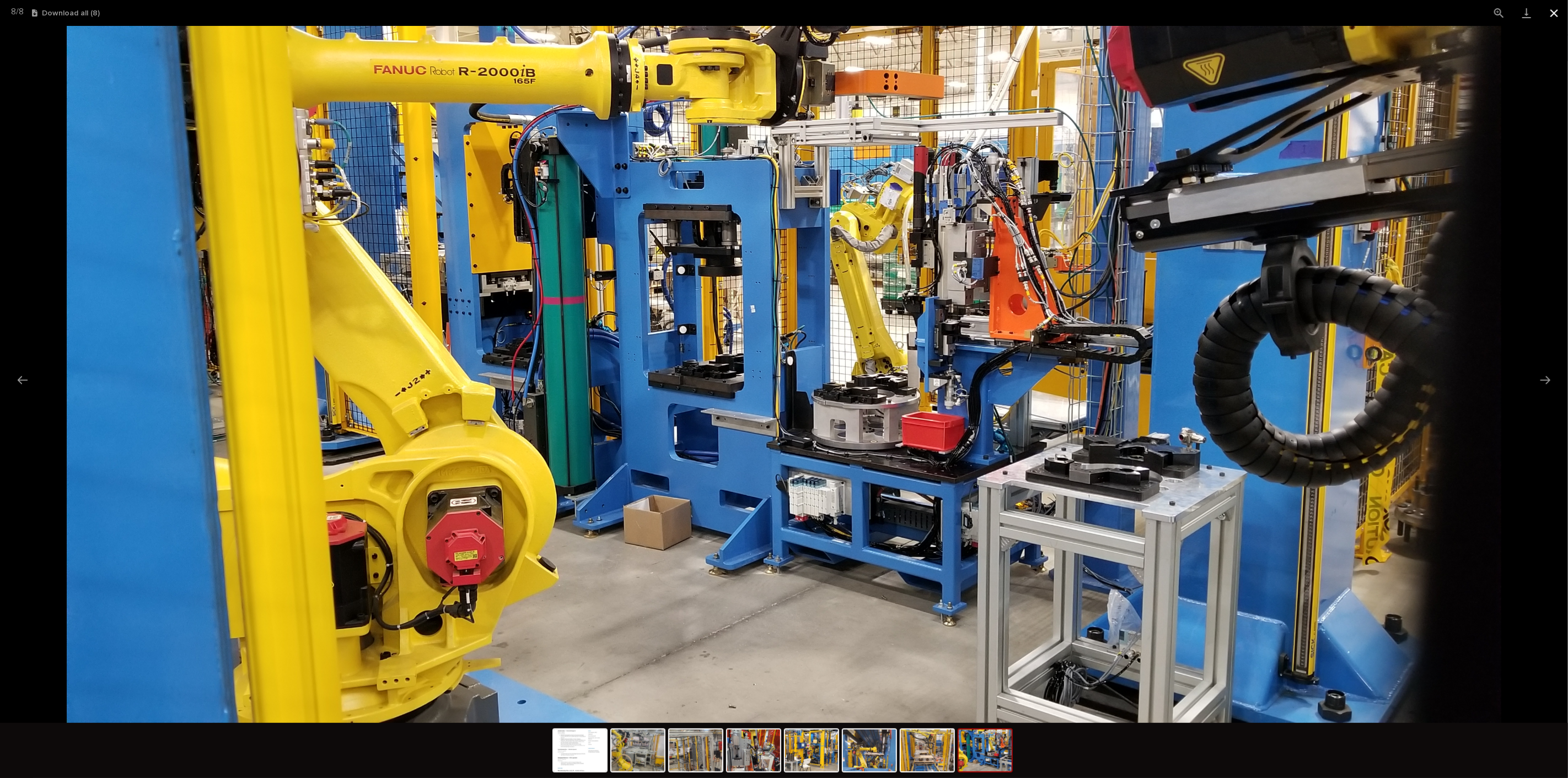
click at [1550, 10] on button "Close gallery" at bounding box center [1555, 13] width 28 height 26
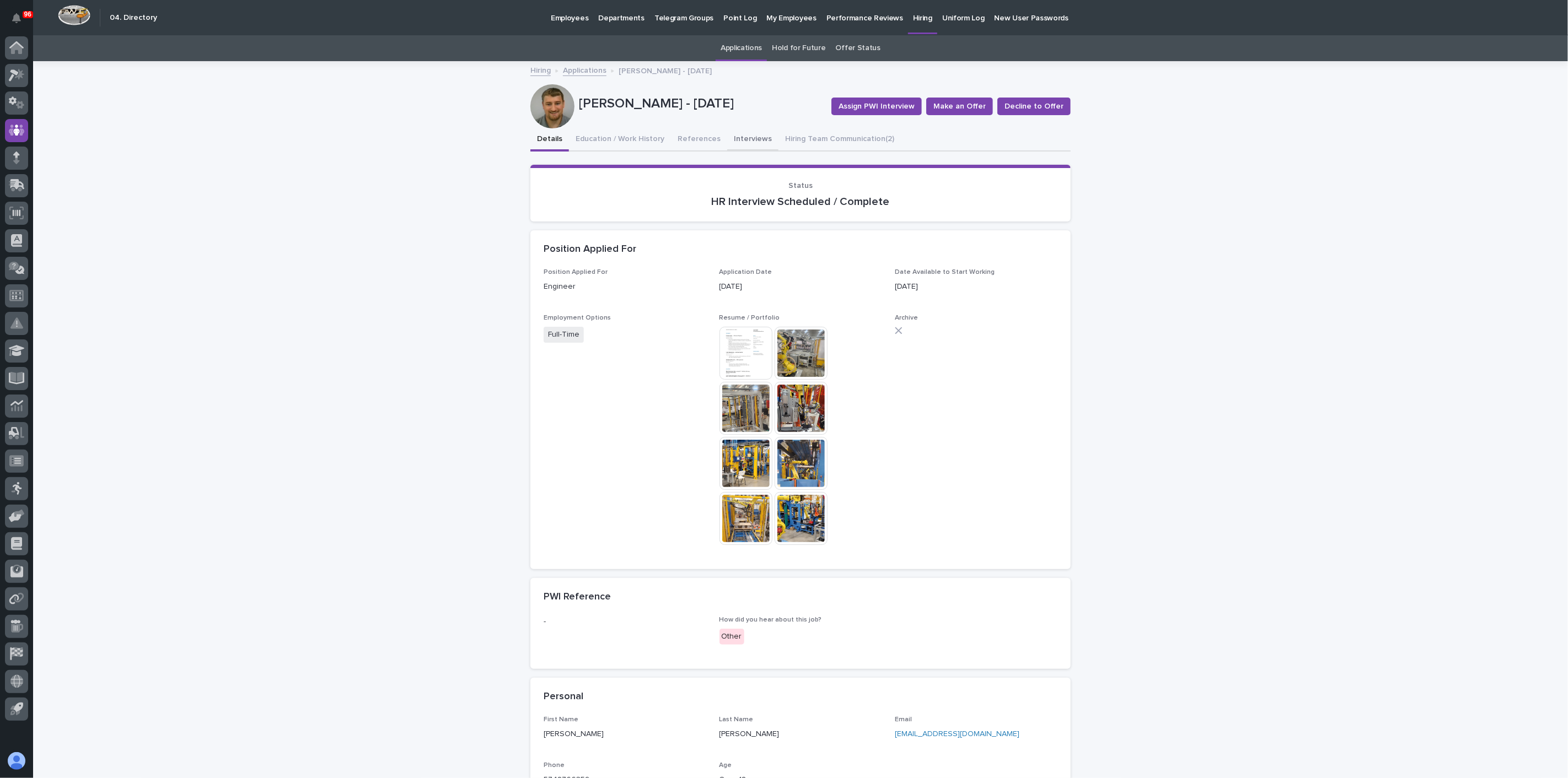
click at [743, 135] on button "Interviews" at bounding box center [753, 140] width 52 height 23
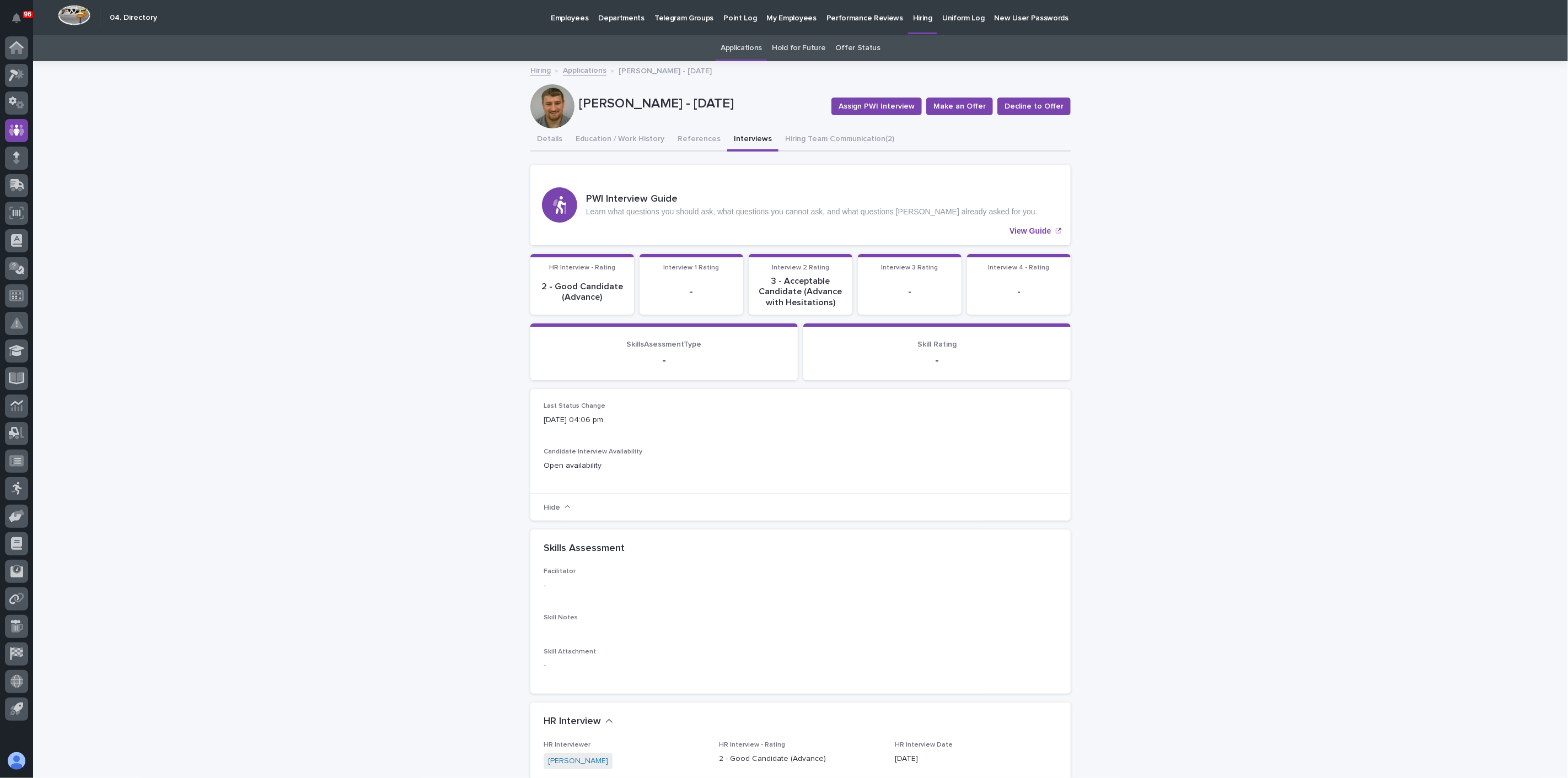
click at [552, 108] on div at bounding box center [553, 106] width 44 height 44
click at [846, 138] on button "Hiring Team Communication (2)" at bounding box center [840, 140] width 122 height 23
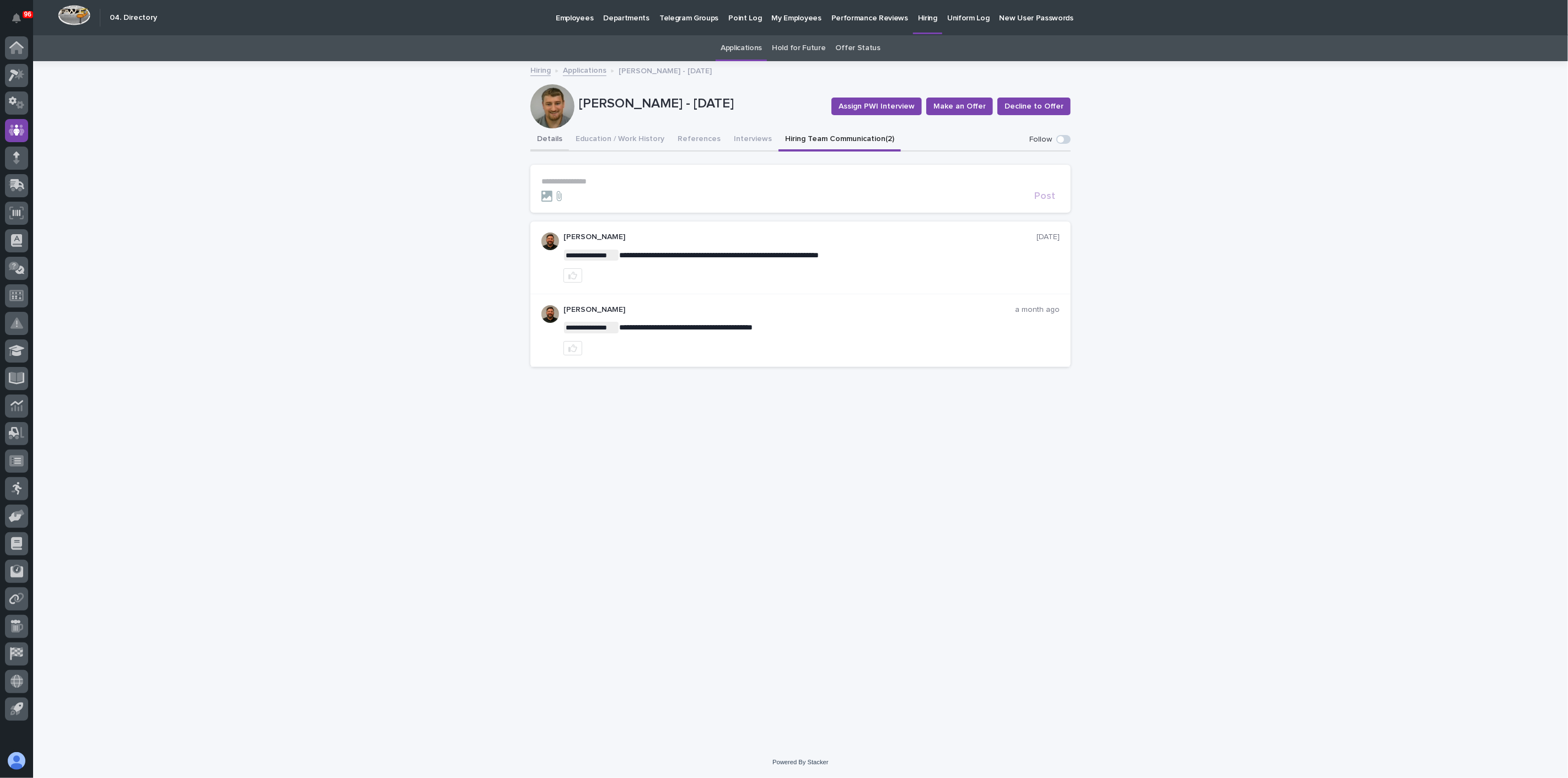
click at [561, 142] on button "Details" at bounding box center [550, 140] width 38 height 23
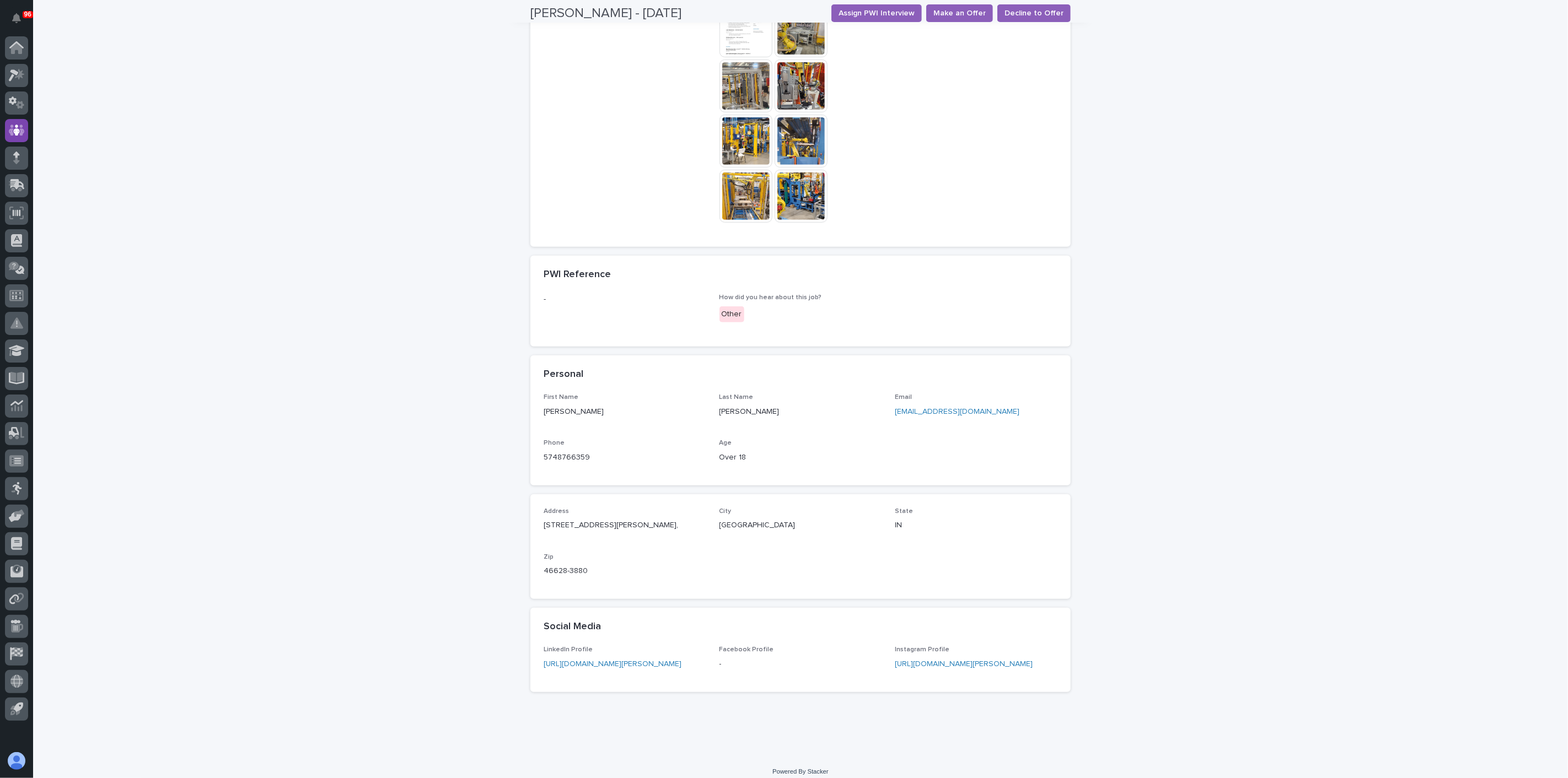
scroll to position [330, 0]
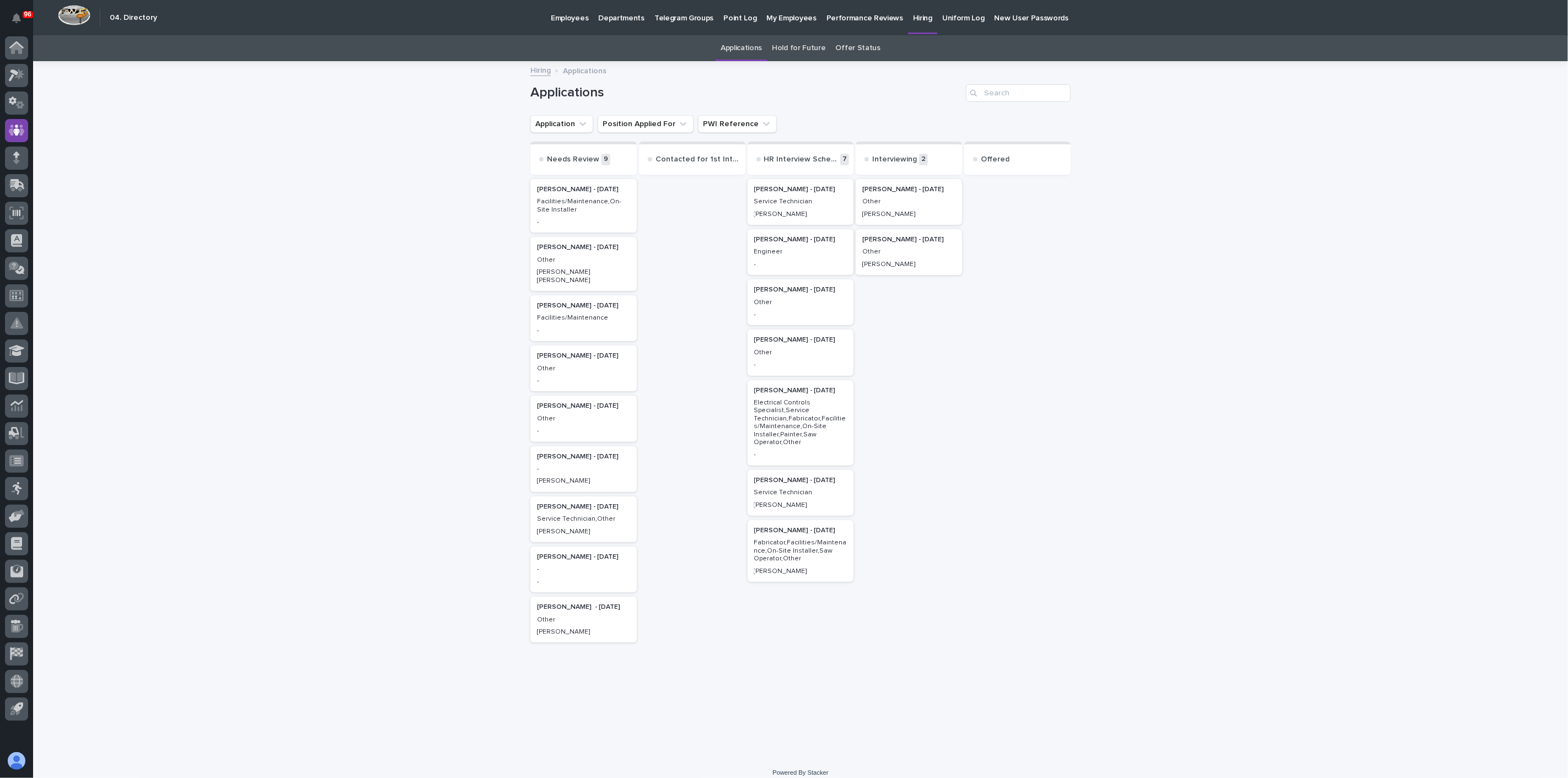
click at [850, 46] on link "Offer Status" at bounding box center [858, 48] width 45 height 26
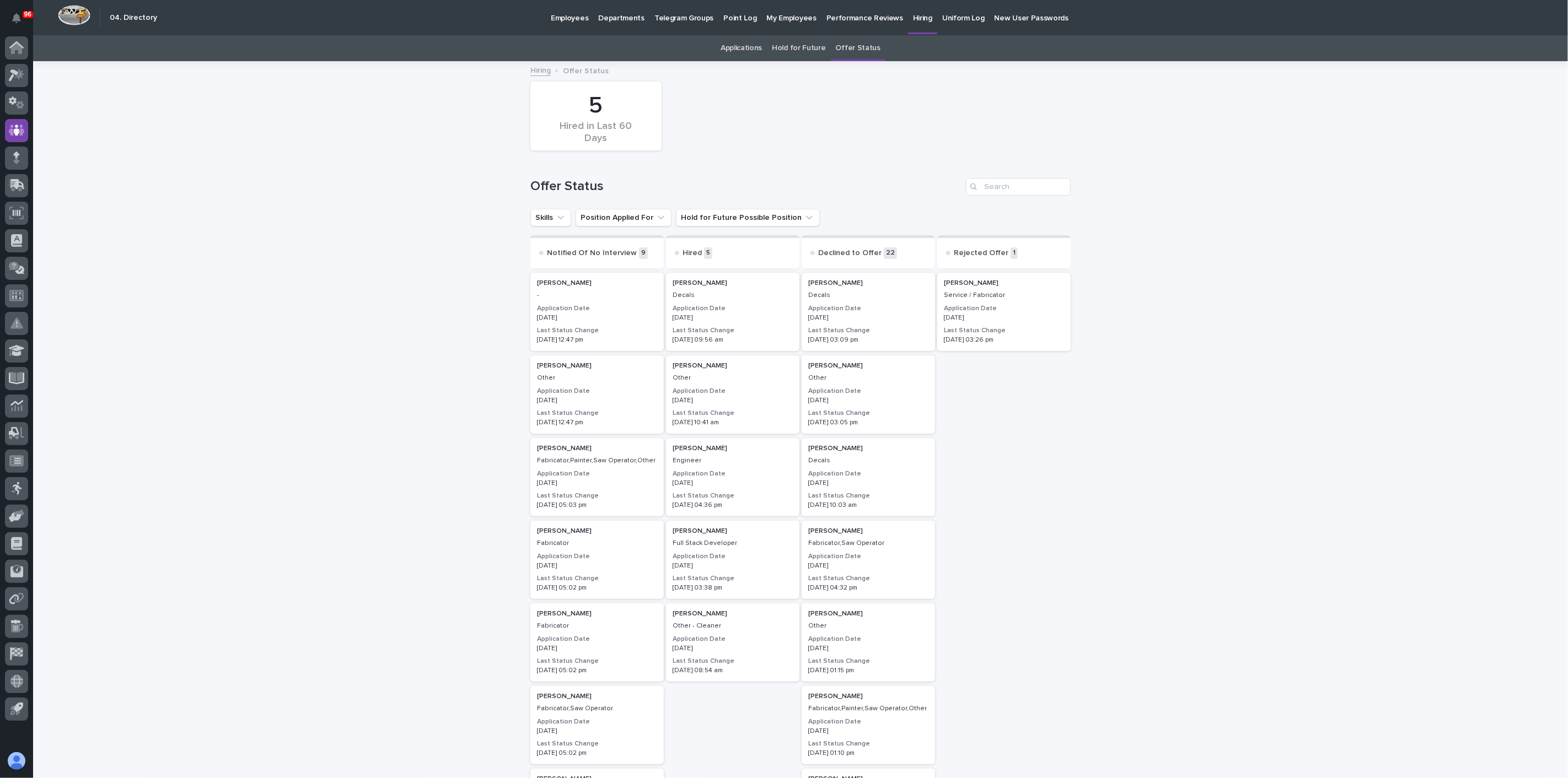
click at [972, 281] on p "Michael Oliver" at bounding box center [1004, 283] width 120 height 8
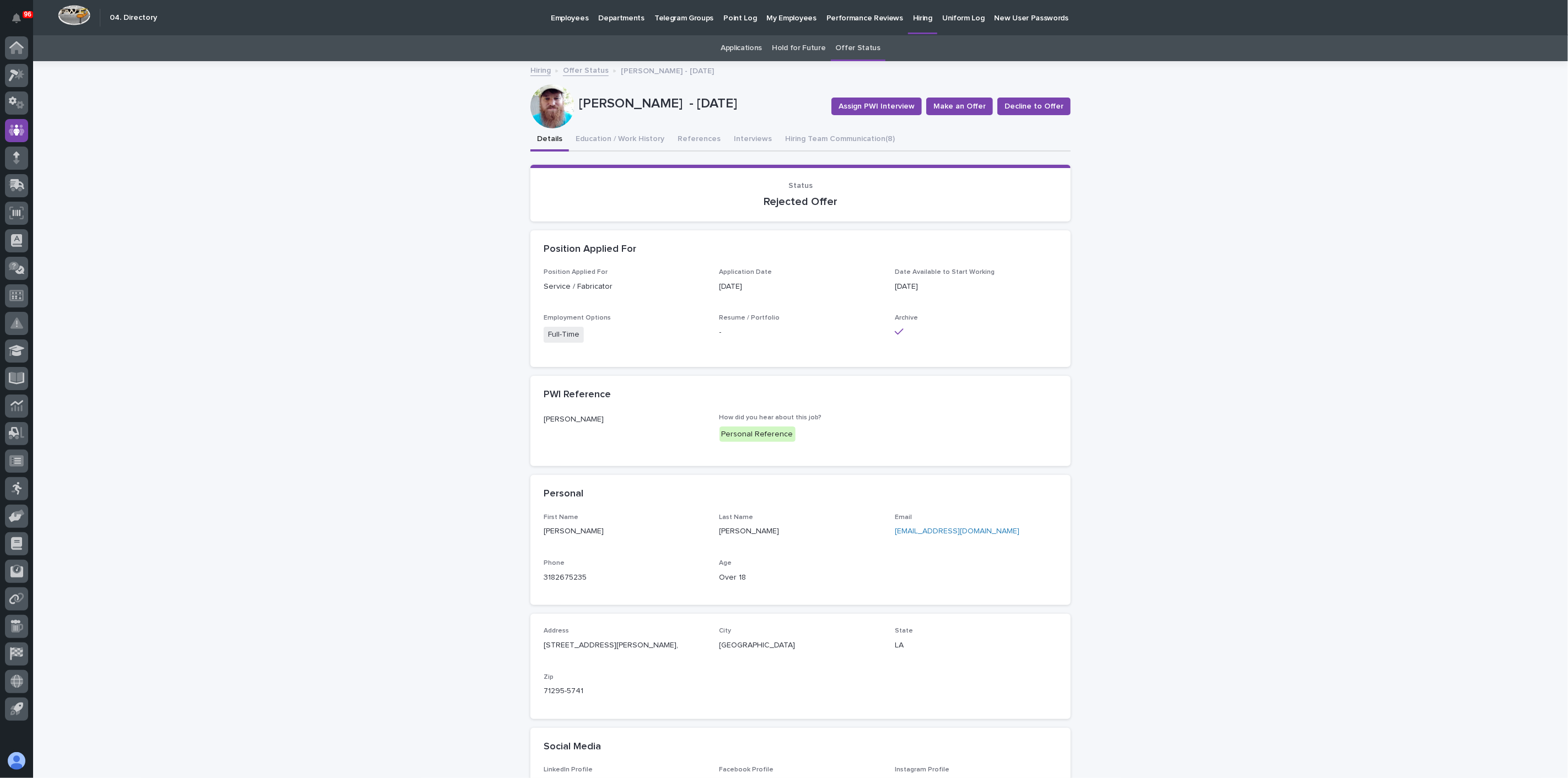
drag, startPoint x: 677, startPoint y: 250, endPoint x: 680, endPoint y: 244, distance: 6.7
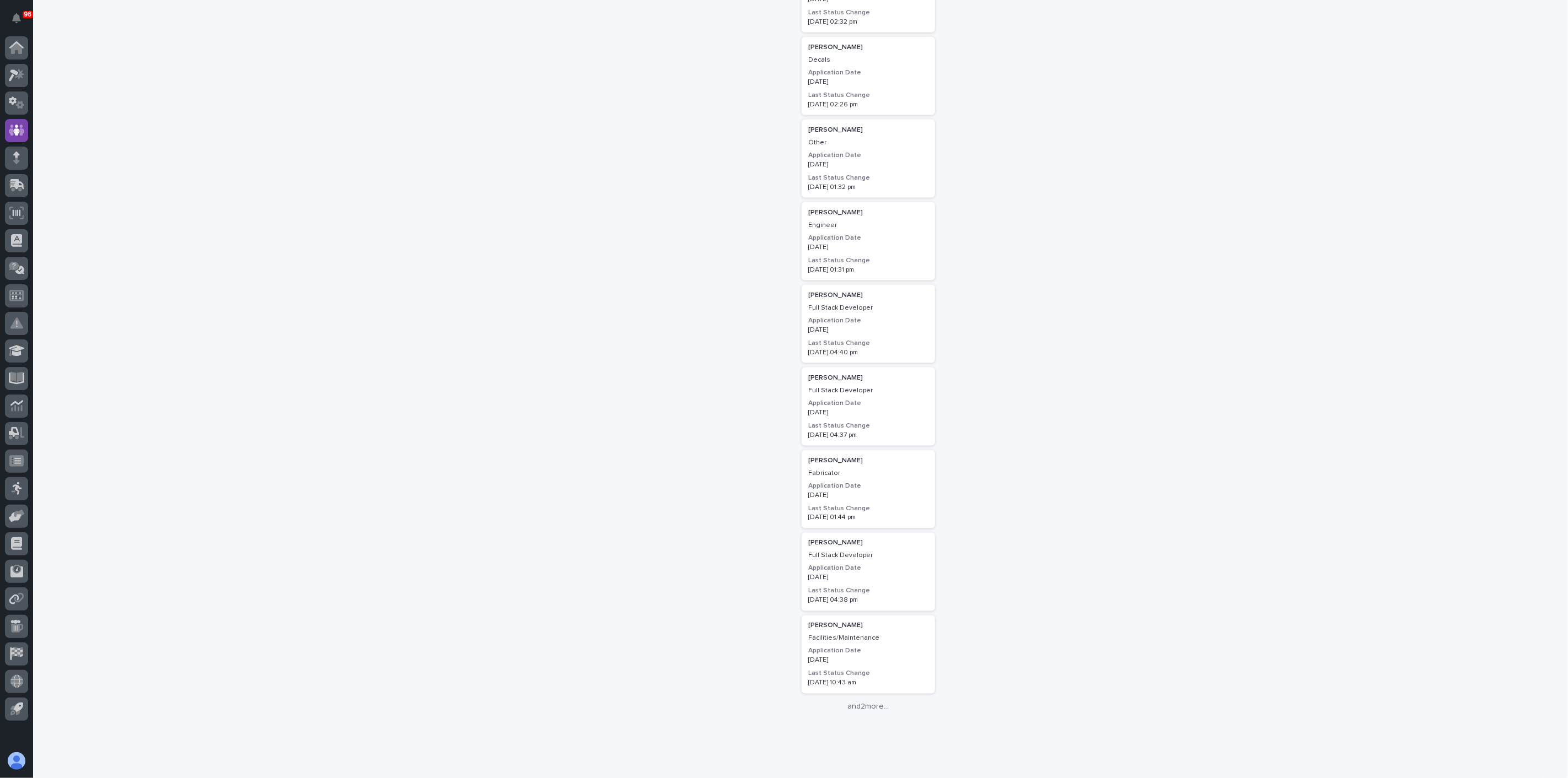
scroll to position [1260, 0]
click at [838, 453] on p "Bailey Hochstetler" at bounding box center [868, 453] width 120 height 8
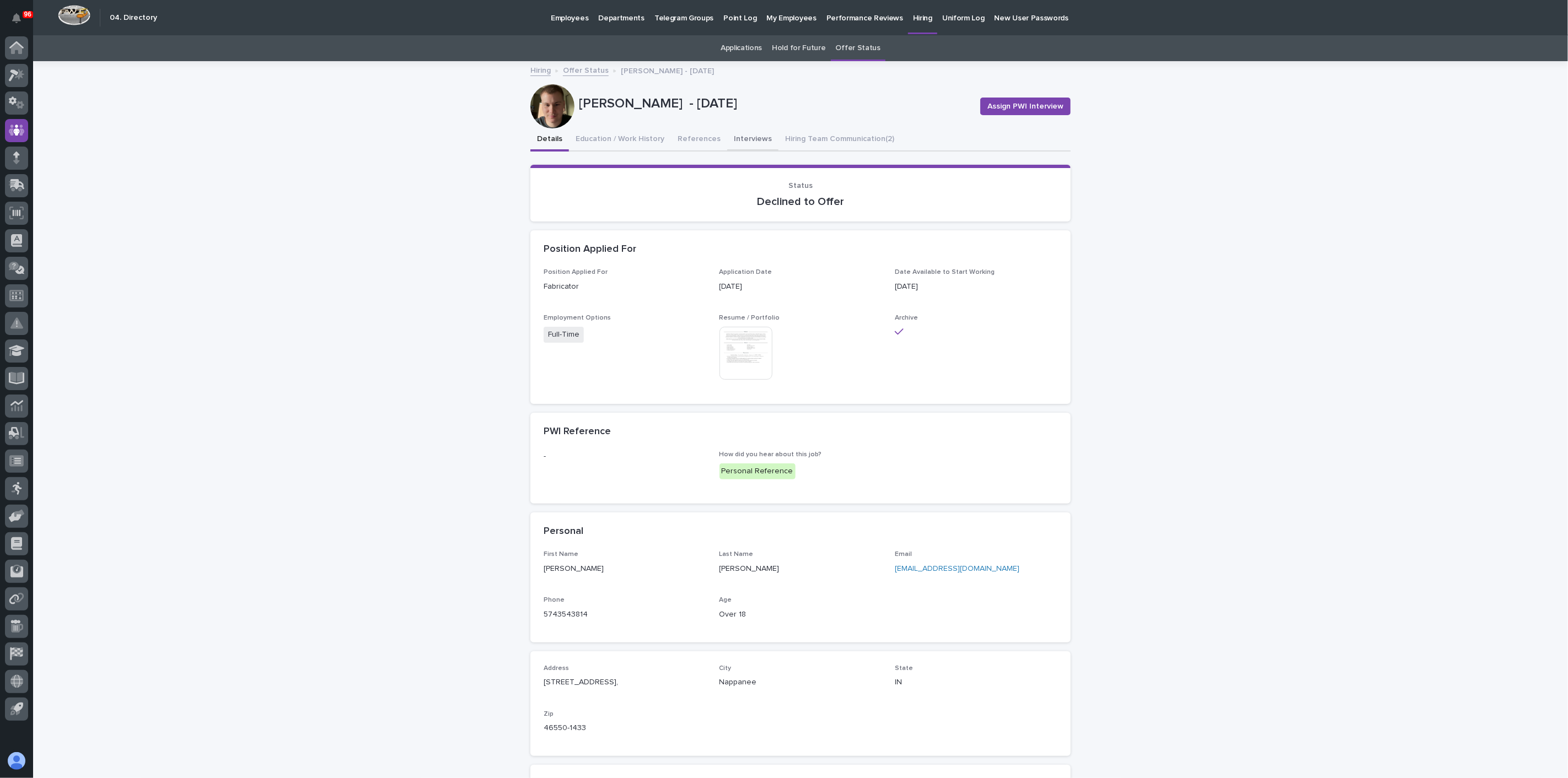
click at [736, 137] on button "Interviews" at bounding box center [753, 140] width 52 height 23
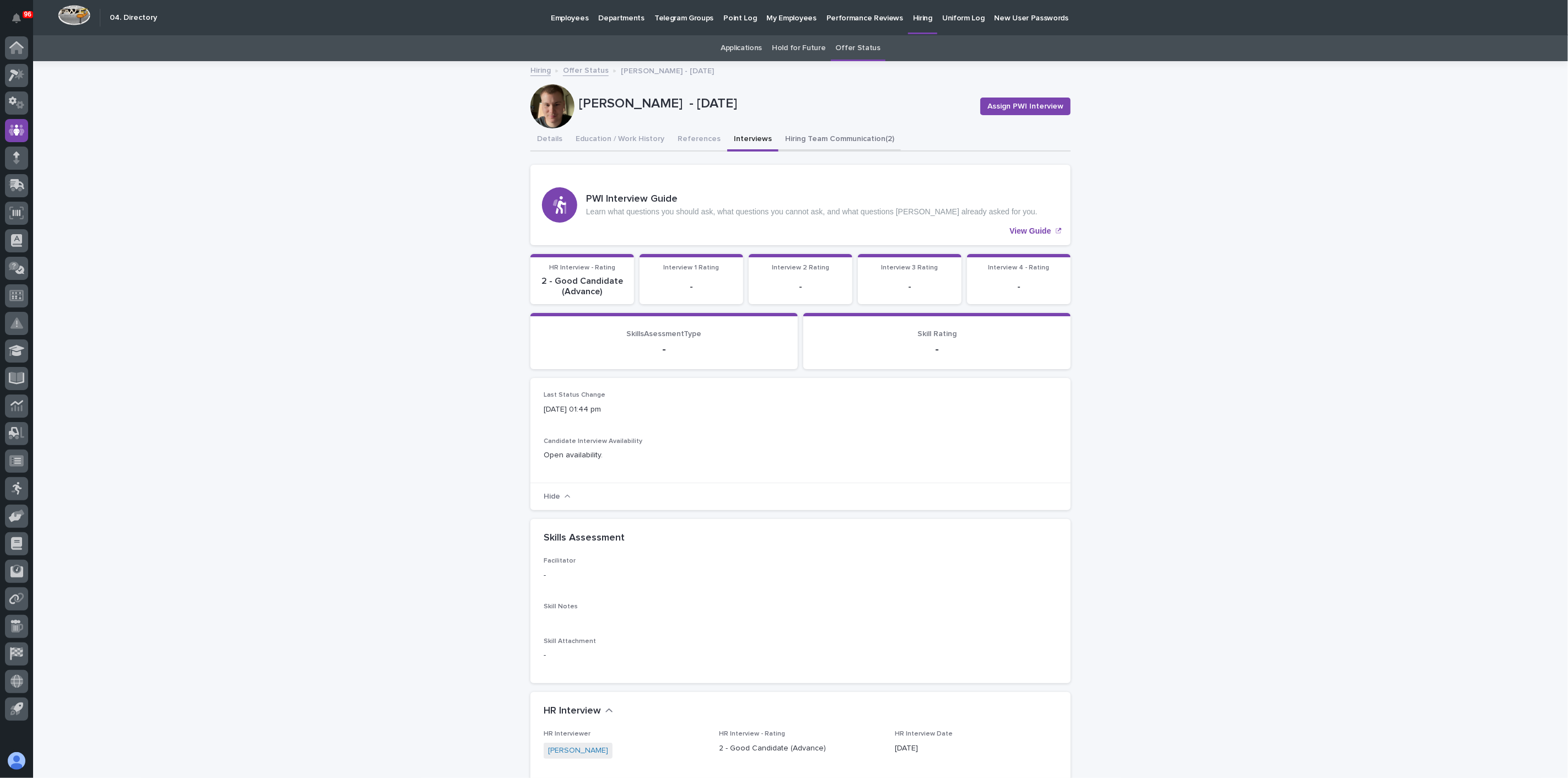
click at [808, 140] on button "Hiring Team Communication (2)" at bounding box center [840, 140] width 122 height 23
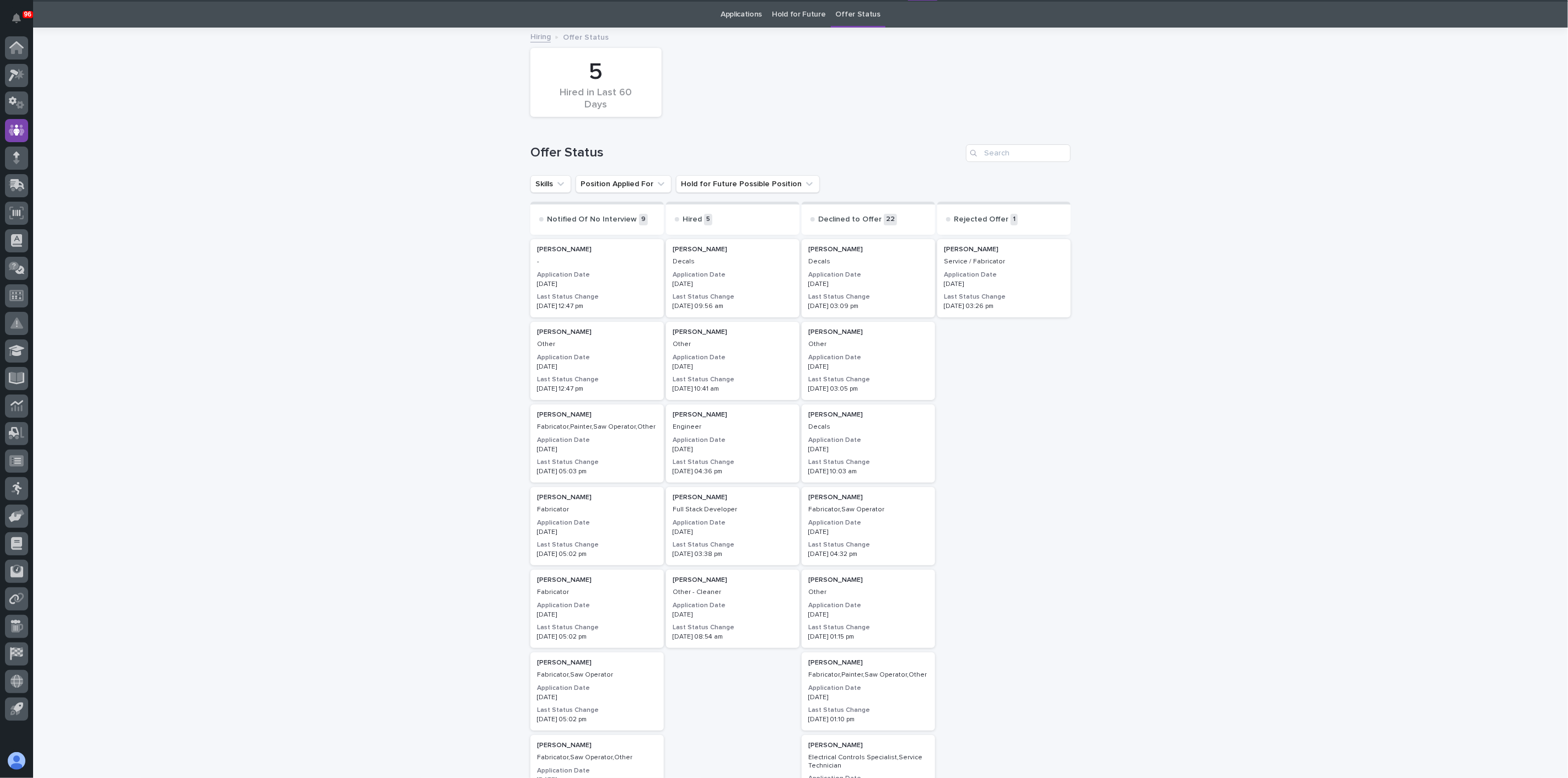
scroll to position [35, 0]
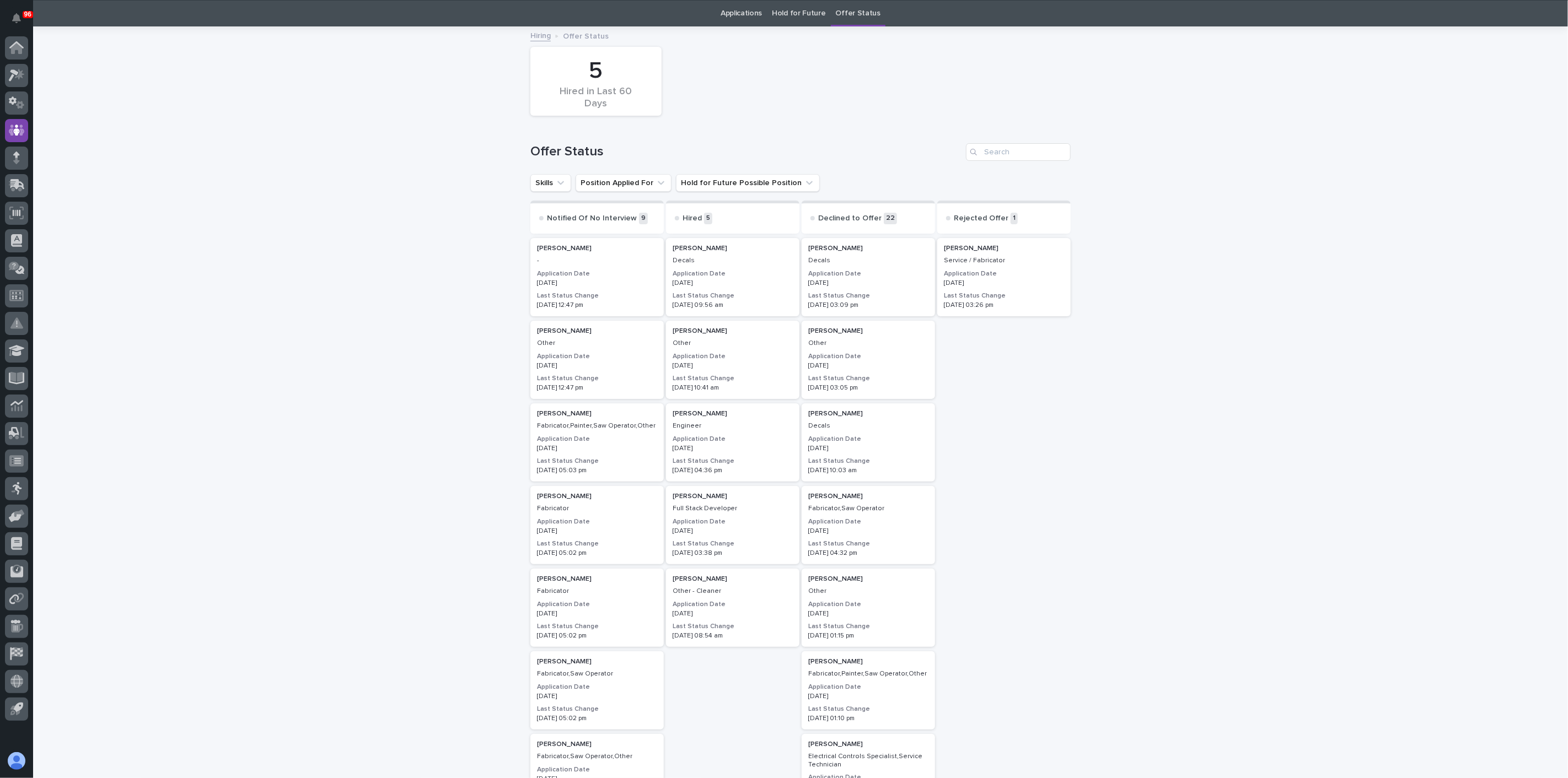
click at [708, 249] on p "Shauna Perkins" at bounding box center [732, 248] width 120 height 8
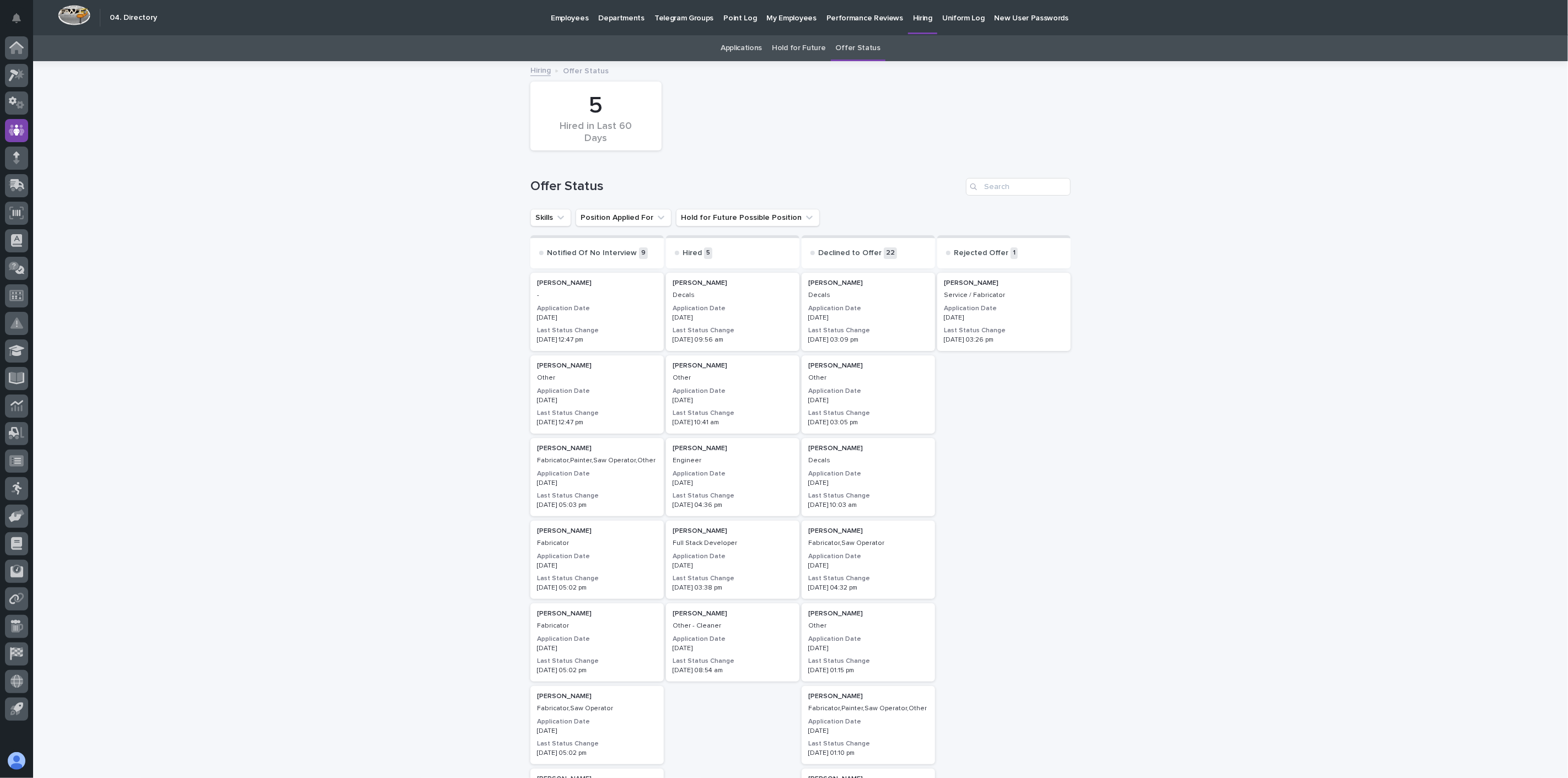
scroll to position [35, 0]
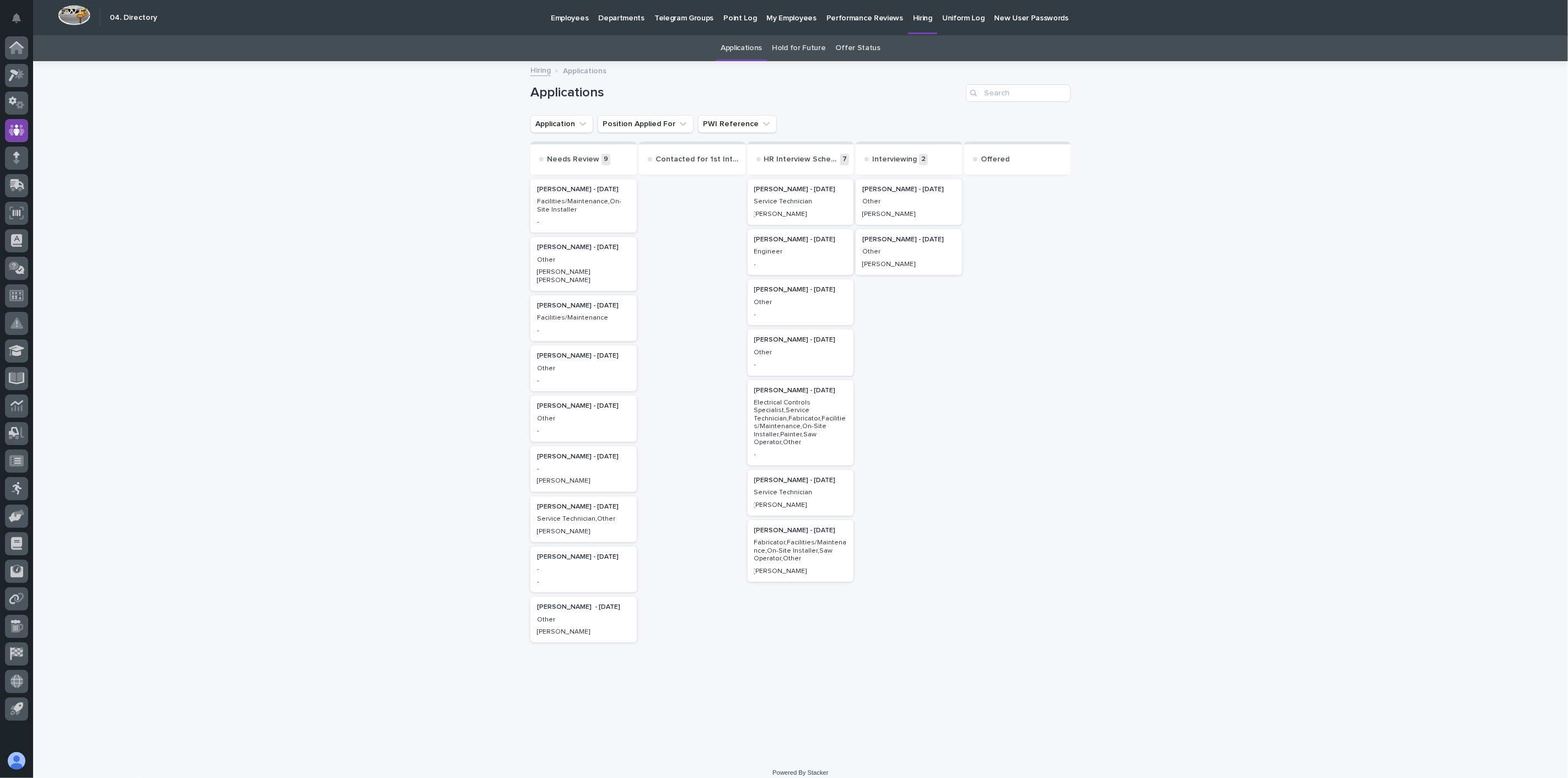
scroll to position [10, 0]
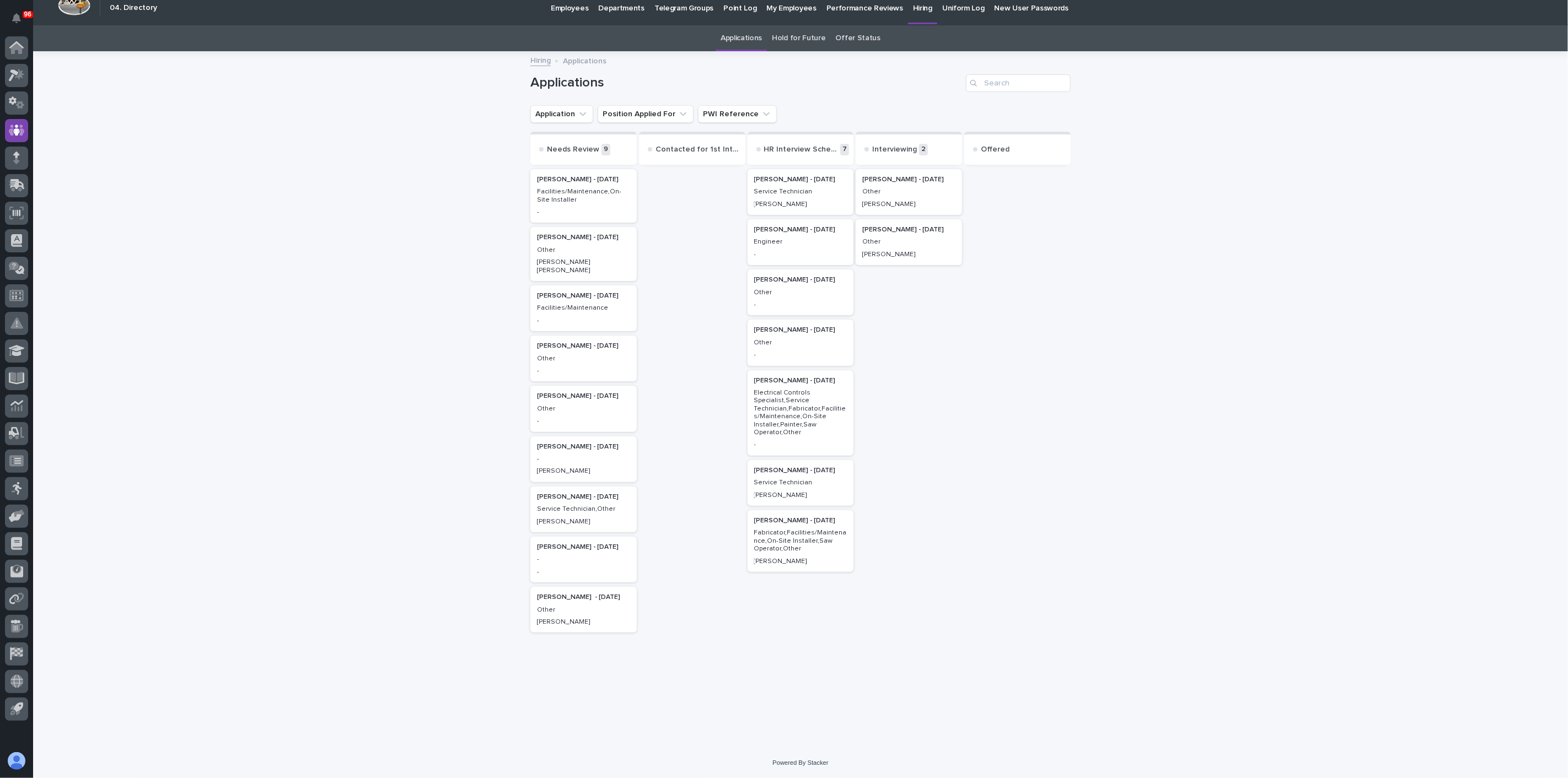
click at [386, 302] on div "Loading... Saving… Loading... Saving… Applications Application Position Applied…" at bounding box center [801, 400] width 1536 height 696
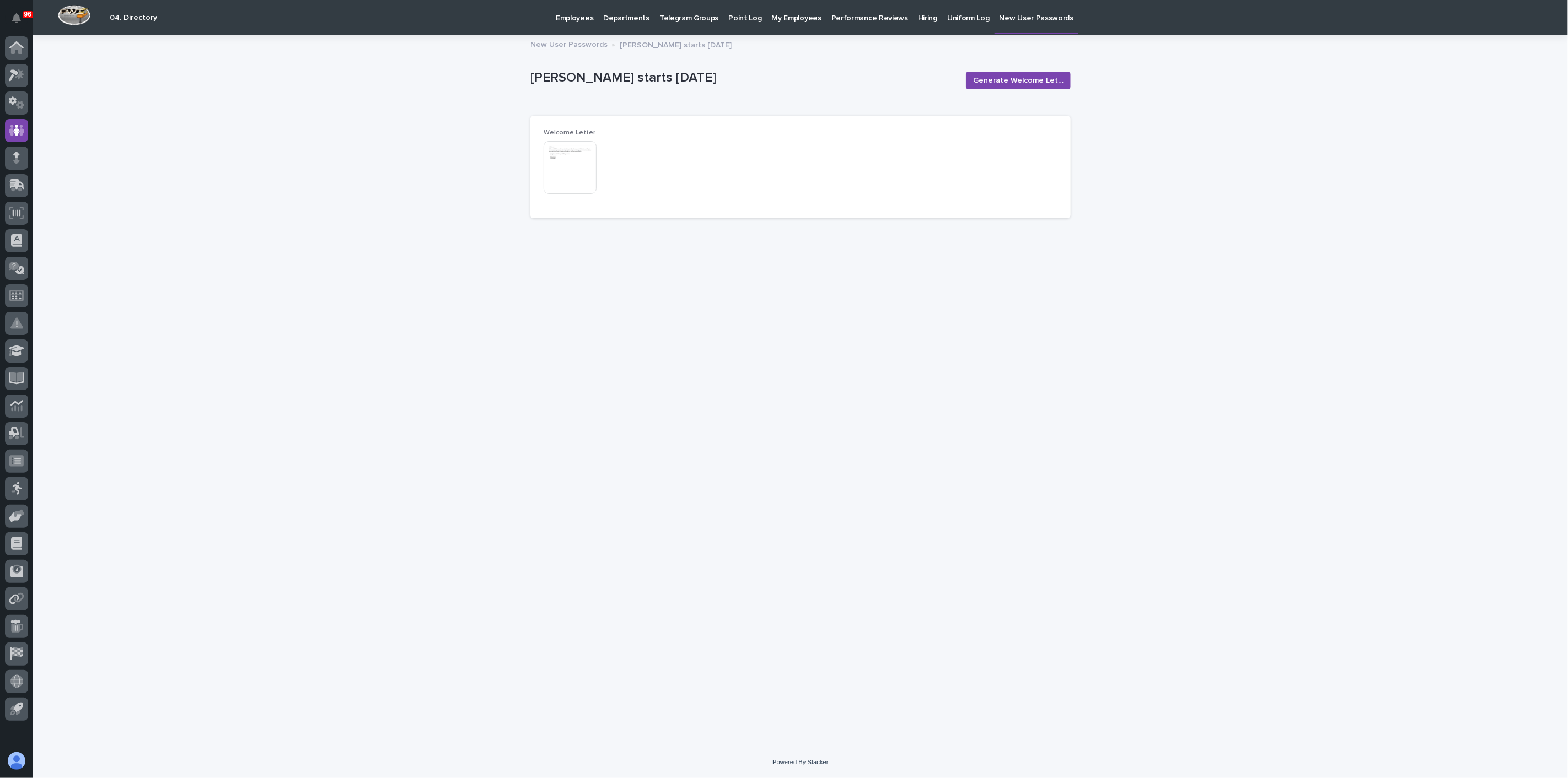
click at [558, 170] on img at bounding box center [570, 167] width 53 height 53
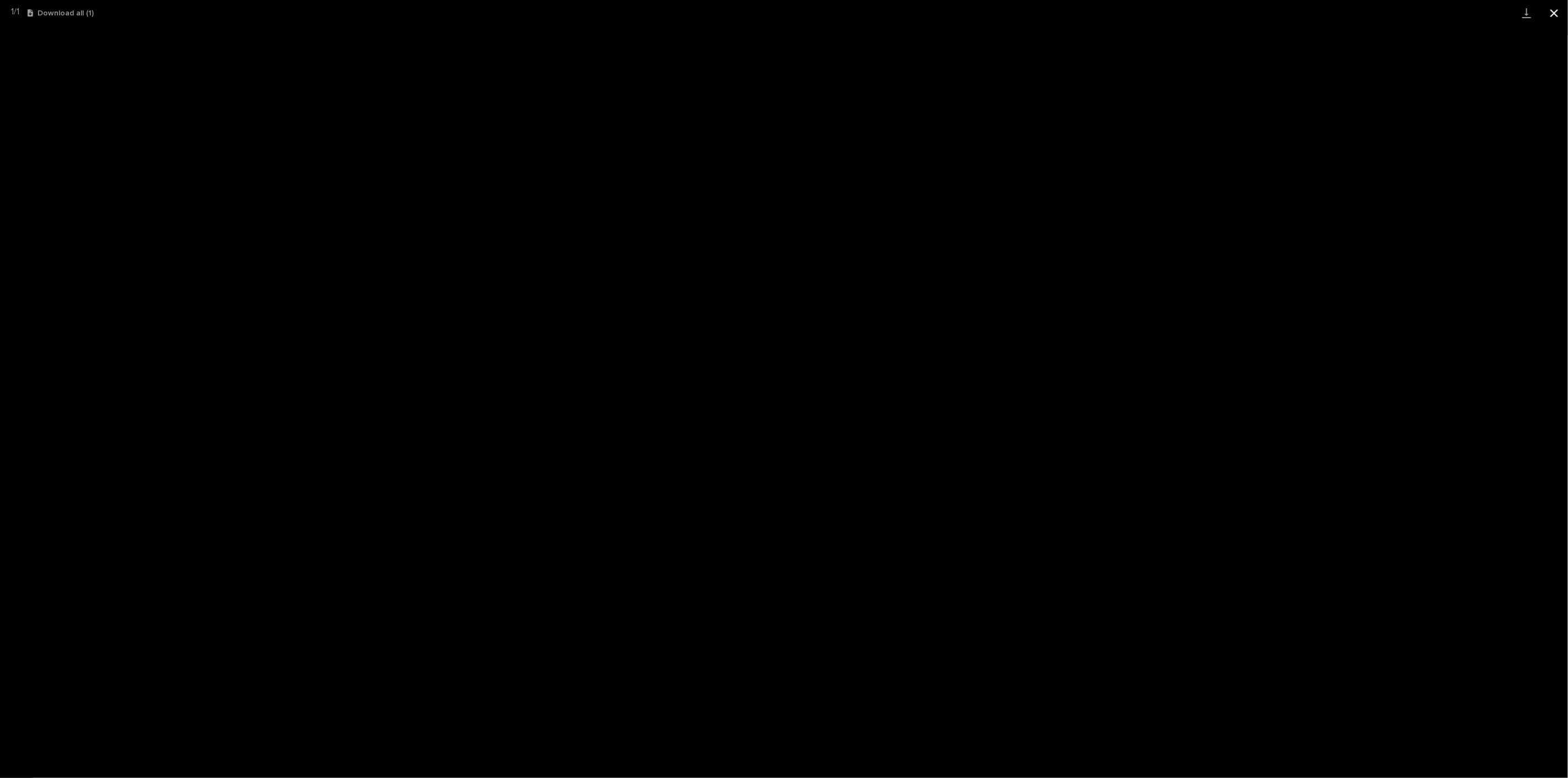
click at [1554, 16] on button "Close gallery" at bounding box center [1555, 13] width 28 height 26
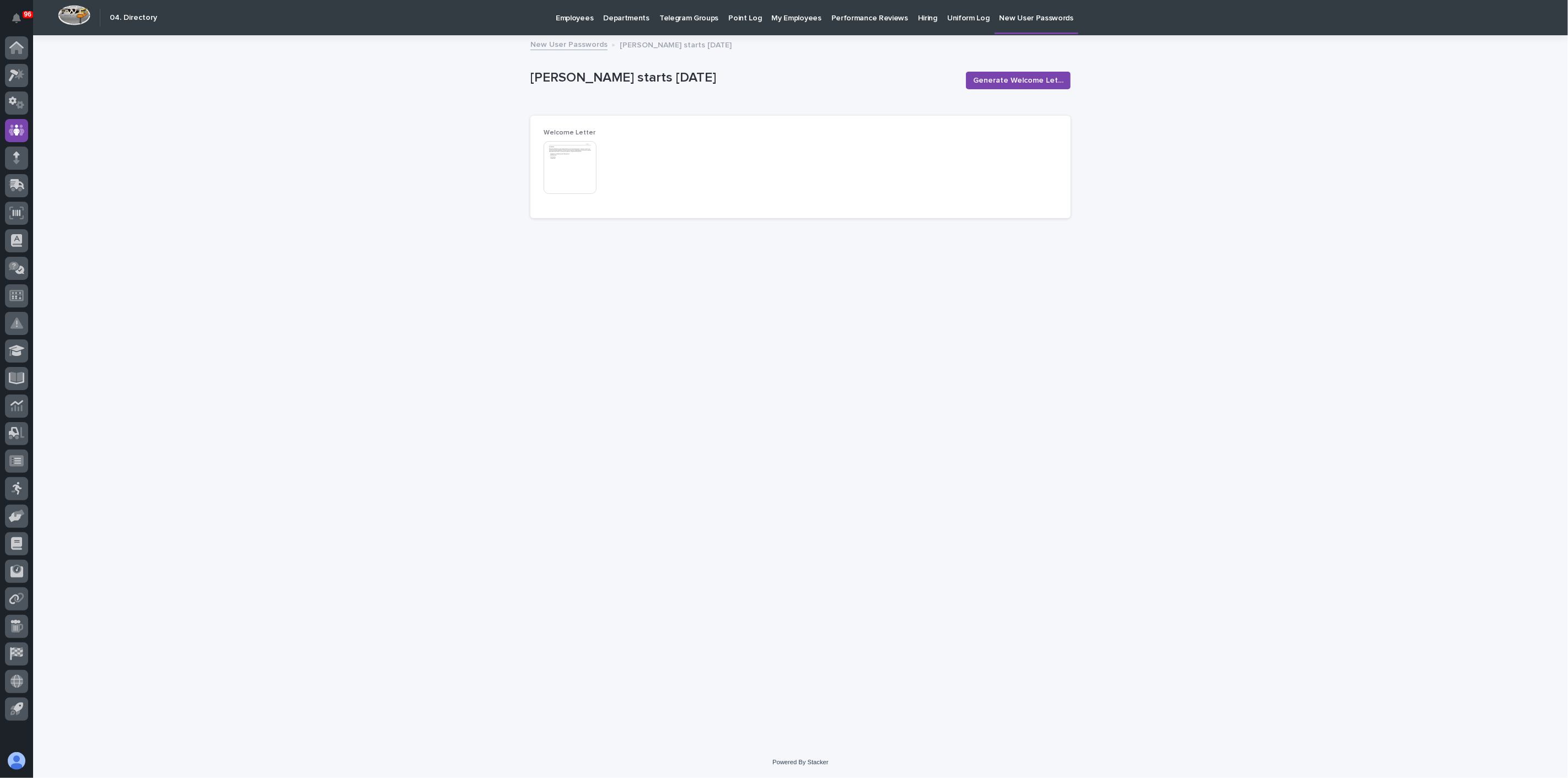
drag, startPoint x: 436, startPoint y: 273, endPoint x: 425, endPoint y: 271, distance: 11.2
click at [435, 273] on div "Loading... Saving… Loading... Saving… [PERSON_NAME] starts [DATE] Generate Welc…" at bounding box center [801, 392] width 1536 height 711
drag, startPoint x: 414, startPoint y: 267, endPoint x: 408, endPoint y: 263, distance: 7.2
click at [1040, 78] on span "Generate Welcome Letter" at bounding box center [1018, 80] width 90 height 11
click at [1012, 81] on span "Generate Welcome Letter" at bounding box center [1018, 80] width 90 height 11
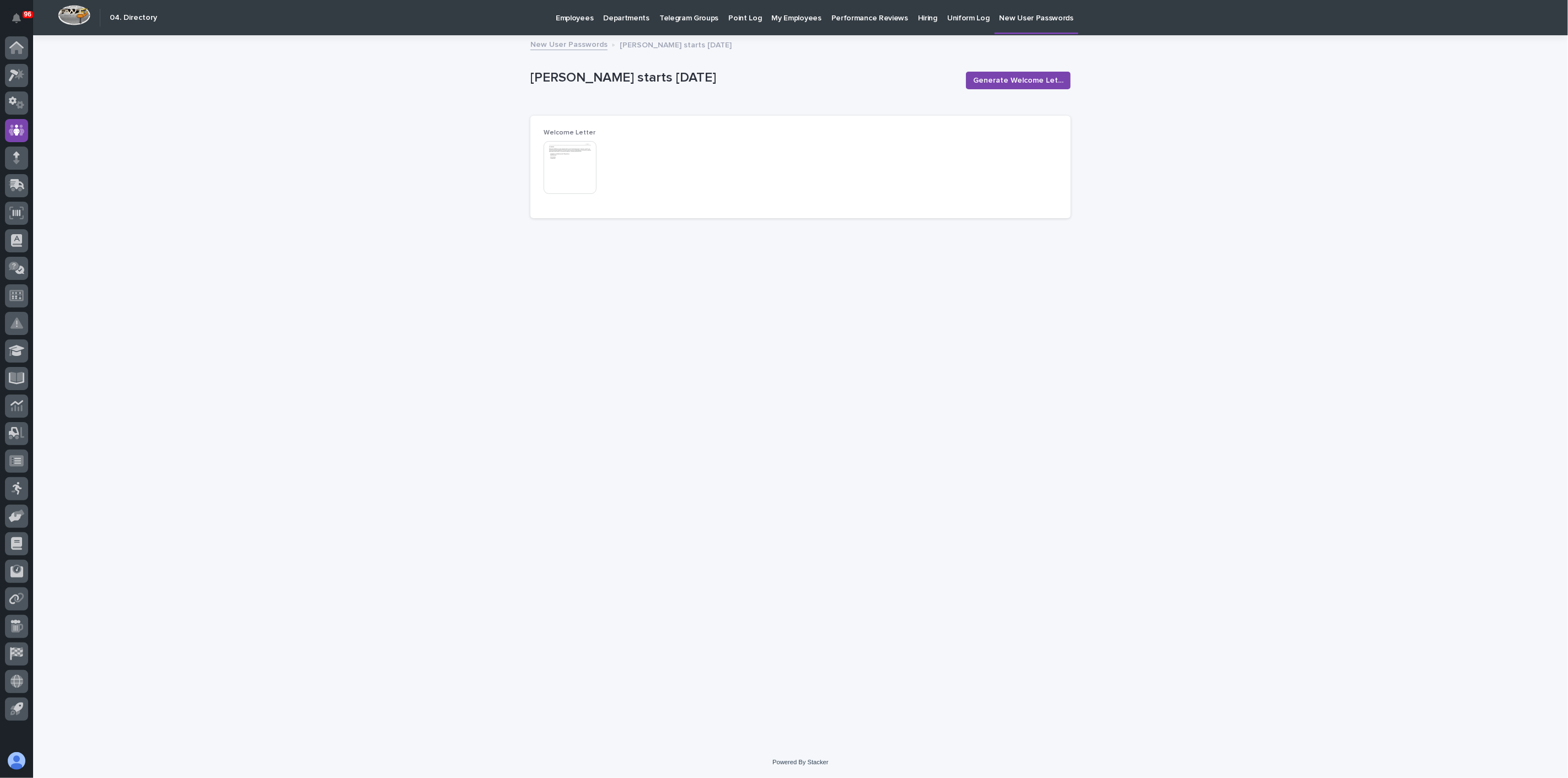
drag, startPoint x: 491, startPoint y: 167, endPoint x: 499, endPoint y: 164, distance: 8.5
click at [491, 168] on div "Loading... Saving… Loading... Saving… [PERSON_NAME] starts [DATE] Generate Welc…" at bounding box center [801, 392] width 1536 height 711
click at [561, 155] on img at bounding box center [570, 167] width 53 height 53
click at [401, 320] on div "Loading... Saving… Loading... Saving… [PERSON_NAME] starts [DATE] Generate Welc…" at bounding box center [801, 392] width 1536 height 711
click at [552, 166] on img at bounding box center [570, 167] width 53 height 53
